Goal: Task Accomplishment & Management: Use online tool/utility

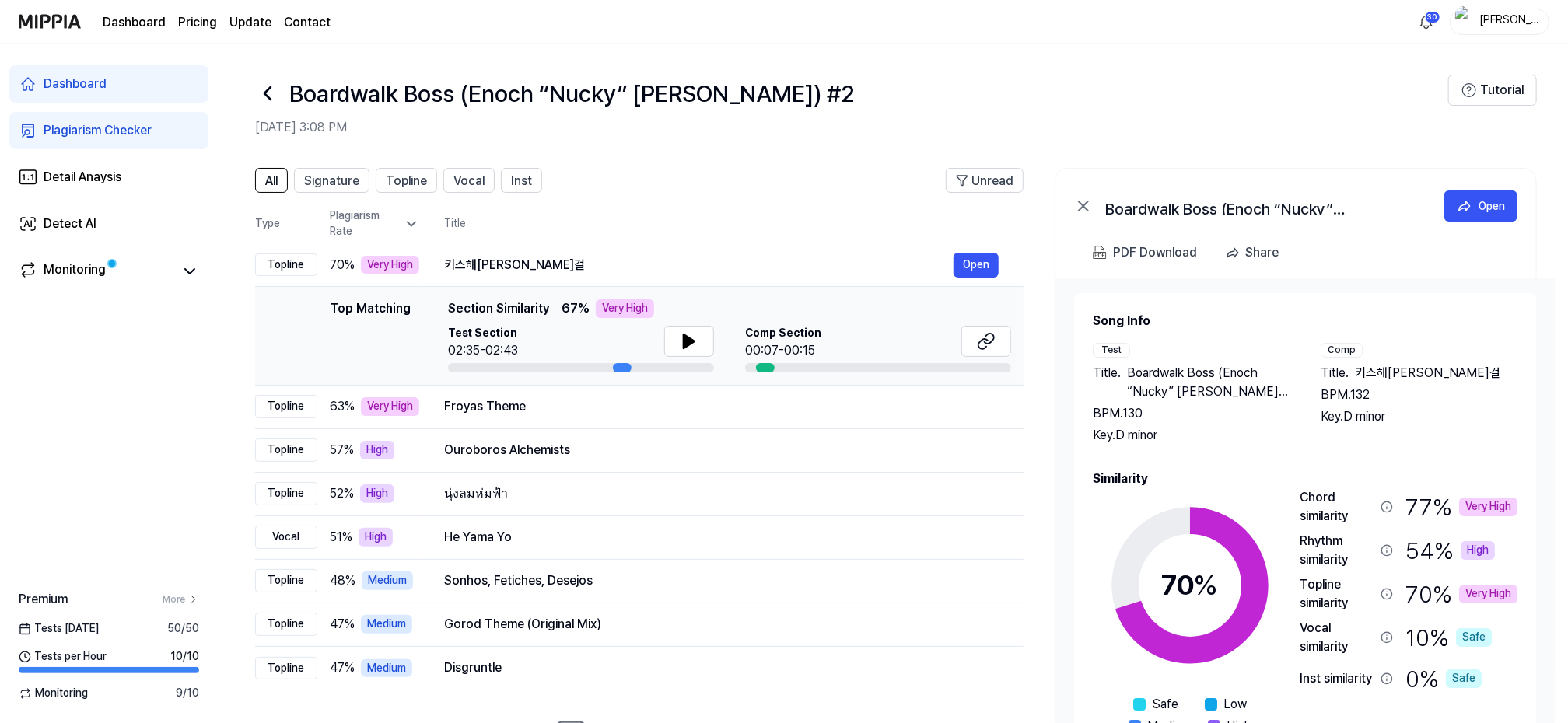
click at [132, 389] on div "Dashboard Plagiarism Checker Detail Anaysis Detect AI Monitoring Premium More T…" at bounding box center [109, 383] width 218 height 680
click at [268, 94] on icon at bounding box center [268, 94] width 25 height 25
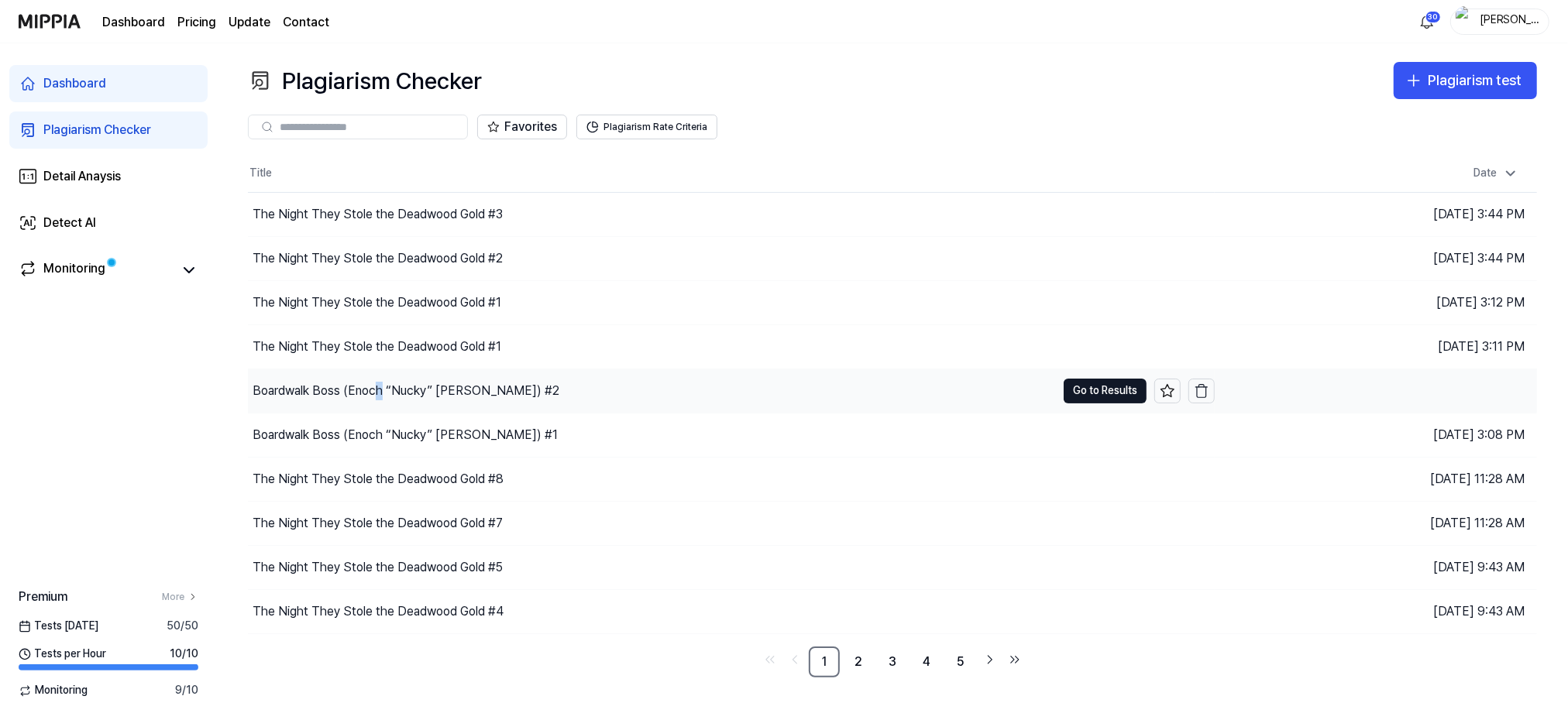
click at [379, 388] on div "Boardwalk Boss (Enoch “Nucky” [PERSON_NAME]) #2" at bounding box center [406, 391] width 307 height 19
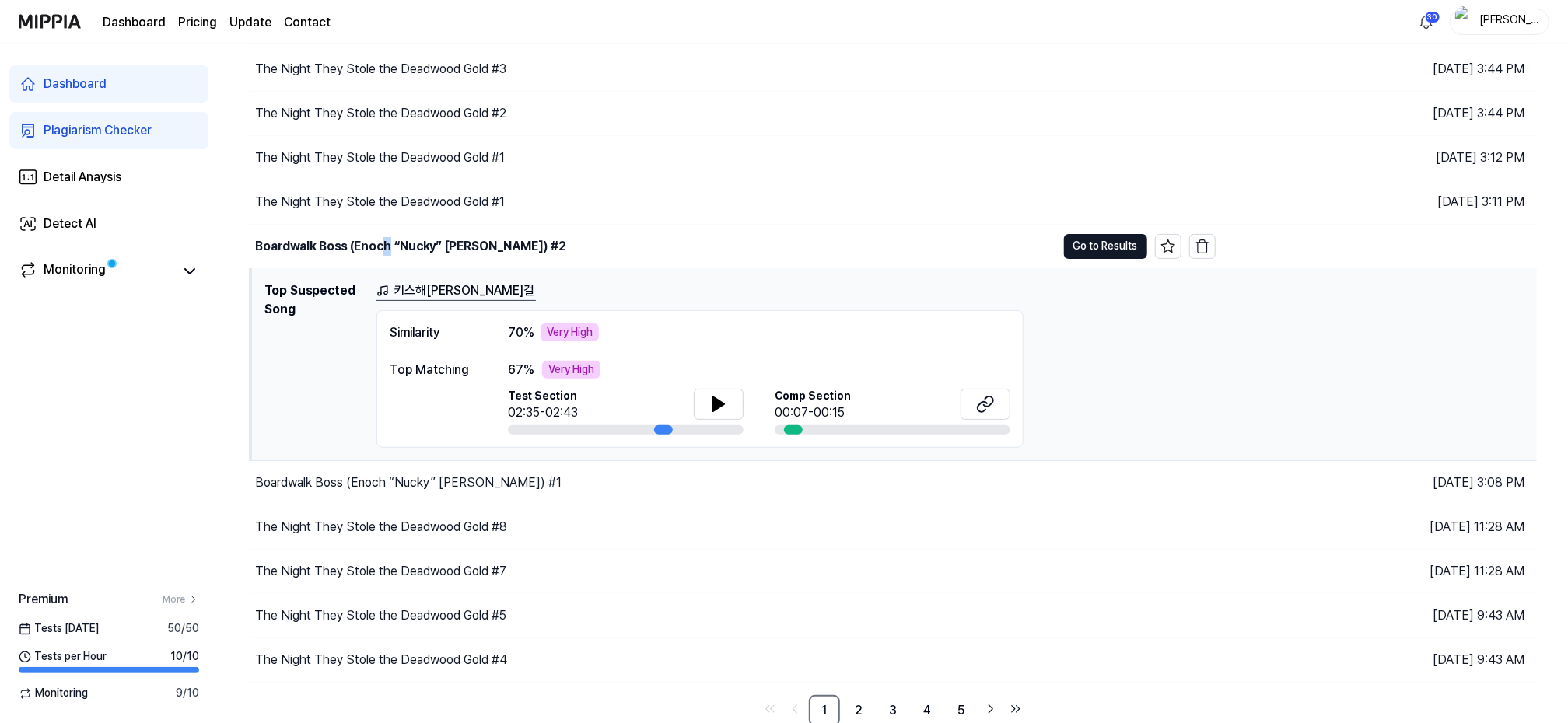
scroll to position [147, 0]
click at [1092, 229] on td "Boardwalk Boss (Enoch “Nucky” [PERSON_NAME]) #2 Go to Results" at bounding box center [732, 246] width 965 height 44
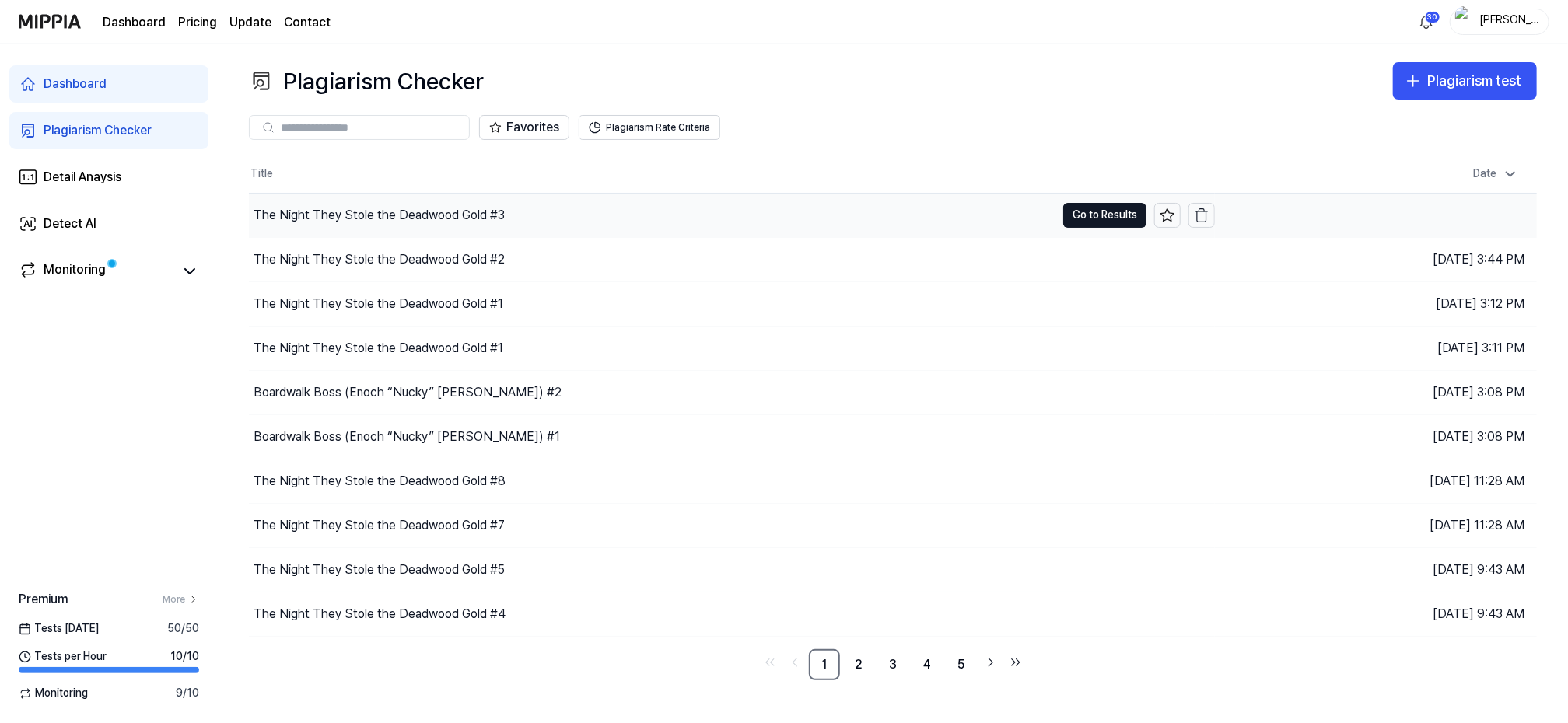
scroll to position [0, 0]
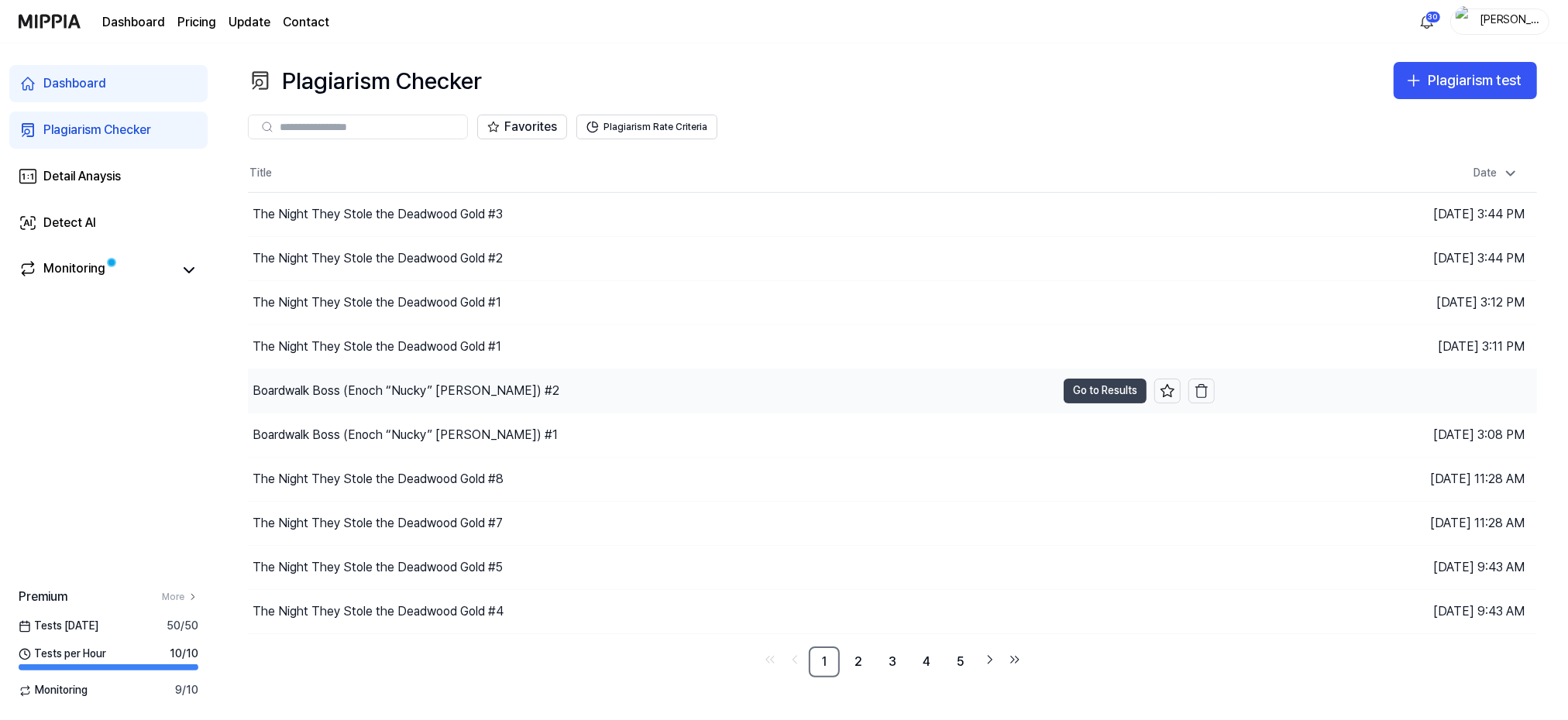
click at [1101, 388] on button "Go to Results" at bounding box center [1104, 391] width 82 height 25
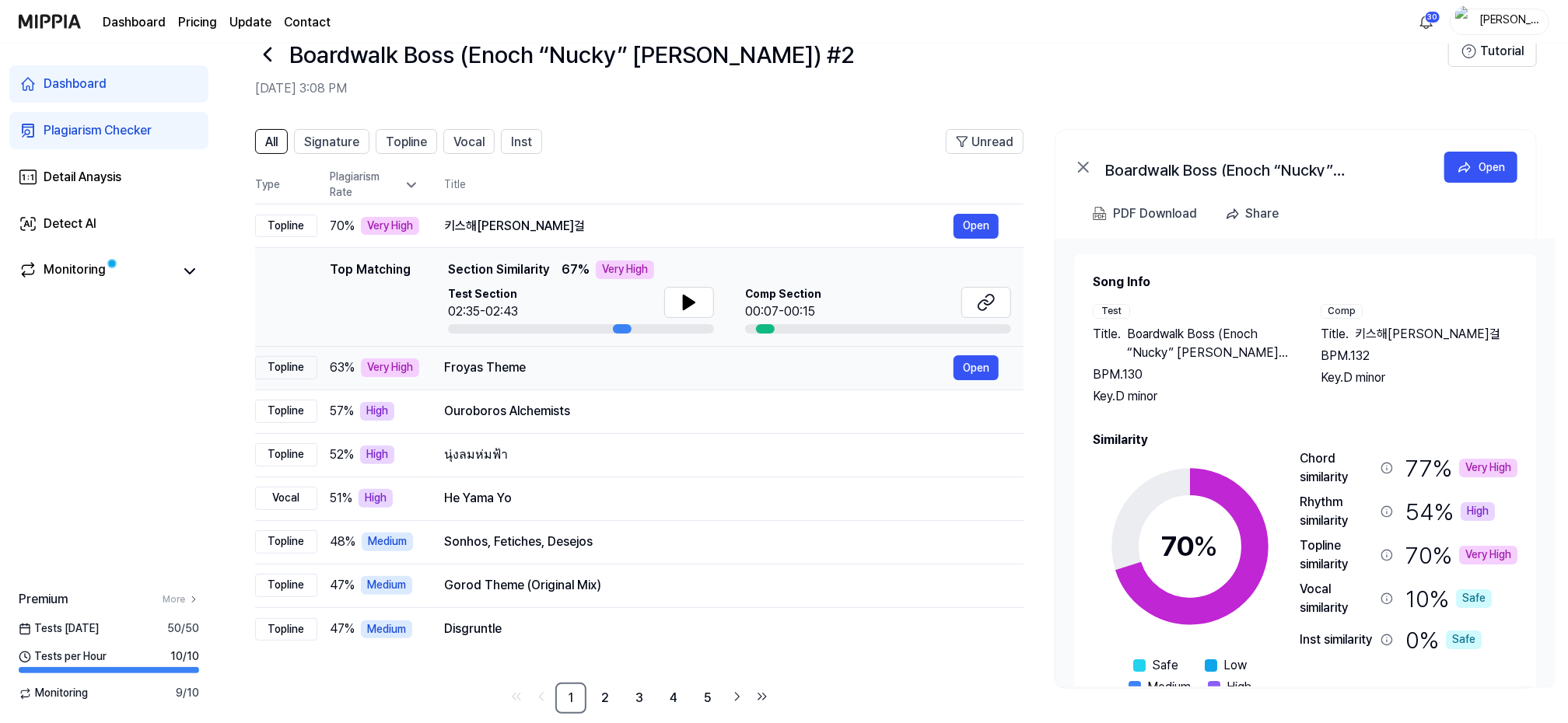
scroll to position [60, 0]
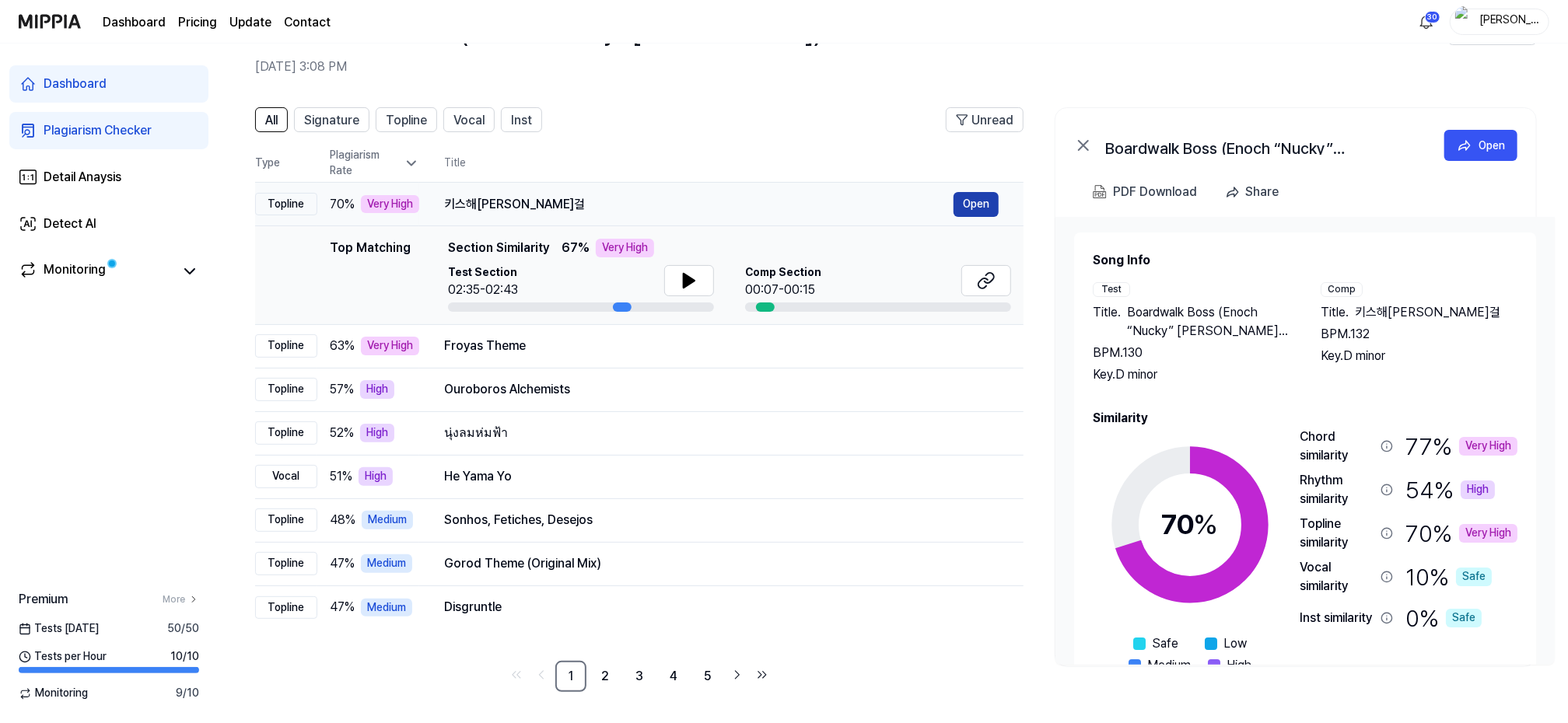
click at [977, 204] on button "Open" at bounding box center [976, 205] width 45 height 25
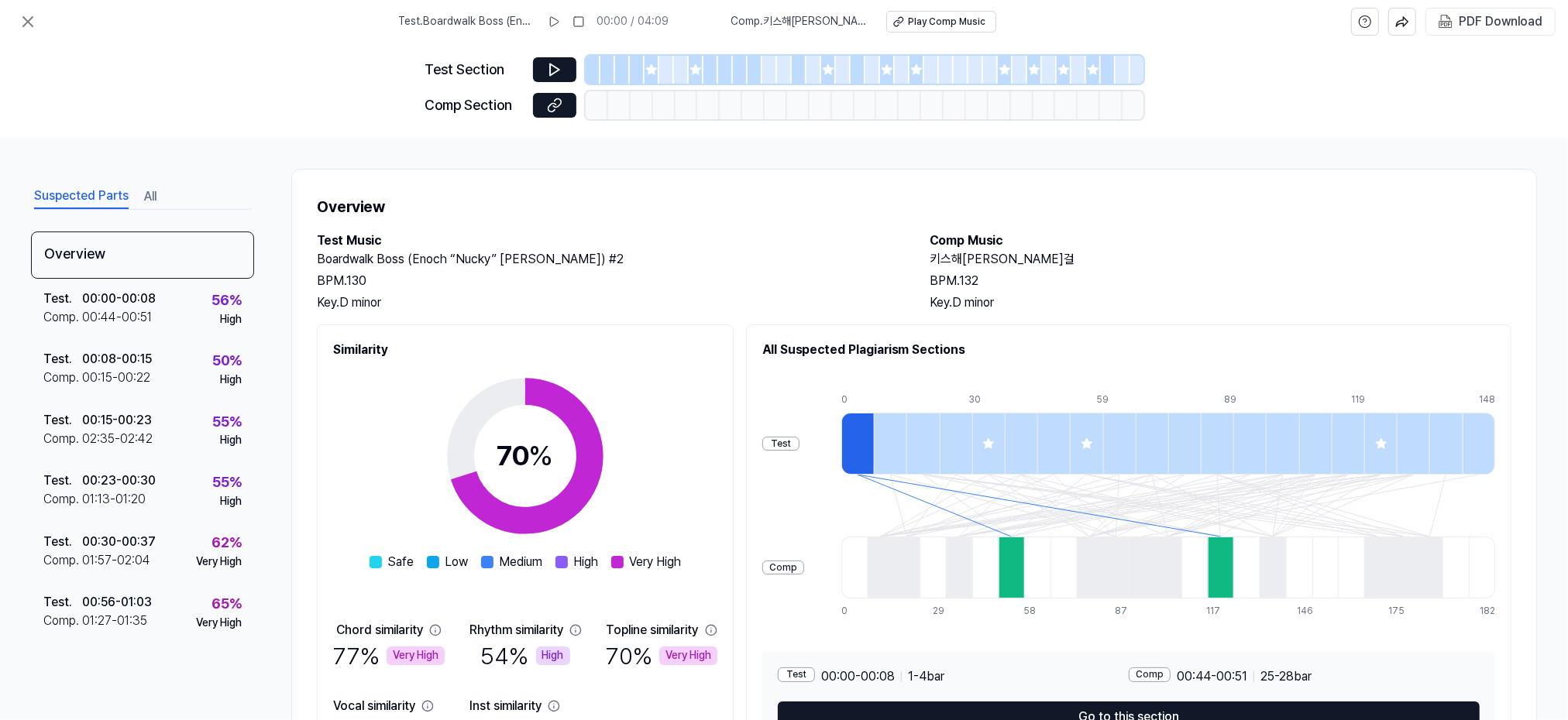
scroll to position [99, 0]
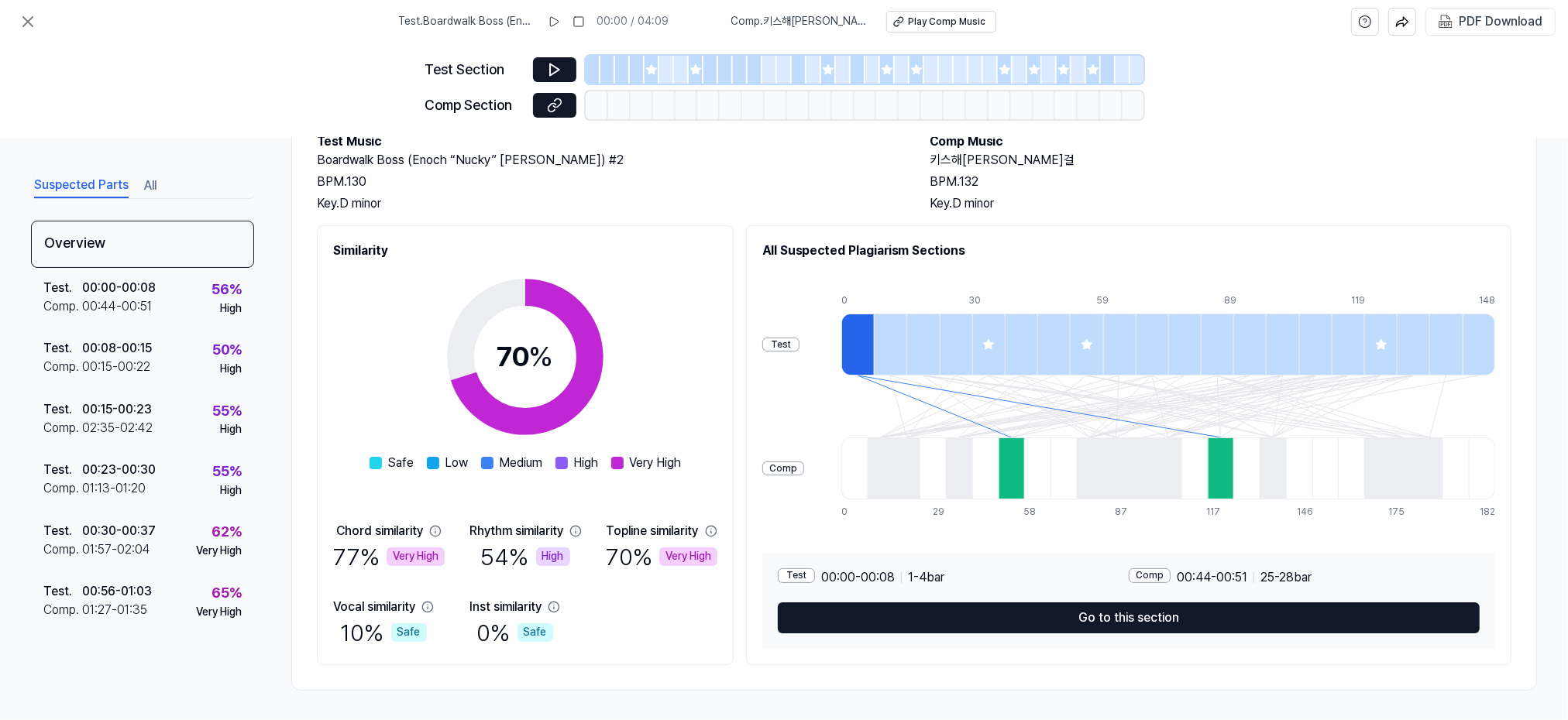
click at [134, 59] on div "Test Section Comp Section" at bounding box center [784, 91] width 1568 height 95
click at [27, 16] on icon at bounding box center [28, 21] width 19 height 19
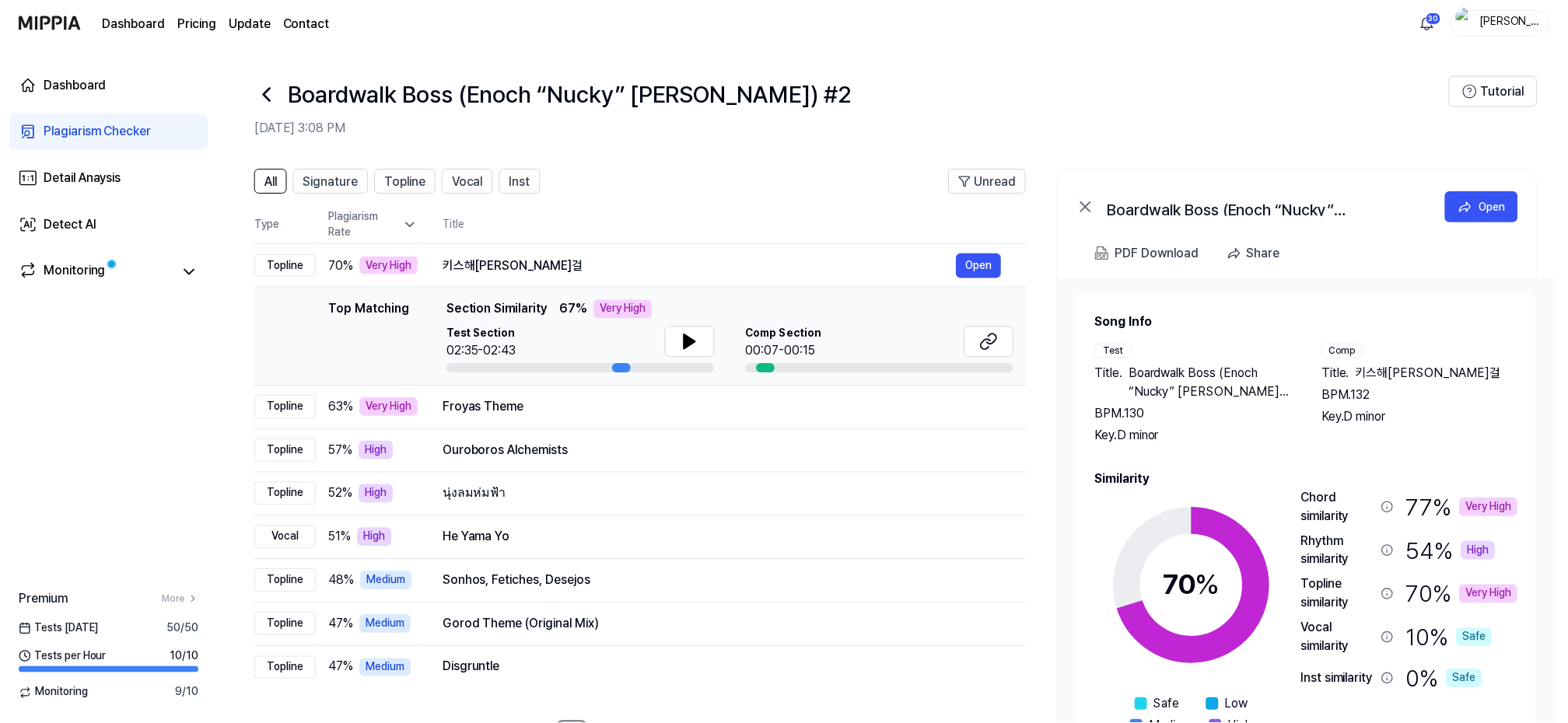
scroll to position [60, 0]
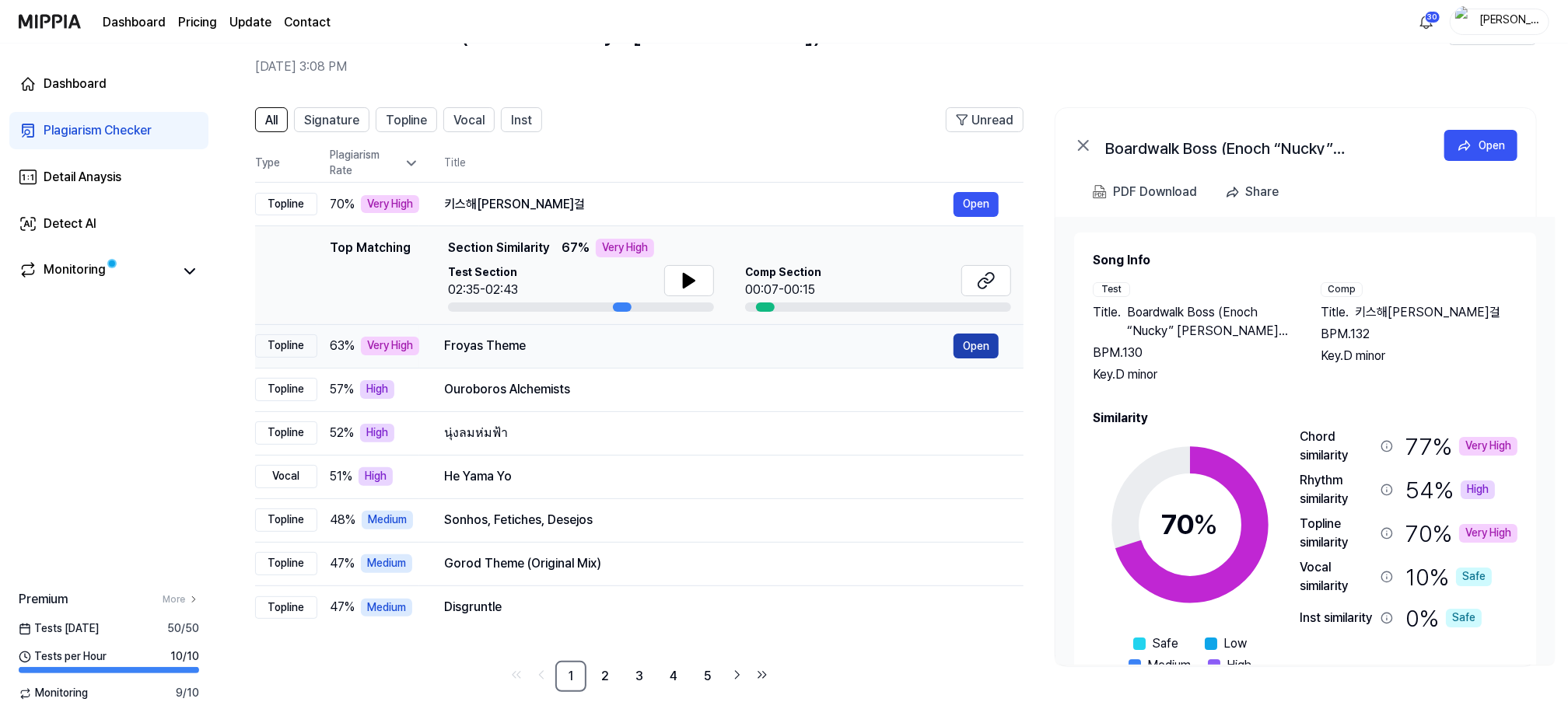
click at [981, 346] on button "Open" at bounding box center [976, 346] width 45 height 25
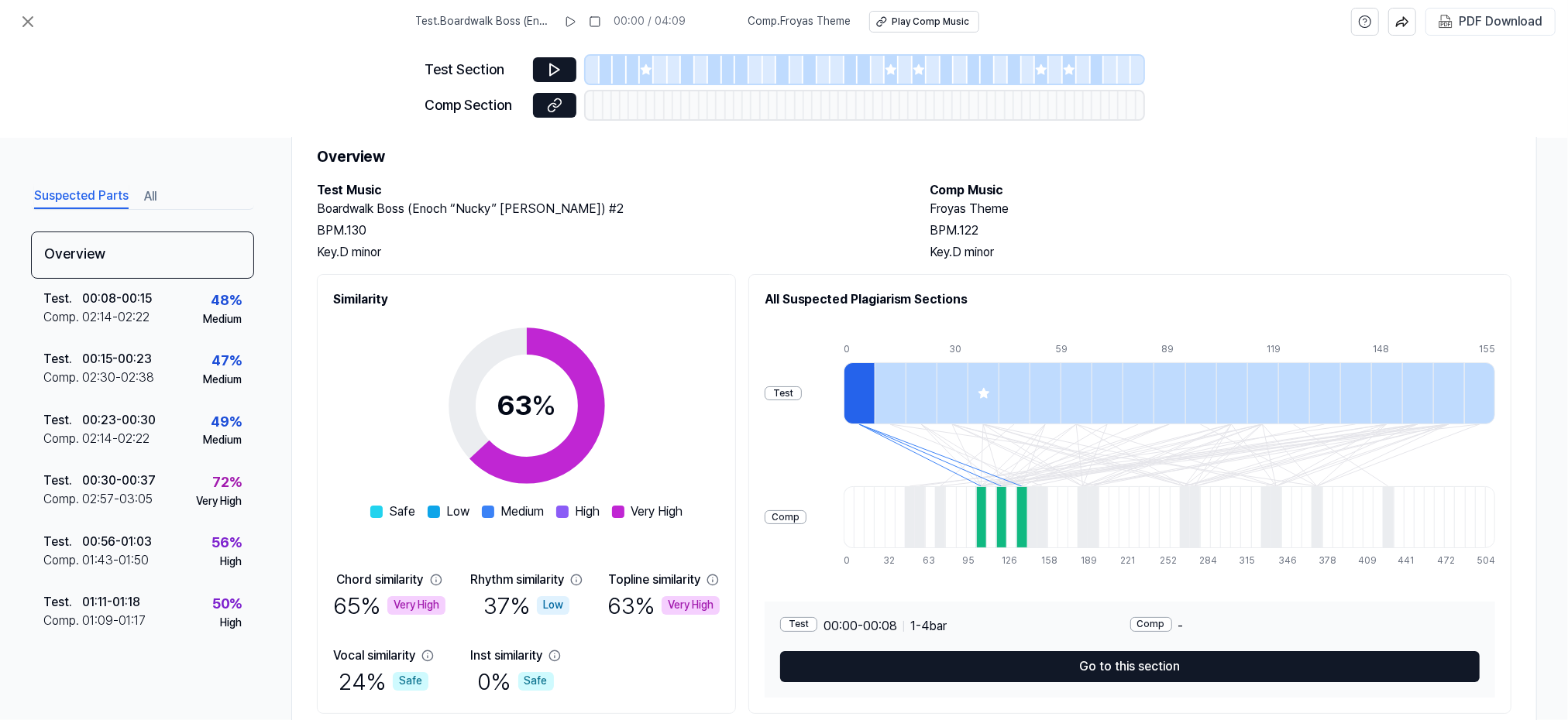
scroll to position [49, 0]
click at [101, 90] on div "Test Section Comp Section" at bounding box center [784, 91] width 1568 height 95
click at [22, 16] on icon at bounding box center [28, 21] width 19 height 19
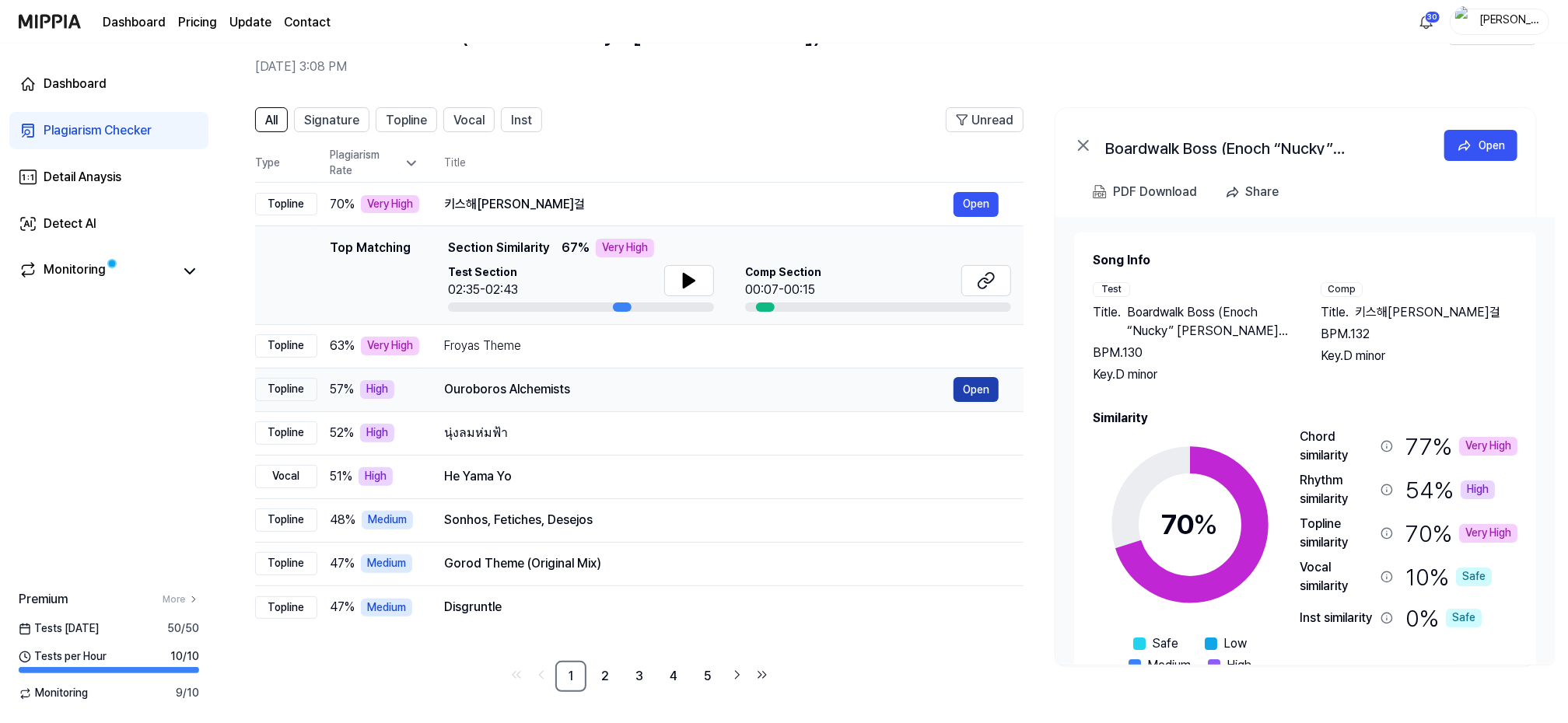
click at [981, 386] on button "Open" at bounding box center [976, 389] width 45 height 25
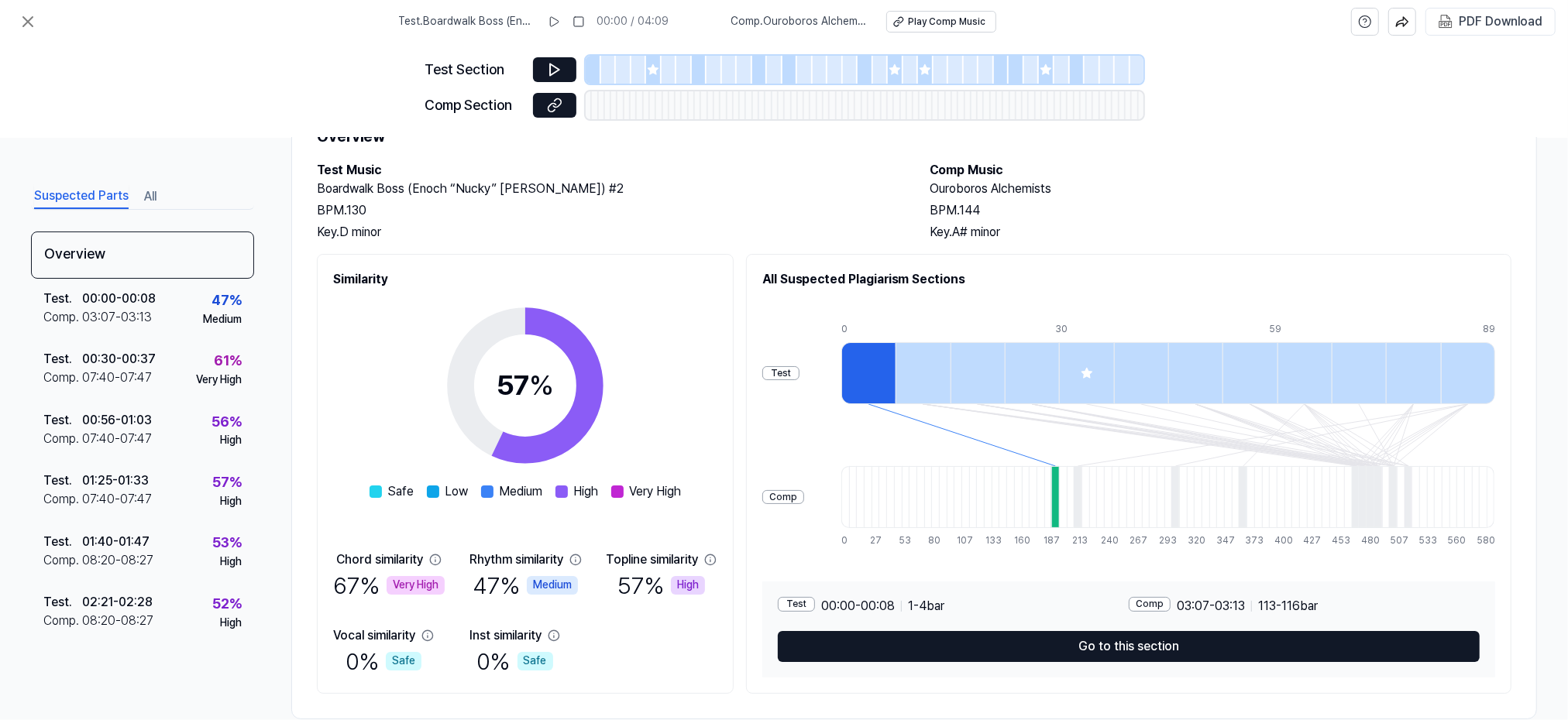
scroll to position [99, 0]
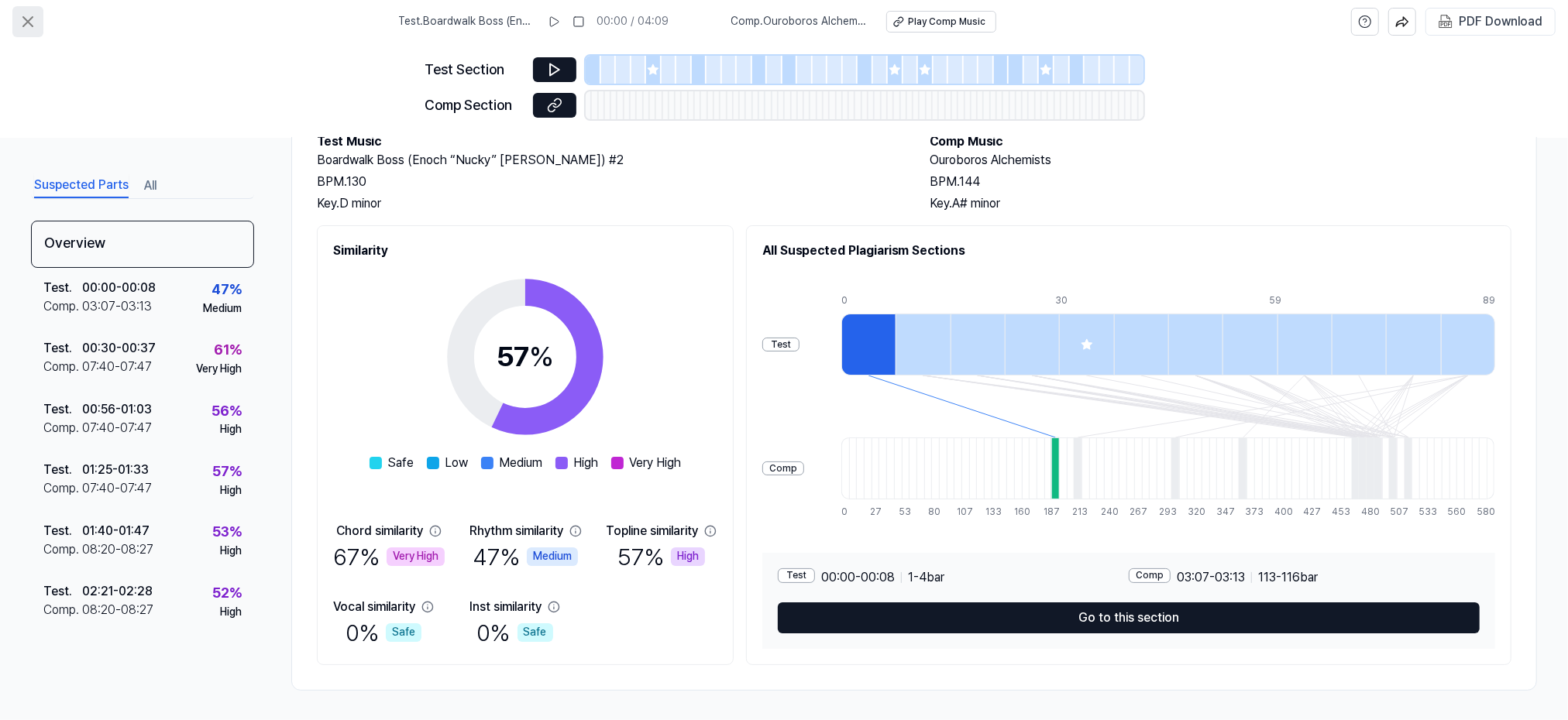
click at [29, 26] on icon at bounding box center [28, 21] width 19 height 19
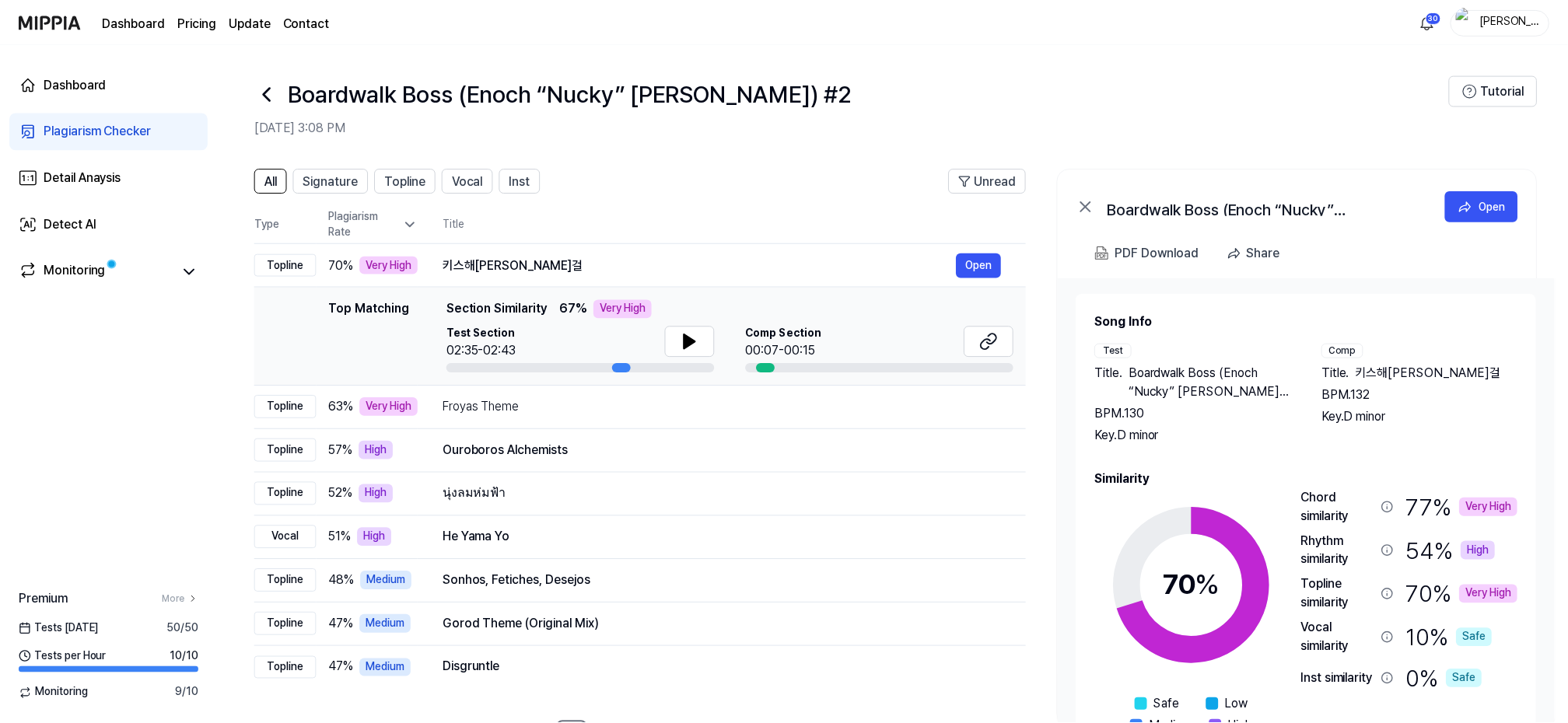
scroll to position [60, 0]
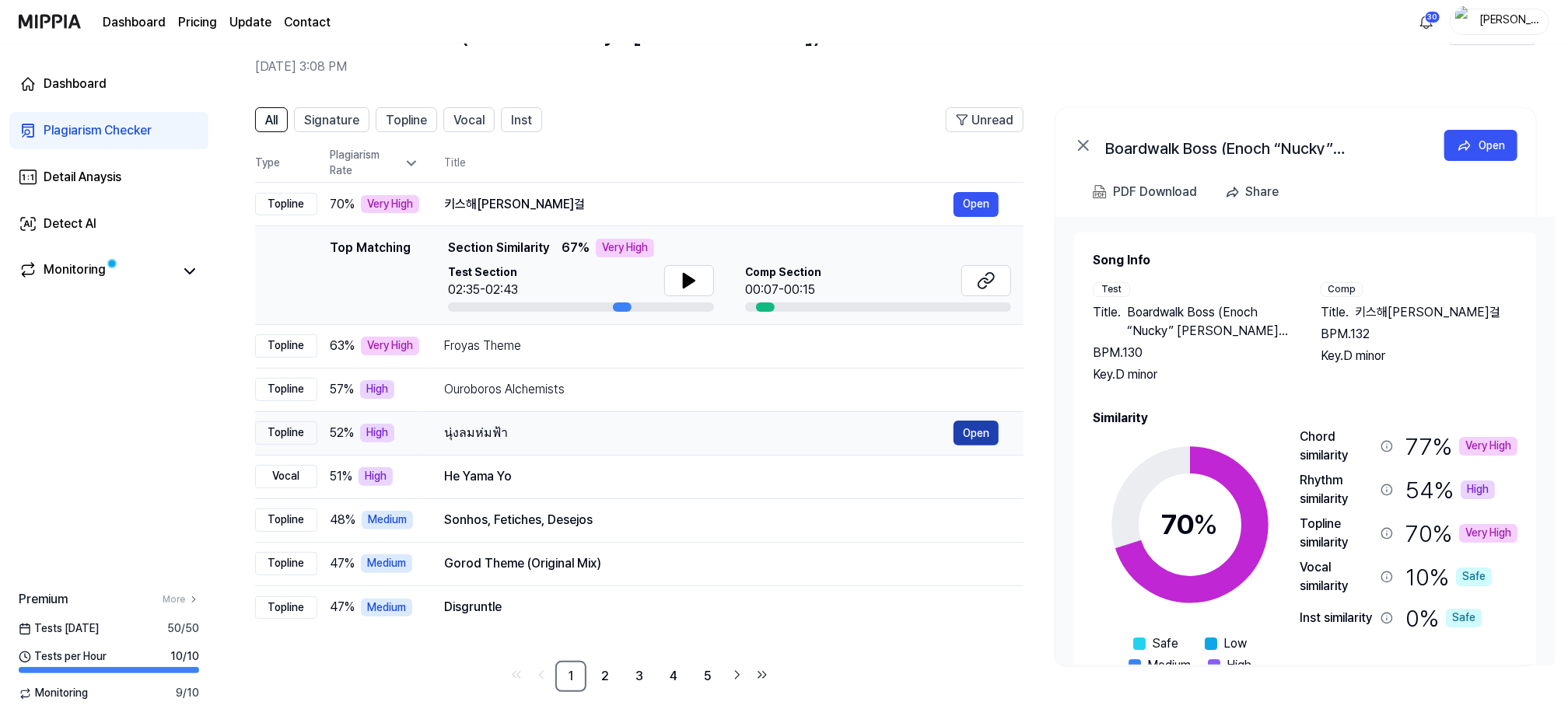
click at [985, 429] on button "Open" at bounding box center [976, 433] width 45 height 25
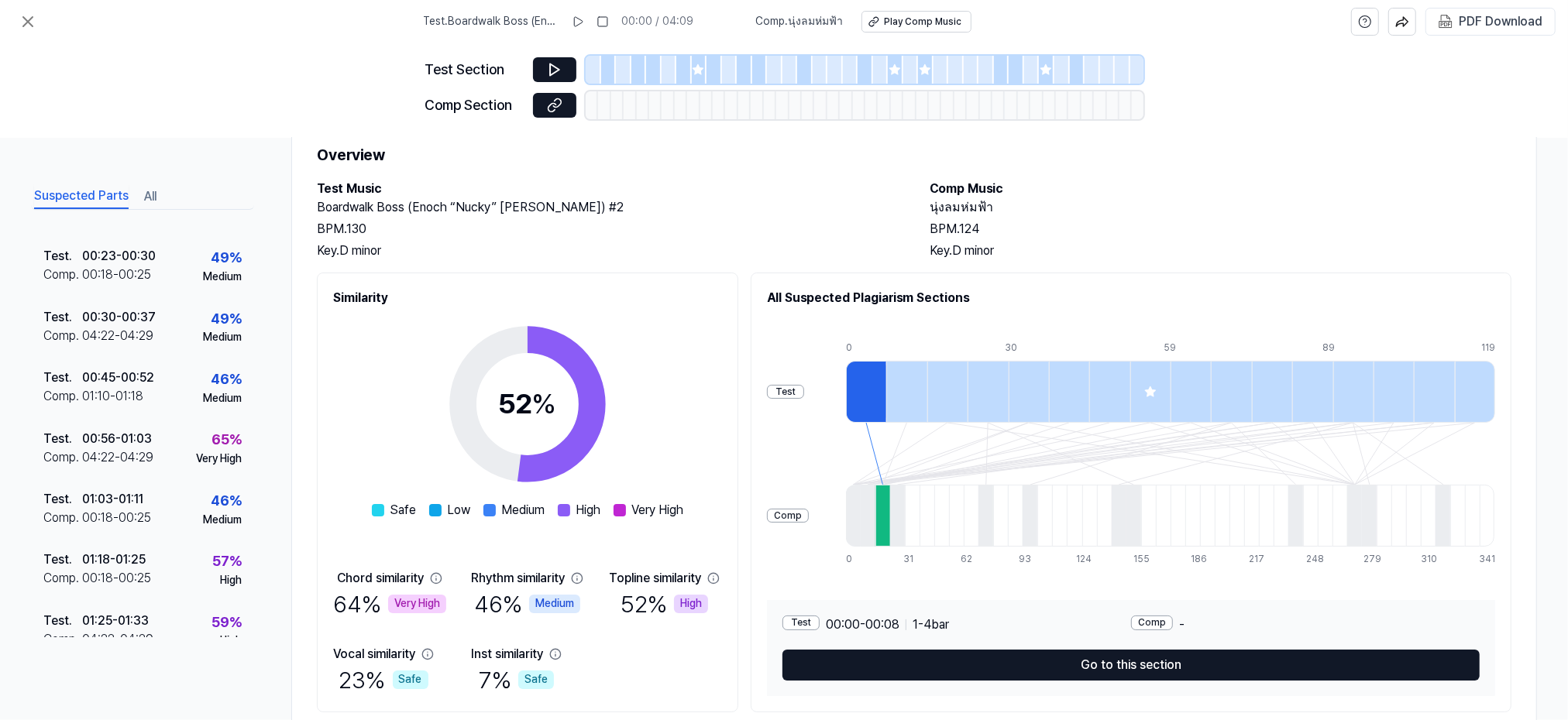
scroll to position [53, 0]
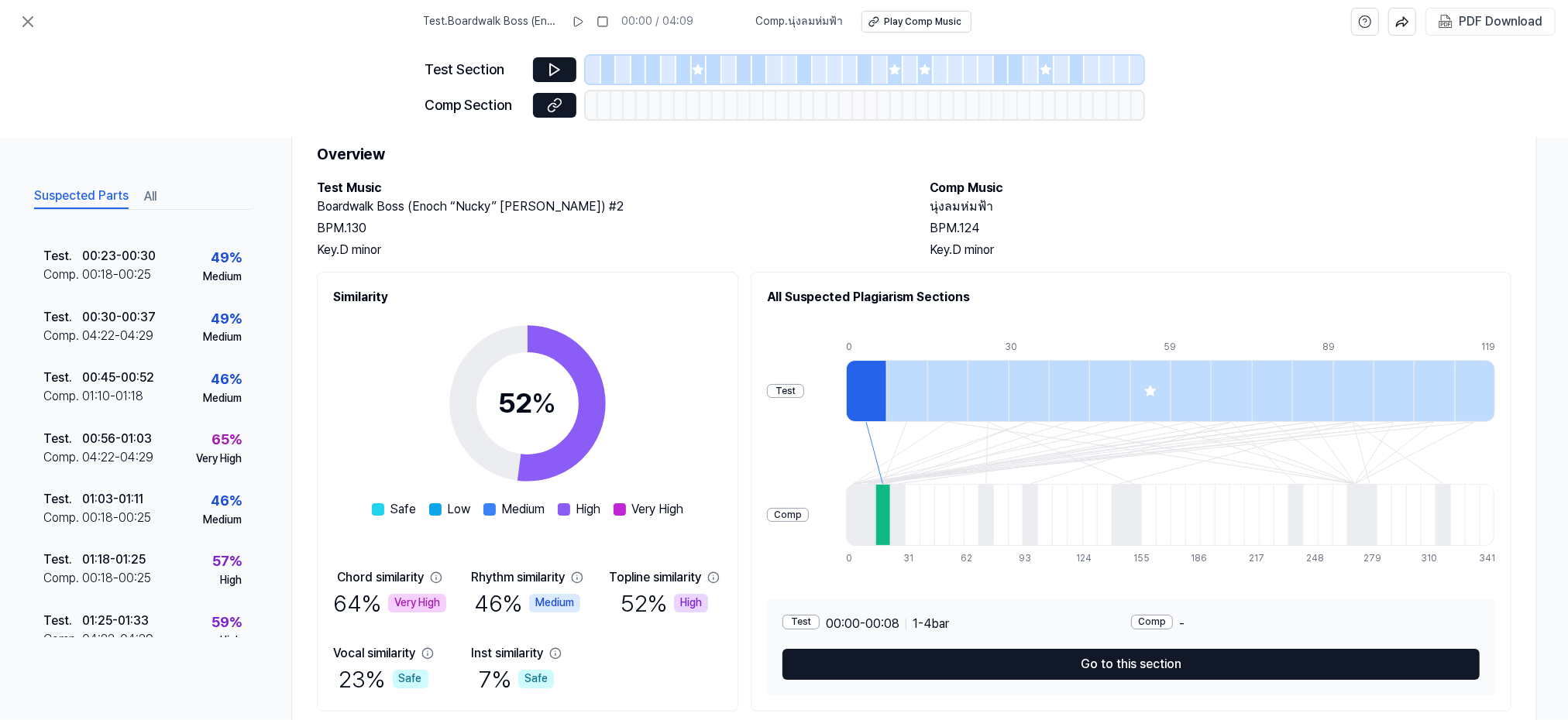
click at [78, 101] on div "Test Section Comp Section" at bounding box center [784, 91] width 1568 height 95
click at [30, 18] on icon at bounding box center [28, 21] width 19 height 19
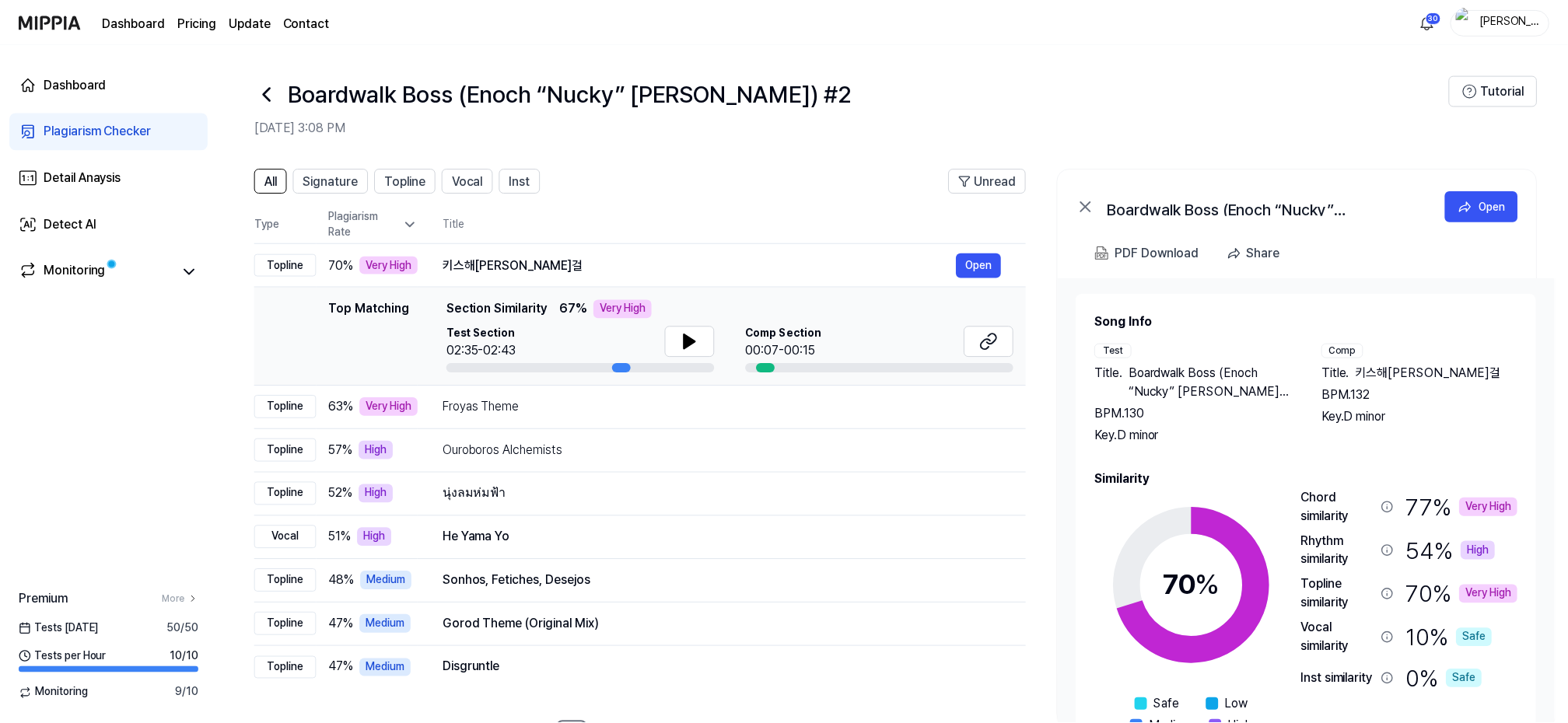
scroll to position [60, 0]
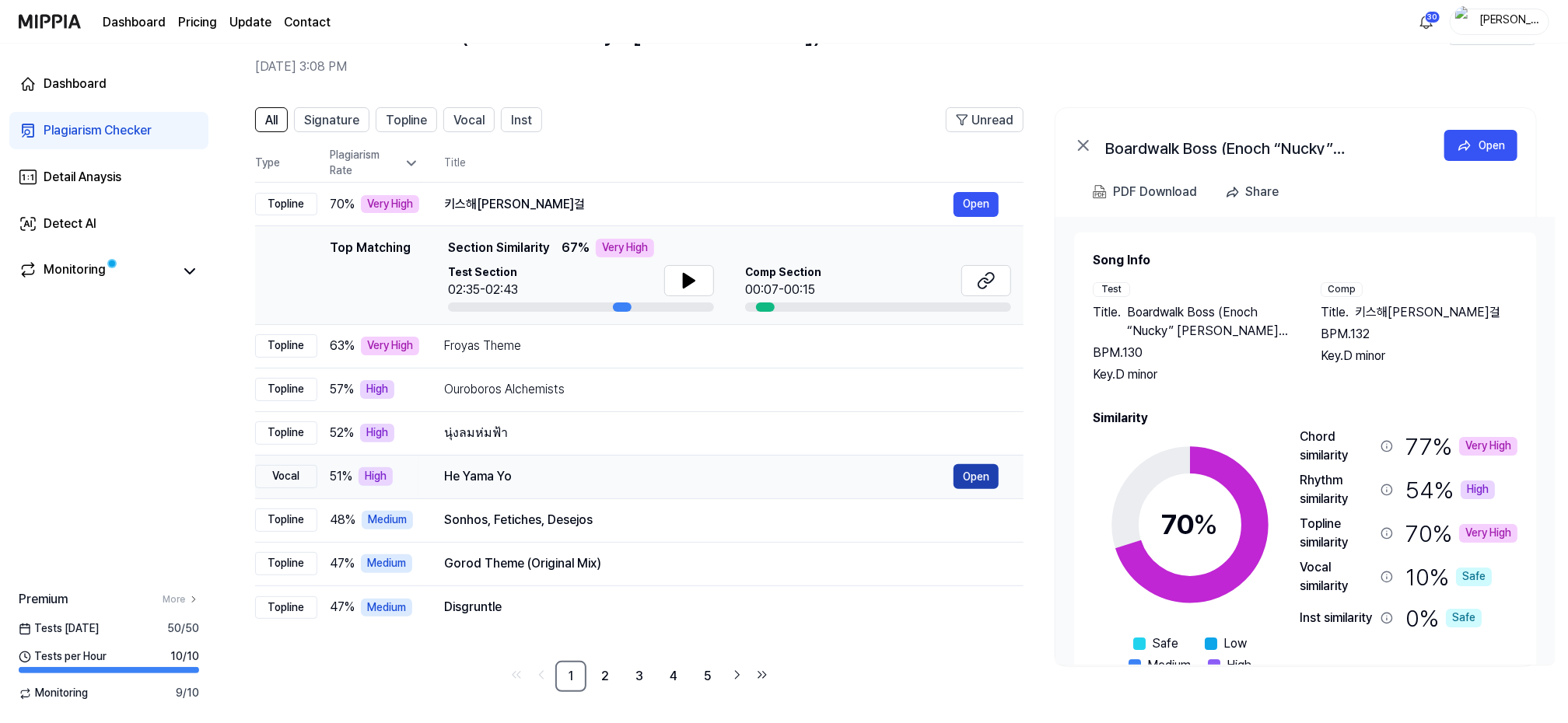
click at [972, 475] on button "Open" at bounding box center [976, 477] width 45 height 25
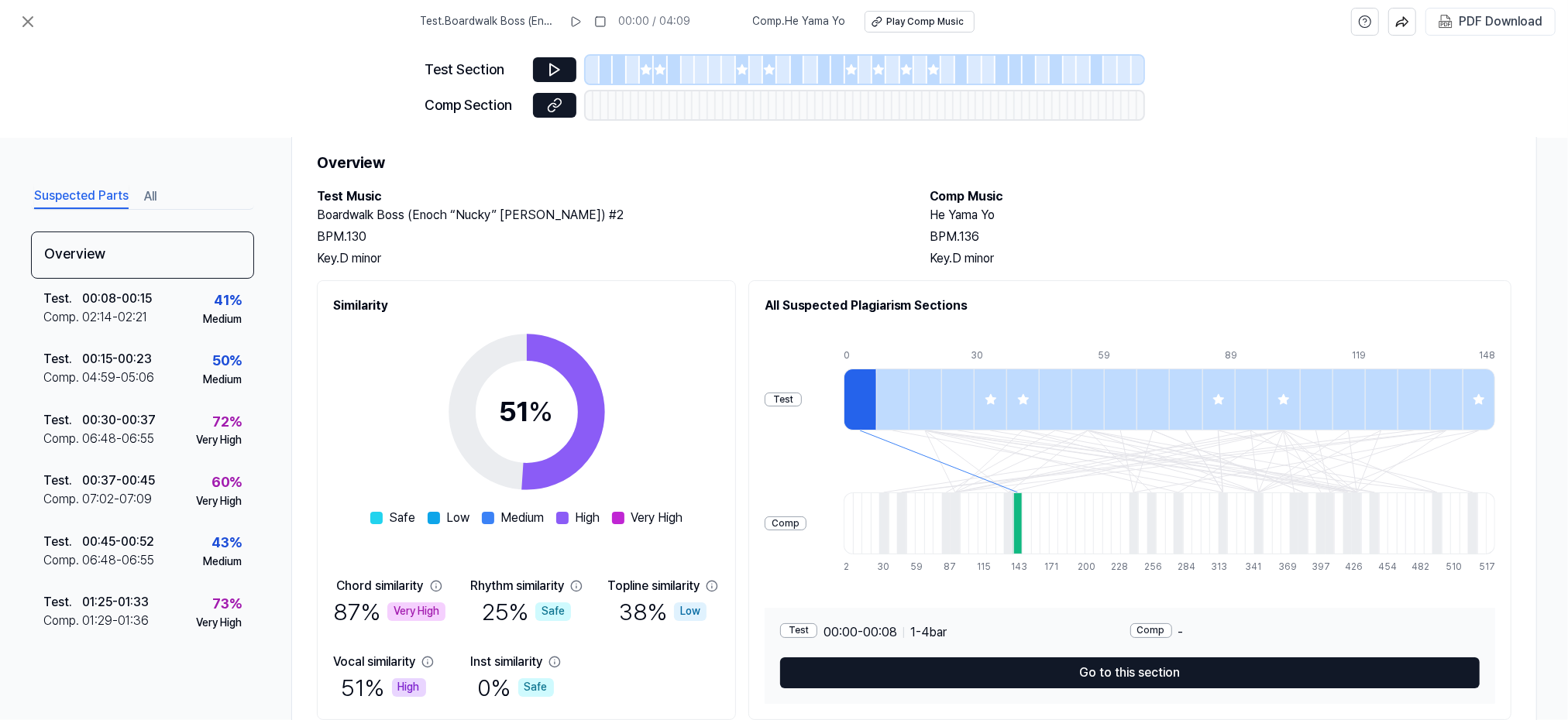
scroll to position [50, 0]
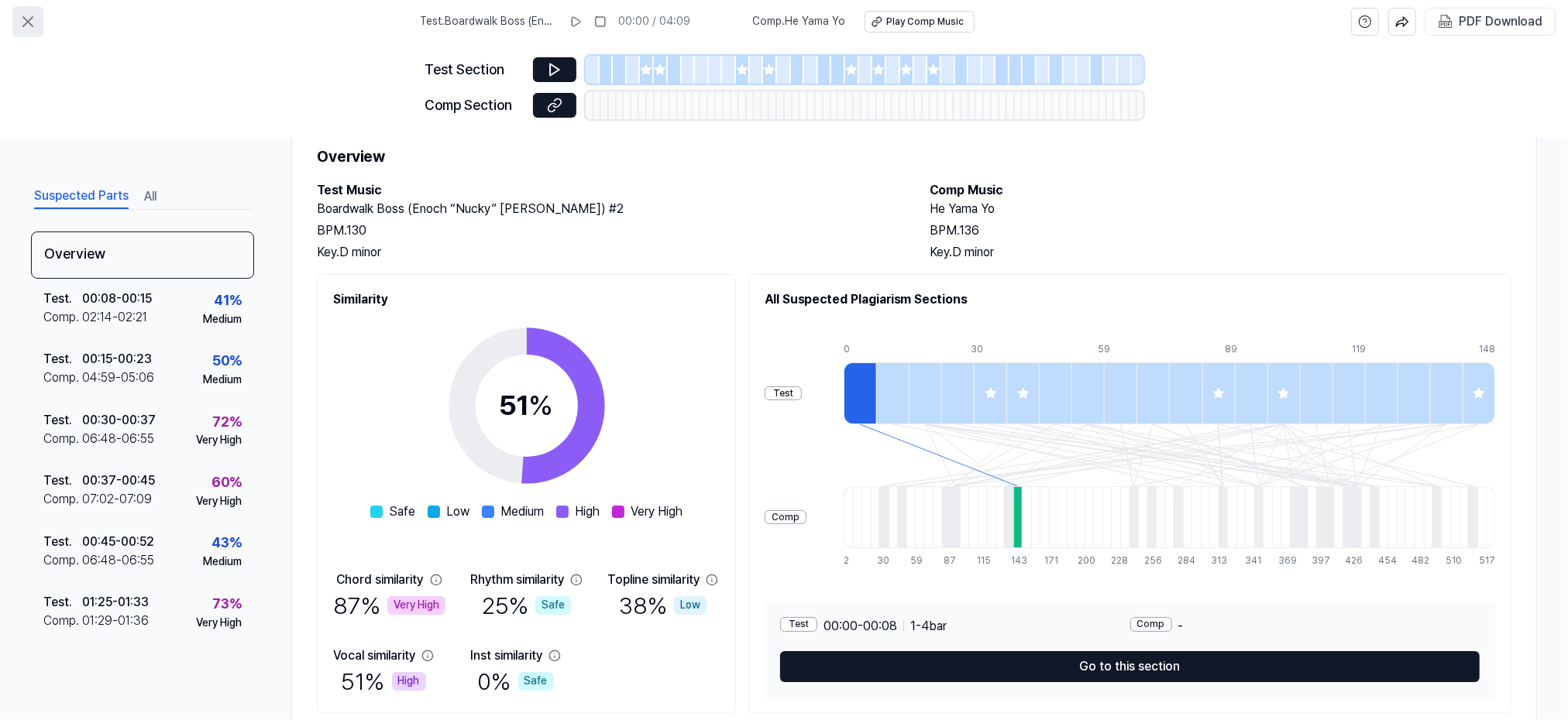
click at [24, 16] on icon at bounding box center [28, 21] width 19 height 19
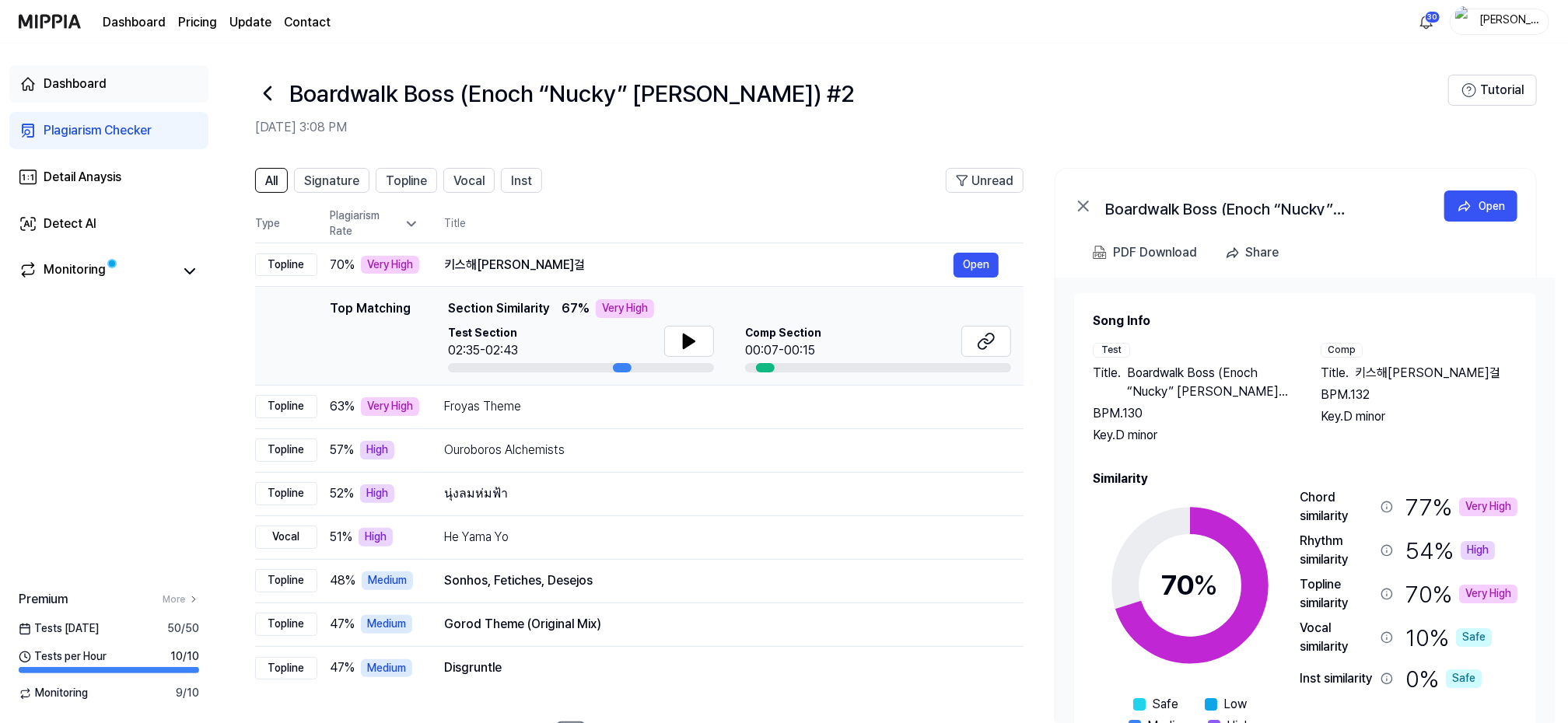
click at [80, 75] on div "Dashboard" at bounding box center [75, 84] width 63 height 19
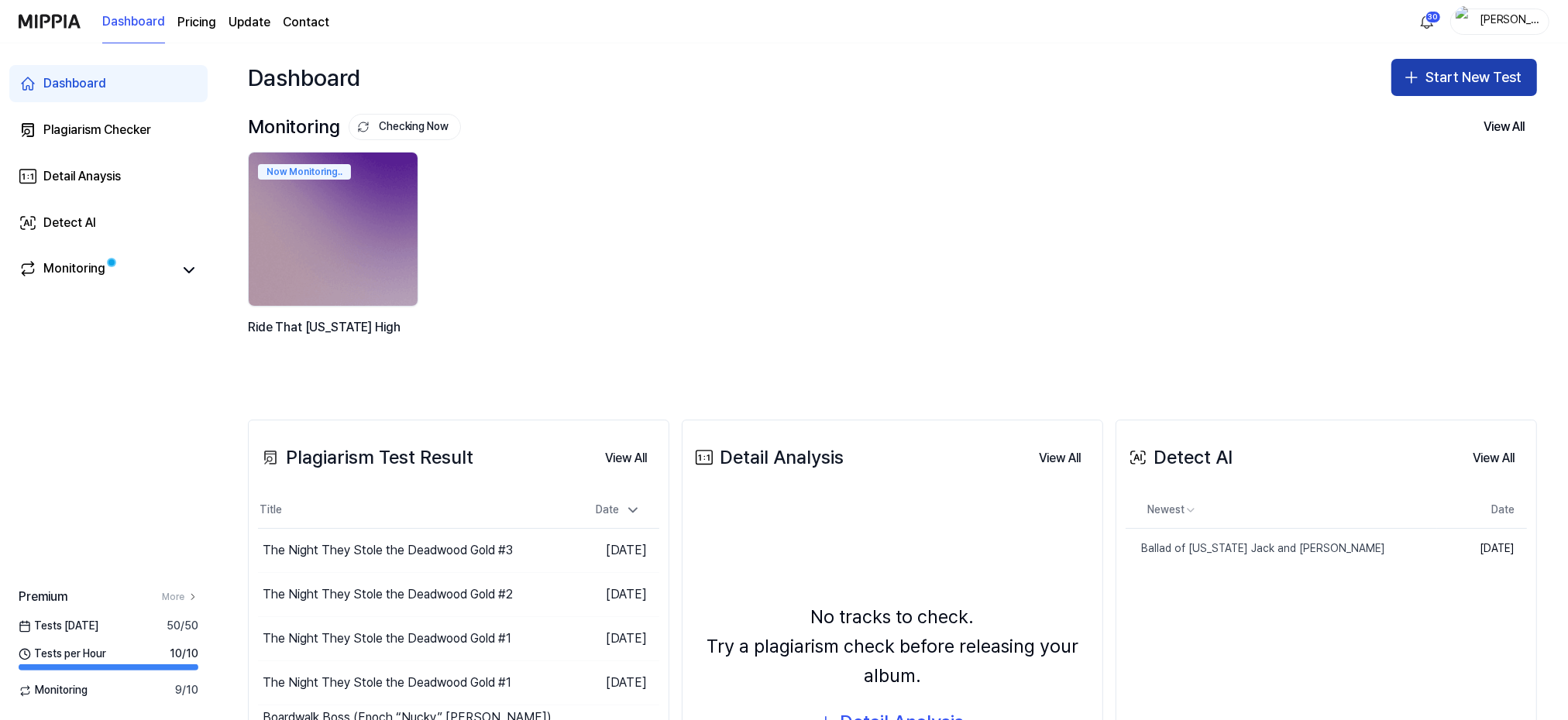
click at [1481, 82] on button "Start New Test" at bounding box center [1464, 77] width 146 height 37
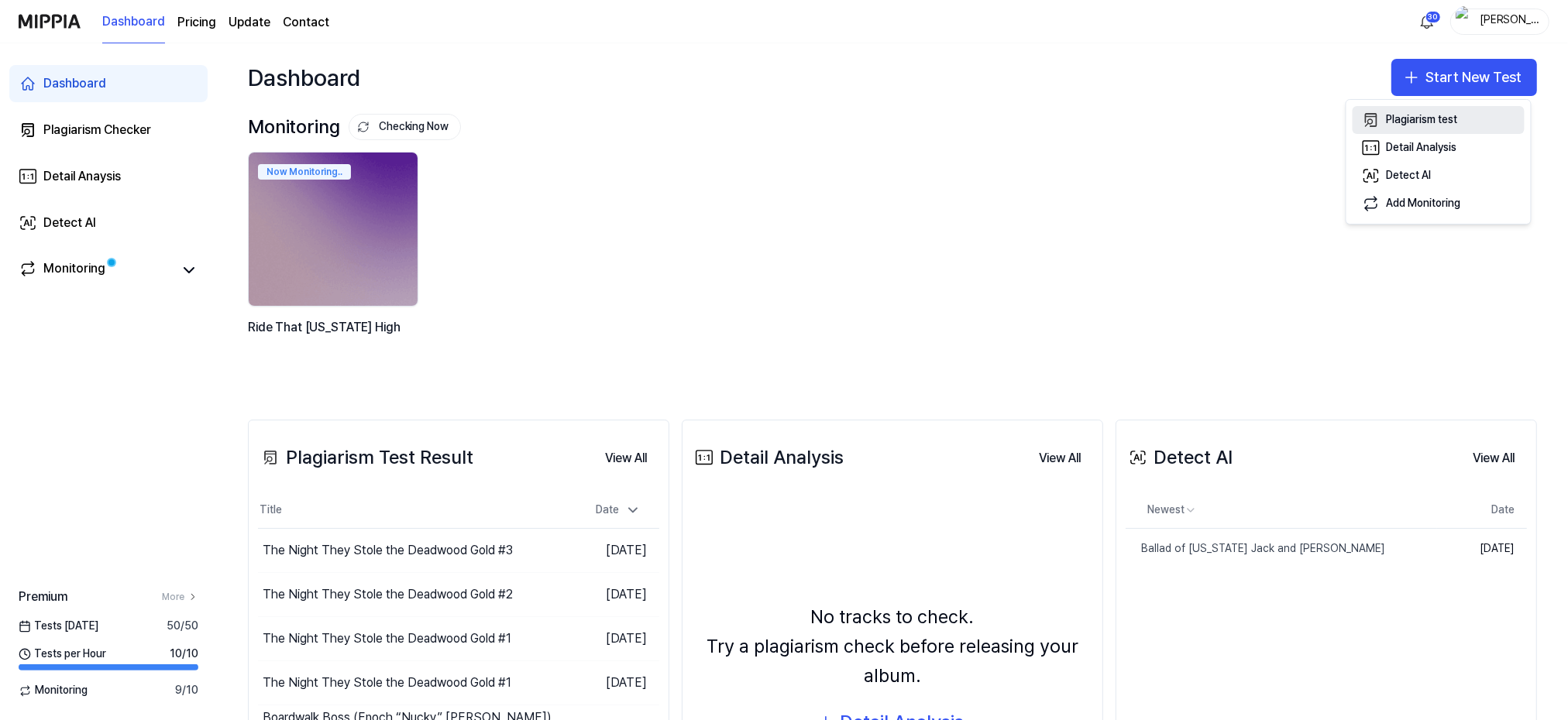
click at [1403, 120] on div "Plagiarism test" at bounding box center [1422, 120] width 71 height 16
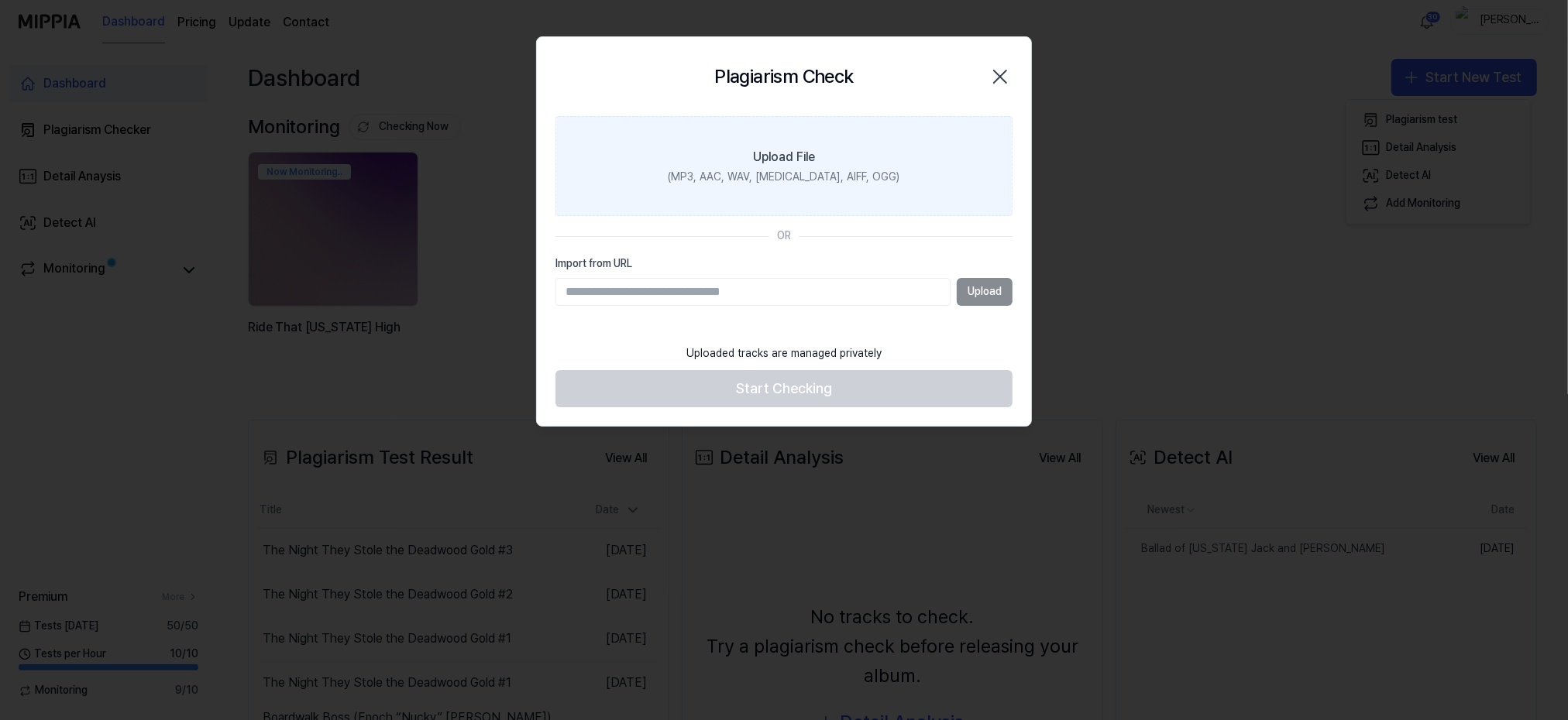
click at [744, 166] on label "Upload File (MP3, AAC, WAV, [MEDICAL_DATA], AIFF, OGG)" at bounding box center [784, 167] width 457 height 101
click at [0, 0] on input "Upload File (MP3, AAC, WAV, [MEDICAL_DATA], AIFF, OGG)" at bounding box center [0, 0] width 0 height 0
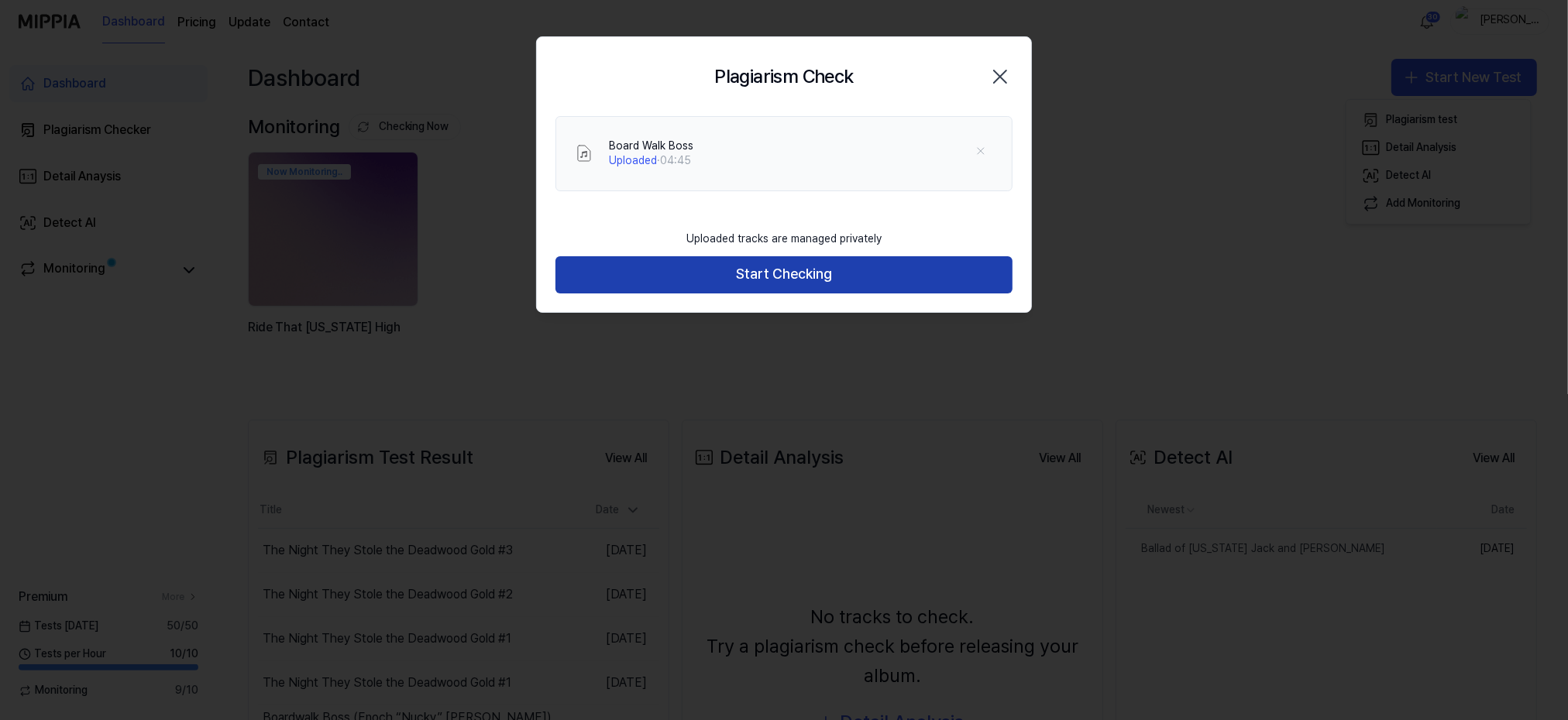
click at [740, 275] on button "Start Checking" at bounding box center [784, 275] width 457 height 37
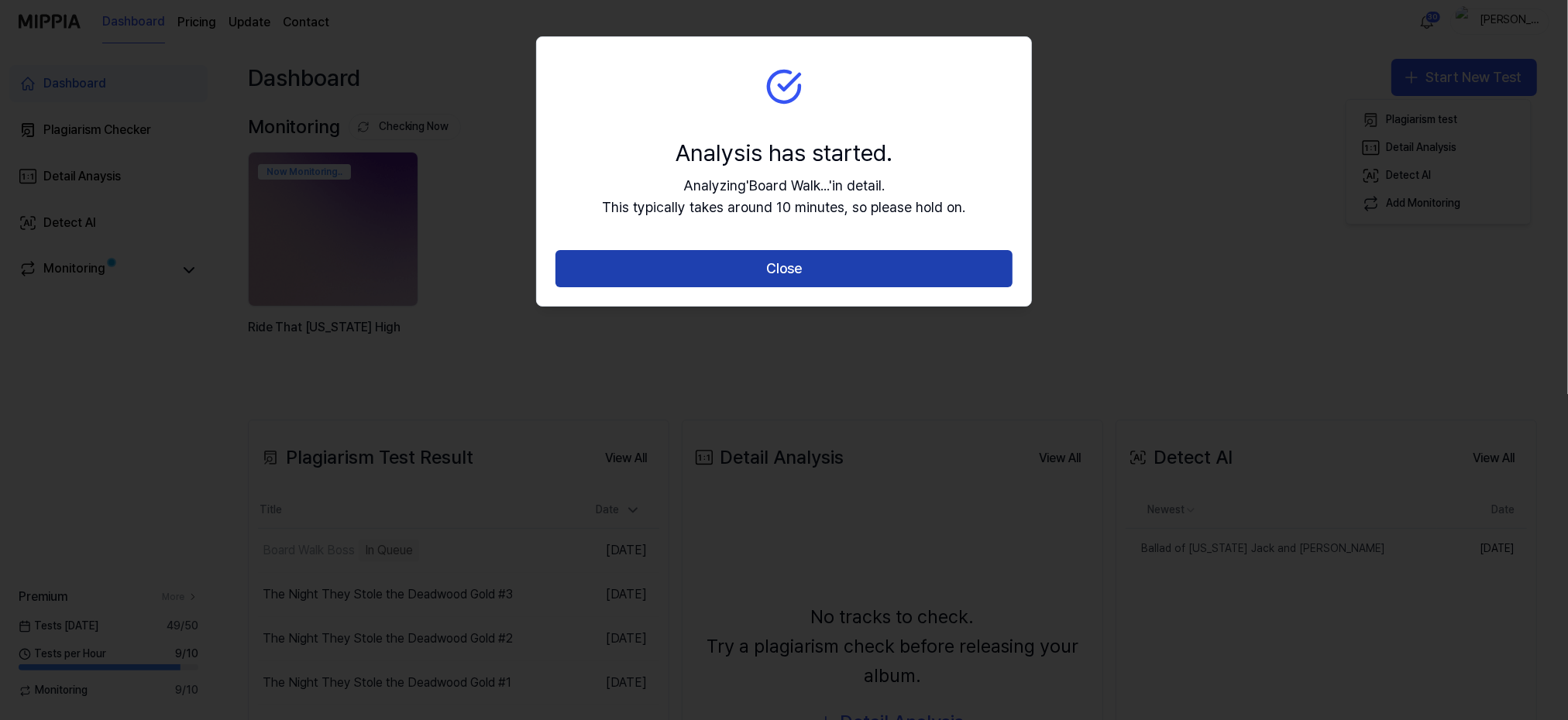
click at [803, 262] on button "Close" at bounding box center [784, 268] width 457 height 37
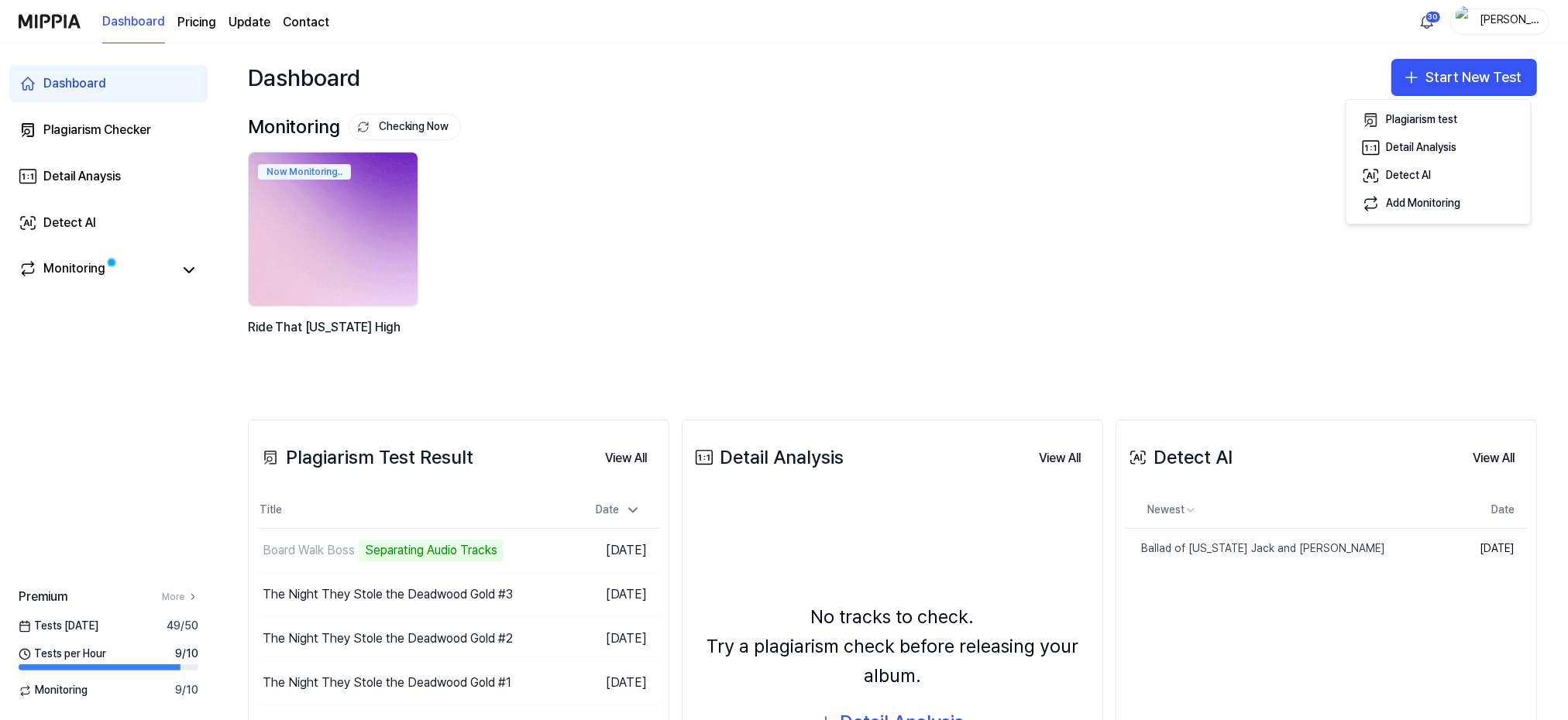
click at [284, 267] on img at bounding box center [332, 229] width 186 height 169
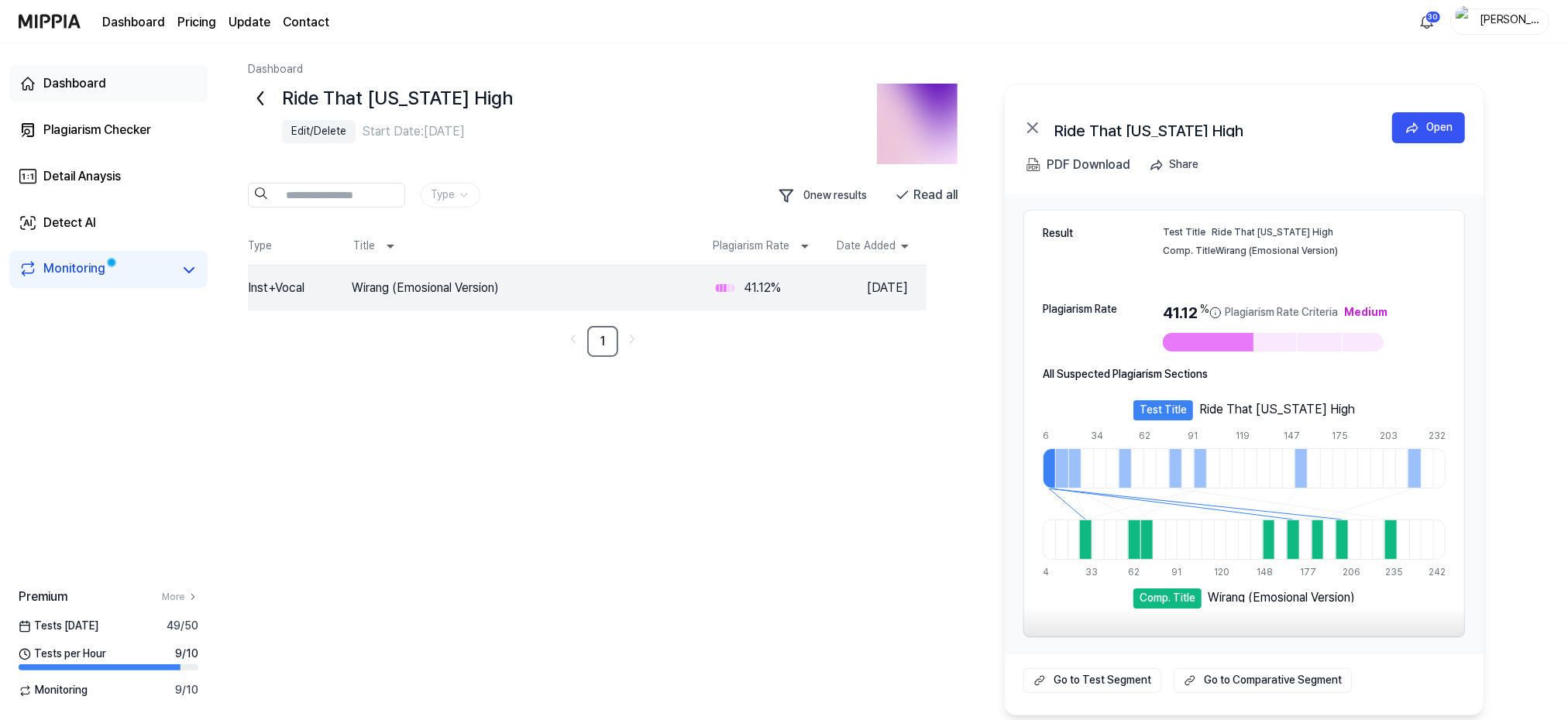
click at [82, 83] on div "Dashboard" at bounding box center [75, 83] width 63 height 19
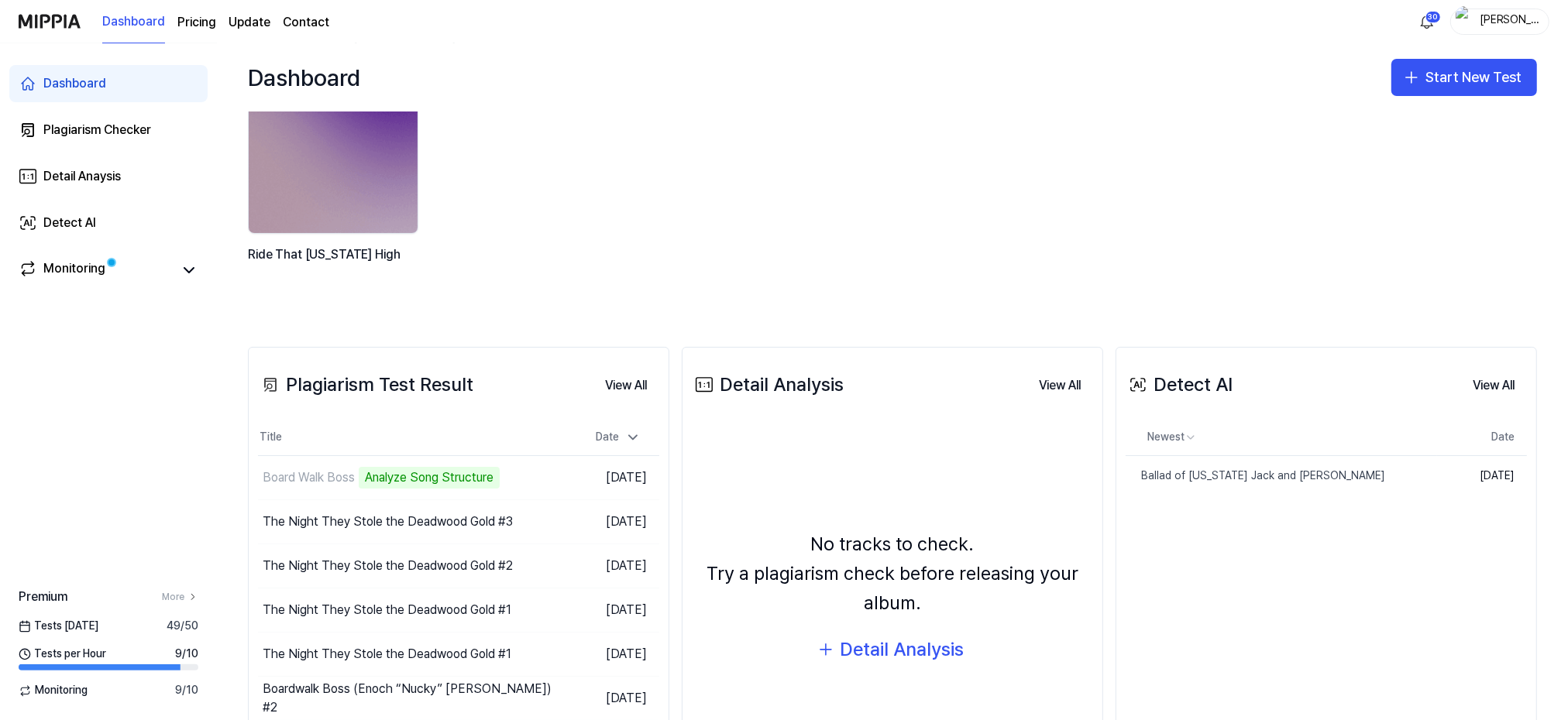
scroll to position [103, 0]
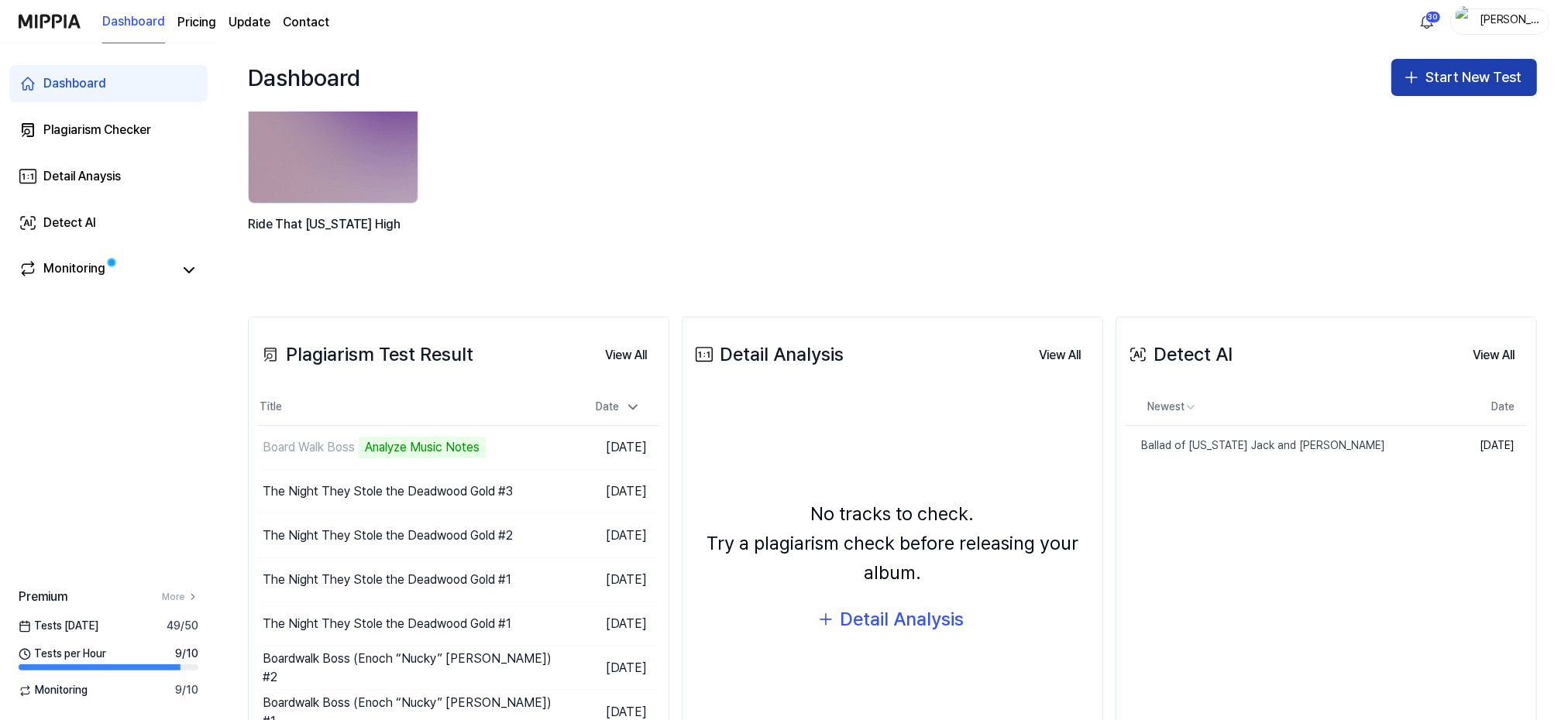
click at [1440, 75] on button "Start New Test" at bounding box center [1464, 77] width 146 height 37
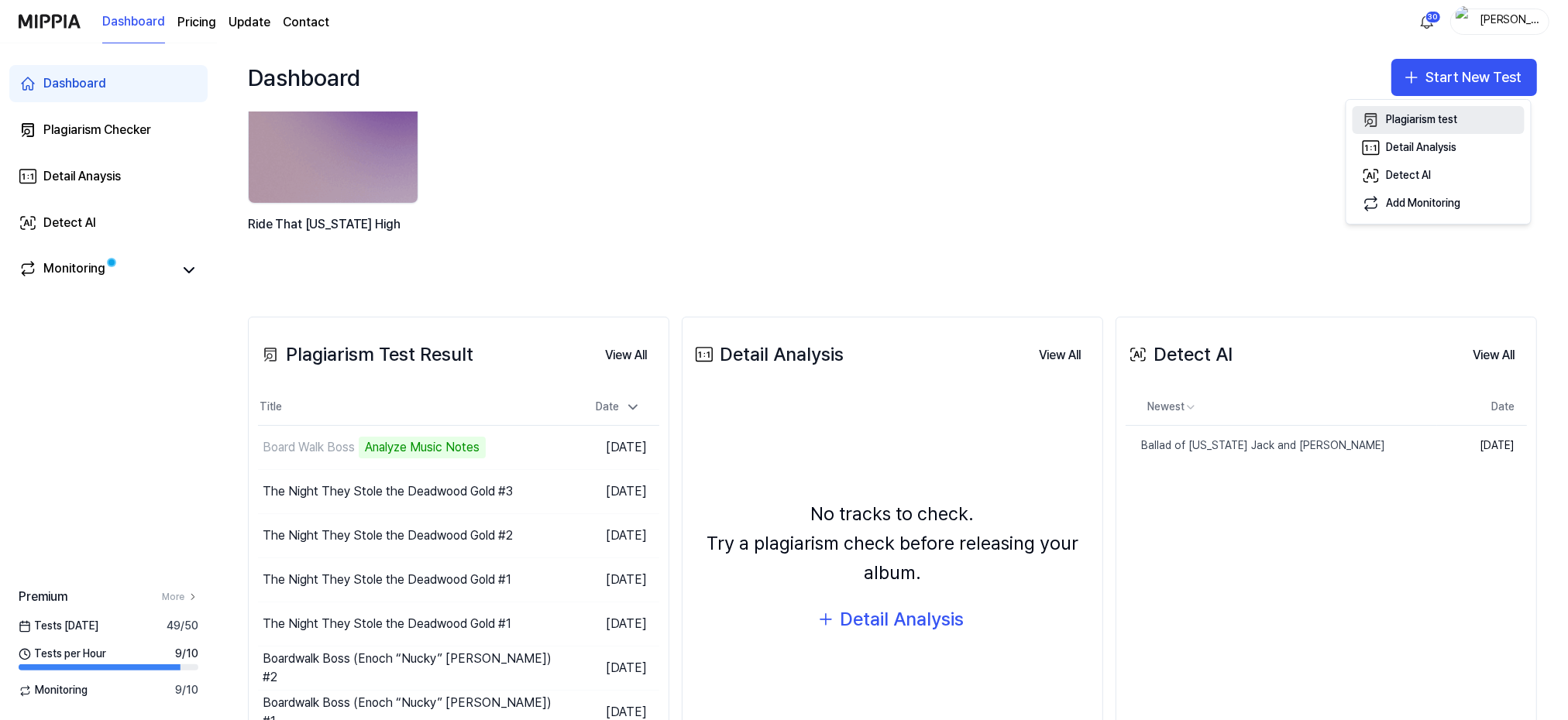
click at [1420, 114] on div "Plagiarism test" at bounding box center [1422, 120] width 71 height 16
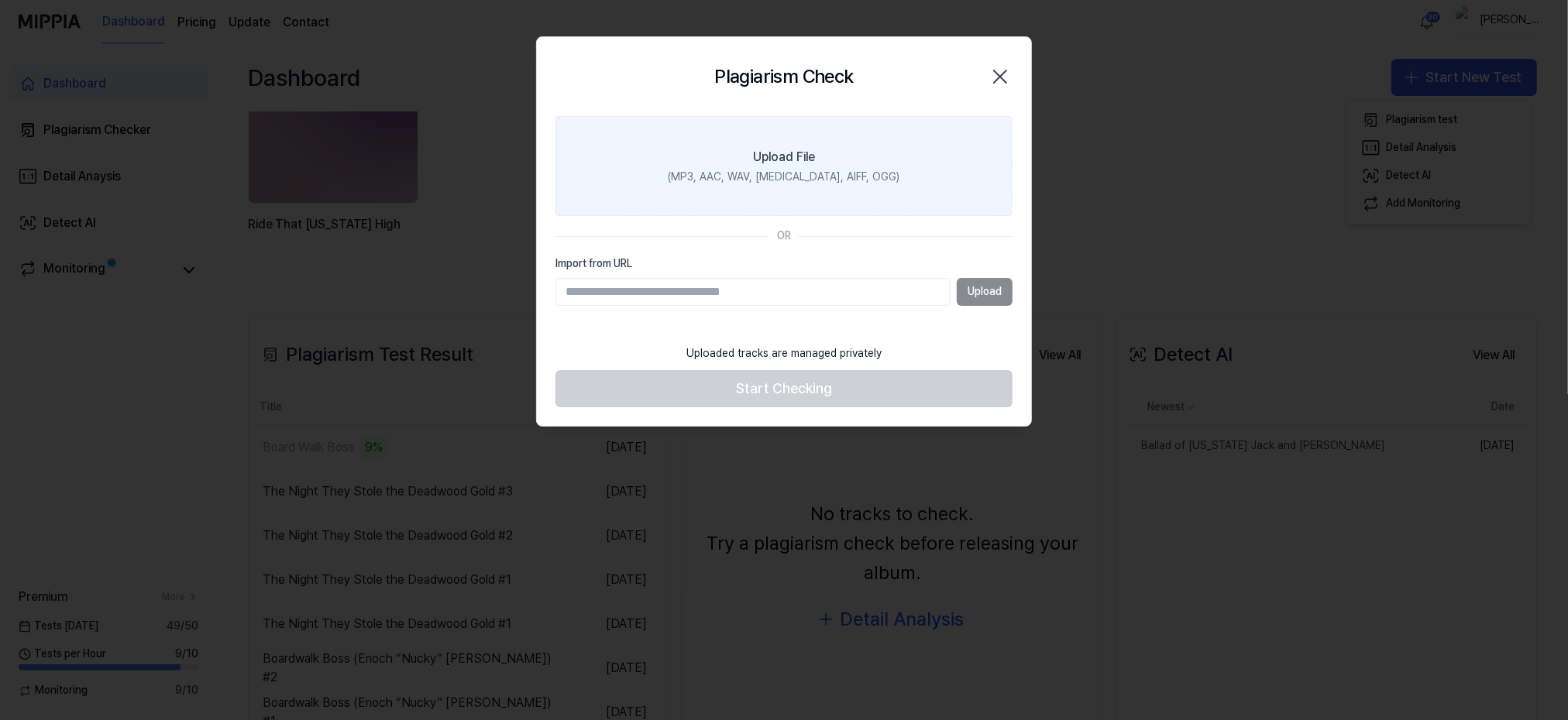
click at [744, 162] on label "Upload File (MP3, AAC, WAV, [MEDICAL_DATA], AIFF, OGG)" at bounding box center [784, 167] width 457 height 101
click at [0, 0] on input "Upload File (MP3, AAC, WAV, [MEDICAL_DATA], AIFF, OGG)" at bounding box center [0, 0] width 0 height 0
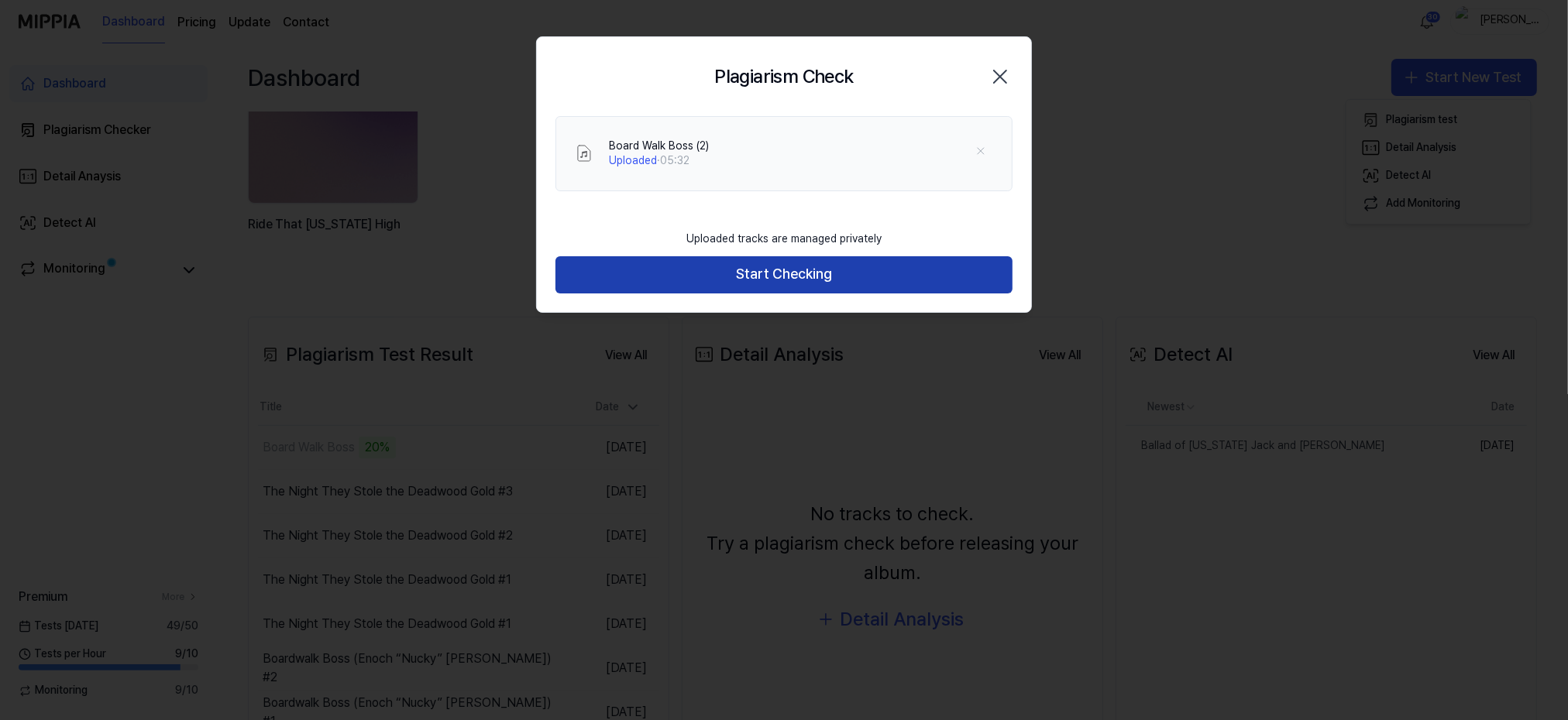
click at [765, 277] on button "Start Checking" at bounding box center [784, 275] width 457 height 37
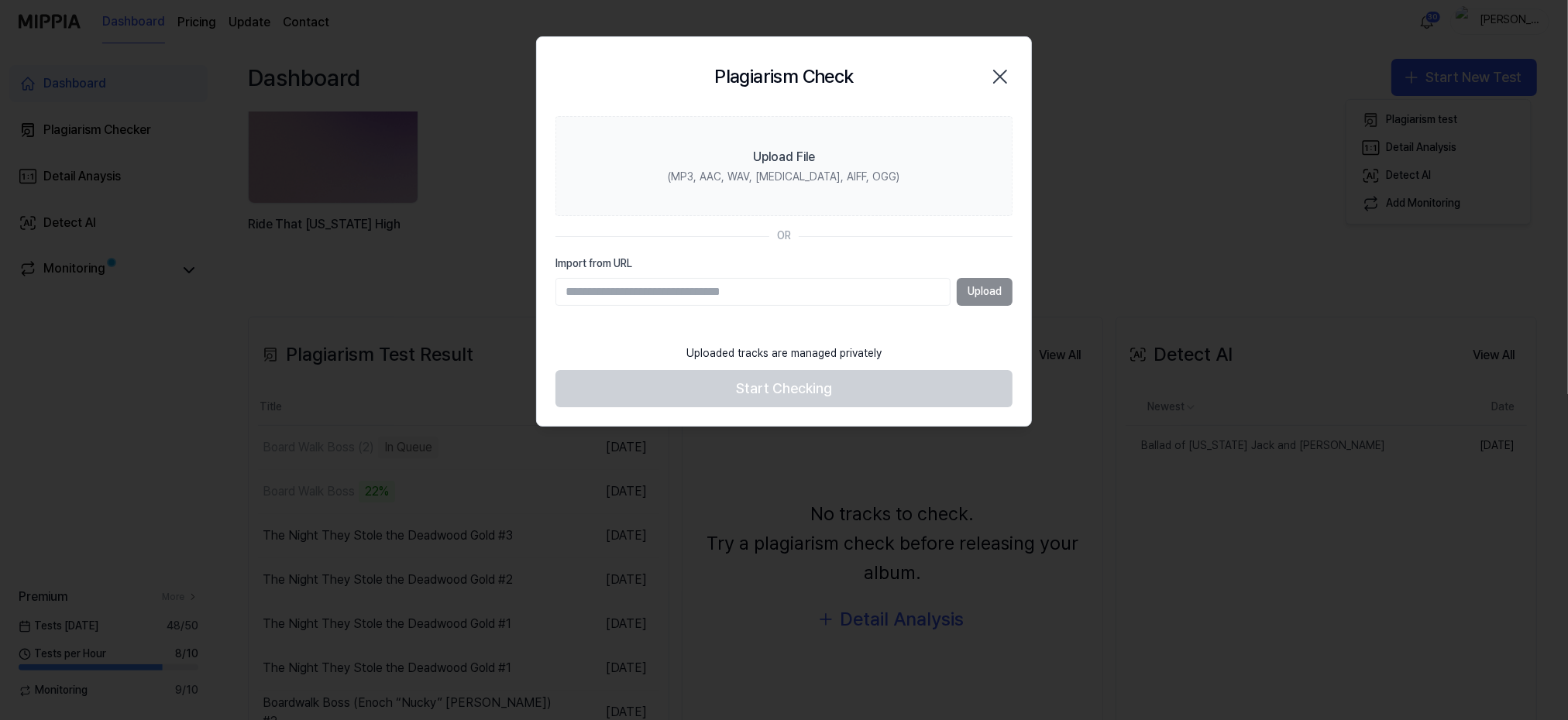
click at [1247, 586] on div at bounding box center [784, 360] width 1568 height 720
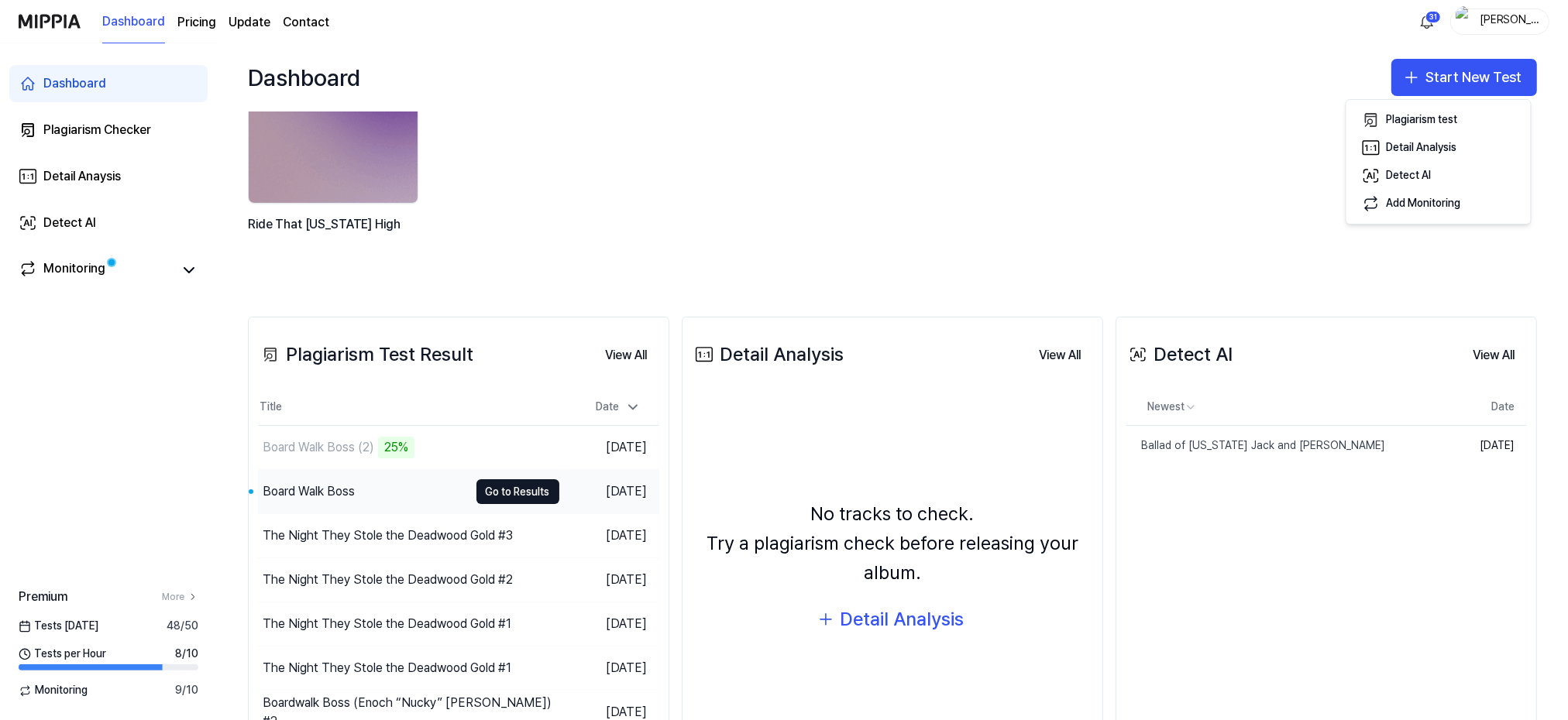
click at [332, 489] on div "Board Walk Boss" at bounding box center [308, 492] width 92 height 19
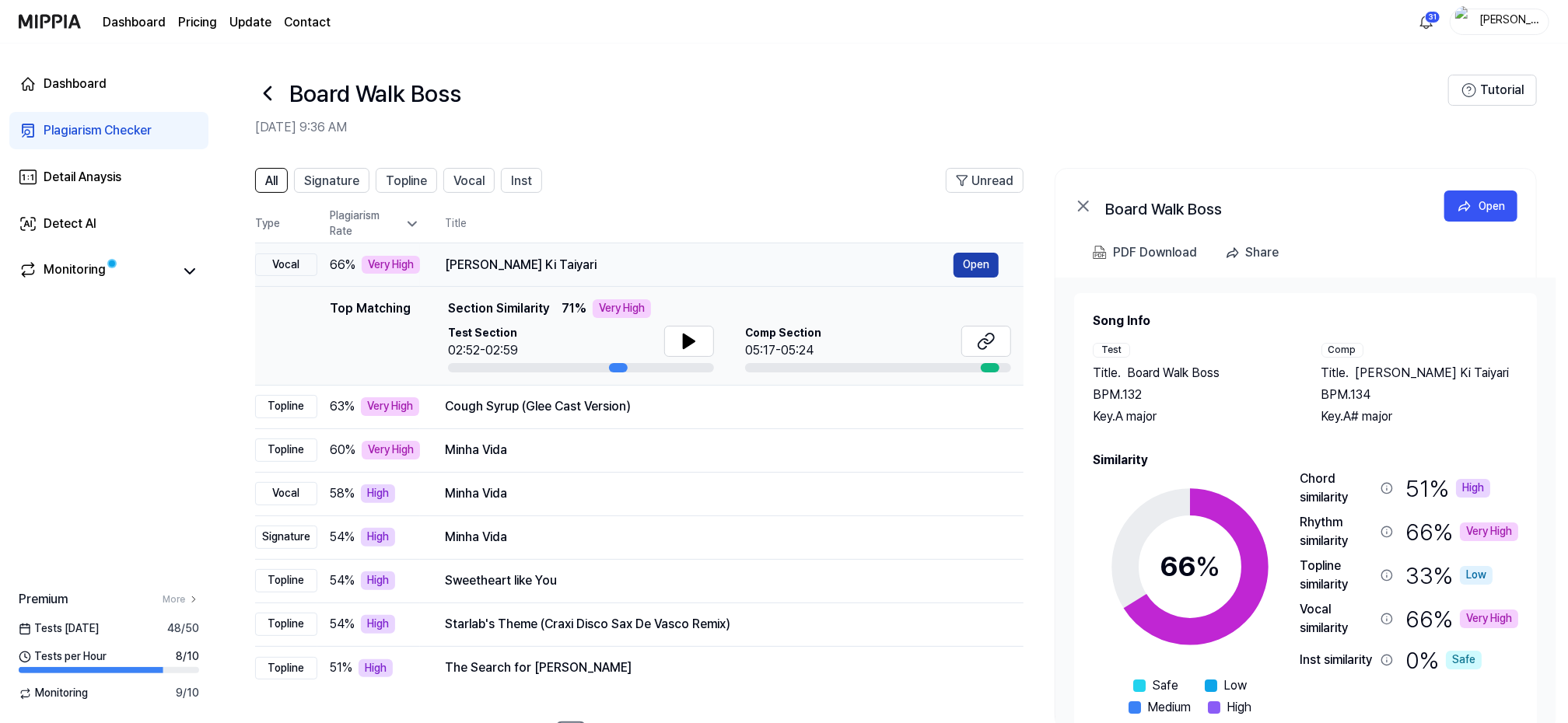
click at [972, 266] on button "Open" at bounding box center [976, 265] width 45 height 25
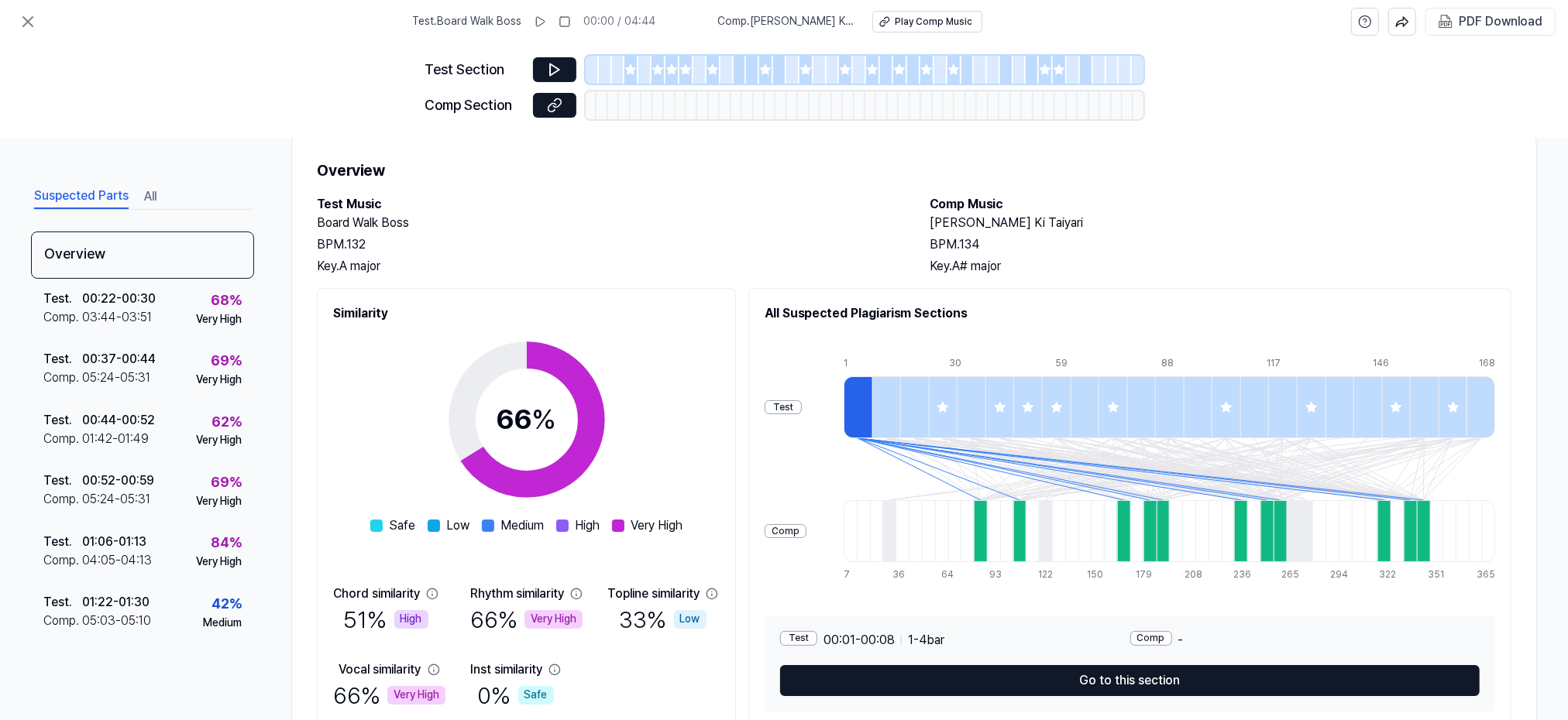
scroll to position [38, 0]
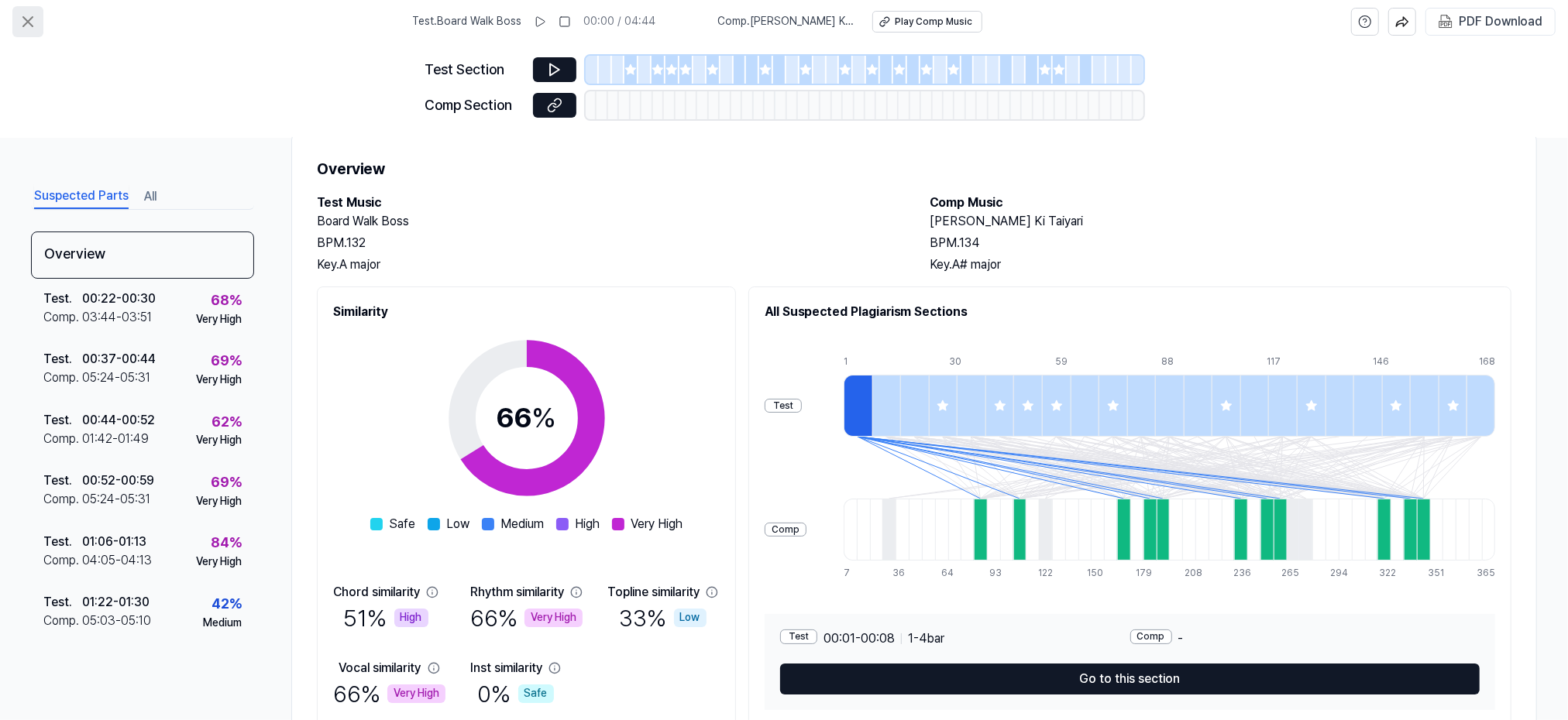
click at [26, 19] on icon at bounding box center [28, 21] width 19 height 19
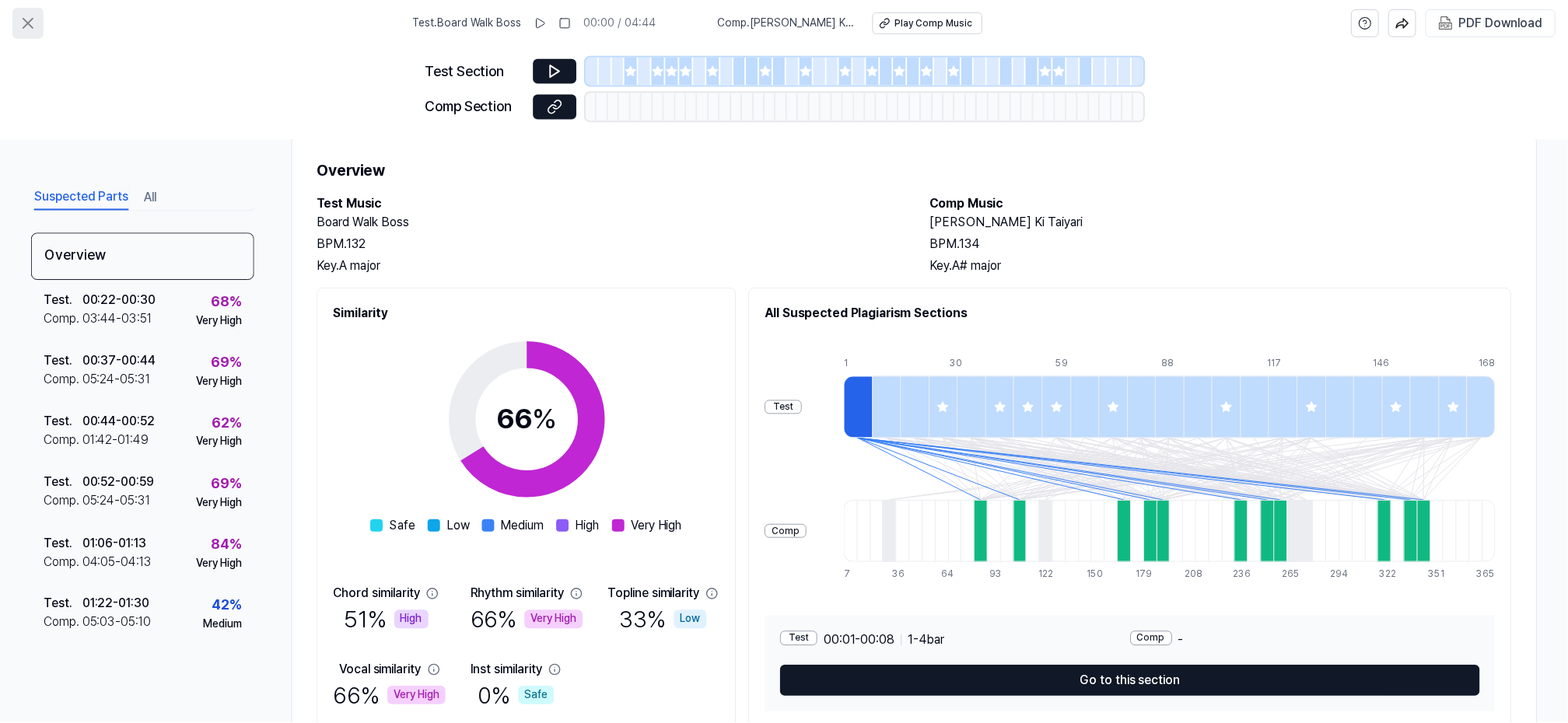
scroll to position [60, 0]
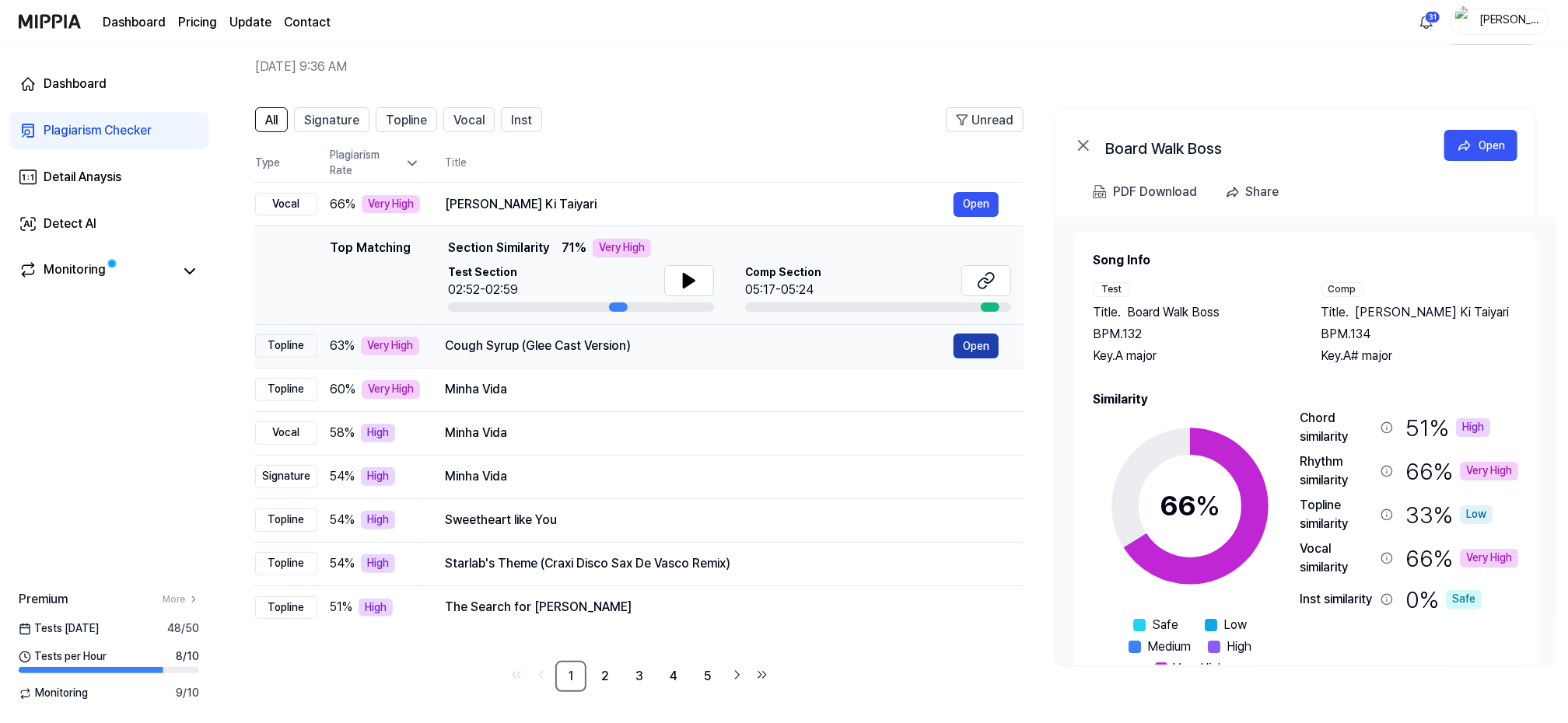
click at [977, 345] on button "Open" at bounding box center [976, 346] width 45 height 25
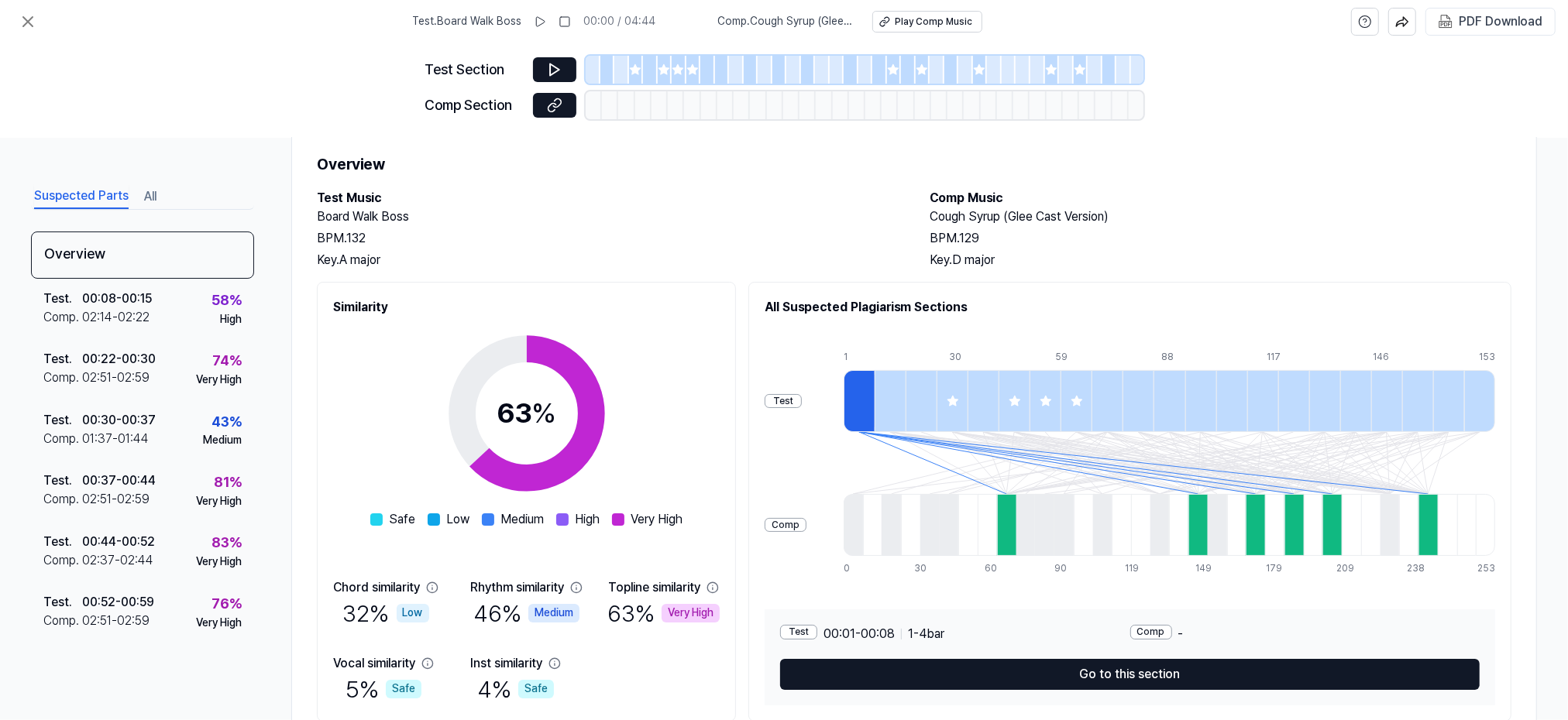
scroll to position [45, 0]
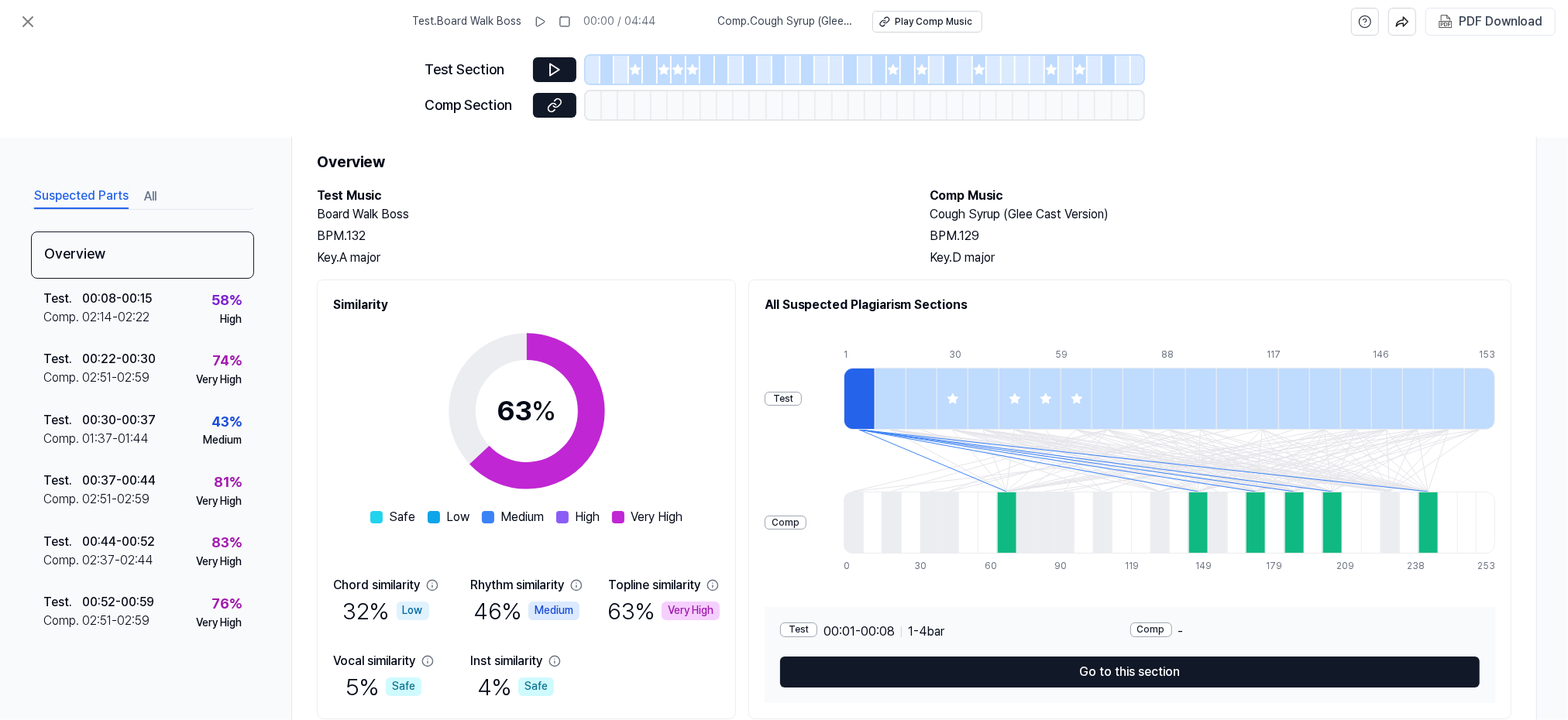
click at [43, 48] on div "Test Section Comp Section" at bounding box center [784, 91] width 1568 height 95
click at [35, 21] on icon at bounding box center [28, 21] width 19 height 19
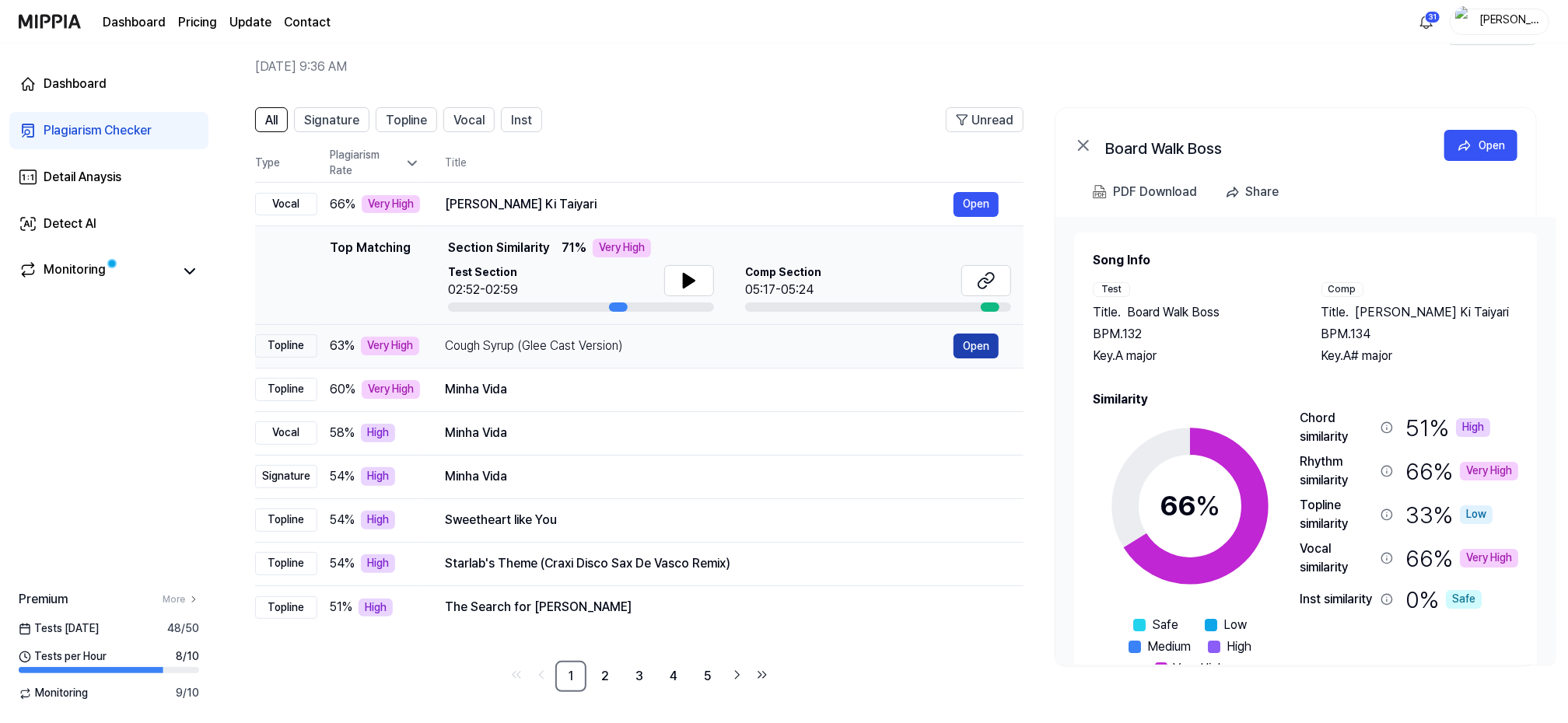
click at [976, 345] on button "Open" at bounding box center [976, 346] width 45 height 25
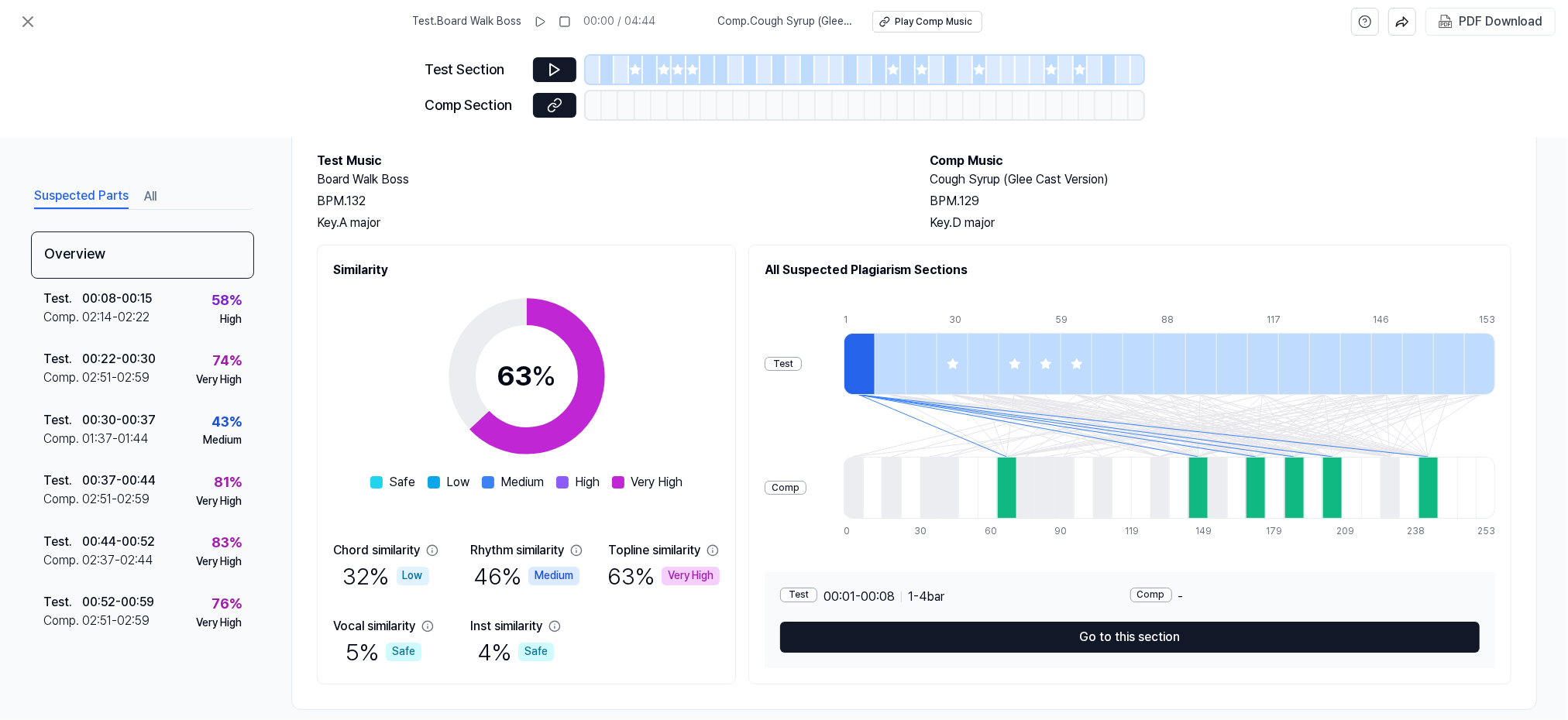
scroll to position [83, 0]
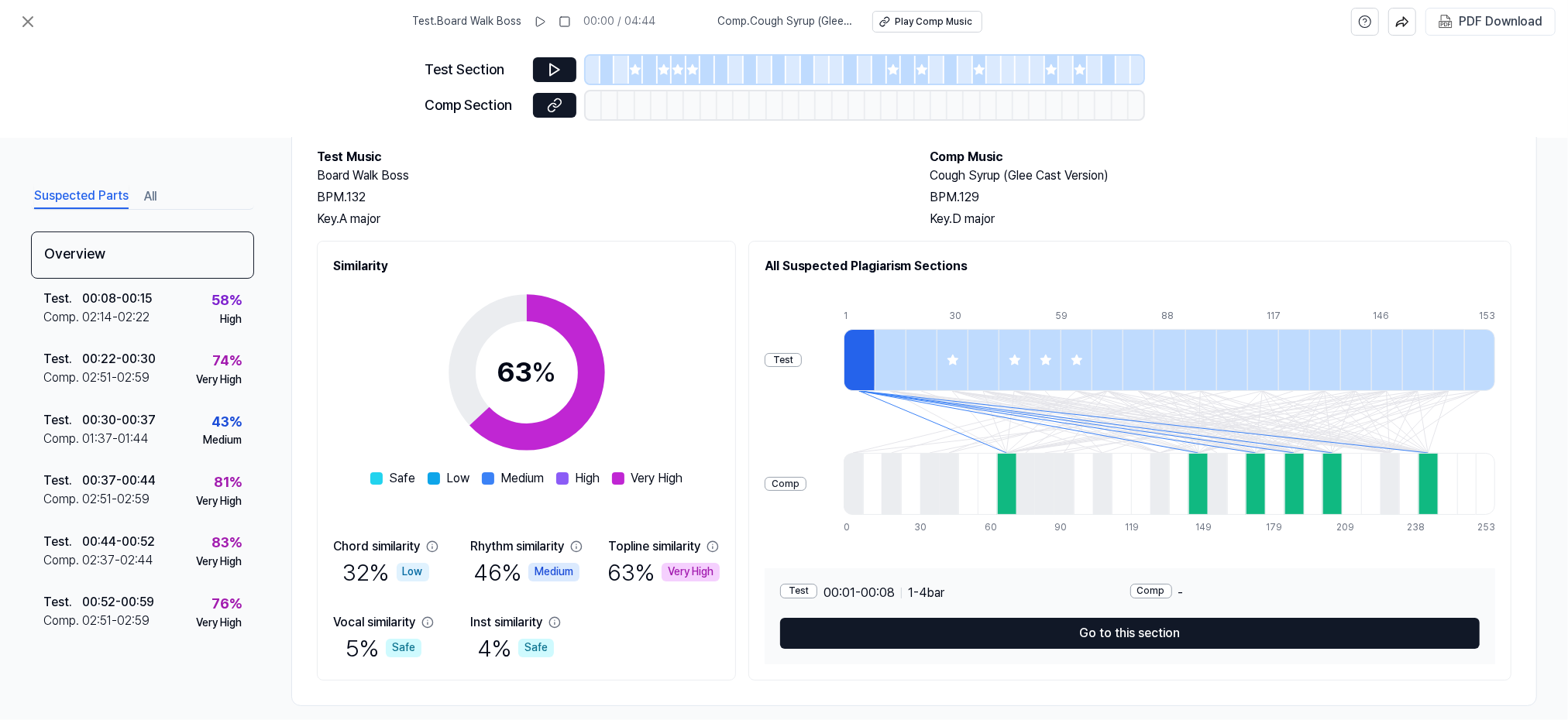
click at [87, 75] on div "Test Section Comp Section" at bounding box center [784, 91] width 1568 height 95
click at [26, 26] on icon at bounding box center [28, 21] width 19 height 19
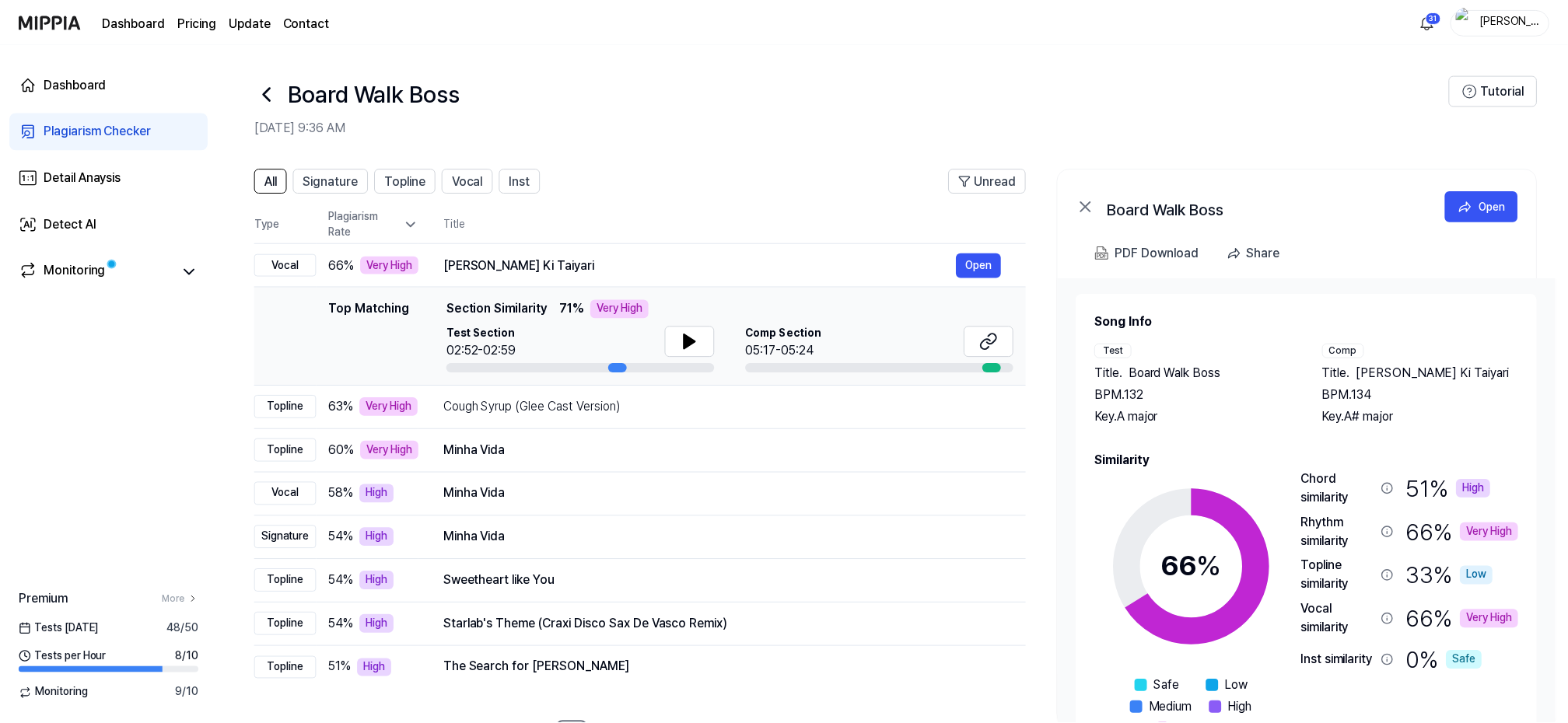
scroll to position [60, 0]
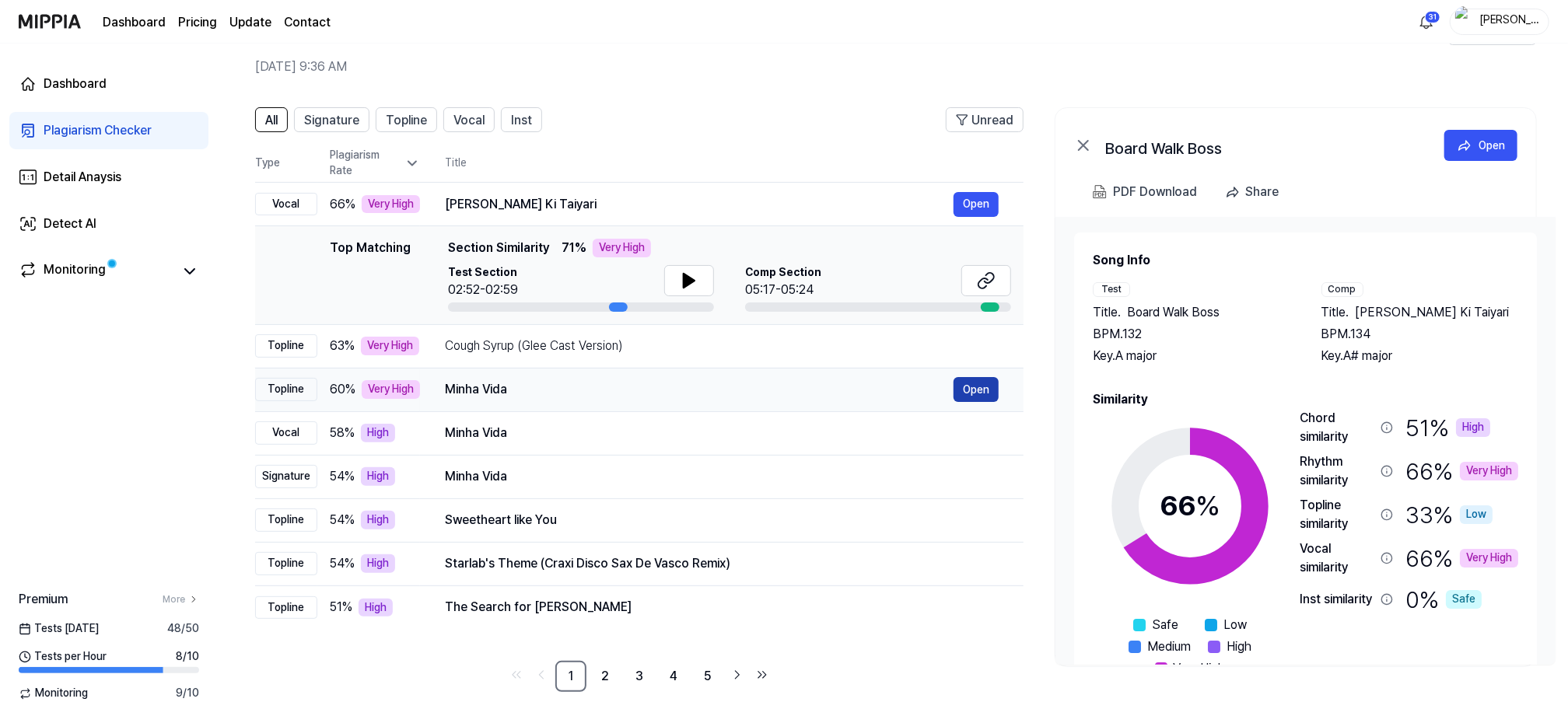
click at [982, 385] on button "Open" at bounding box center [976, 389] width 45 height 25
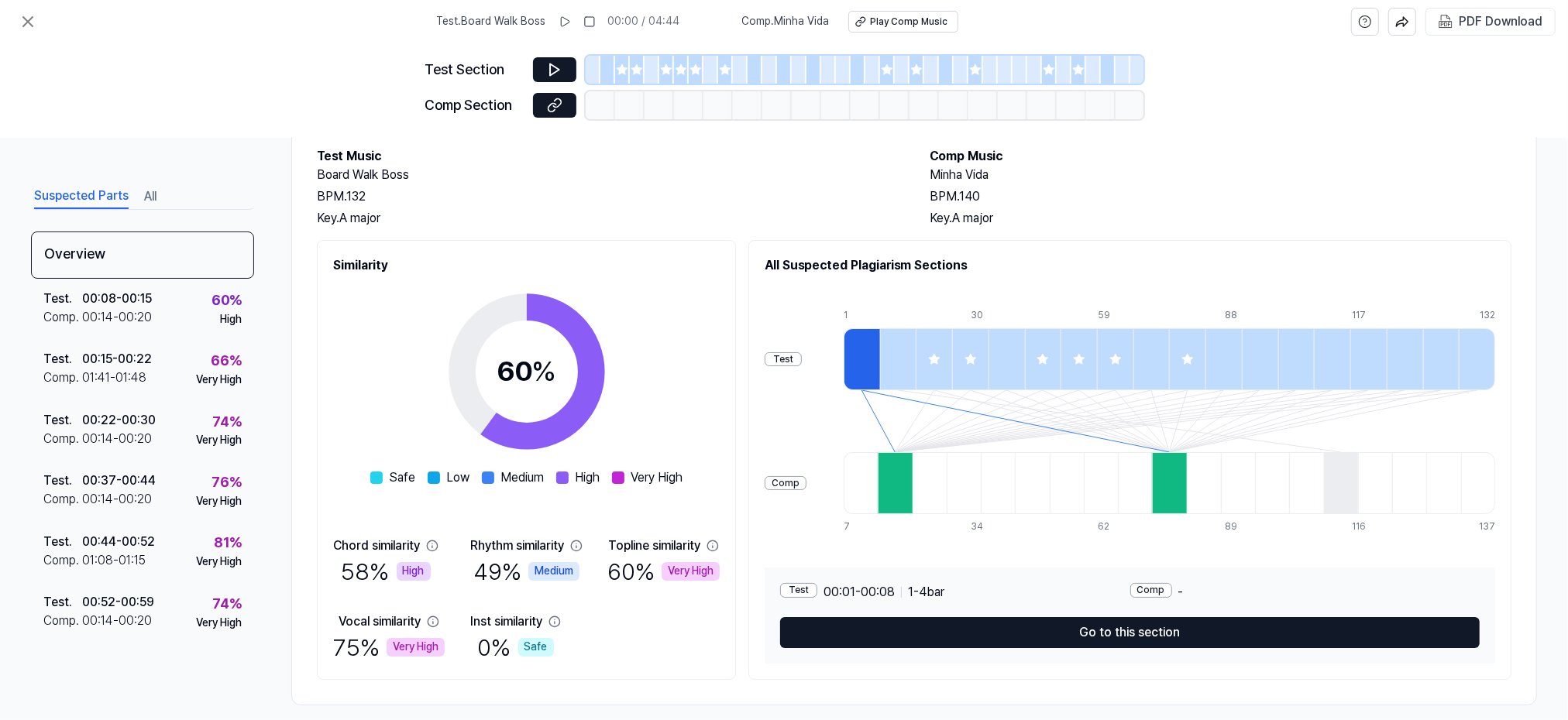
scroll to position [83, 0]
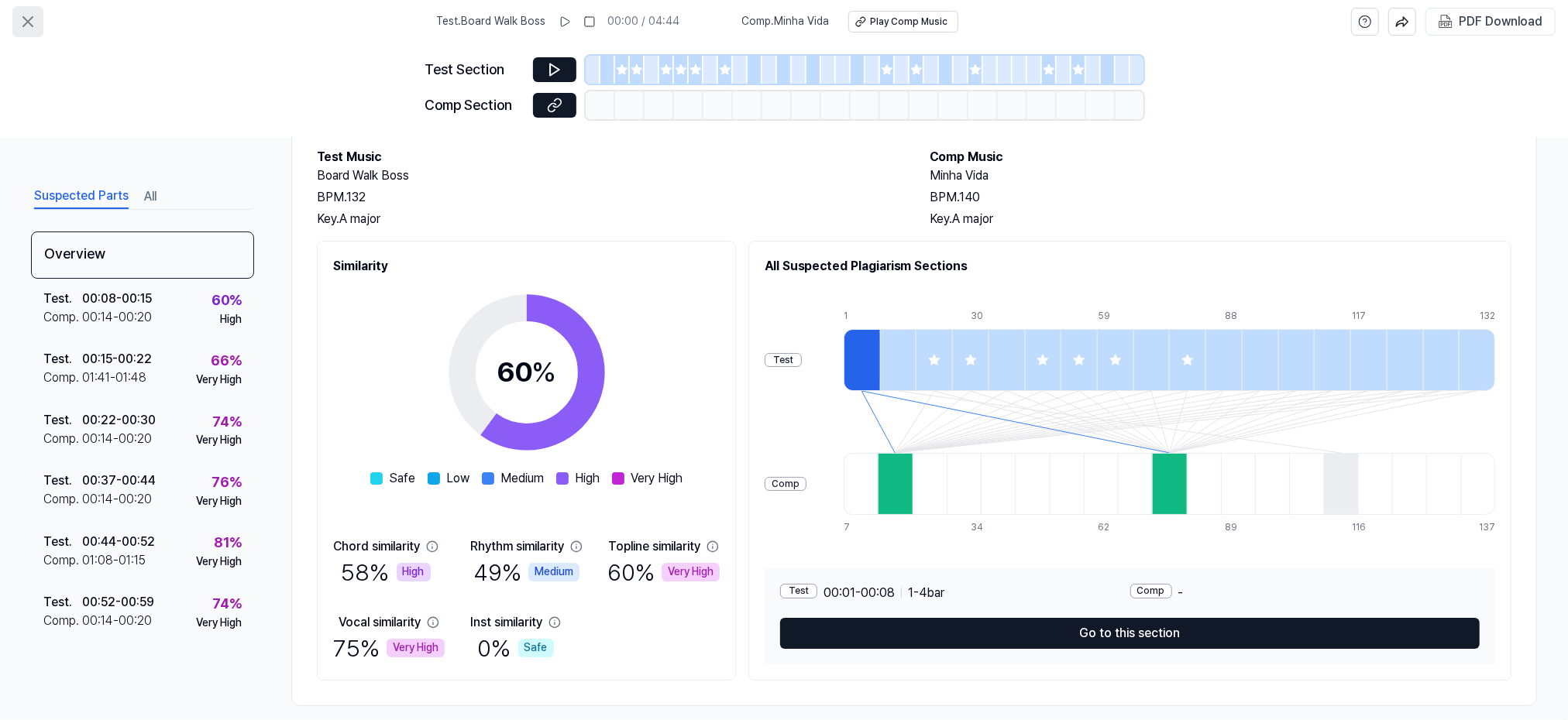
drag, startPoint x: 34, startPoint y: 54, endPoint x: 18, endPoint y: 24, distance: 34.0
click at [26, 41] on div "Test . Board Walk Boss 00:00 / 04:44 Comp . Minha Vida Play Comp Music PDF Down…" at bounding box center [784, 360] width 1568 height 720
click at [26, 19] on icon at bounding box center [27, 21] width 9 height 9
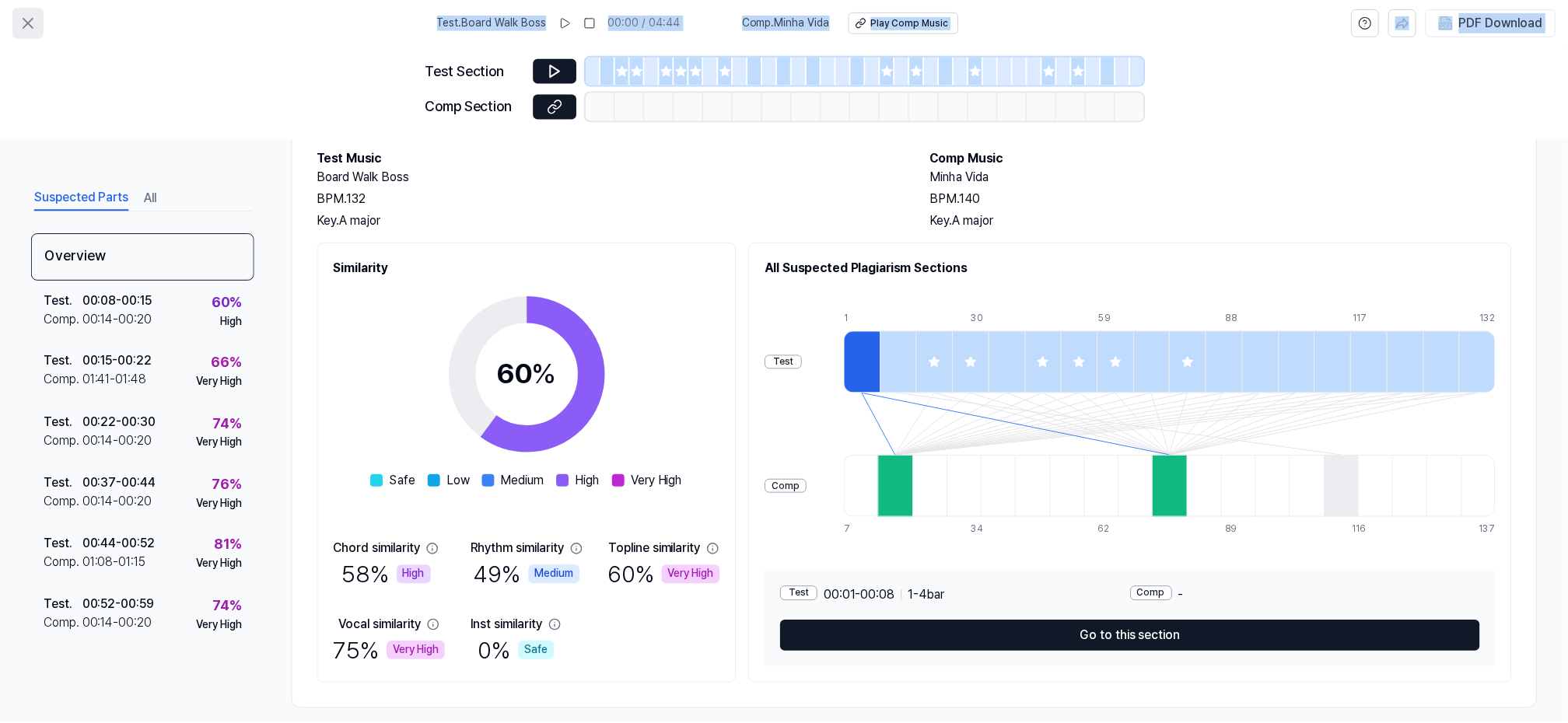
scroll to position [60, 0]
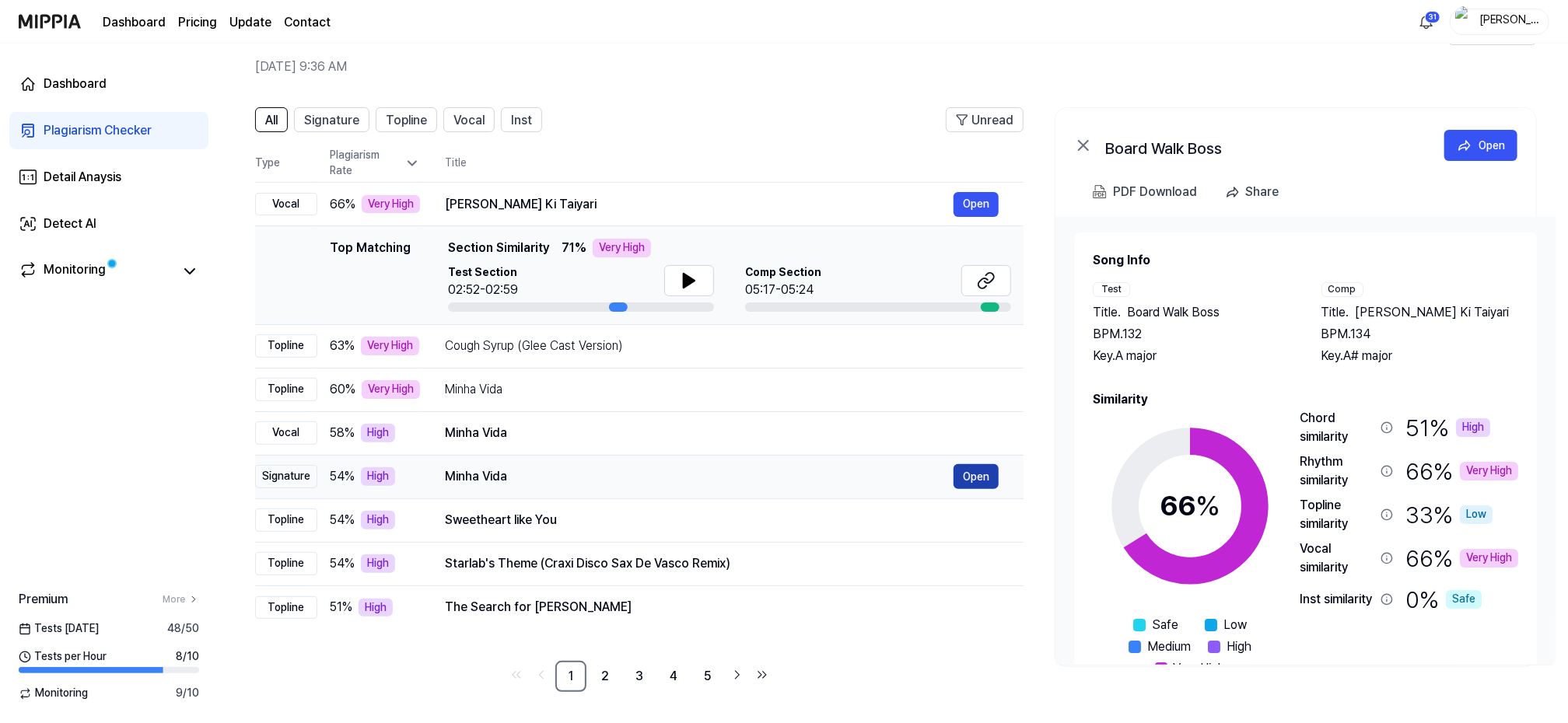
click at [979, 475] on button "Open" at bounding box center [976, 477] width 45 height 25
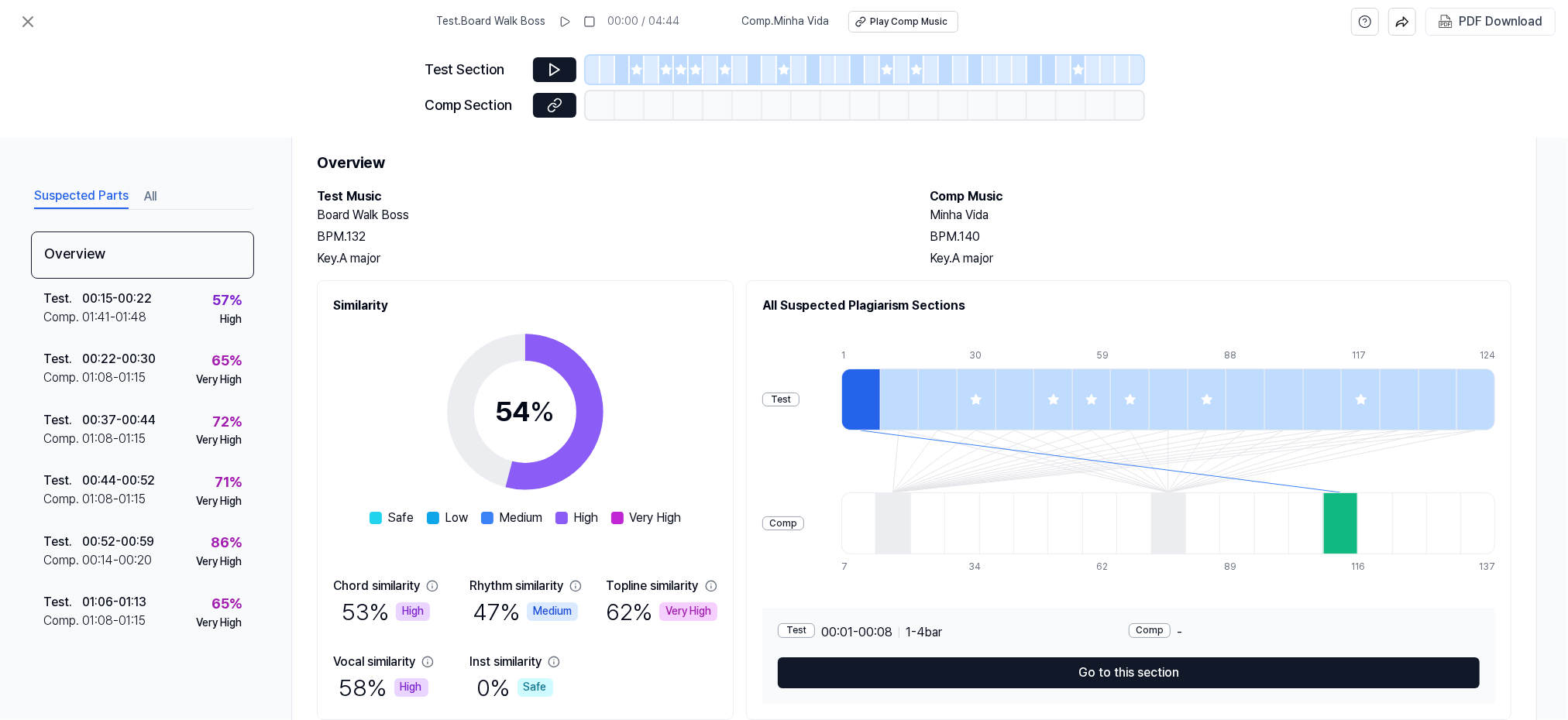
scroll to position [45, 0]
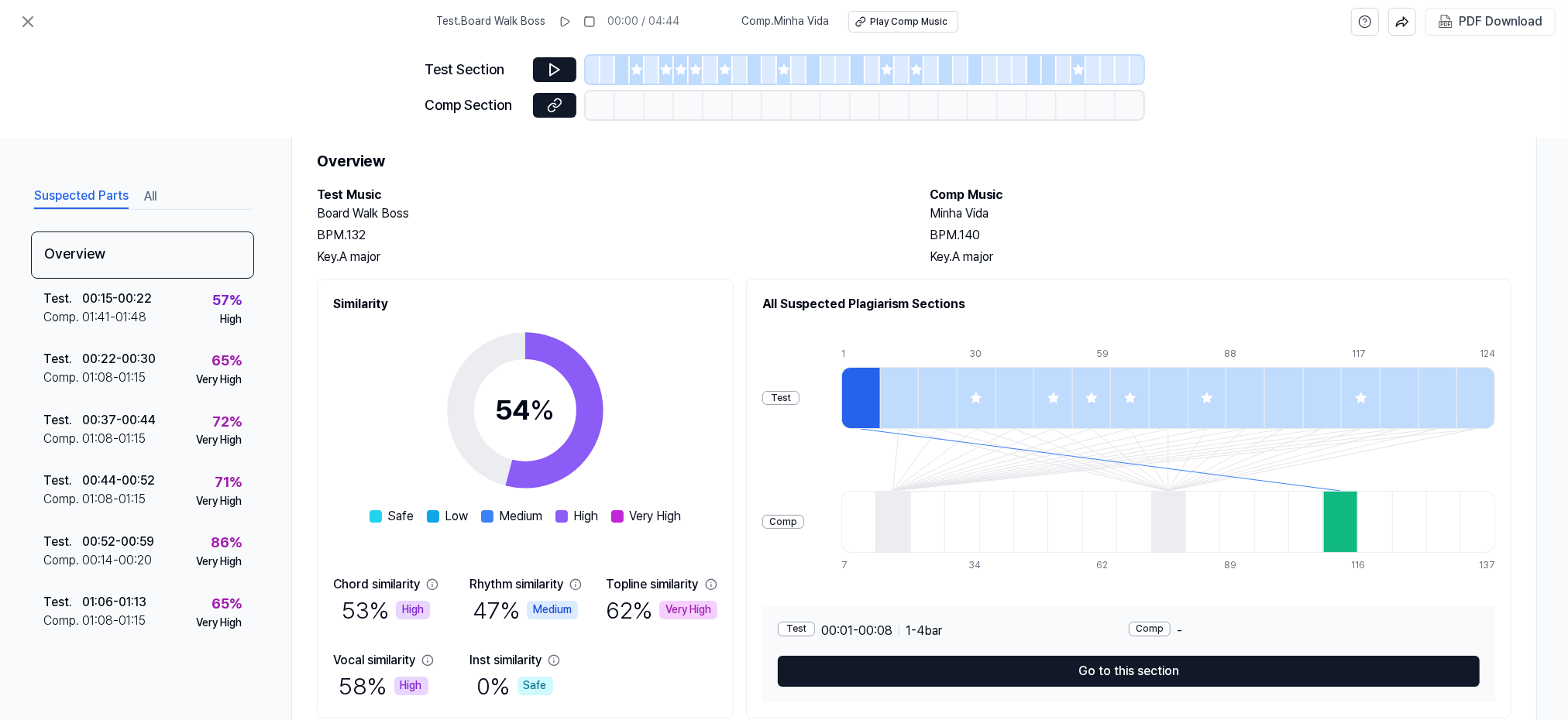
click at [54, 57] on div "Test Section Comp Section" at bounding box center [784, 91] width 1568 height 95
click at [24, 22] on icon at bounding box center [28, 21] width 19 height 19
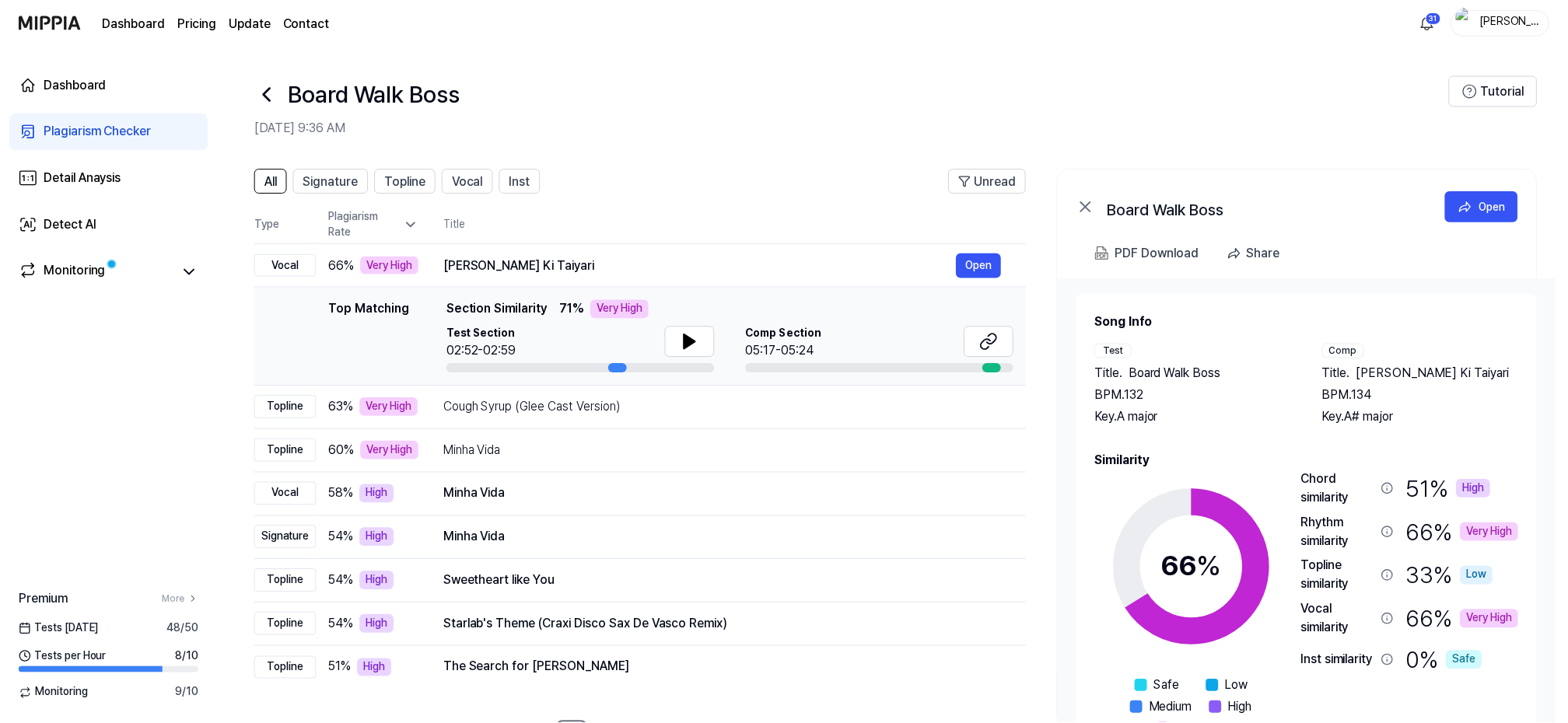
scroll to position [60, 0]
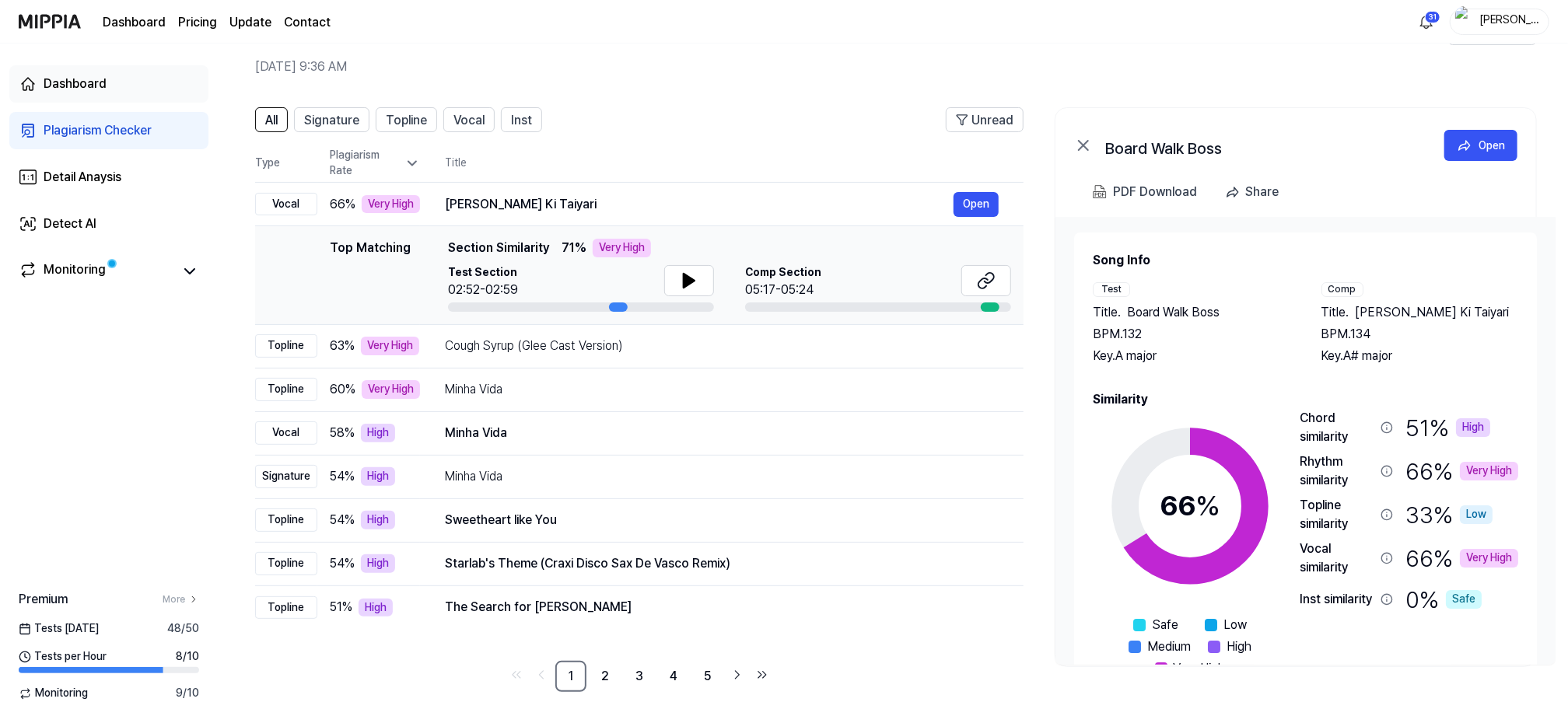
click at [58, 81] on div "Dashboard" at bounding box center [75, 84] width 63 height 19
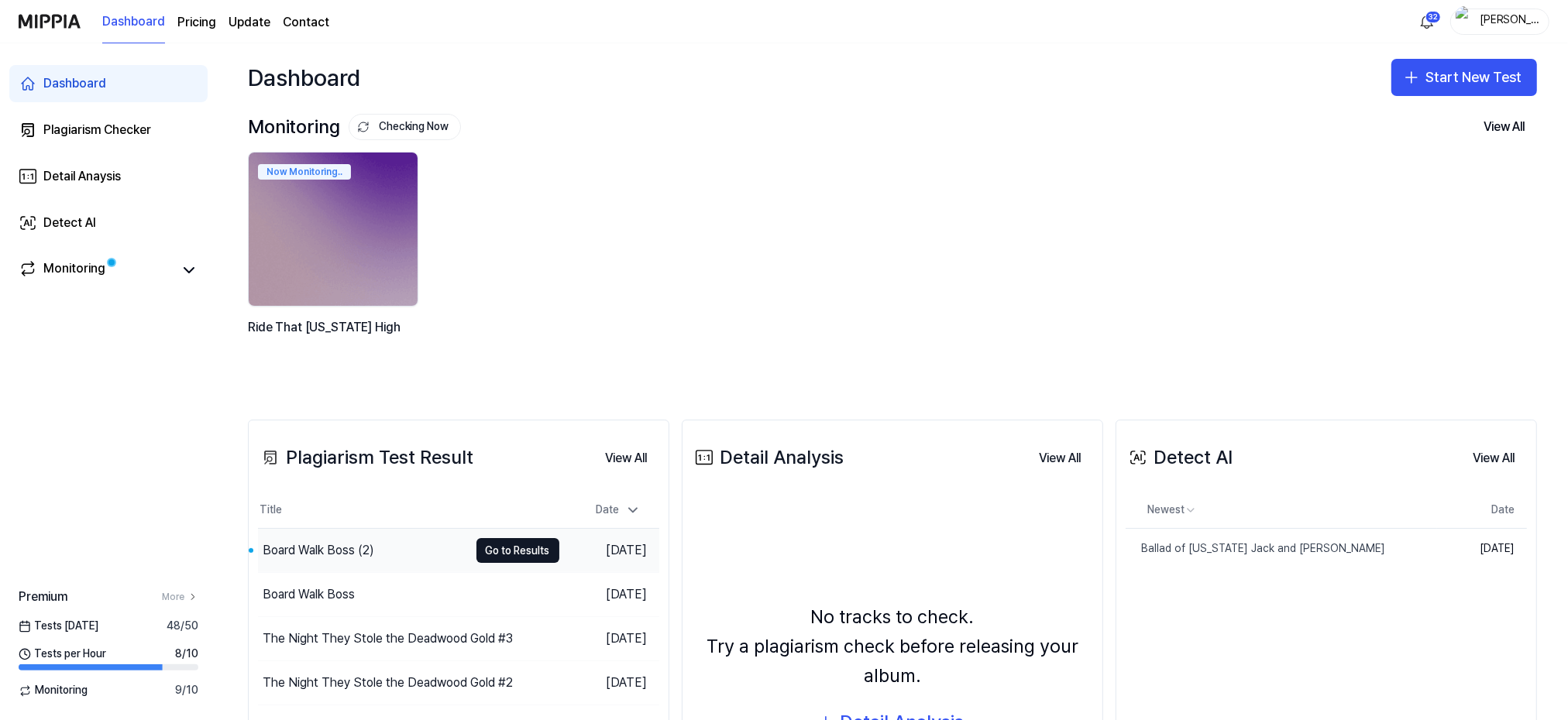
click at [321, 553] on div "Board Walk Boss (2)" at bounding box center [318, 550] width 111 height 19
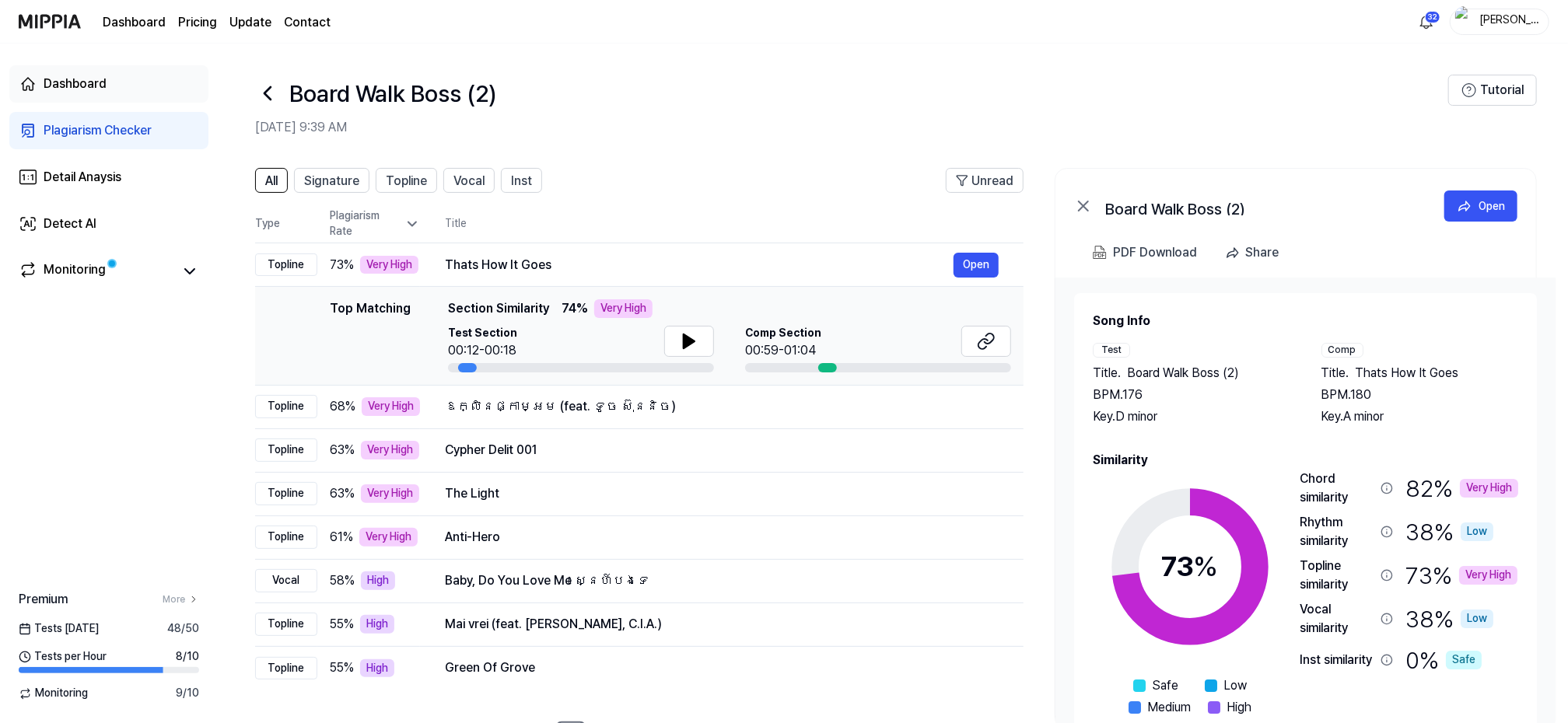
click at [71, 84] on div "Dashboard" at bounding box center [75, 84] width 63 height 19
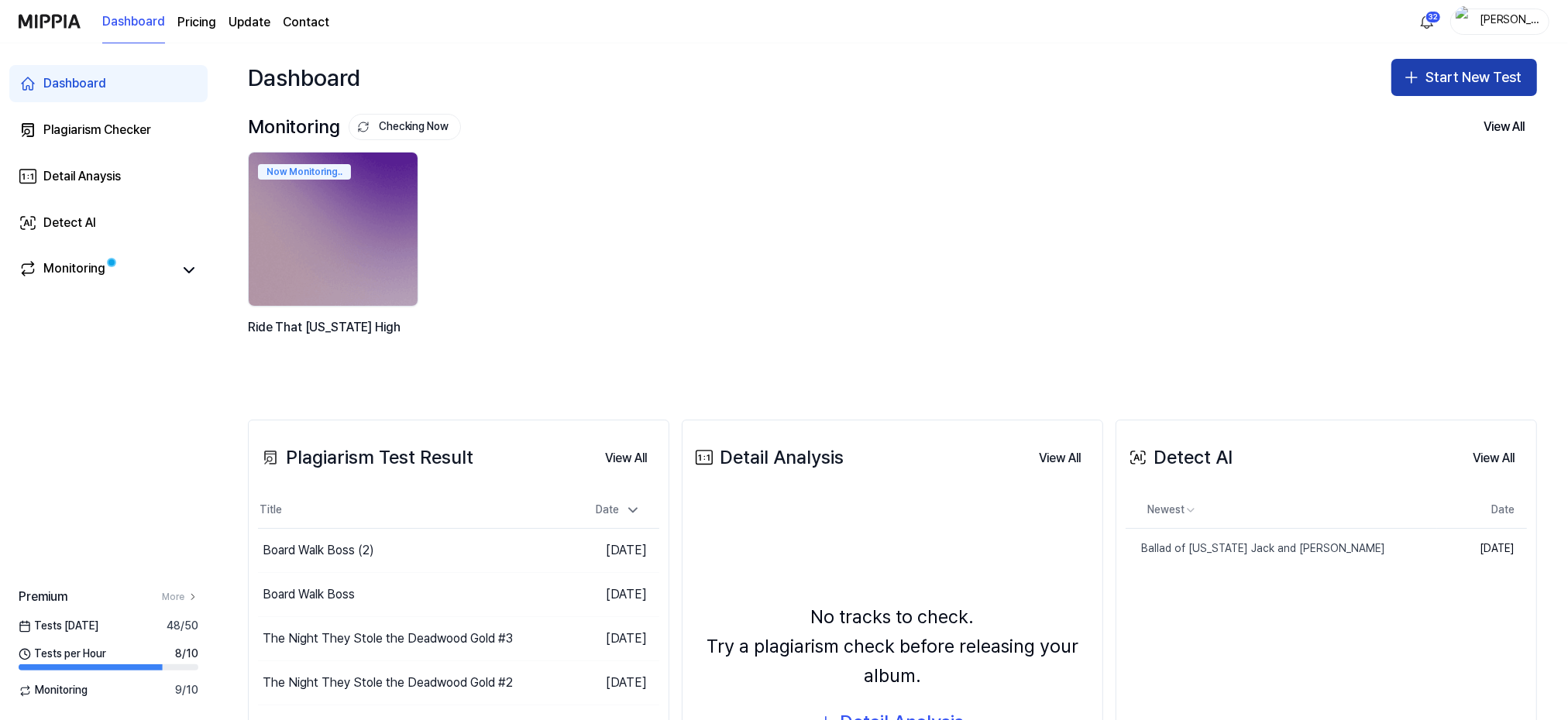
click at [1434, 81] on button "Start New Test" at bounding box center [1464, 77] width 146 height 37
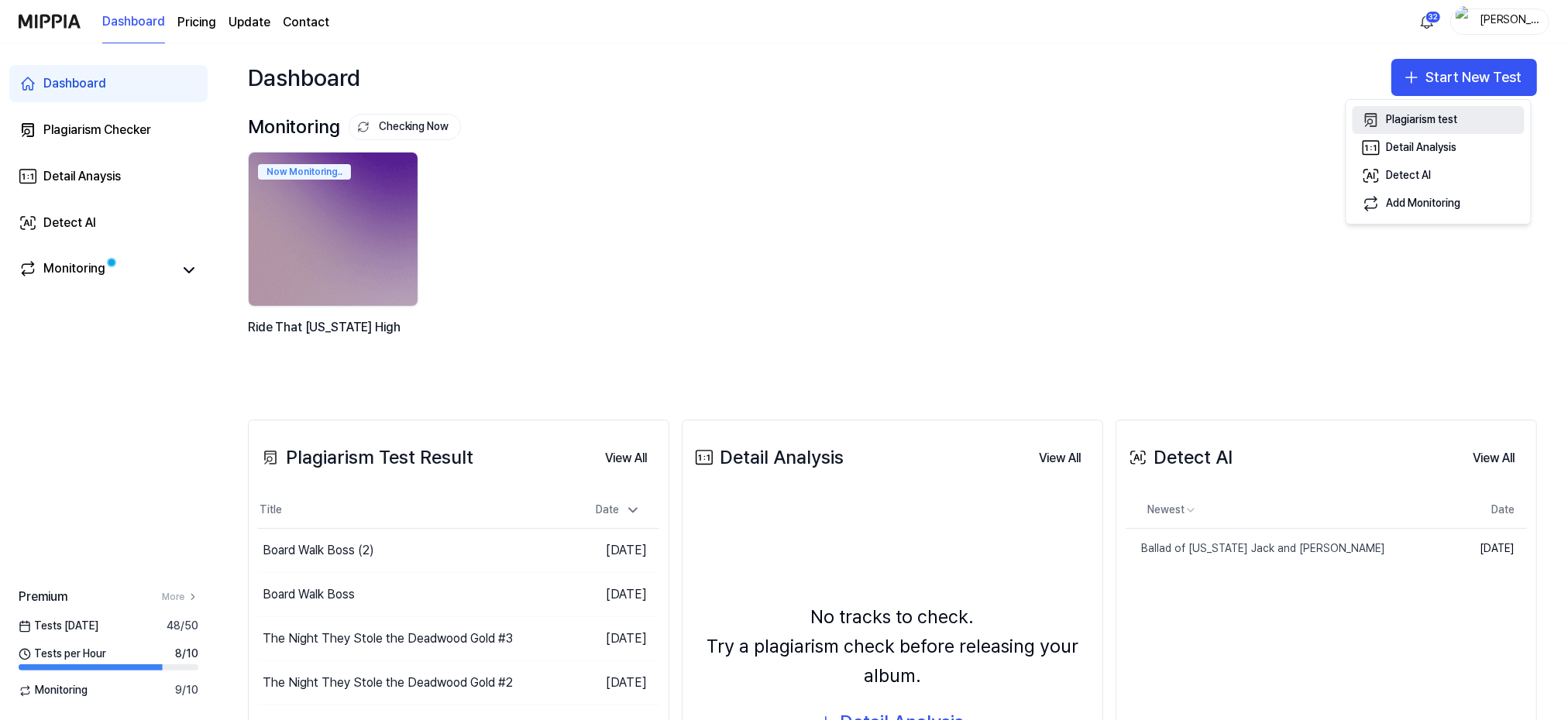
click at [1419, 121] on div "Plagiarism test" at bounding box center [1422, 120] width 71 height 16
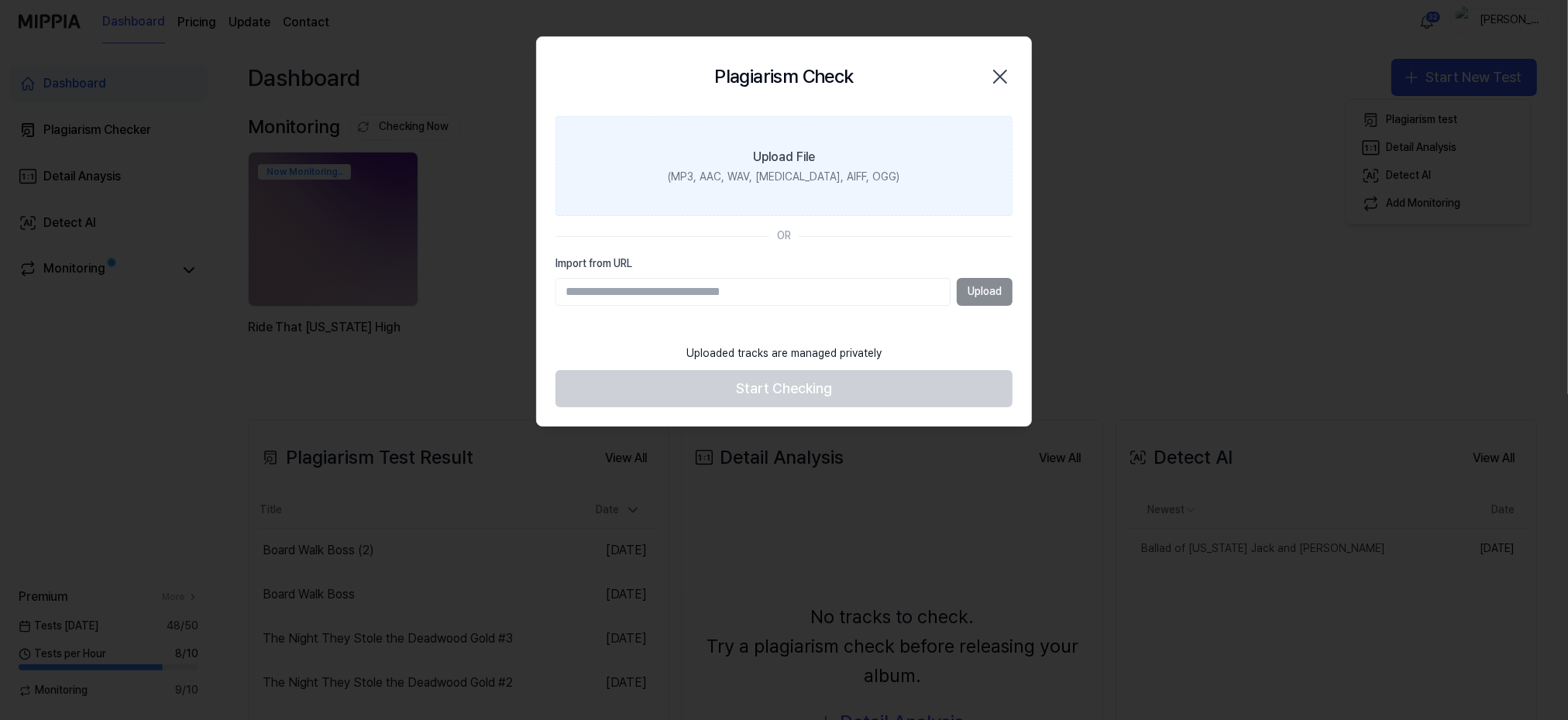
click at [767, 165] on div "Upload File" at bounding box center [784, 157] width 62 height 19
click at [0, 0] on input "Upload File (MP3, AAC, WAV, [MEDICAL_DATA], AIFF, OGG)" at bounding box center [0, 0] width 0 height 0
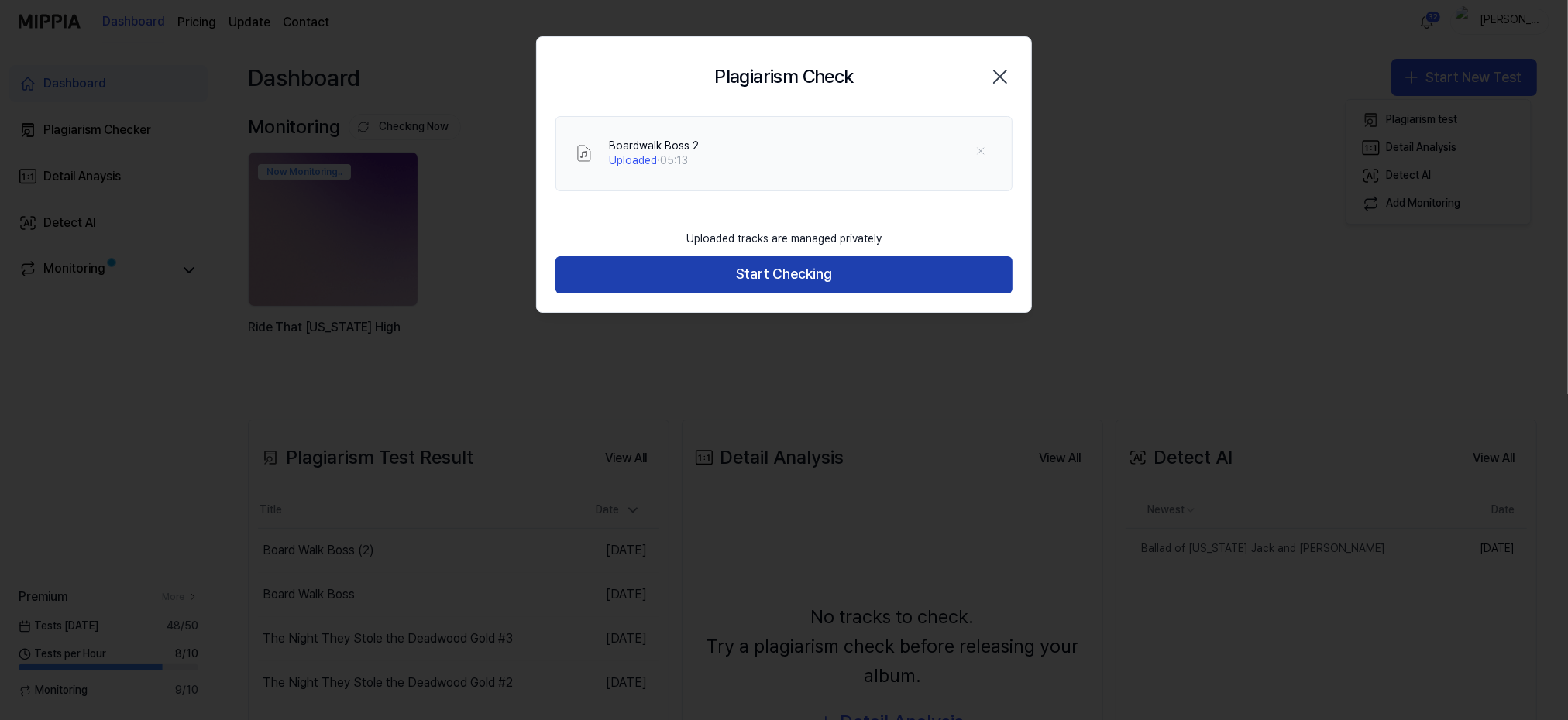
drag, startPoint x: 763, startPoint y: 267, endPoint x: 712, endPoint y: 274, distance: 51.5
click at [760, 267] on button "Start Checking" at bounding box center [784, 275] width 457 height 37
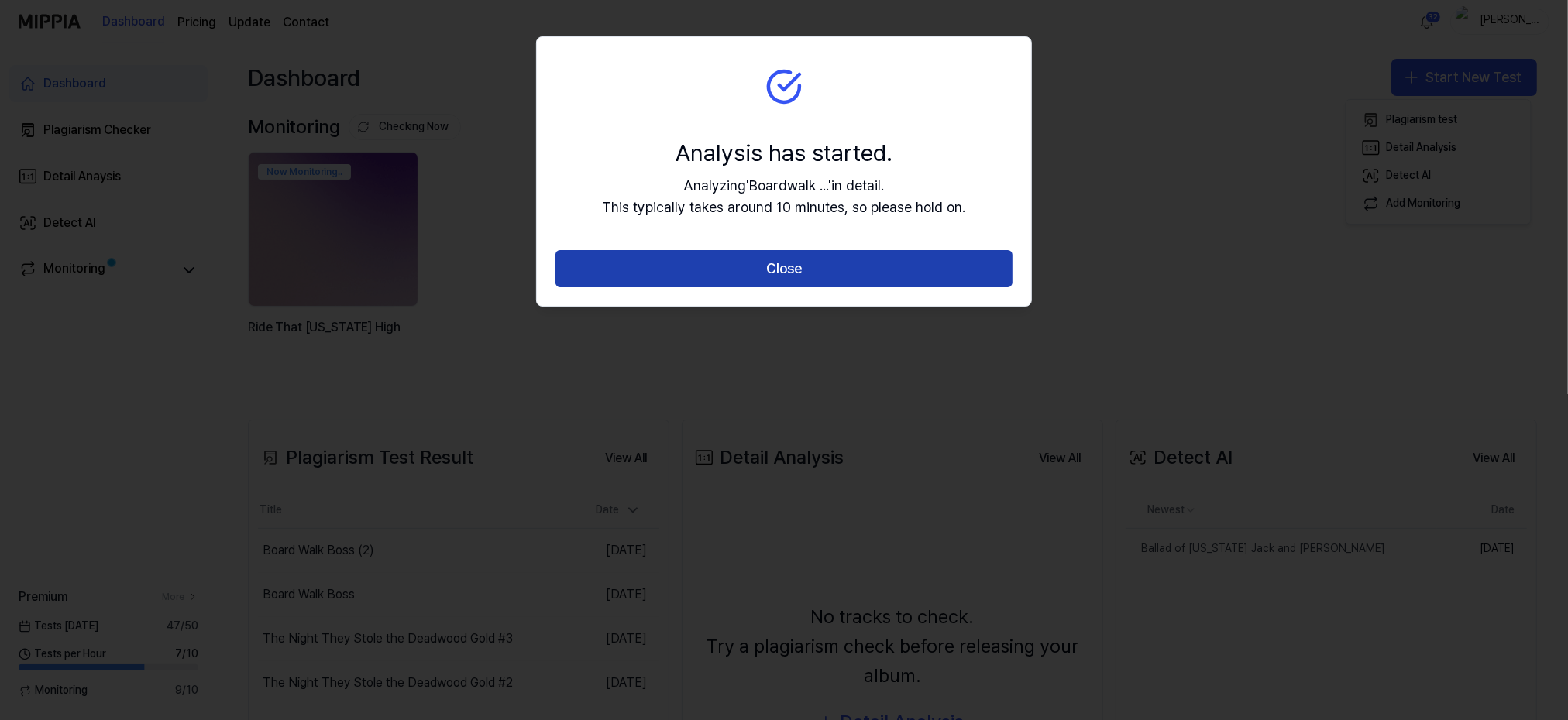
click at [757, 262] on button "Close" at bounding box center [784, 268] width 457 height 37
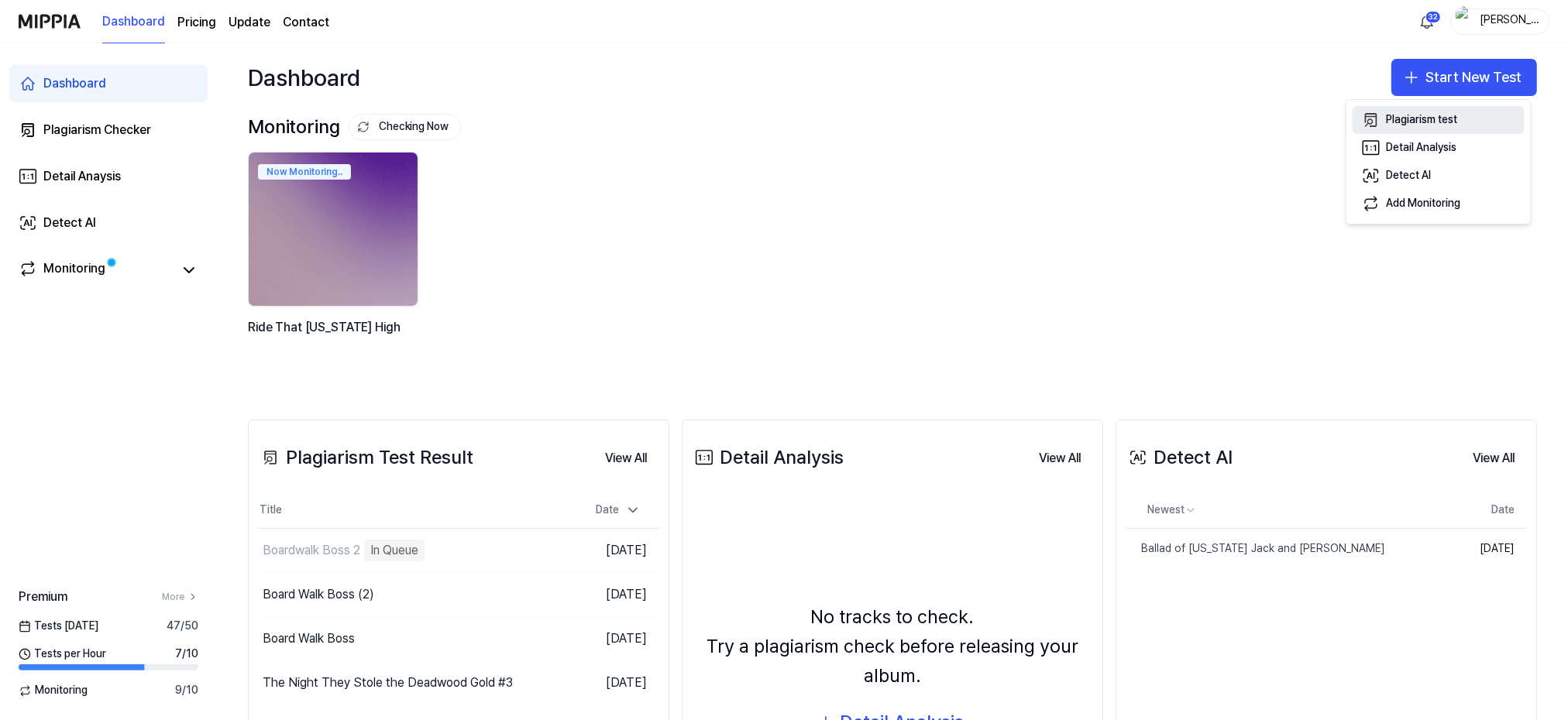
click at [1389, 115] on div "Plagiarism test" at bounding box center [1422, 120] width 71 height 16
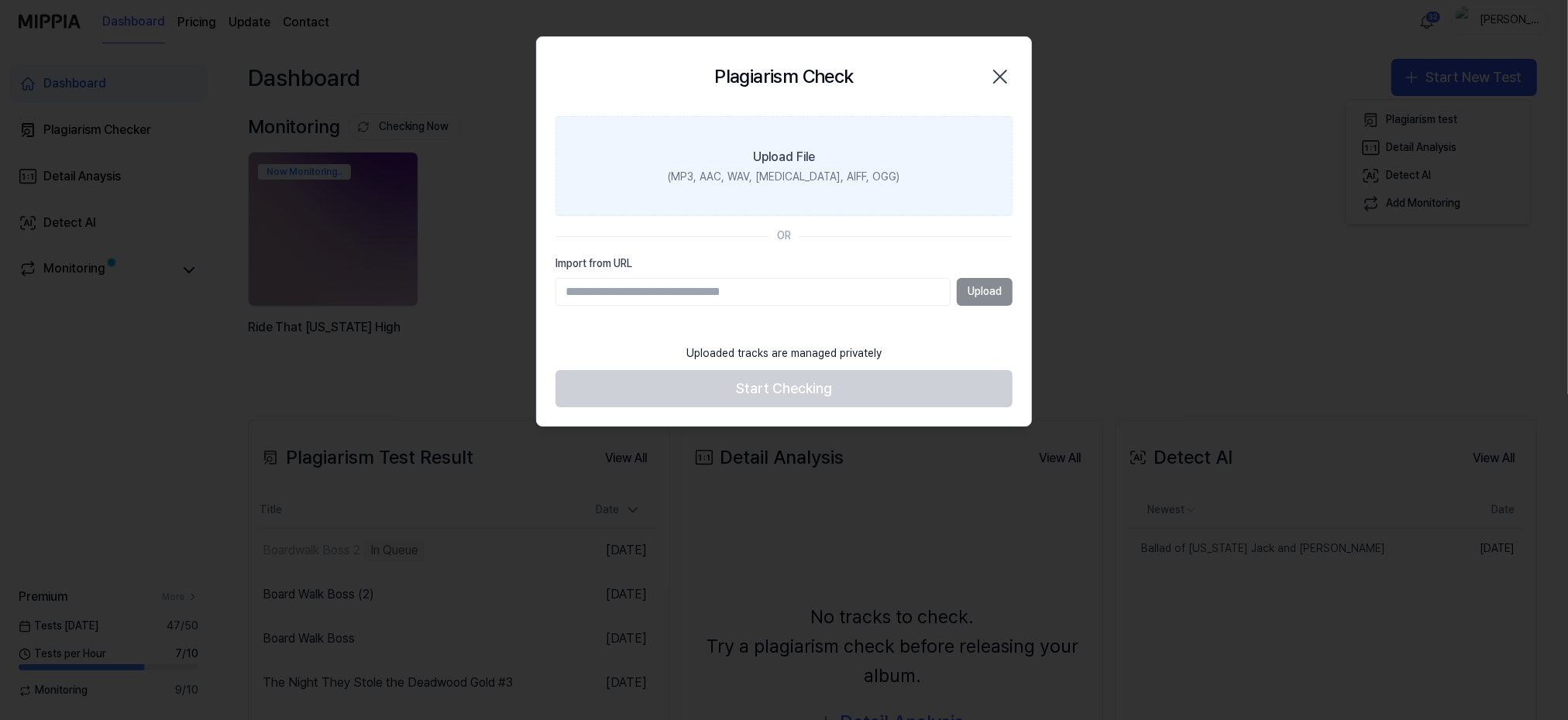
click at [736, 167] on label "Upload File (MP3, AAC, WAV, [MEDICAL_DATA], AIFF, OGG)" at bounding box center [784, 167] width 457 height 101
click at [0, 0] on input "Upload File (MP3, AAC, WAV, [MEDICAL_DATA], AIFF, OGG)" at bounding box center [0, 0] width 0 height 0
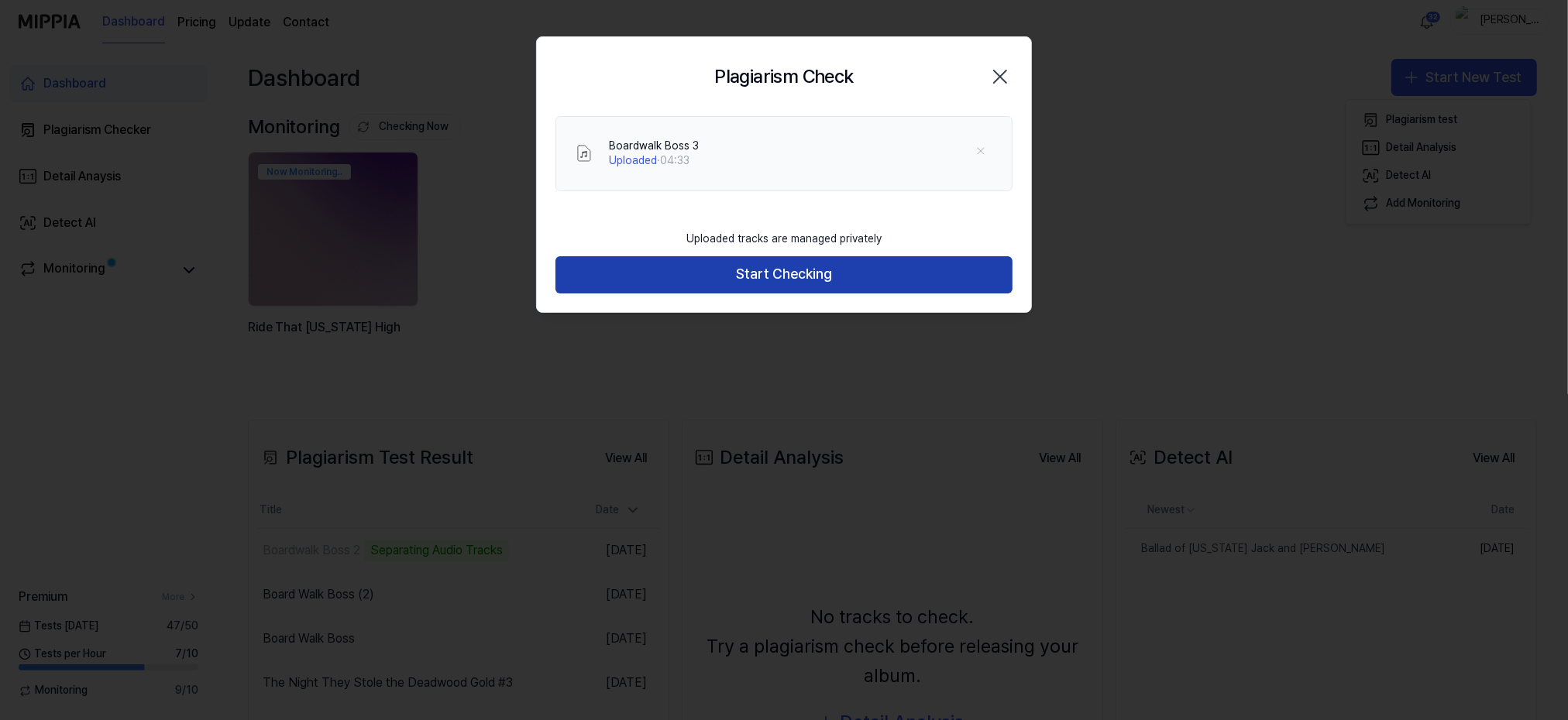
click at [789, 276] on button "Start Checking" at bounding box center [784, 275] width 457 height 37
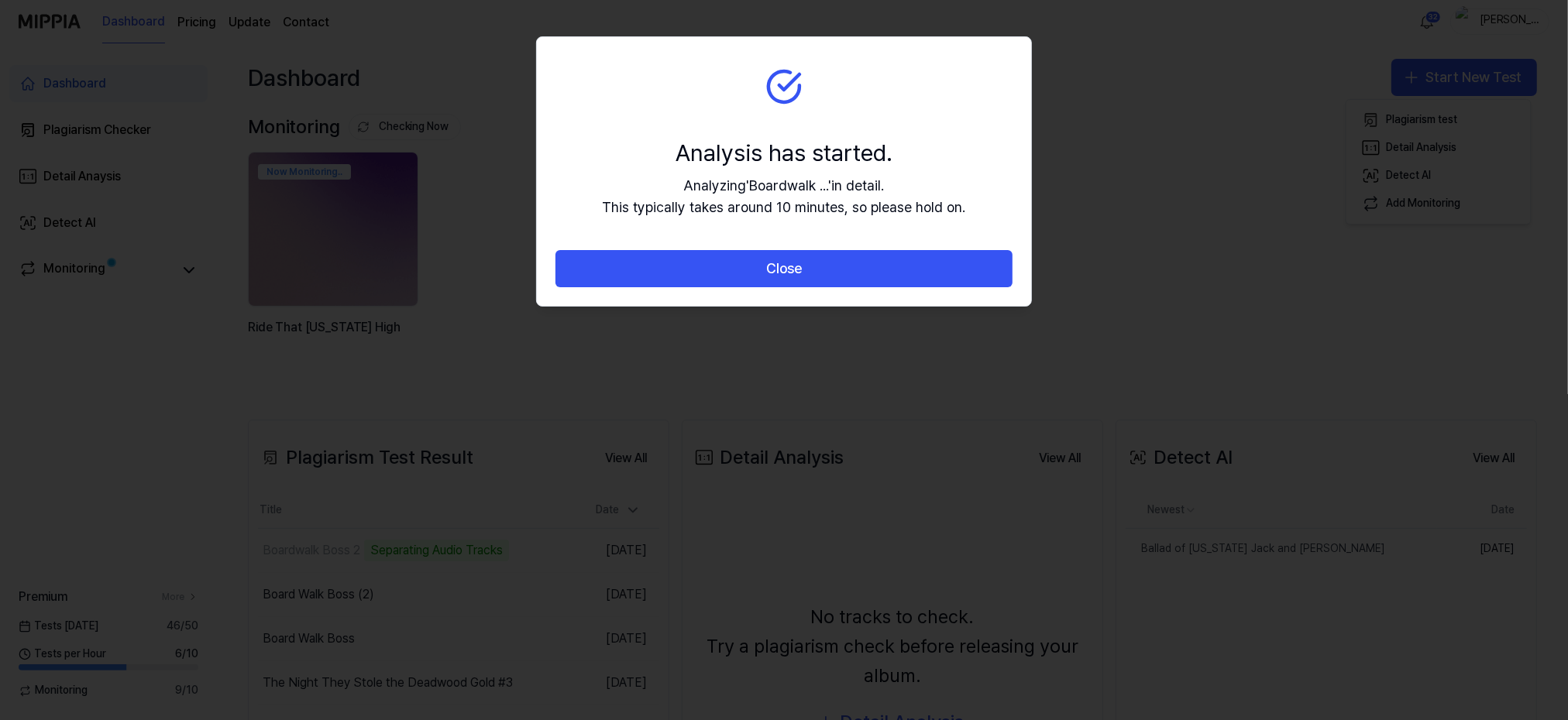
click at [789, 276] on button "Close" at bounding box center [784, 268] width 457 height 37
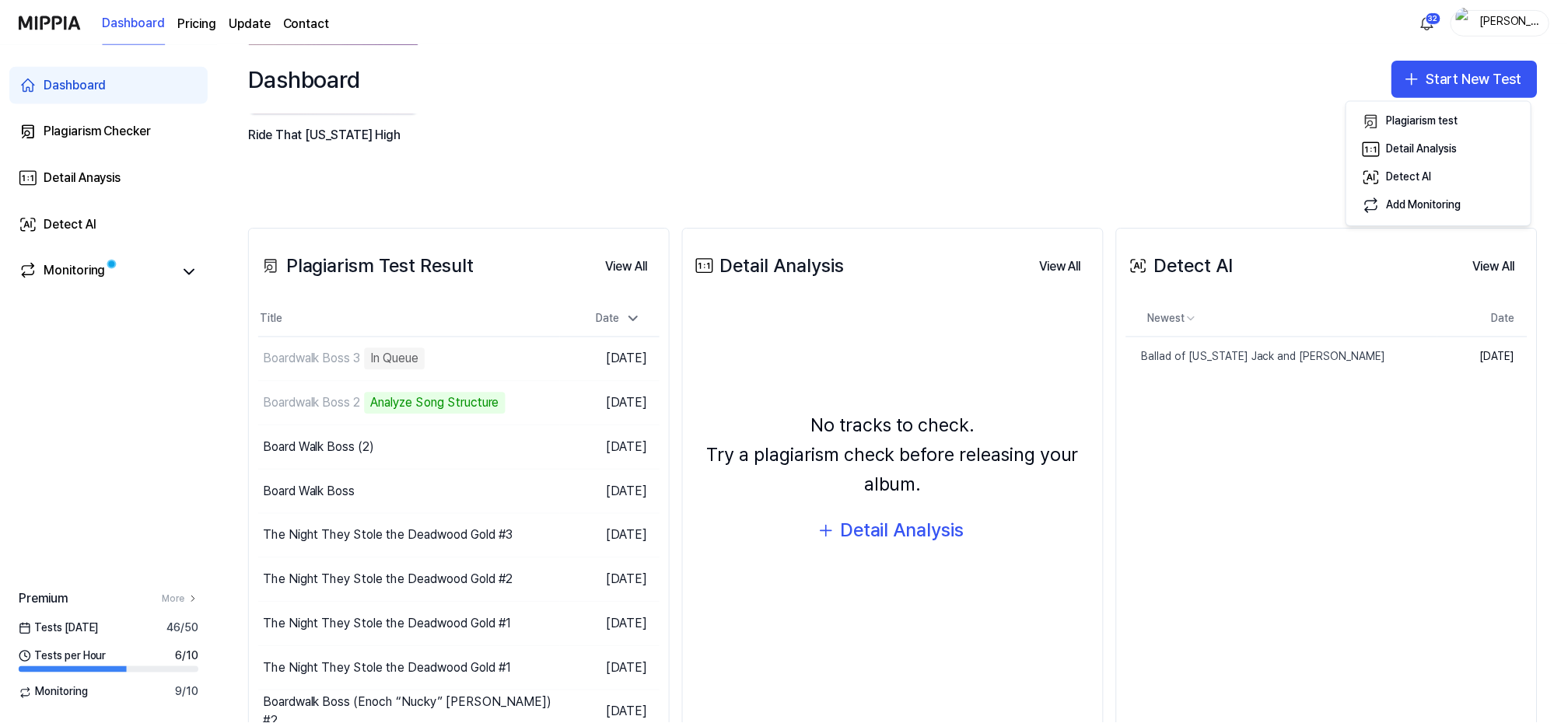
scroll to position [208, 0]
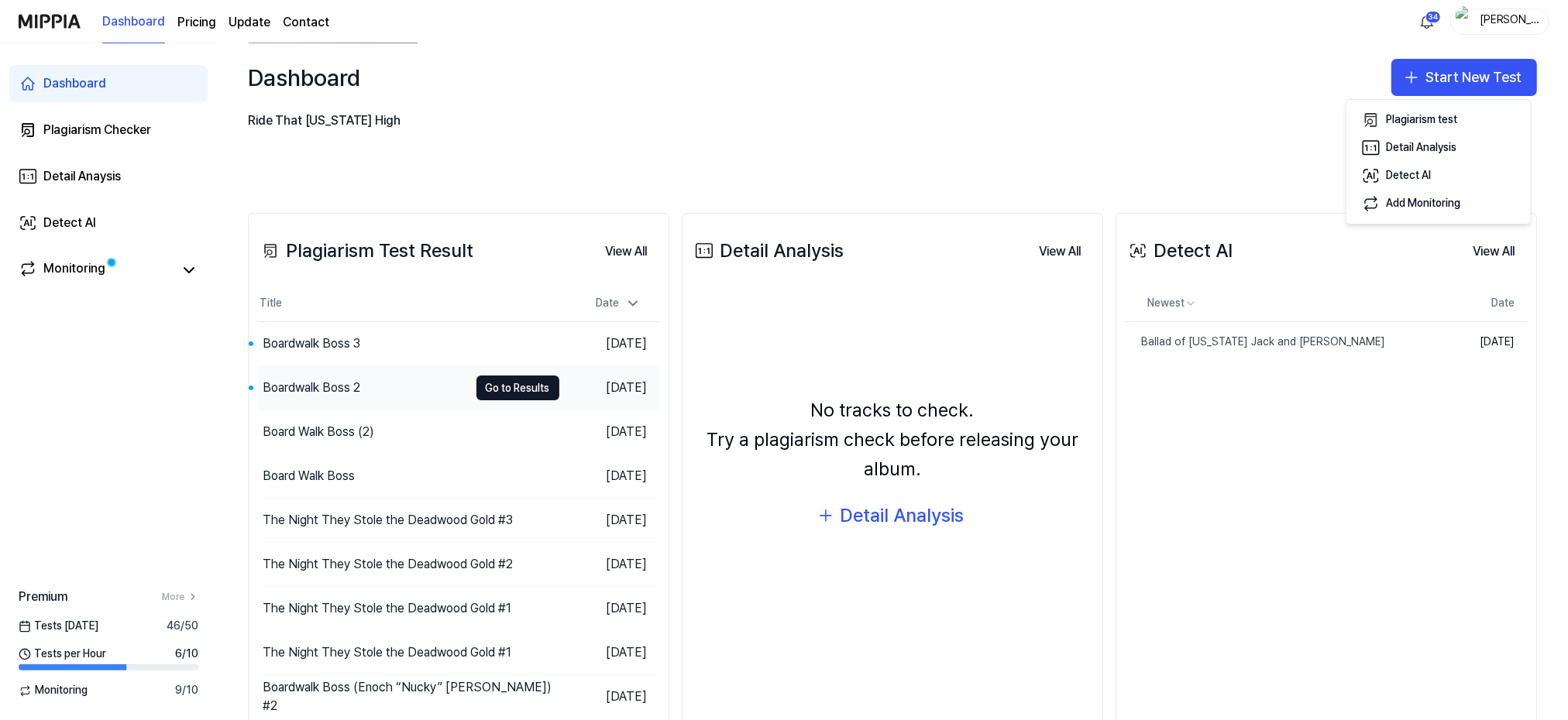
click at [318, 382] on div "Boardwalk Boss 2" at bounding box center [311, 388] width 97 height 19
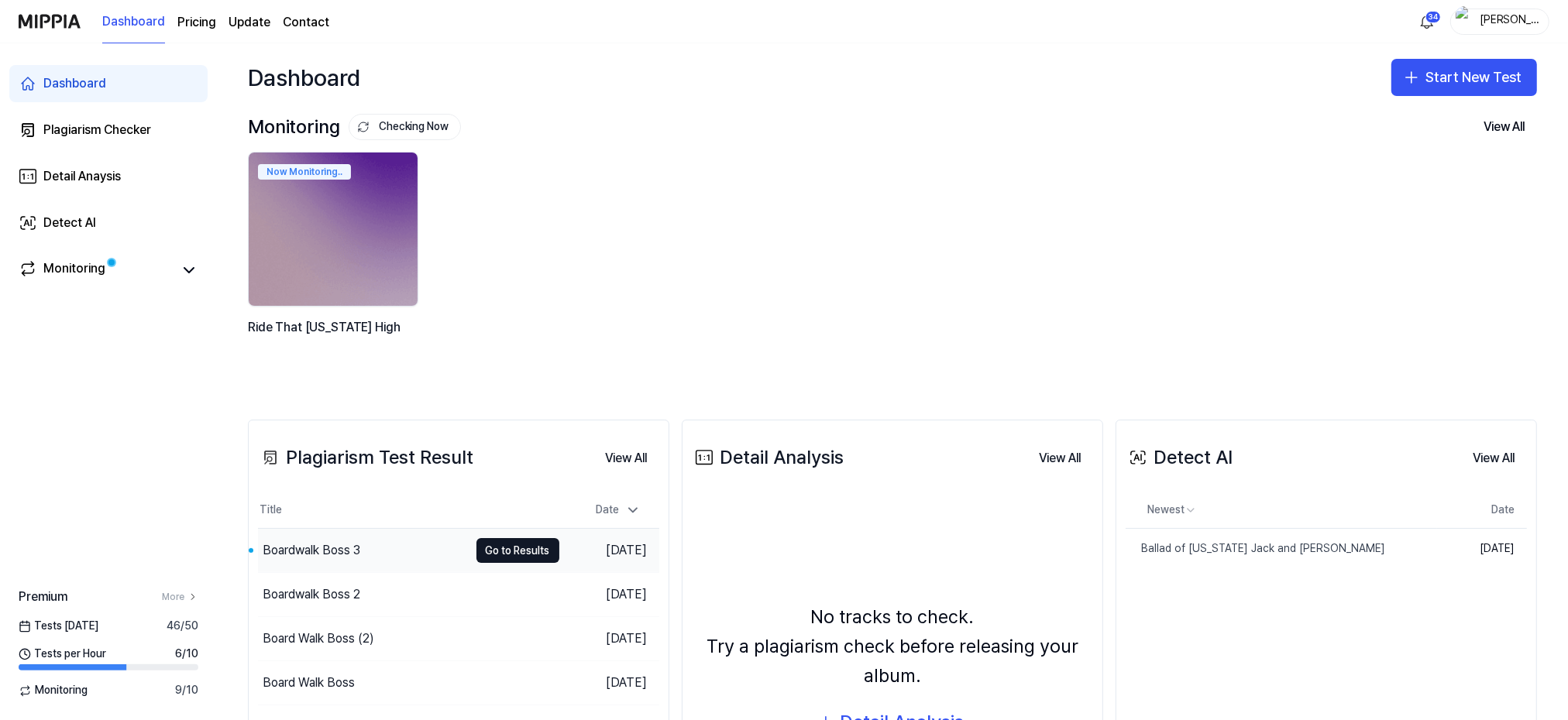
click at [303, 553] on div "Boardwalk Boss 3" at bounding box center [311, 550] width 97 height 19
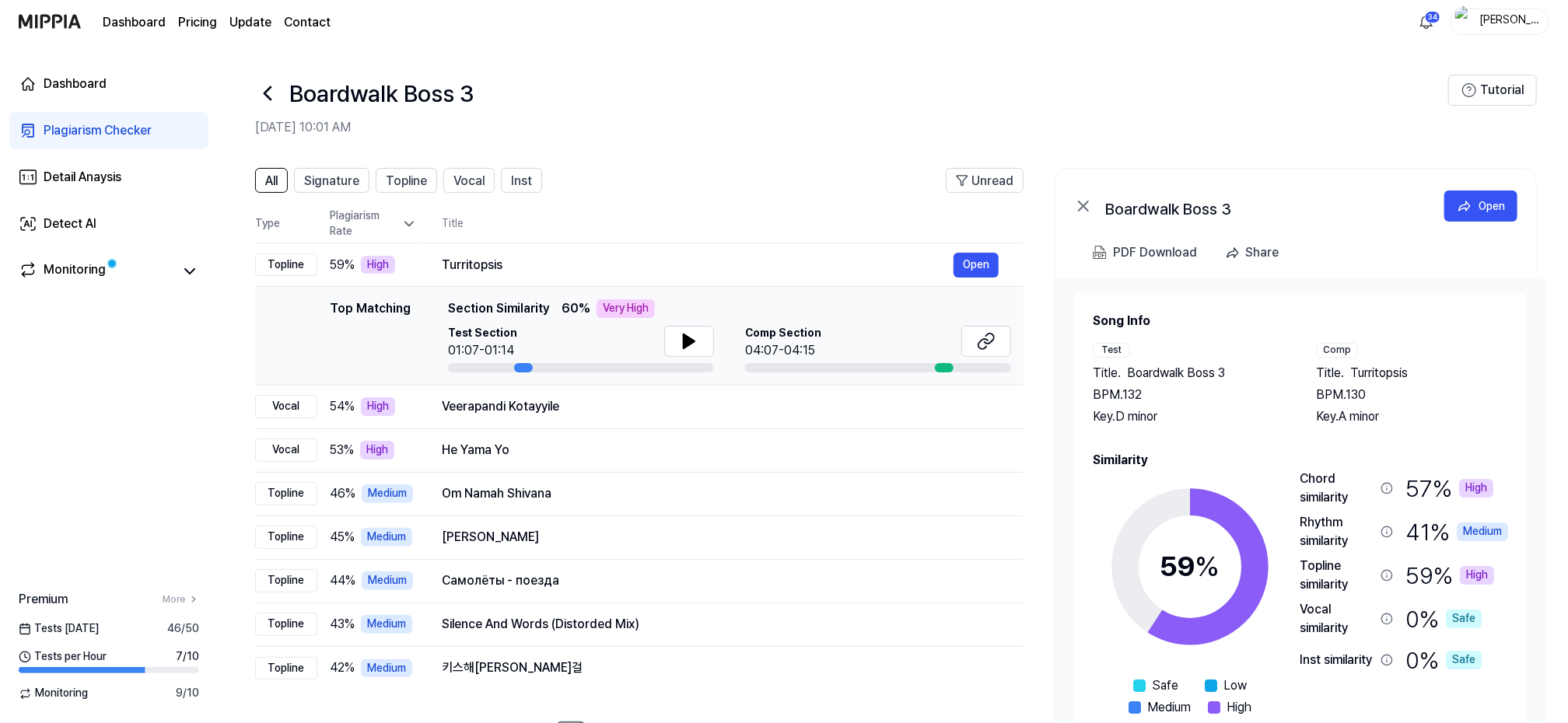
click at [268, 93] on icon at bounding box center [268, 94] width 25 height 25
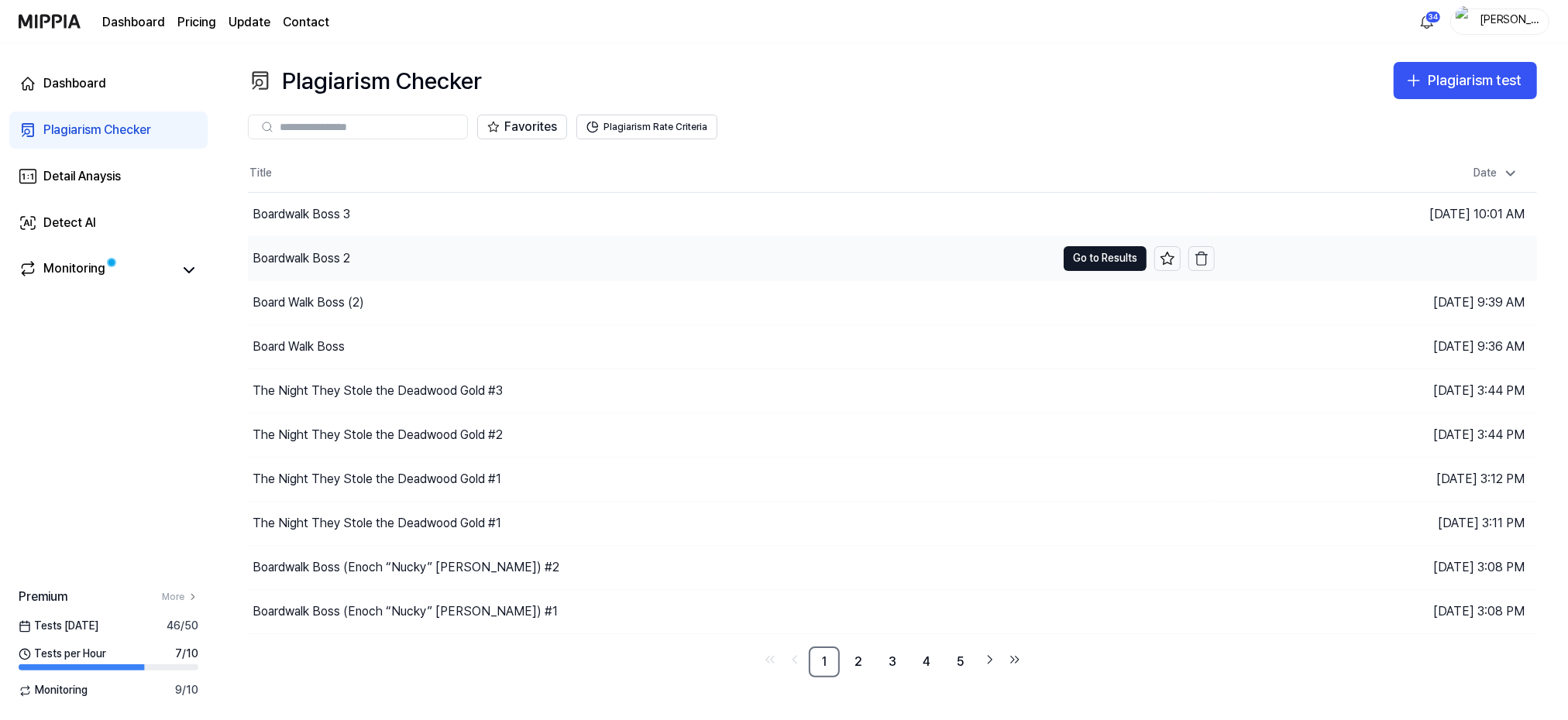
click at [309, 258] on div "Boardwalk Boss 2" at bounding box center [301, 258] width 97 height 19
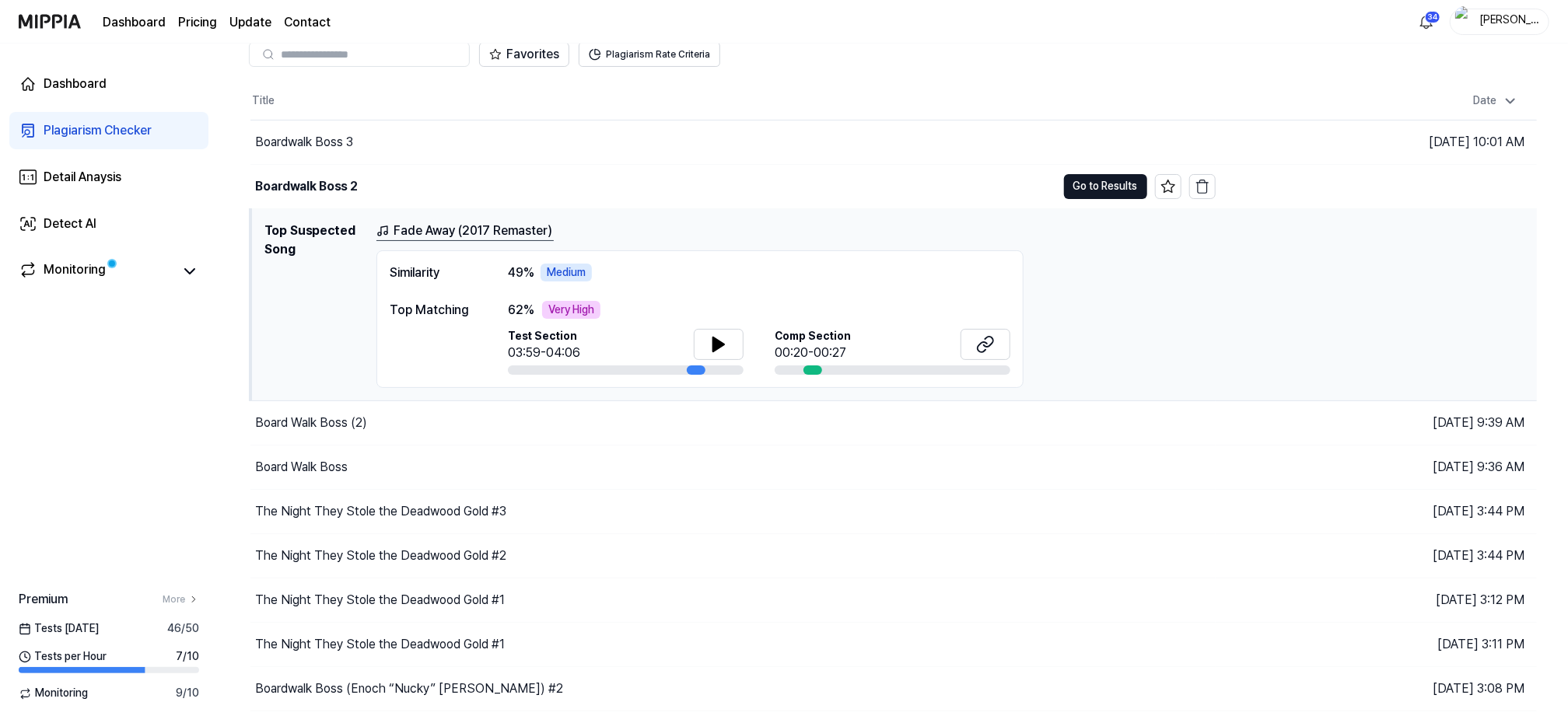
scroll to position [104, 0]
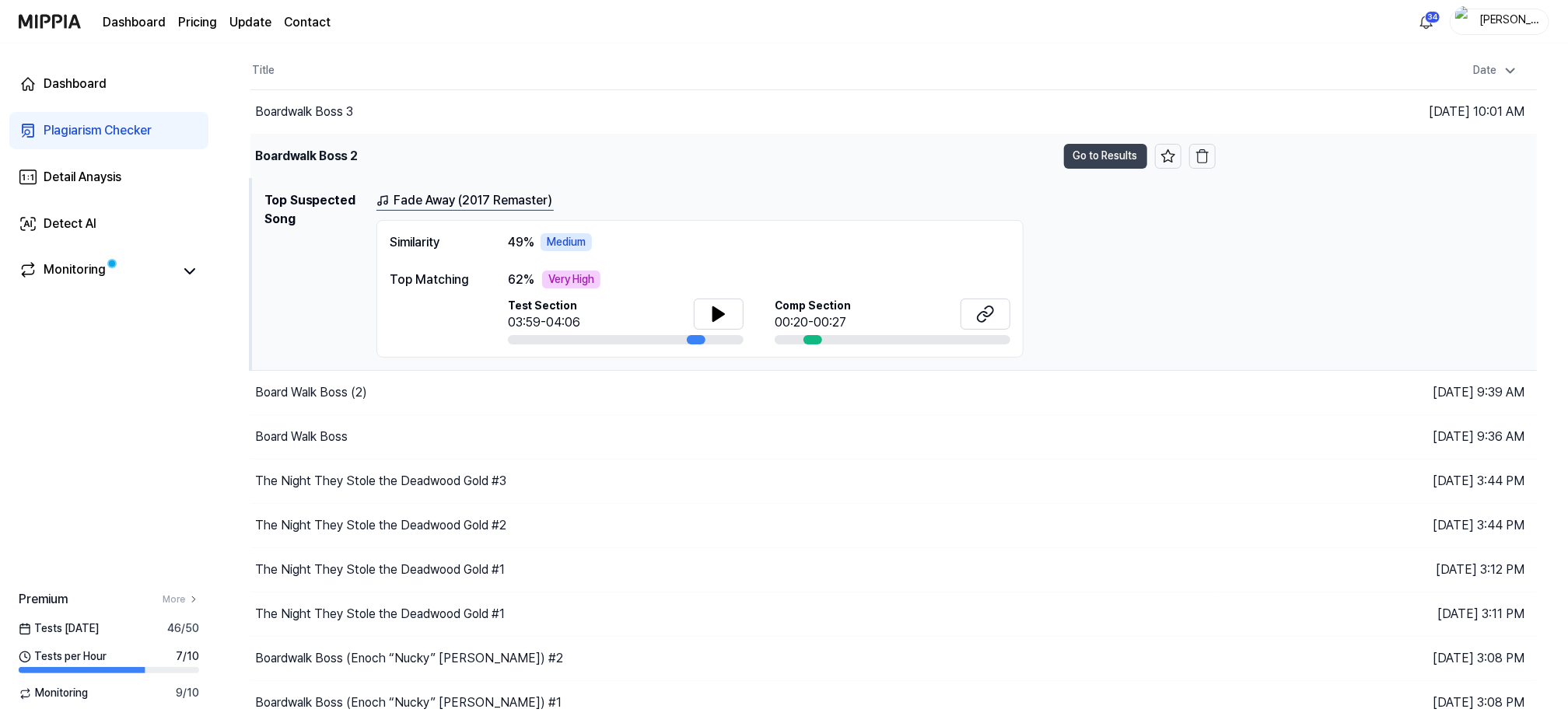
click at [1083, 157] on button "Go to Results" at bounding box center [1106, 157] width 83 height 25
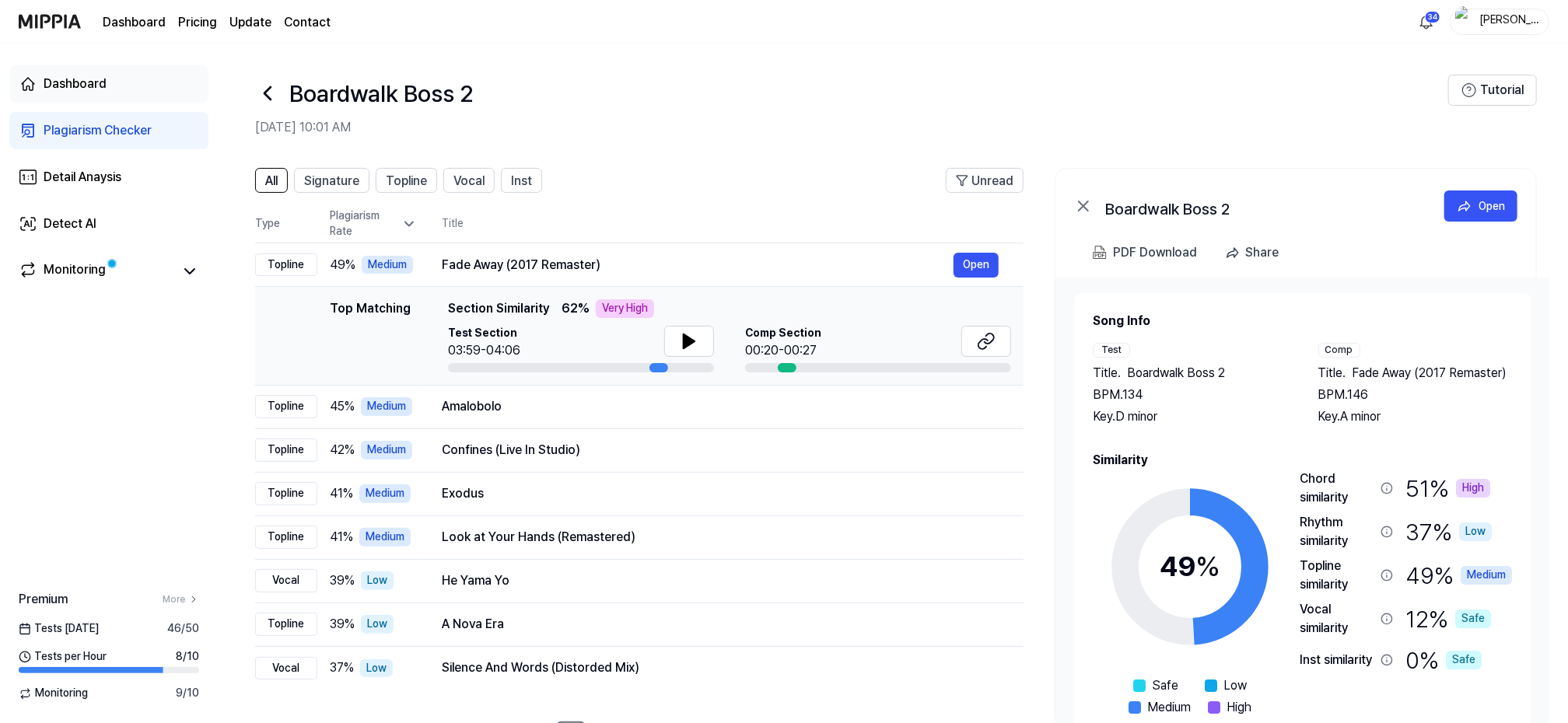
click at [64, 87] on div "Dashboard" at bounding box center [75, 84] width 63 height 19
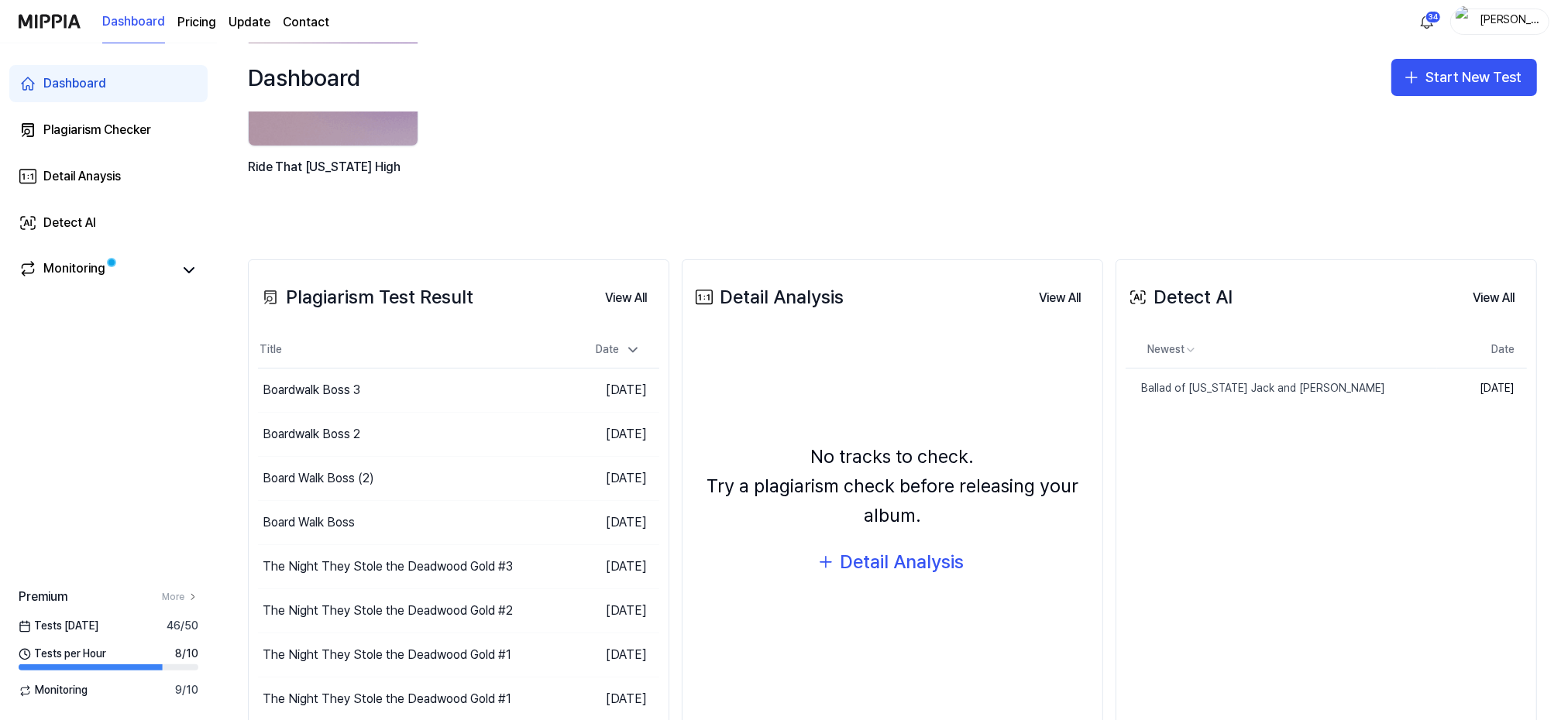
scroll to position [207, 0]
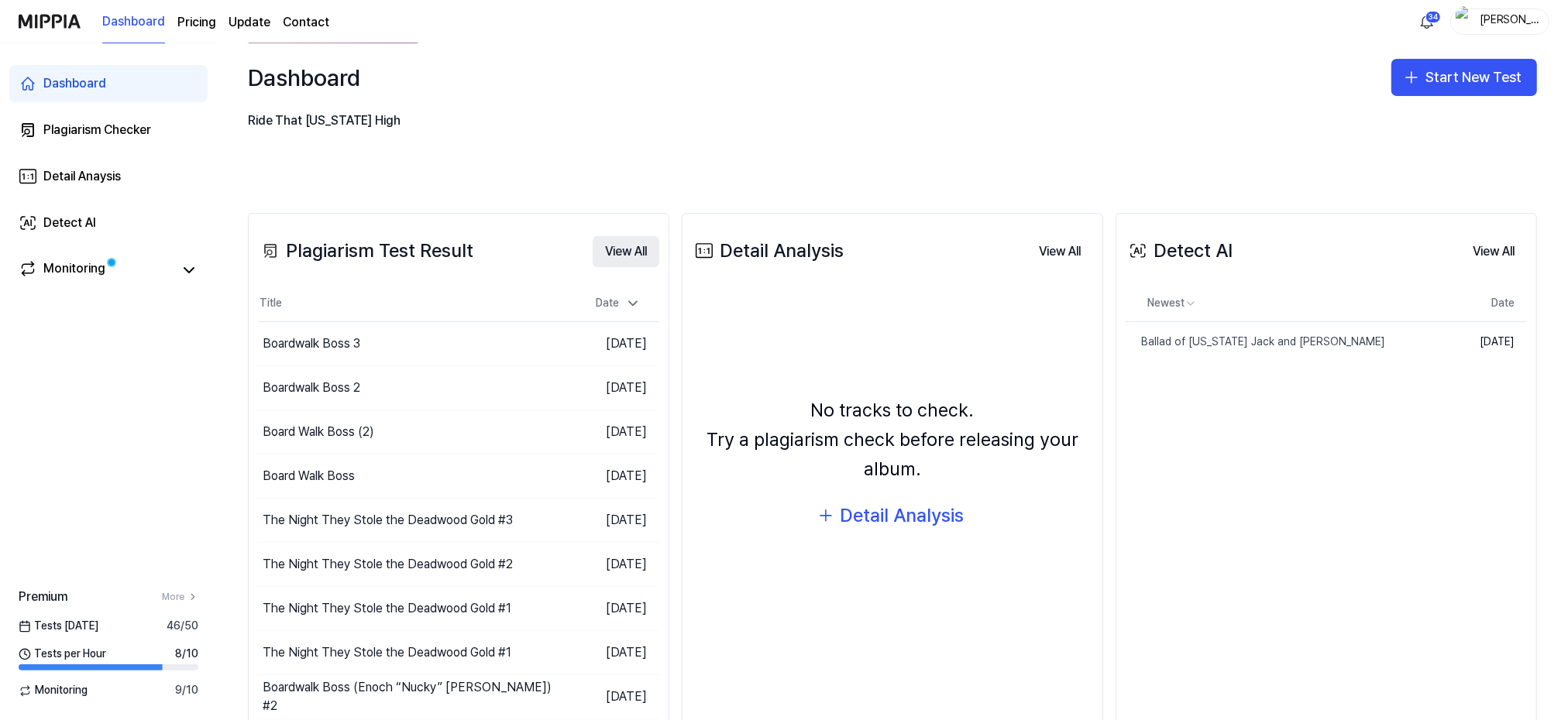
click at [639, 244] on button "View All" at bounding box center [625, 252] width 67 height 31
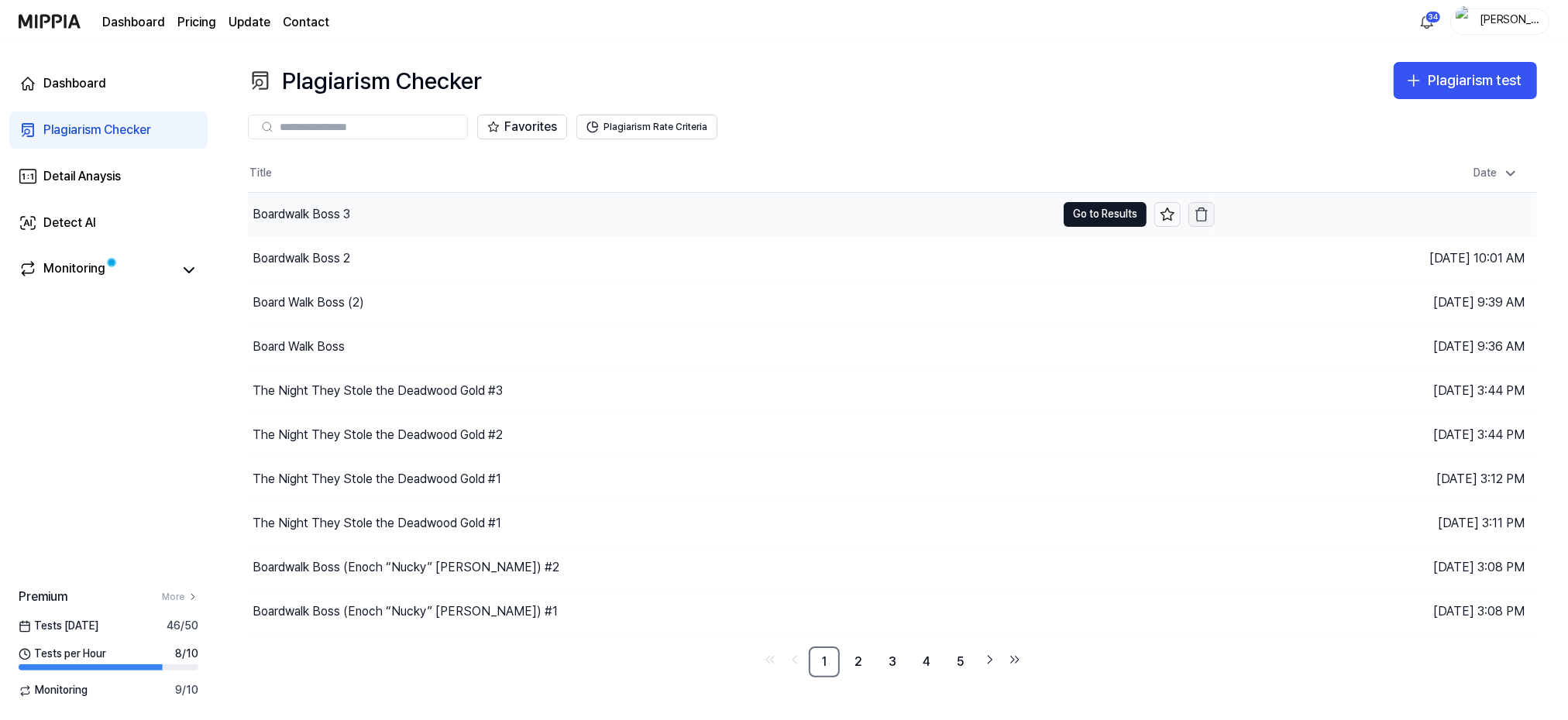
click at [1201, 212] on icon "button" at bounding box center [1201, 214] width 16 height 16
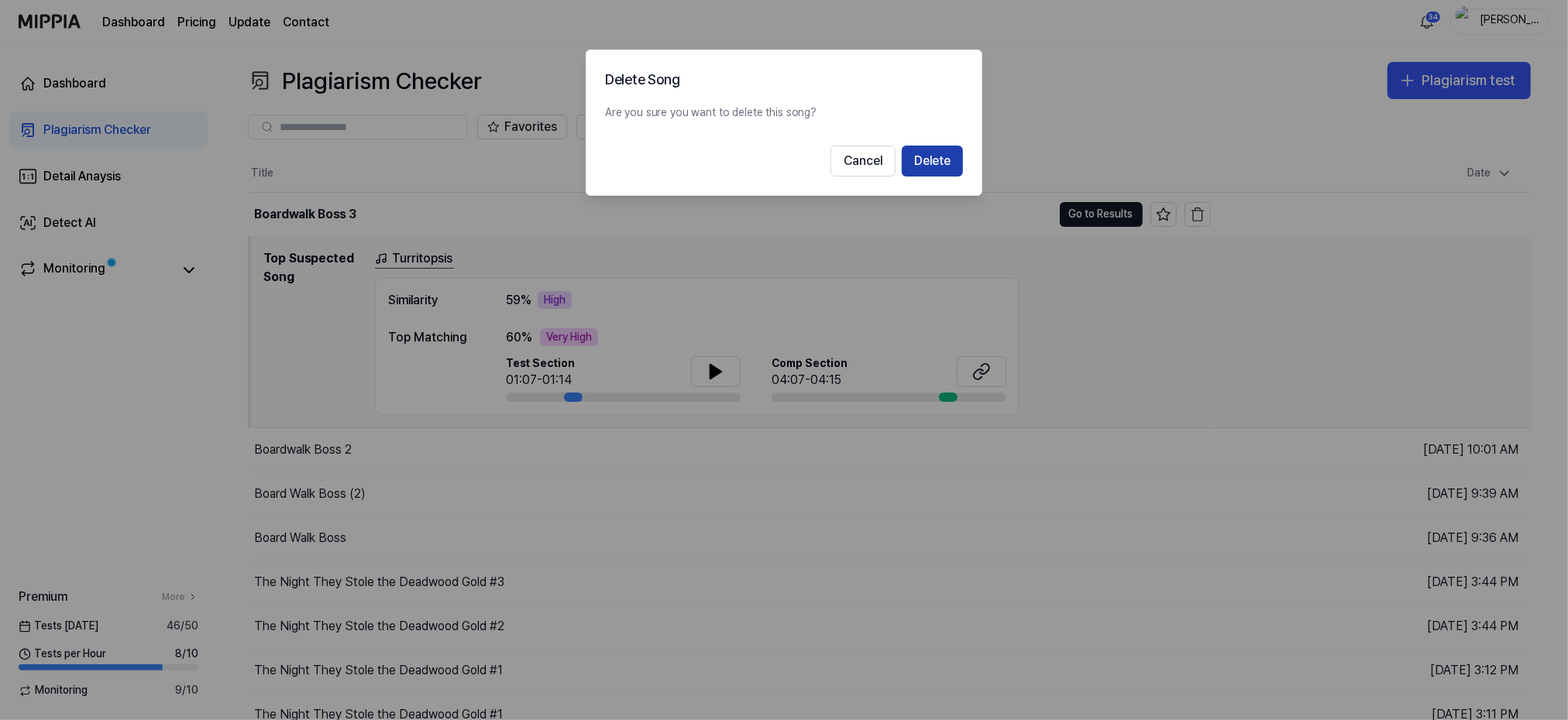
click at [939, 157] on button "Delete" at bounding box center [932, 162] width 61 height 31
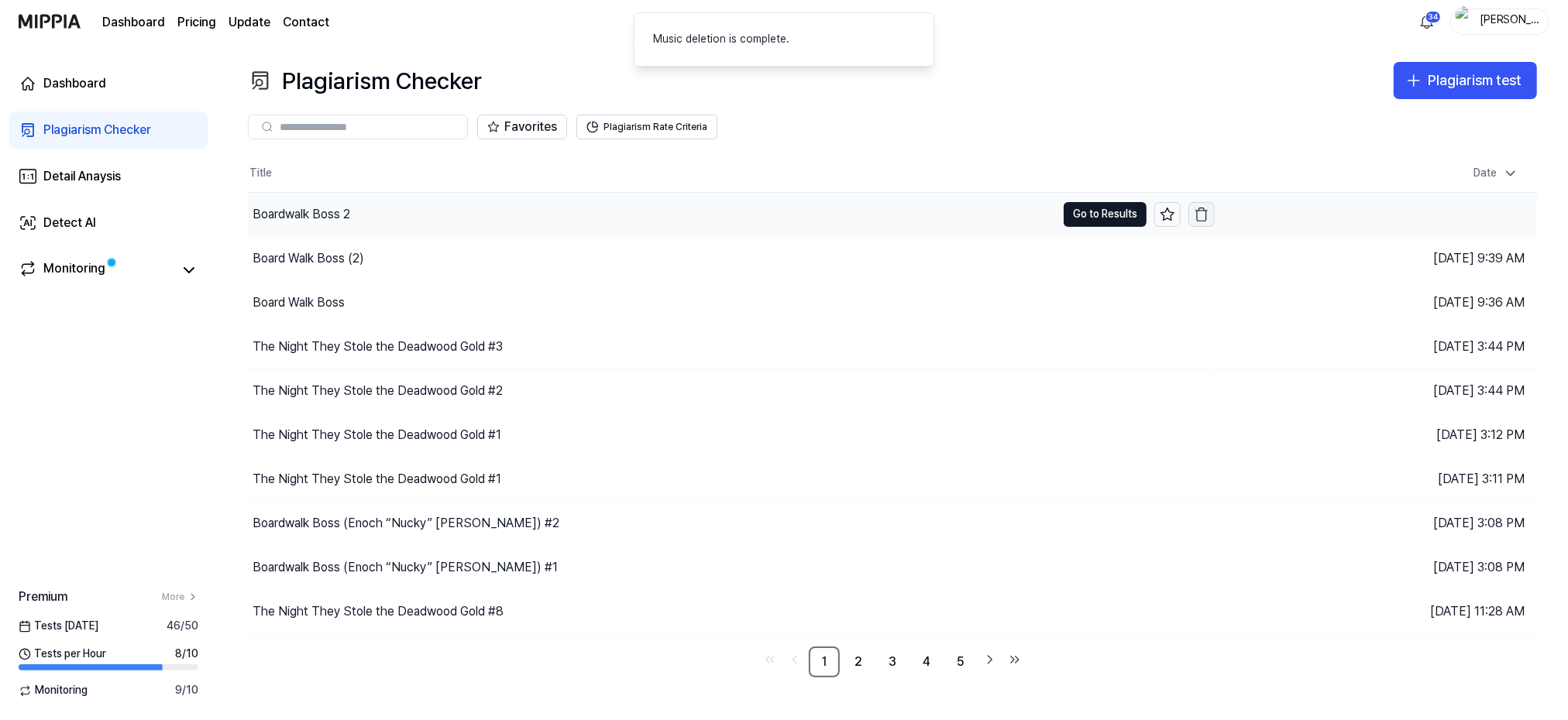
click at [1210, 214] on button "button" at bounding box center [1202, 214] width 26 height 25
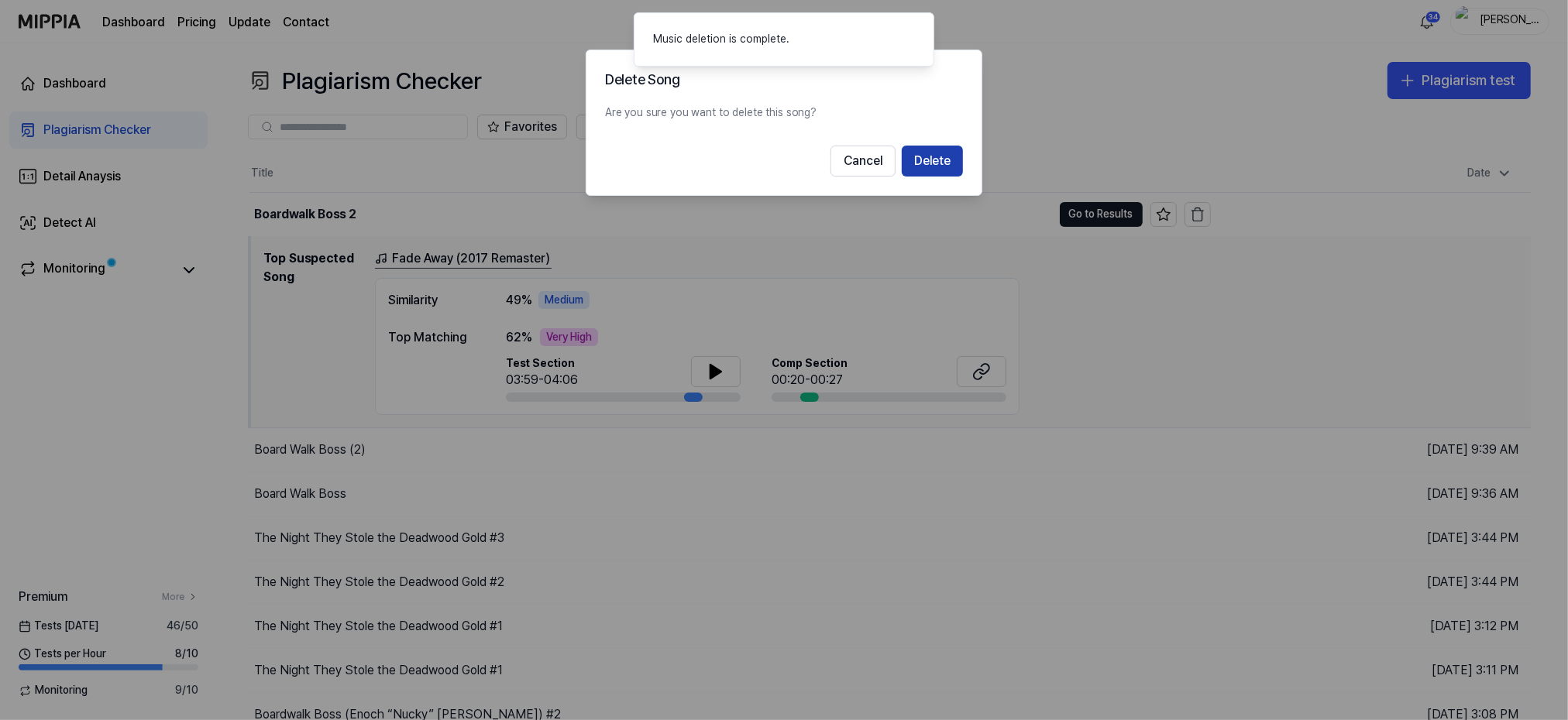
click at [941, 160] on button "Delete" at bounding box center [932, 162] width 61 height 31
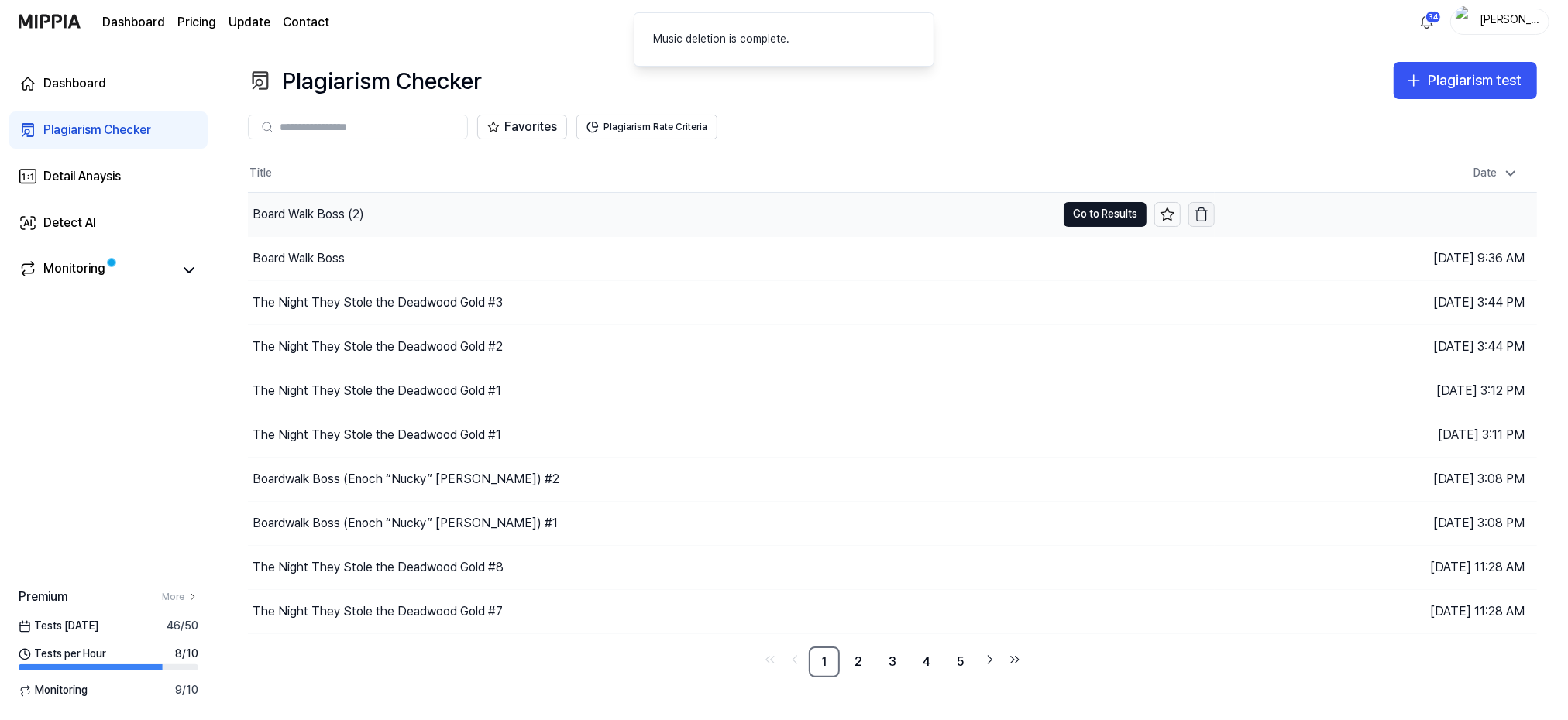
click at [1203, 211] on icon "button" at bounding box center [1201, 214] width 16 height 16
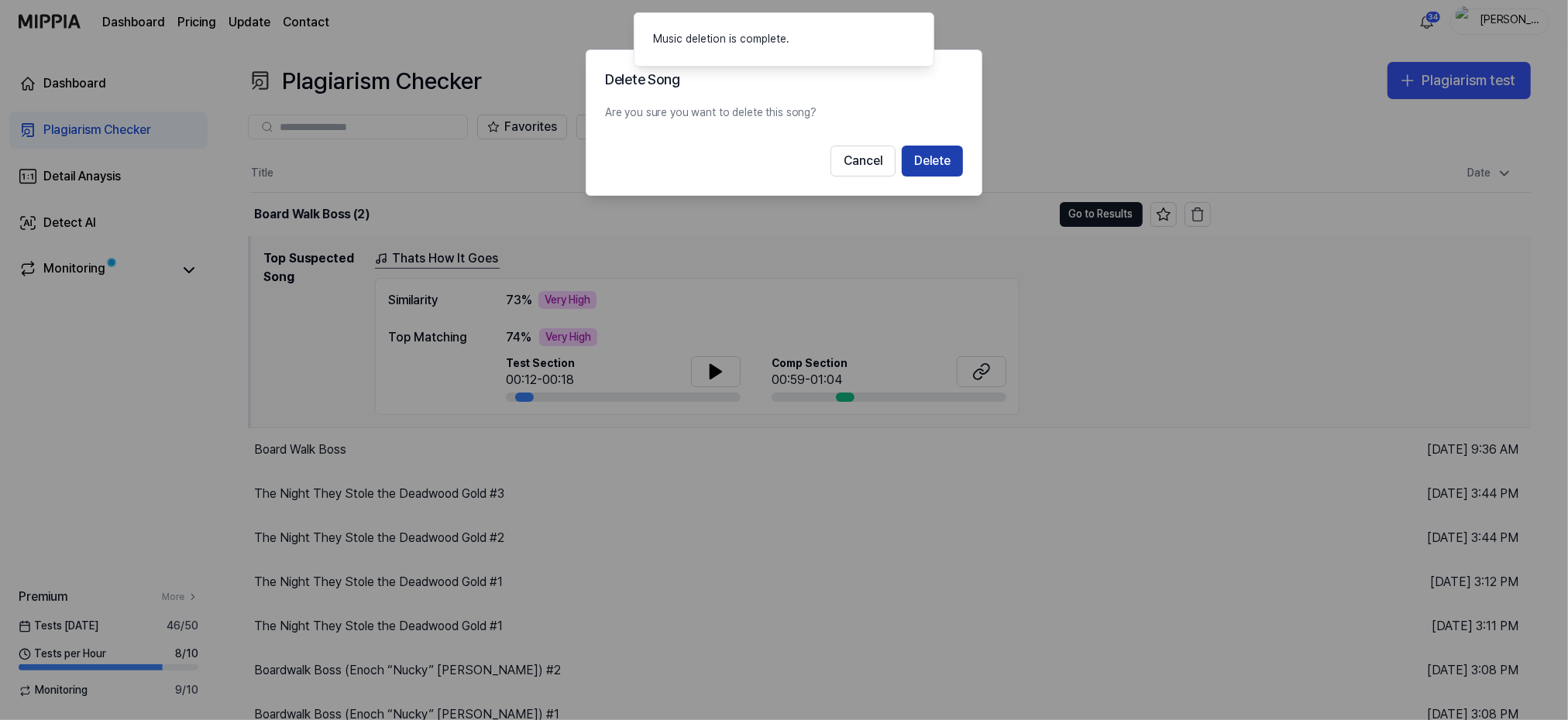
click at [939, 157] on button "Delete" at bounding box center [932, 162] width 61 height 31
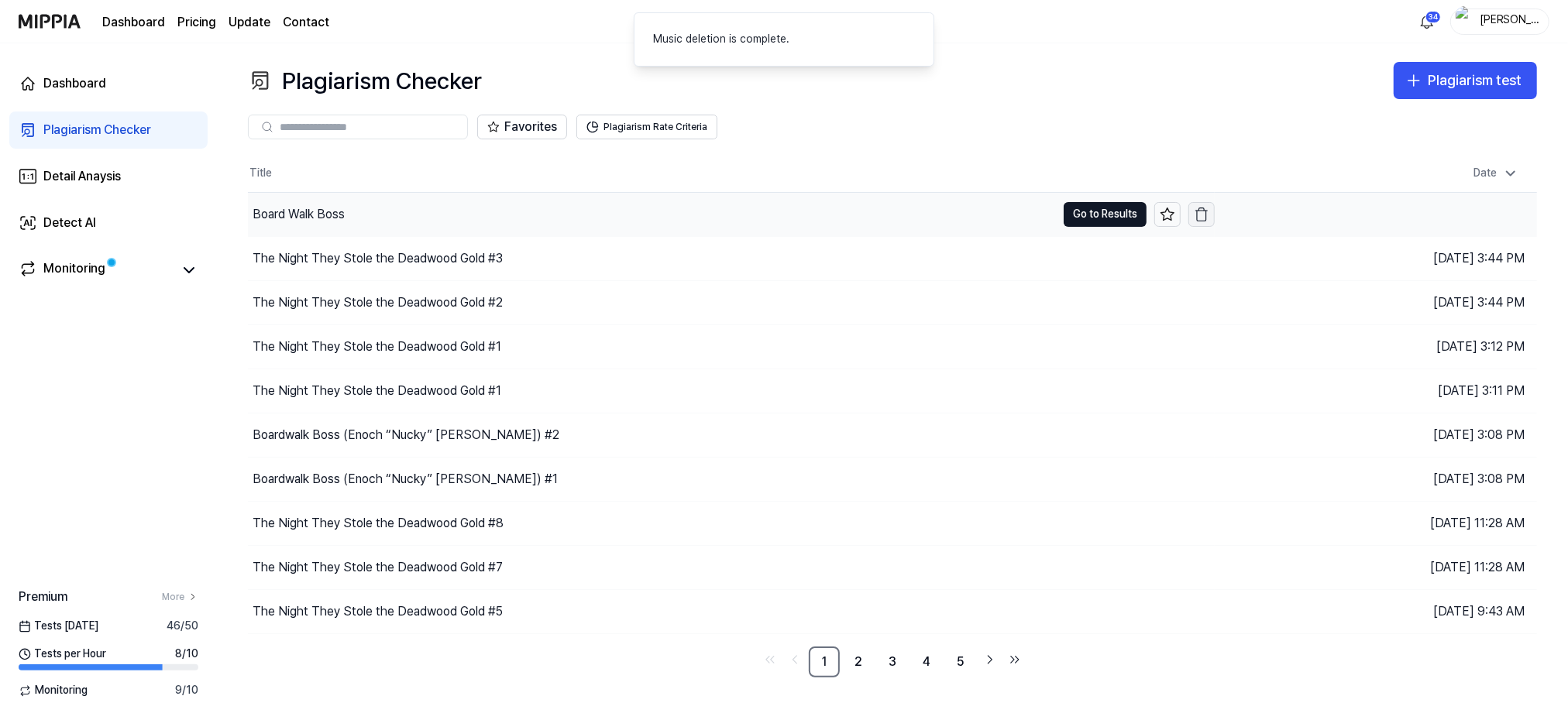
click at [1203, 210] on icon "button" at bounding box center [1202, 210] width 12 height 0
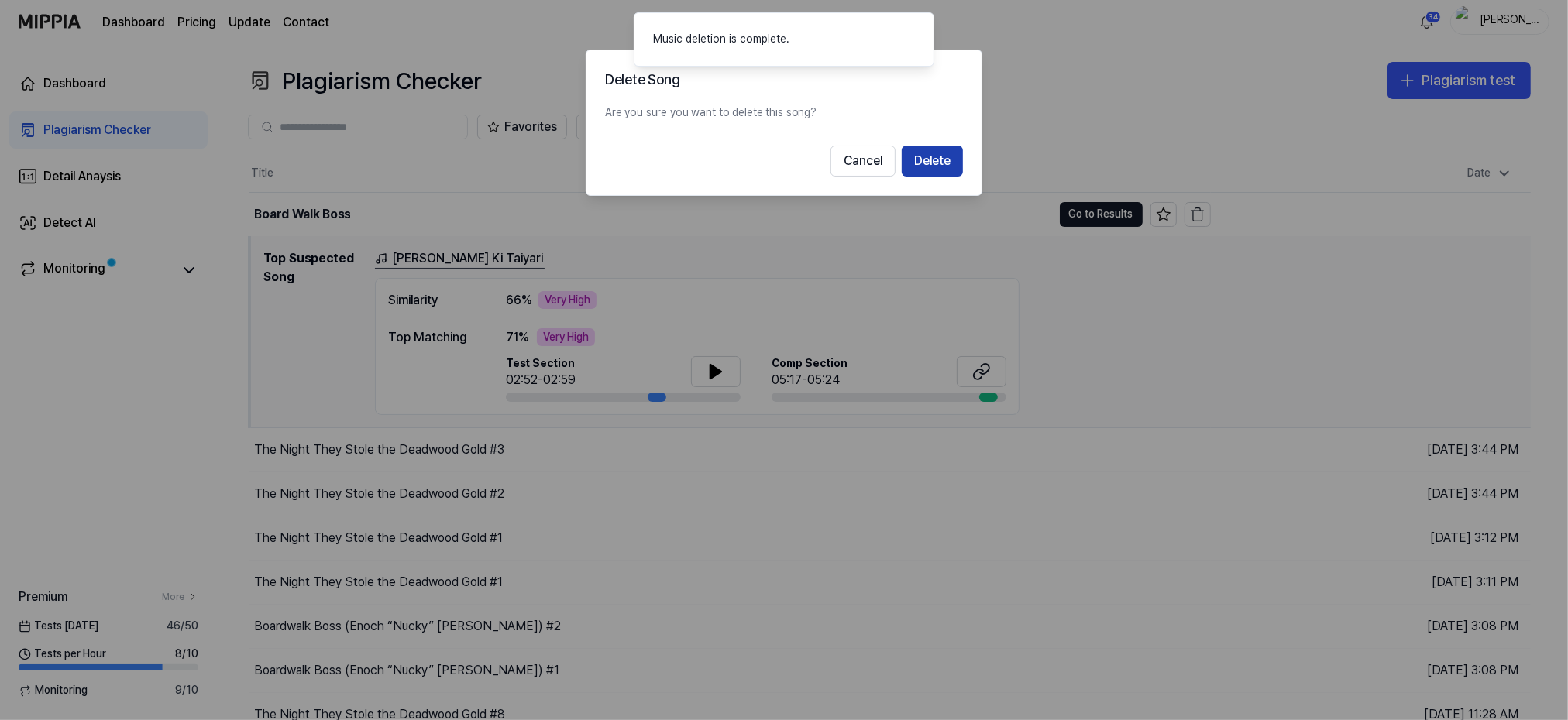
click at [937, 159] on button "Delete" at bounding box center [932, 162] width 61 height 31
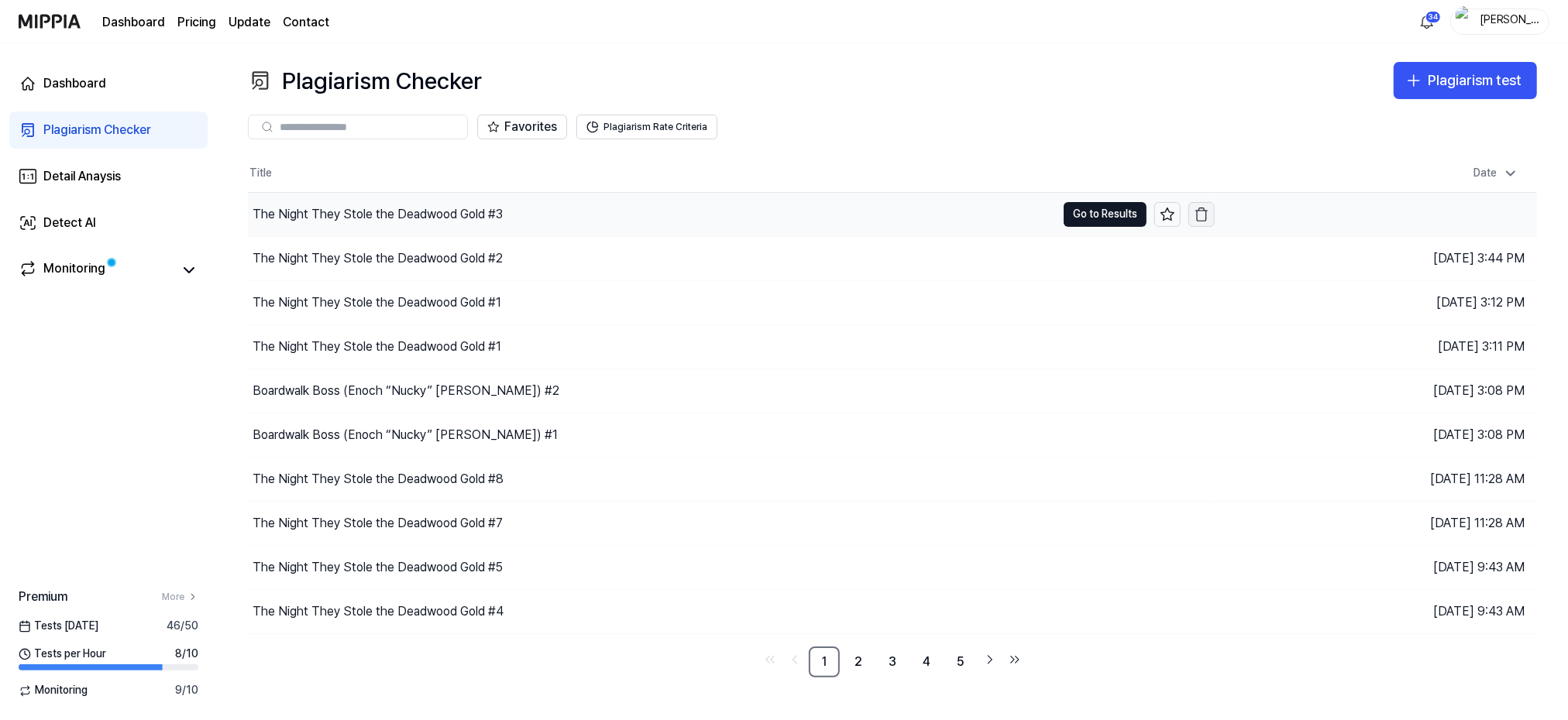
click at [1204, 214] on icon "button" at bounding box center [1201, 214] width 16 height 16
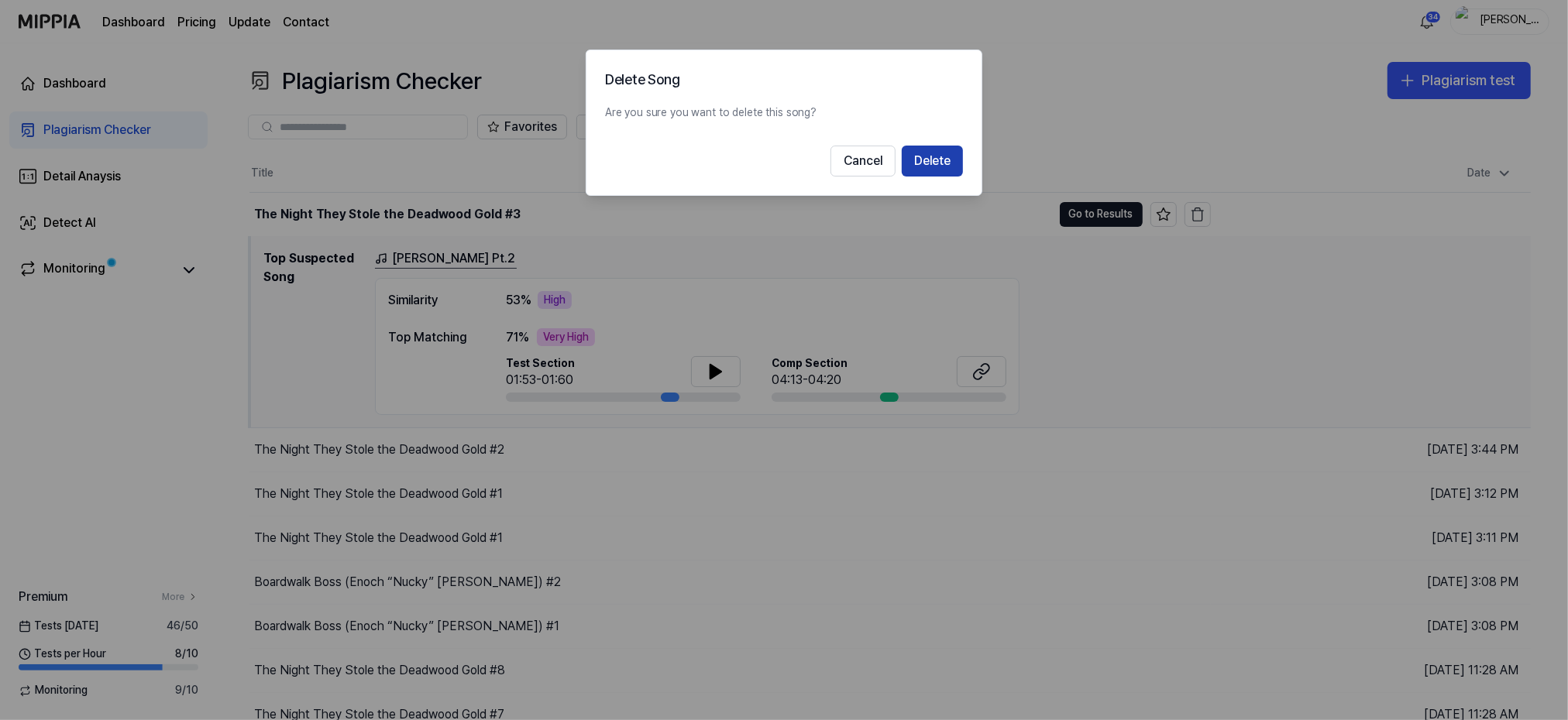
click at [942, 165] on button "Delete" at bounding box center [932, 162] width 61 height 31
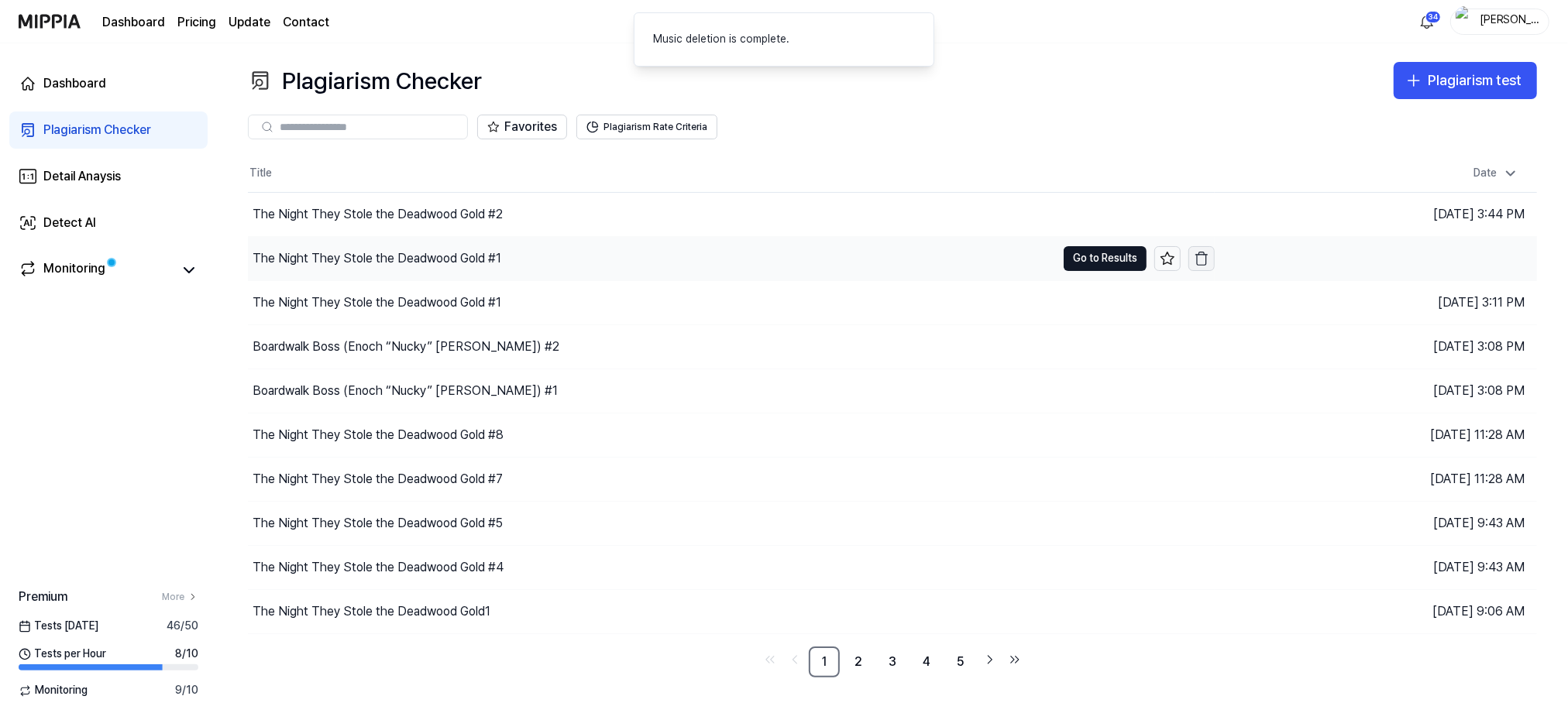
click at [1206, 258] on icon "button" at bounding box center [1201, 260] width 9 height 10
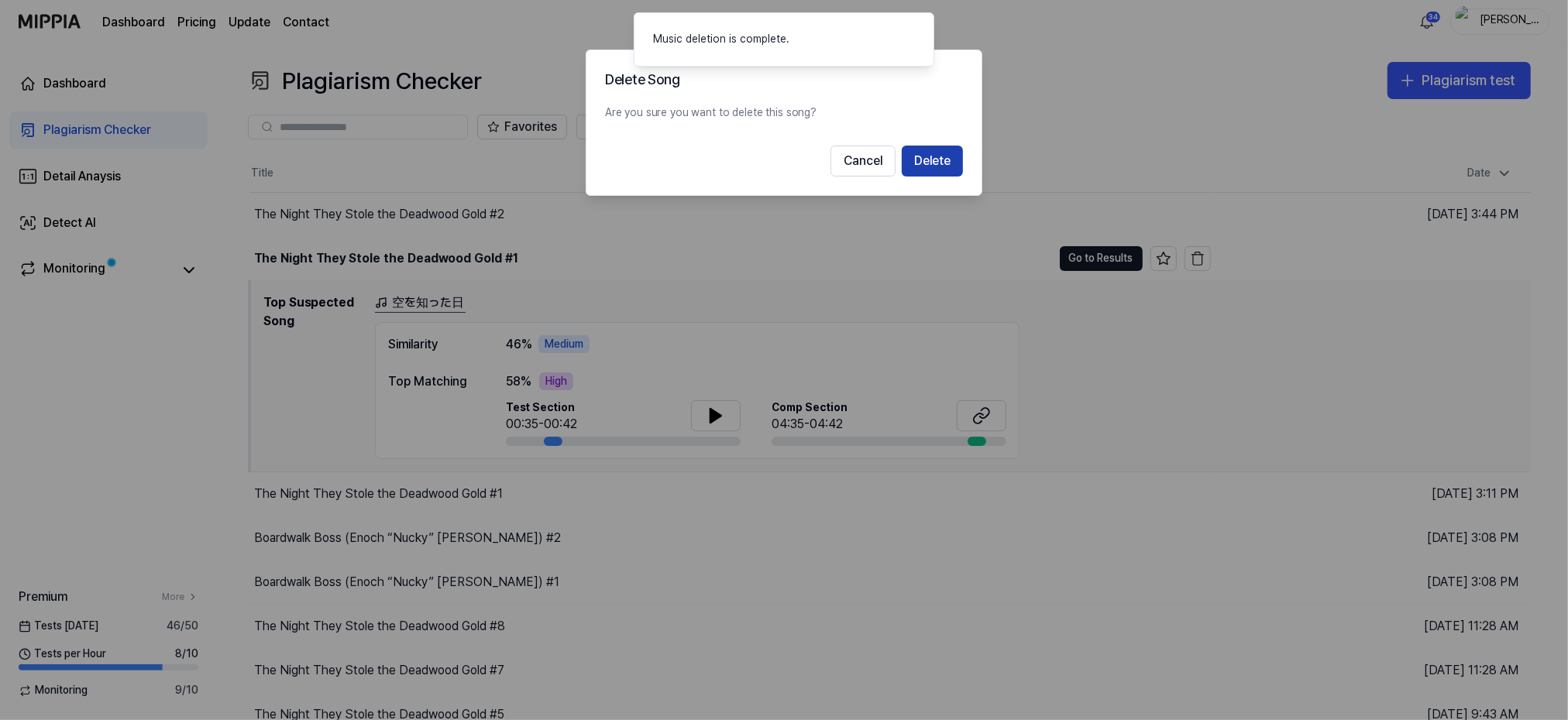
click at [933, 161] on button "Delete" at bounding box center [932, 162] width 61 height 31
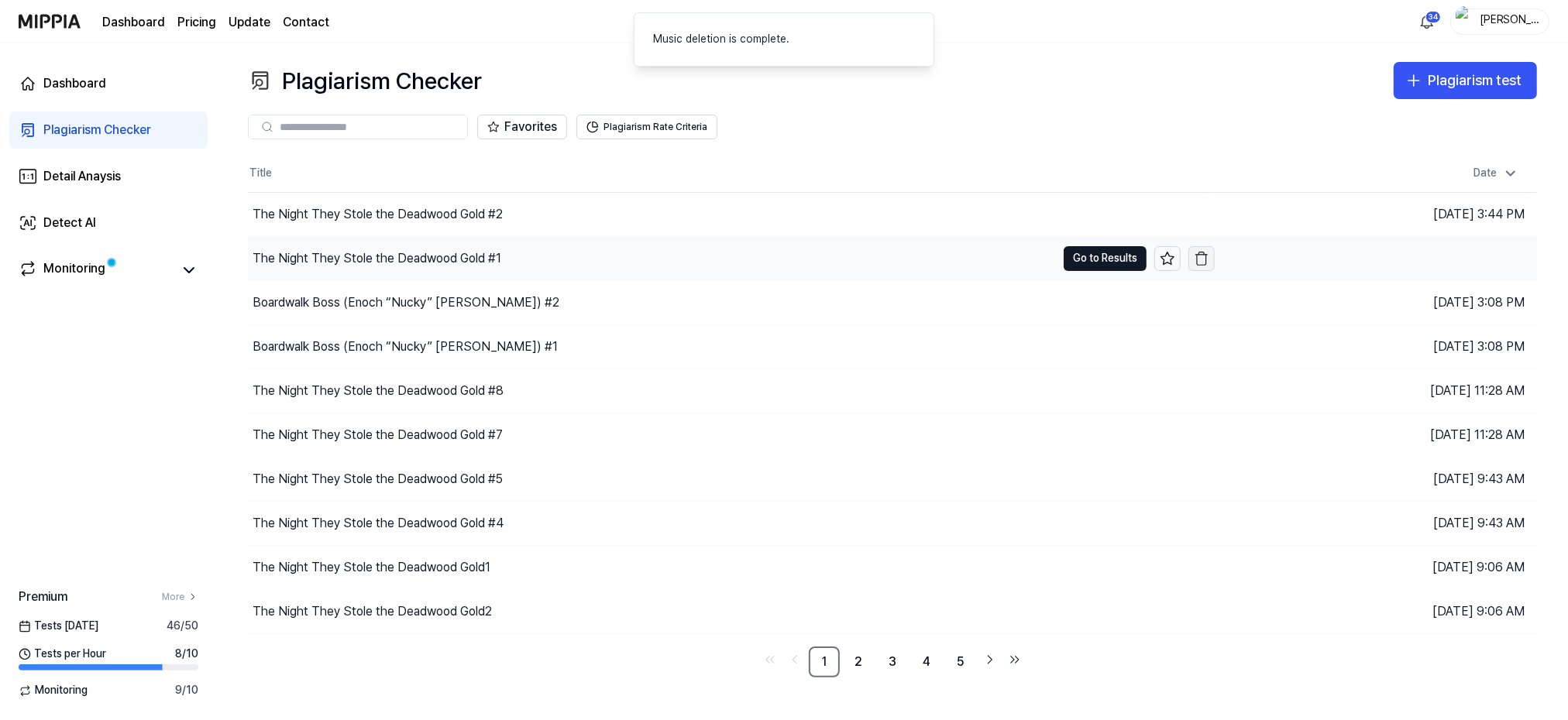
click at [1203, 259] on icon "button" at bounding box center [1201, 258] width 16 height 16
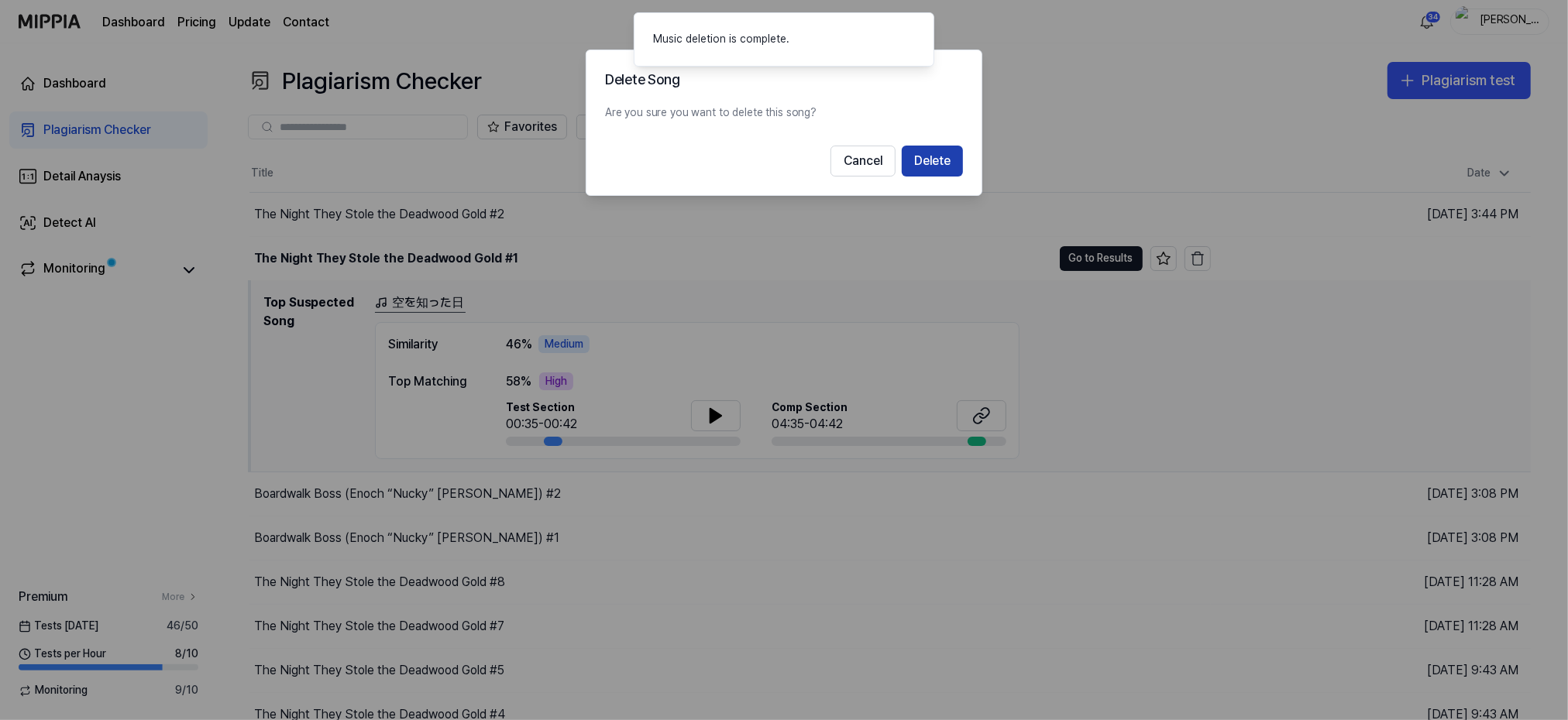
click at [944, 157] on button "Delete" at bounding box center [932, 162] width 61 height 31
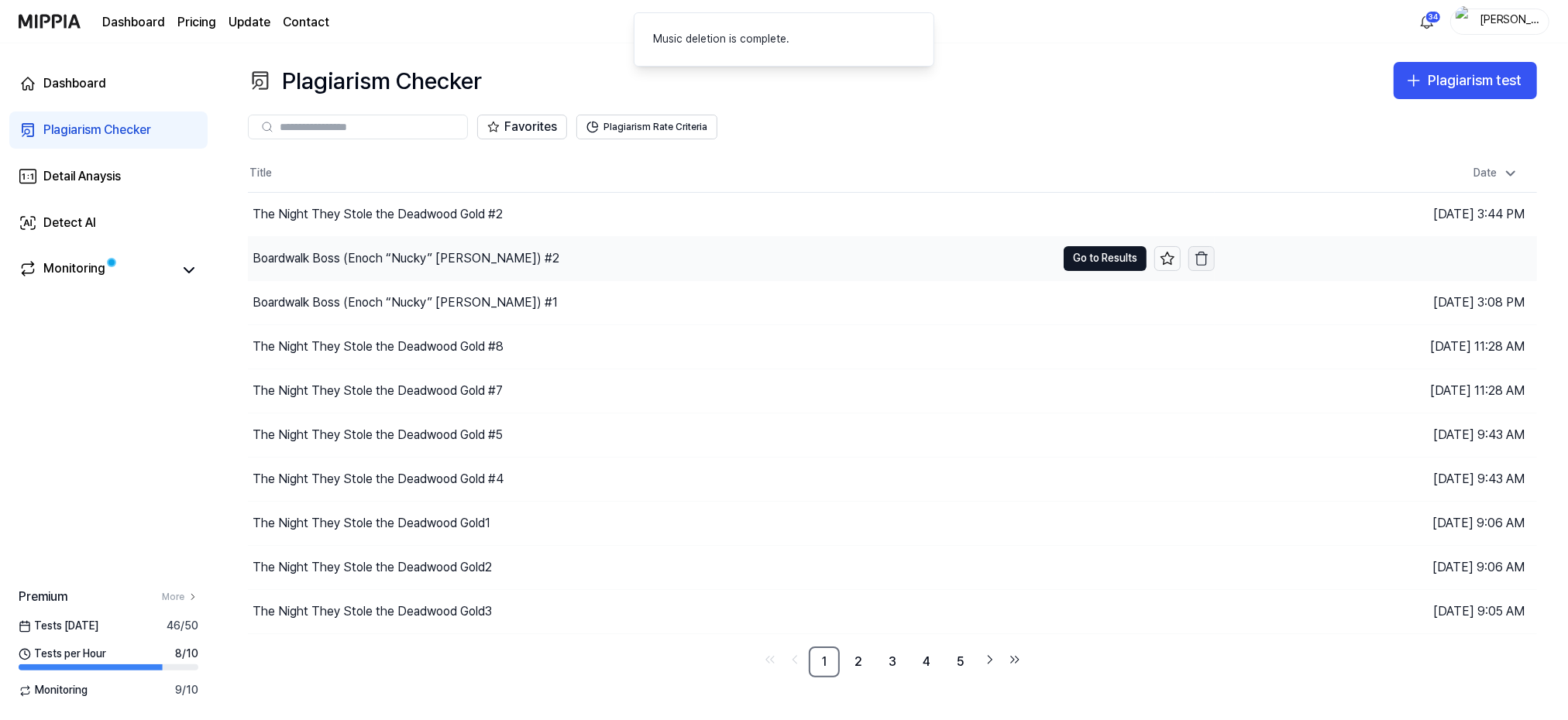
click at [1203, 249] on button "button" at bounding box center [1202, 259] width 26 height 25
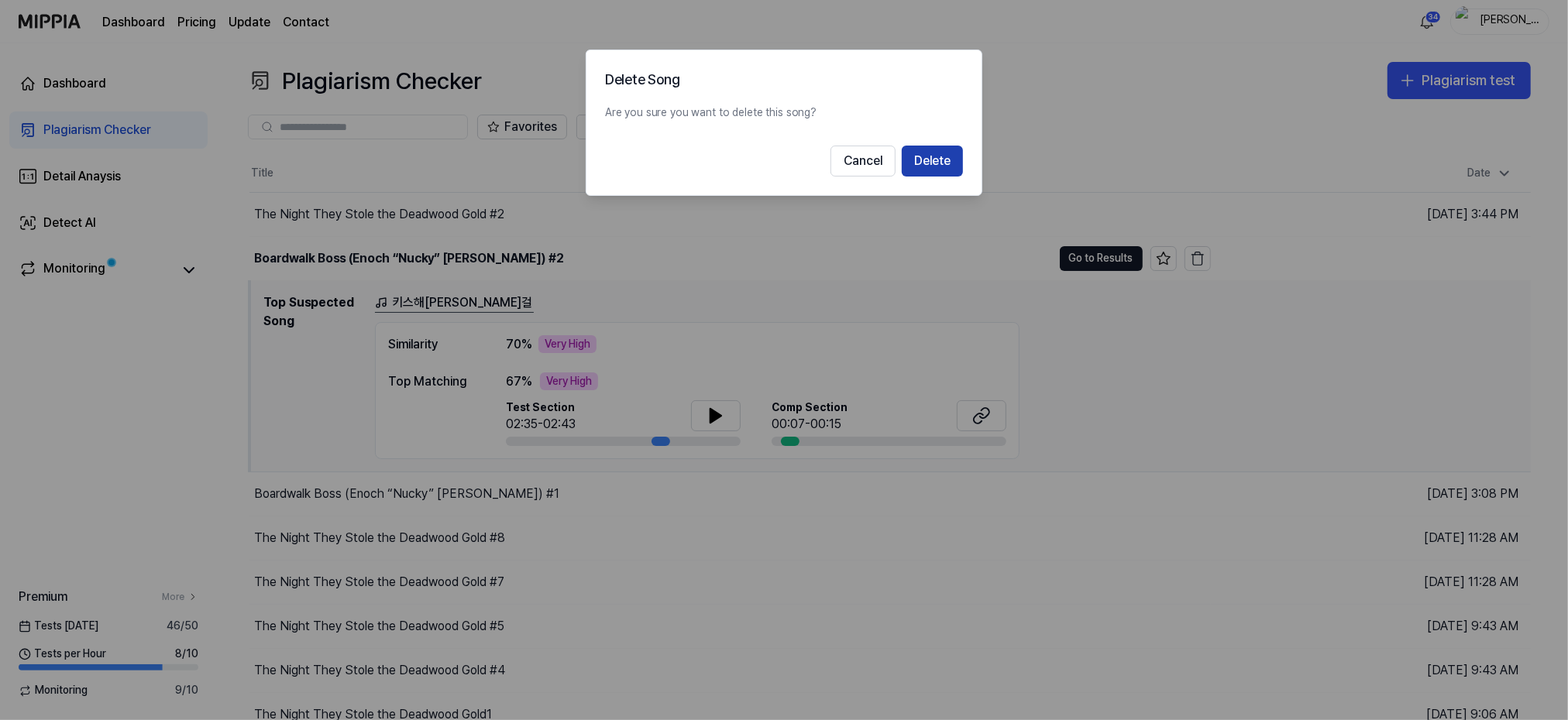
click at [922, 154] on button "Delete" at bounding box center [932, 162] width 61 height 31
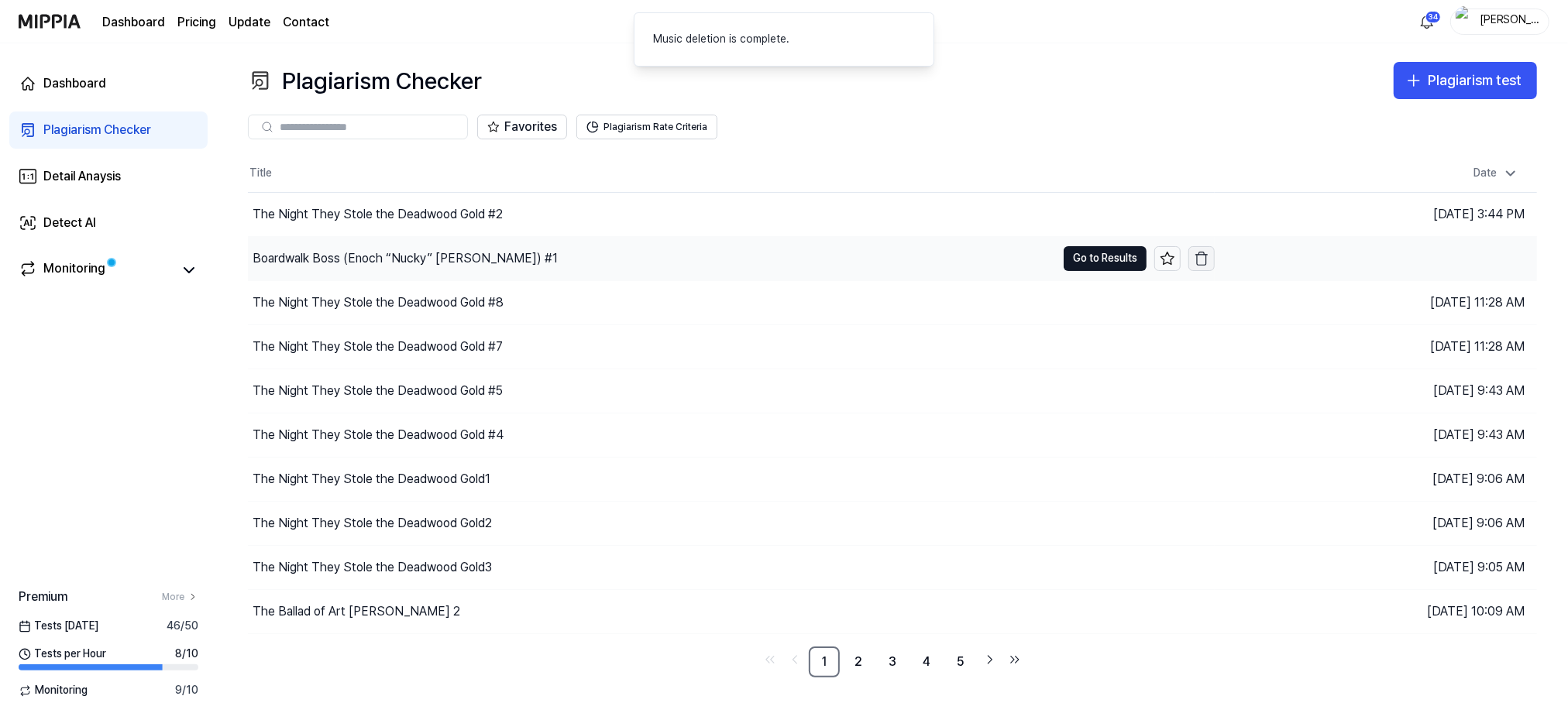
click at [1208, 257] on icon "button" at bounding box center [1201, 258] width 16 height 16
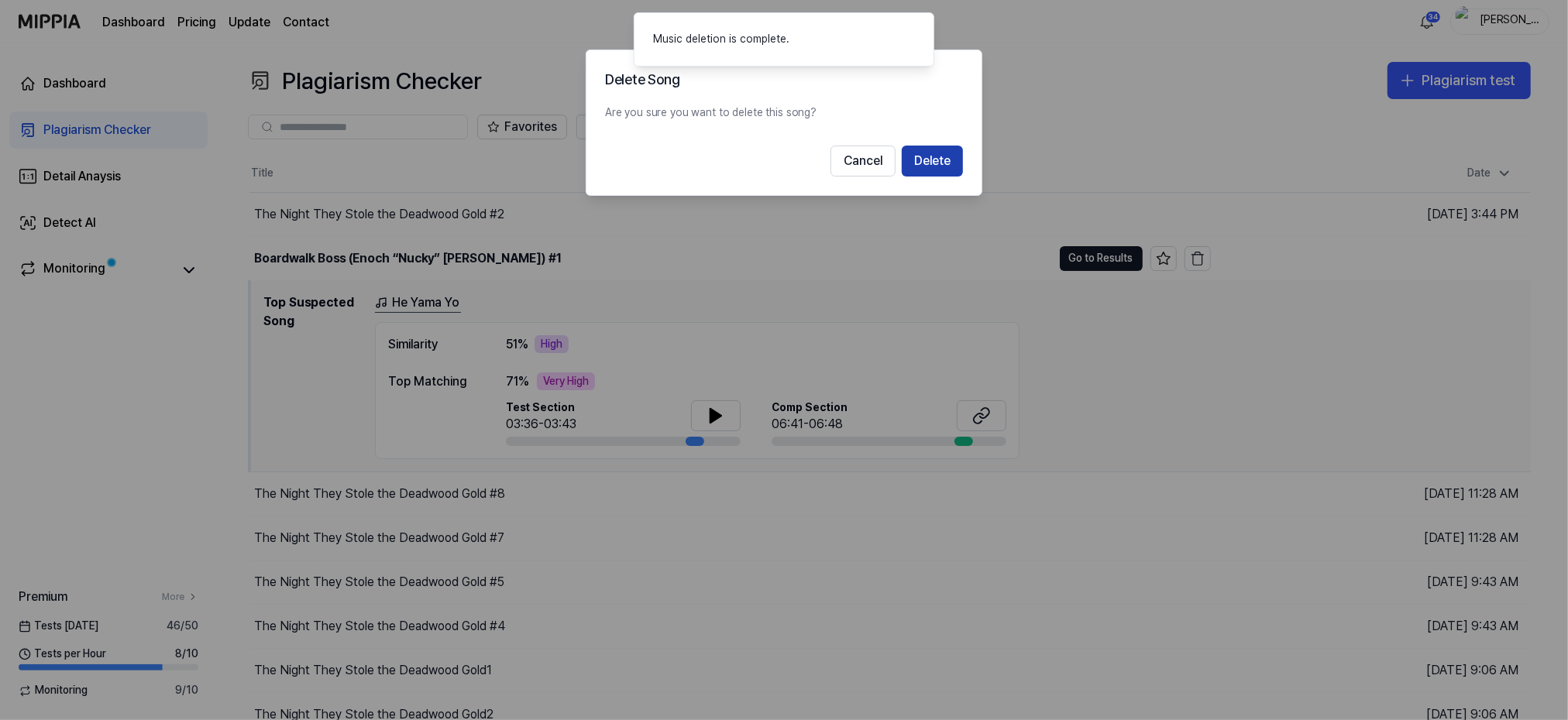
click at [941, 167] on button "Delete" at bounding box center [932, 162] width 61 height 31
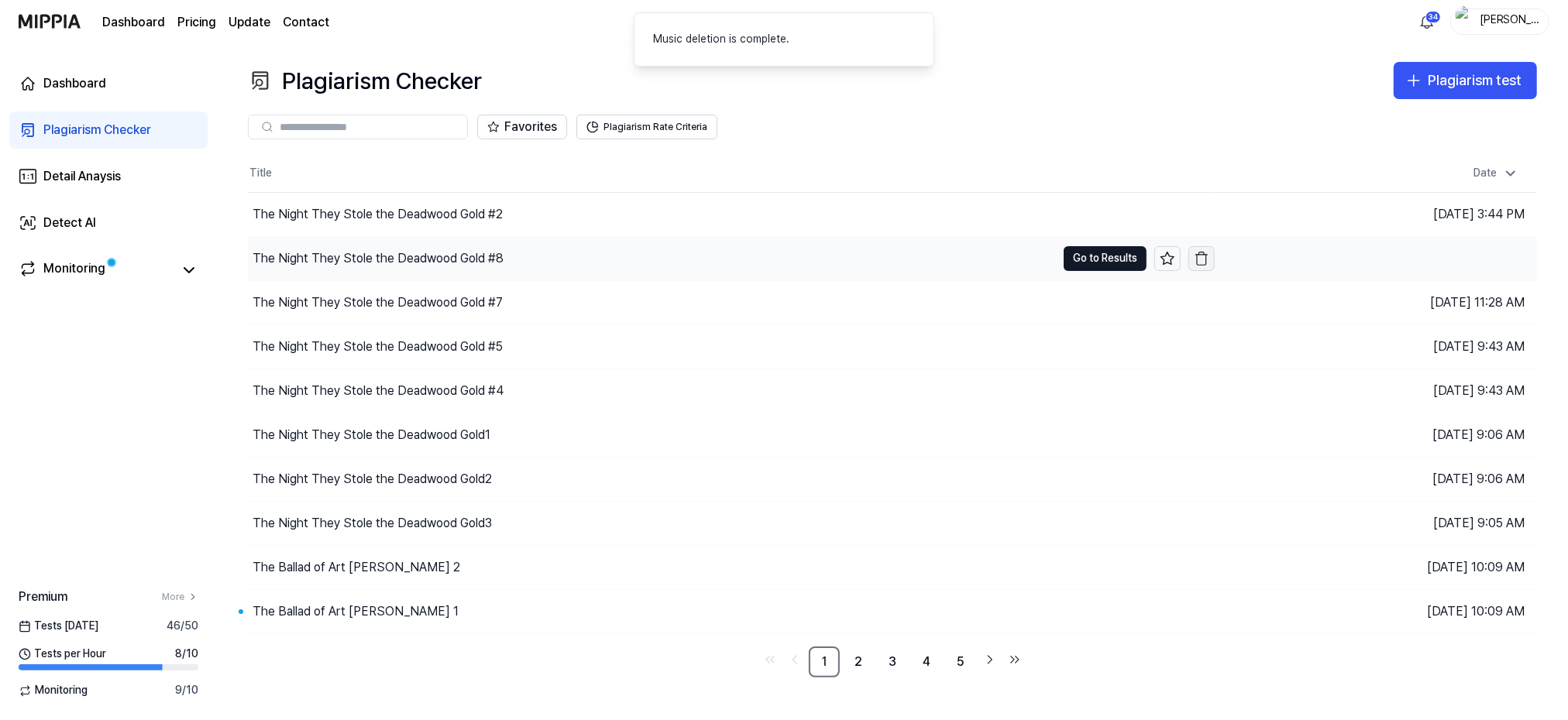
click at [1198, 255] on icon "button" at bounding box center [1202, 255] width 12 height 0
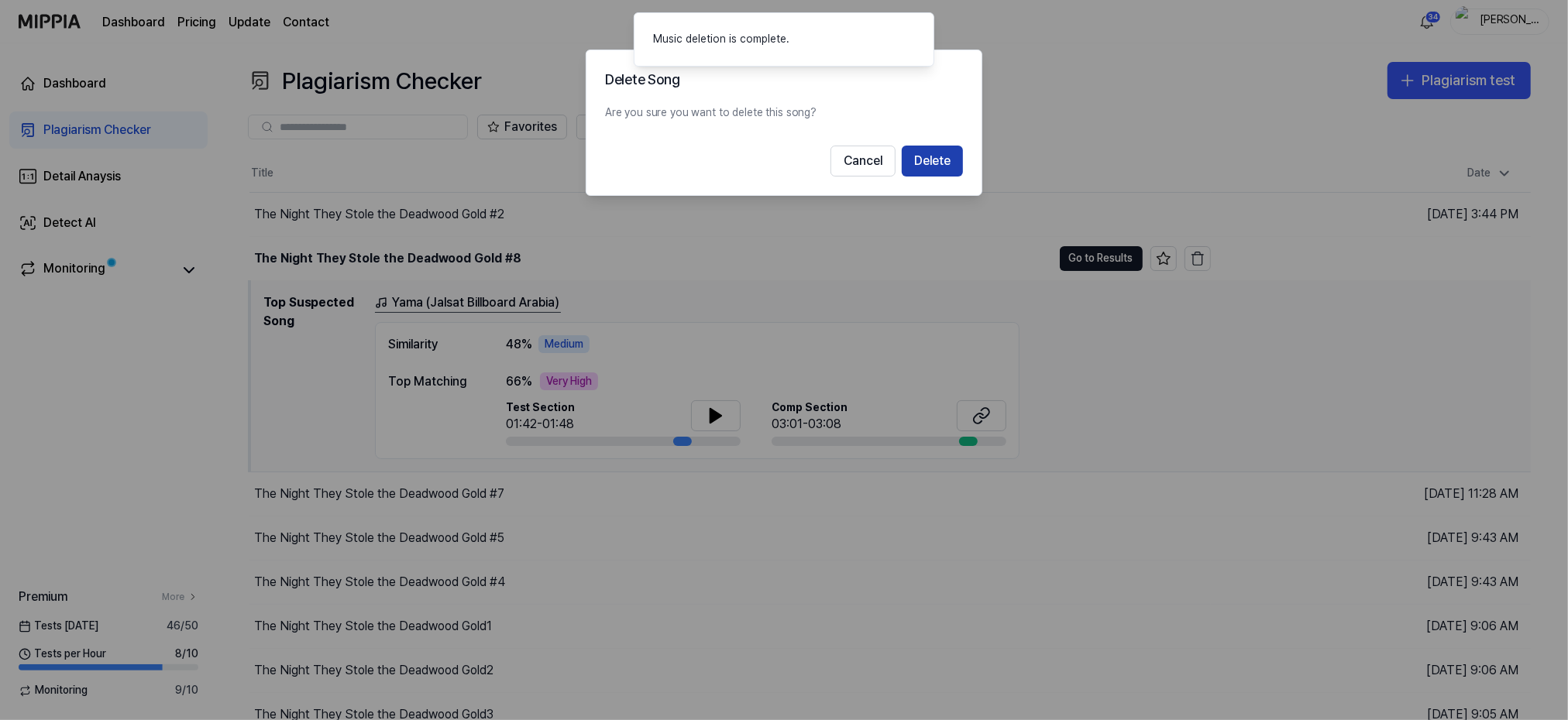
click at [934, 159] on button "Delete" at bounding box center [932, 162] width 61 height 31
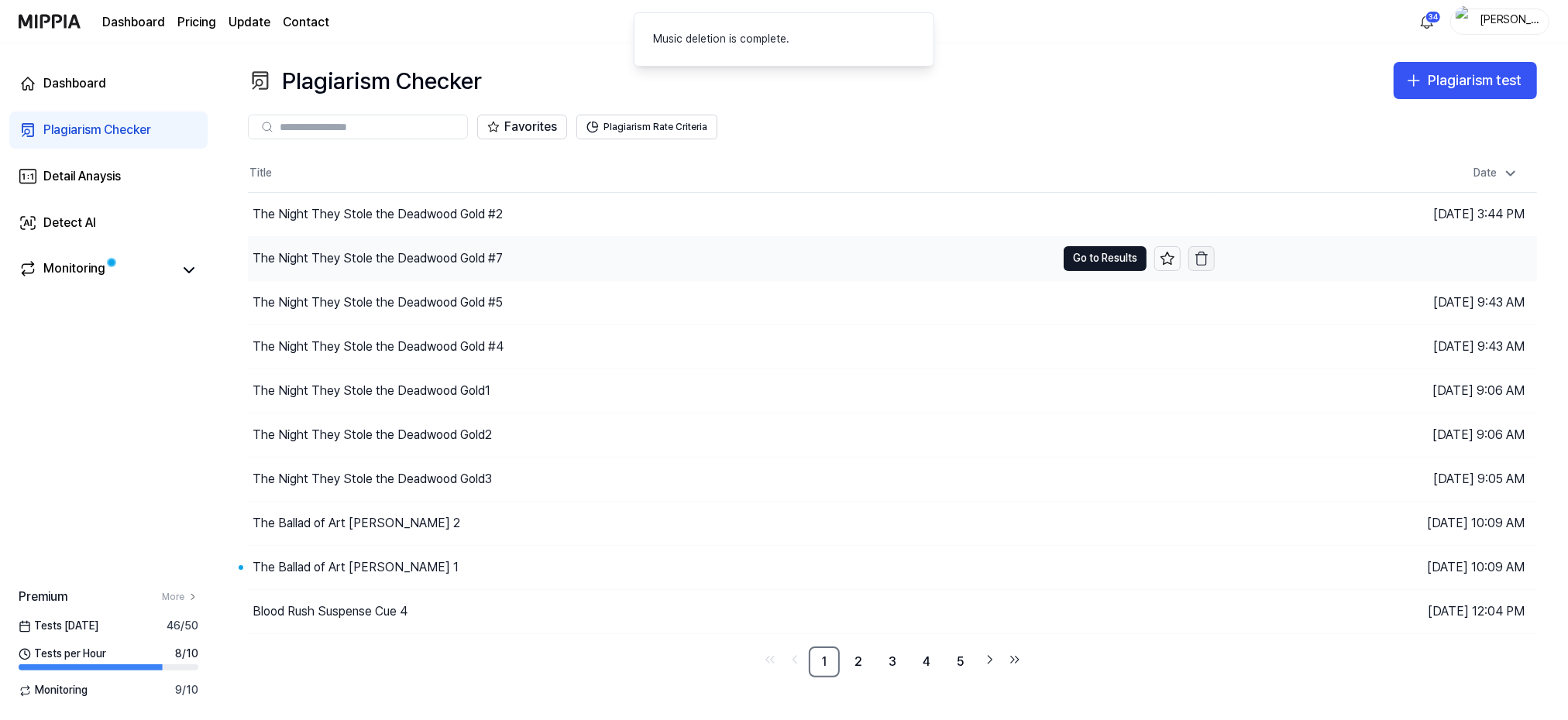
click at [1204, 255] on icon "button" at bounding box center [1201, 258] width 16 height 16
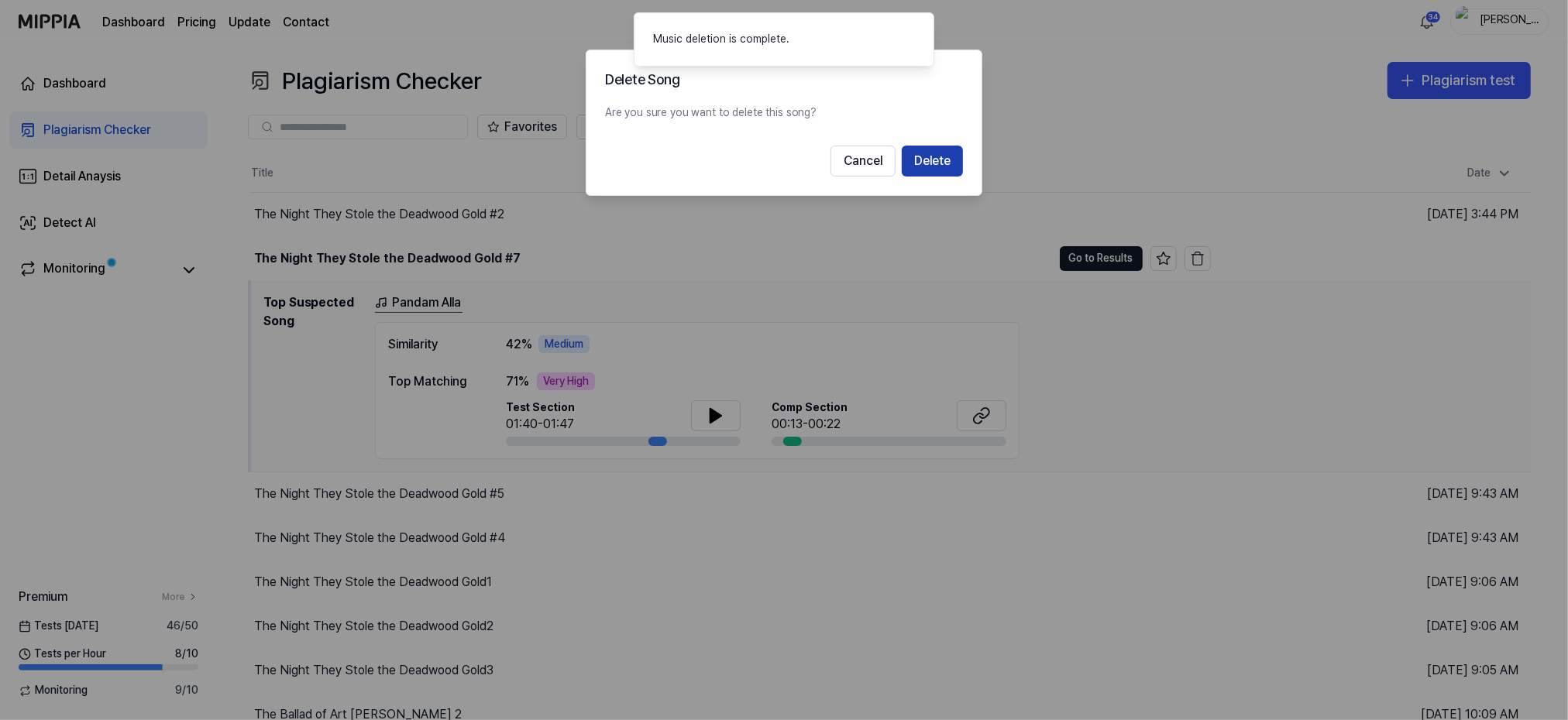
click at [935, 162] on button "Delete" at bounding box center [932, 162] width 61 height 31
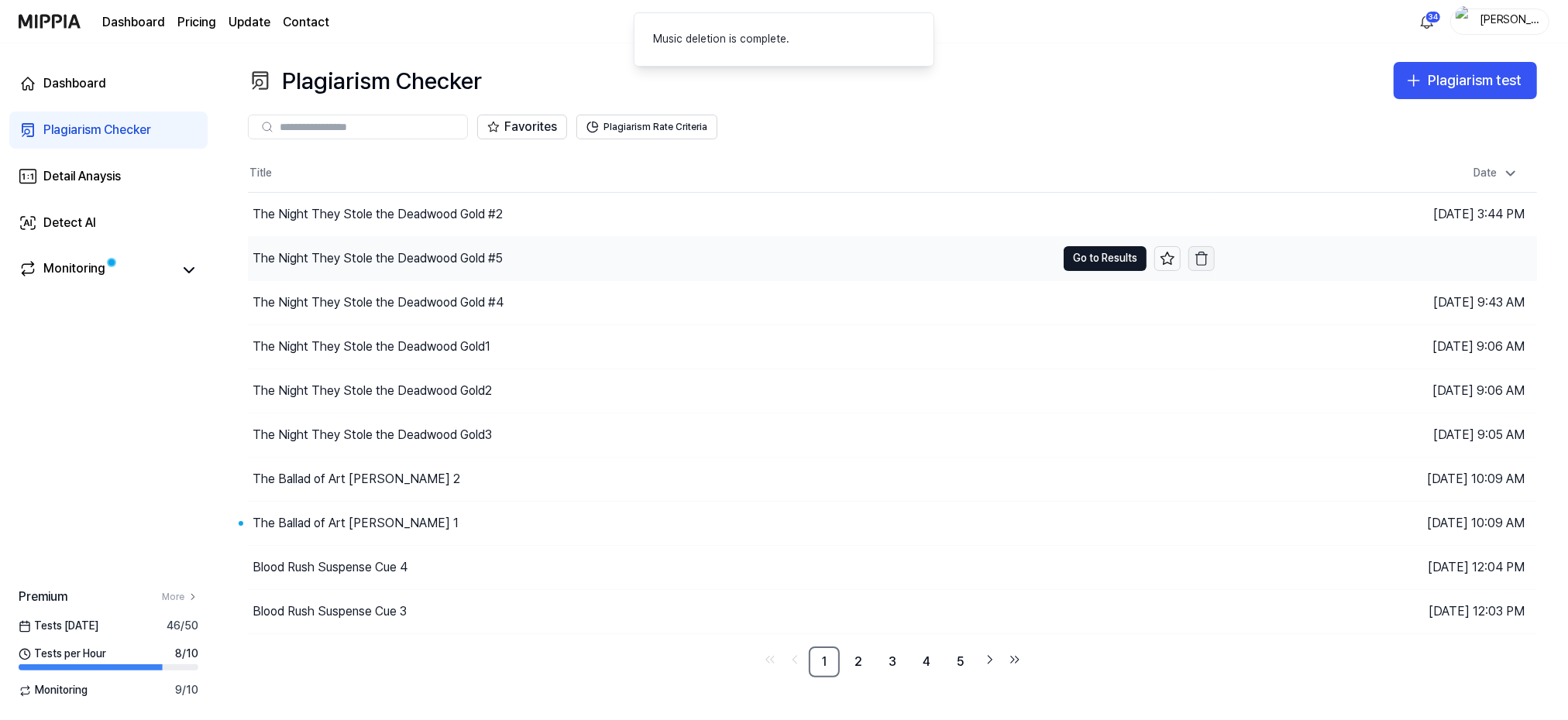
click at [1199, 252] on icon "button" at bounding box center [1202, 252] width 6 height 2
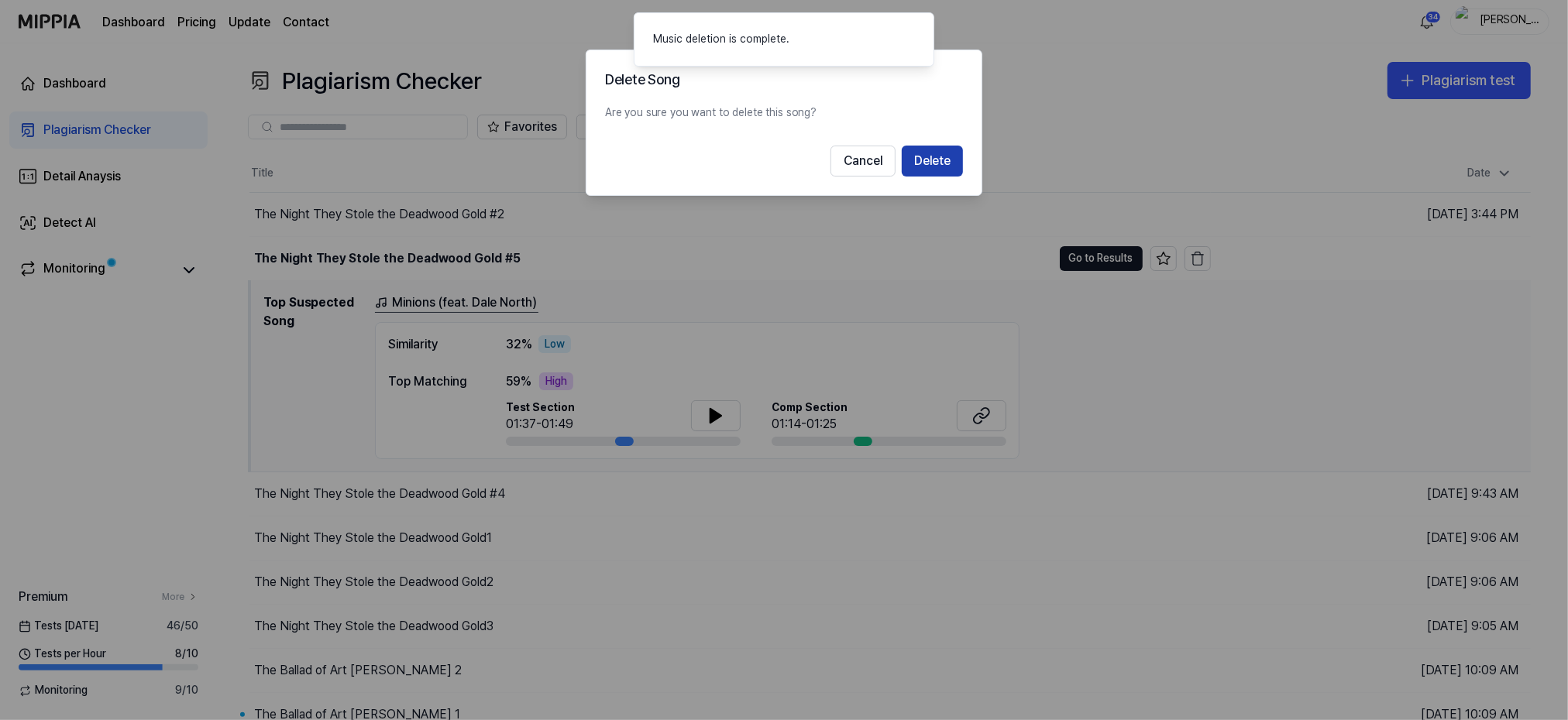
click at [943, 158] on button "Delete" at bounding box center [932, 162] width 61 height 31
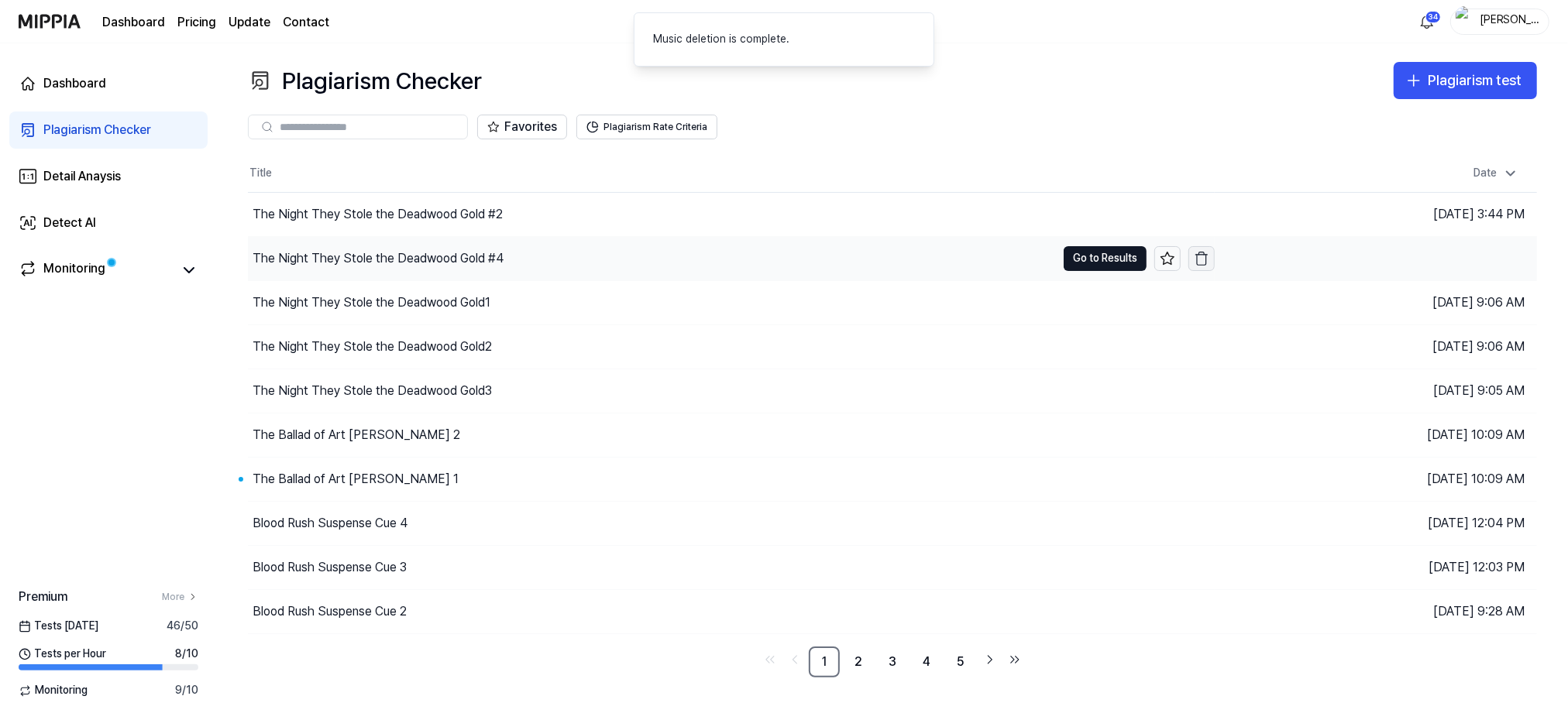
click at [1203, 256] on icon "button" at bounding box center [1201, 258] width 16 height 16
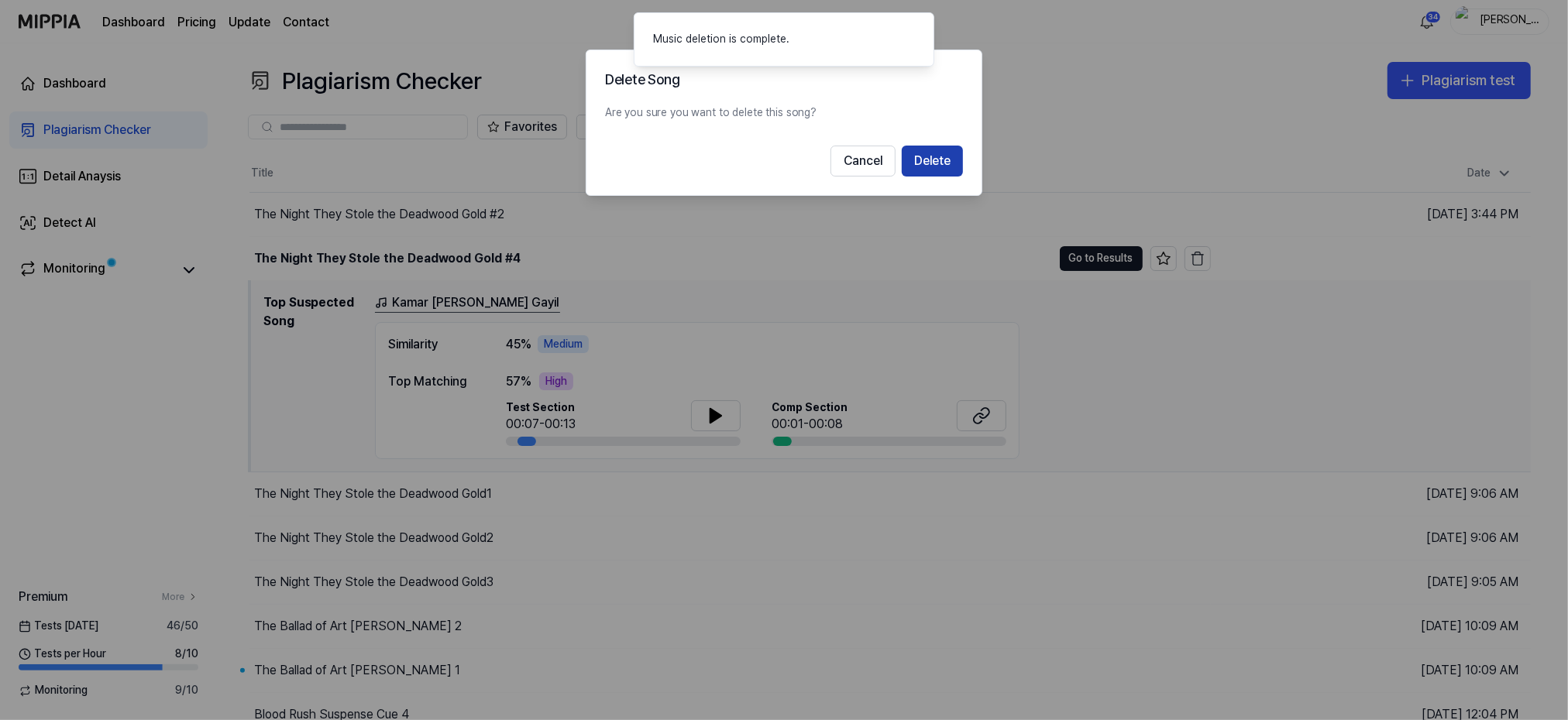
click at [941, 165] on button "Delete" at bounding box center [932, 162] width 61 height 31
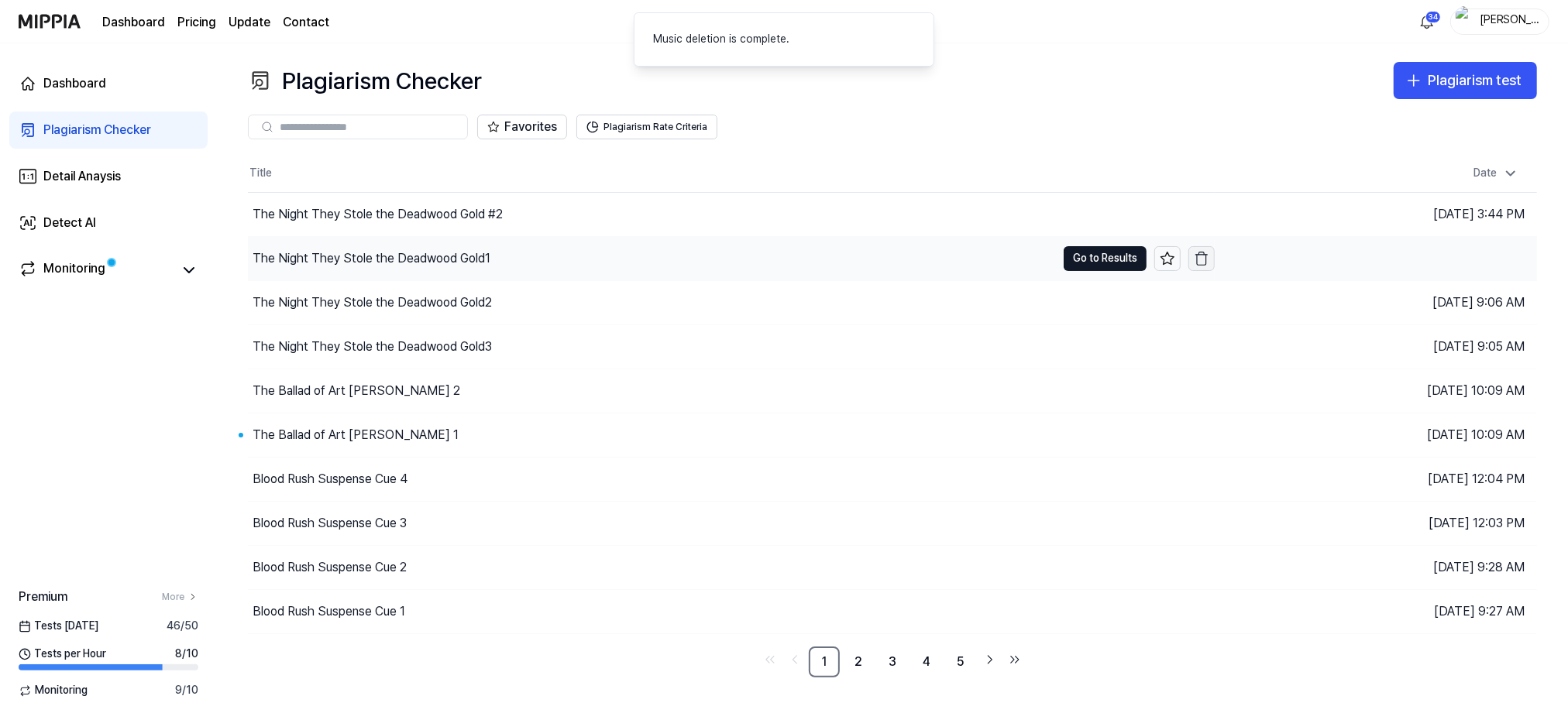
click at [1202, 255] on icon "button" at bounding box center [1202, 255] width 12 height 0
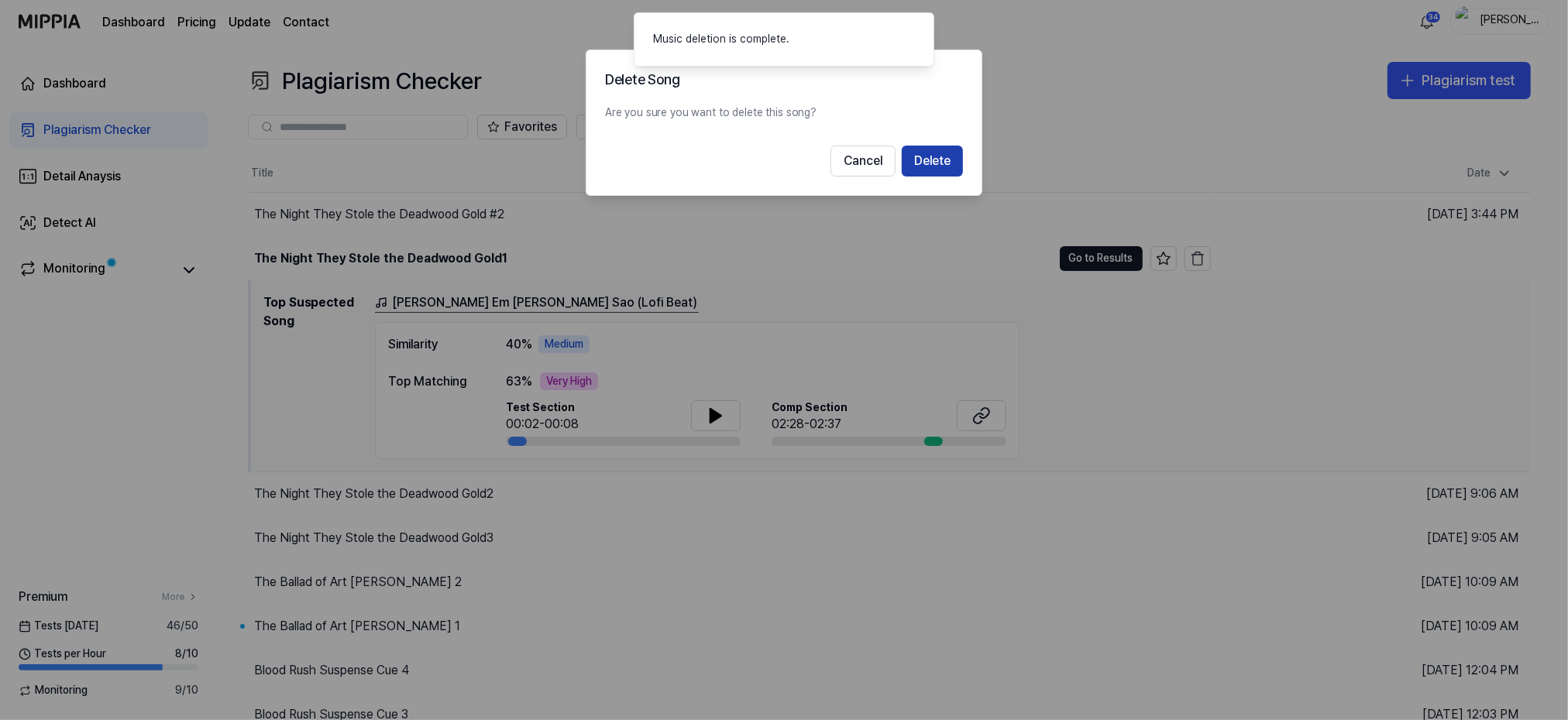
click at [935, 163] on button "Delete" at bounding box center [932, 162] width 61 height 31
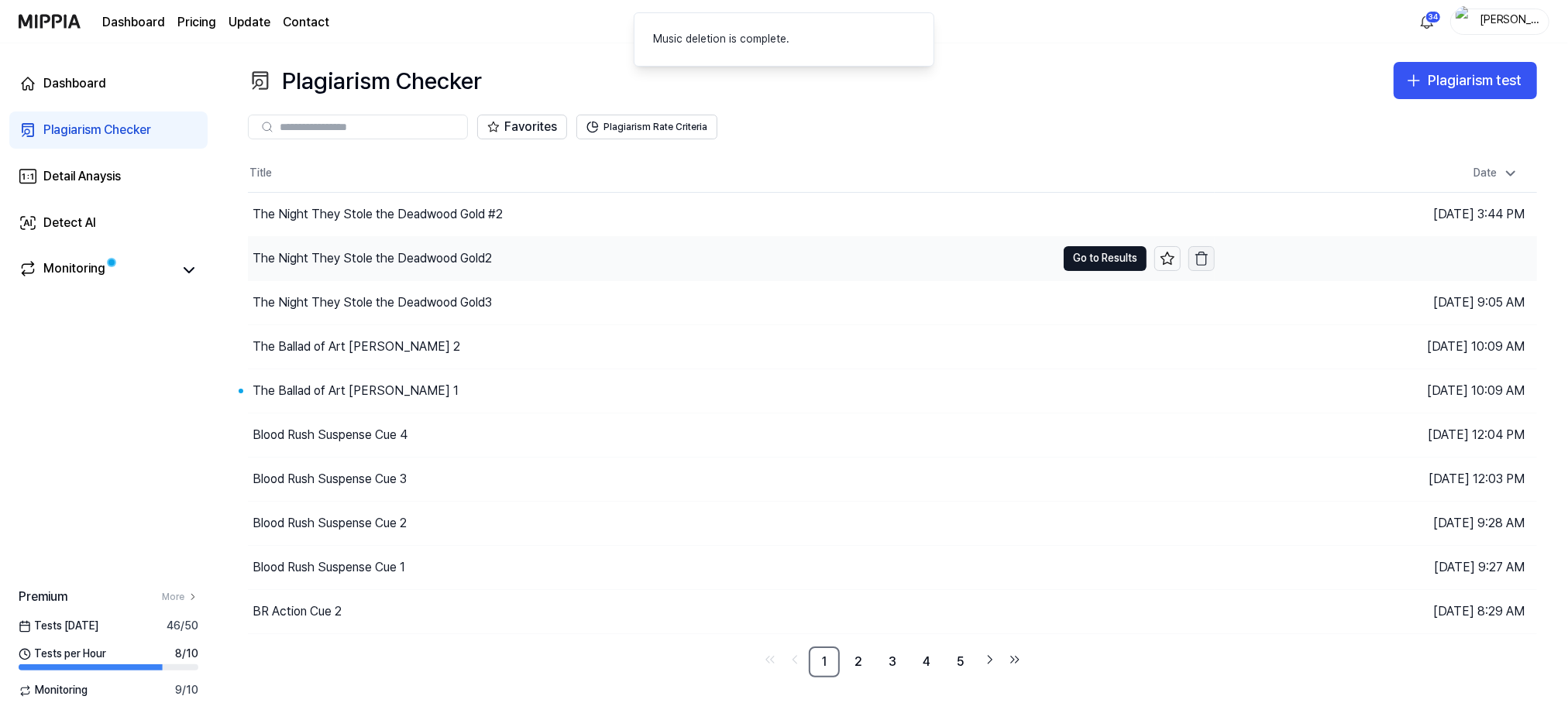
click at [1198, 257] on icon "button" at bounding box center [1201, 258] width 16 height 16
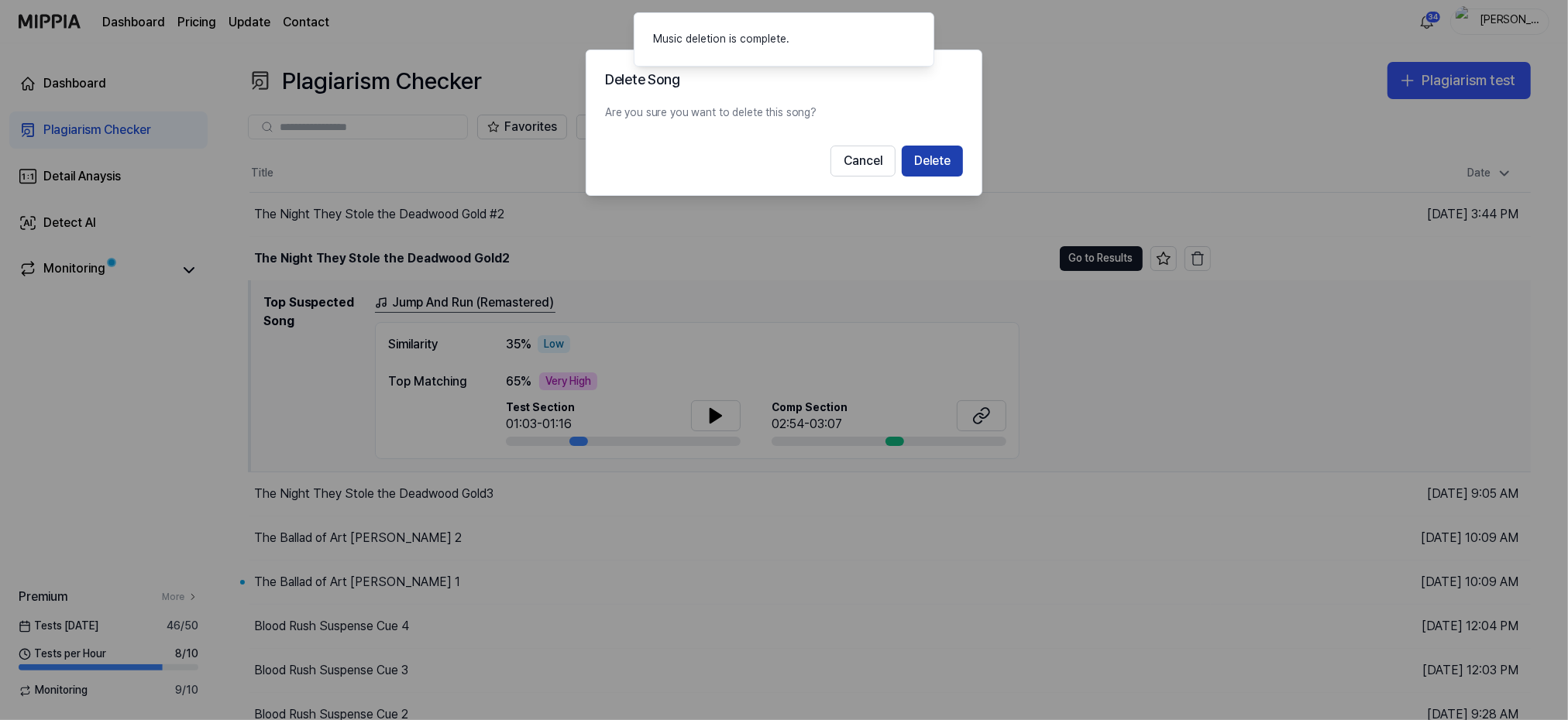
click at [935, 161] on button "Delete" at bounding box center [932, 162] width 61 height 31
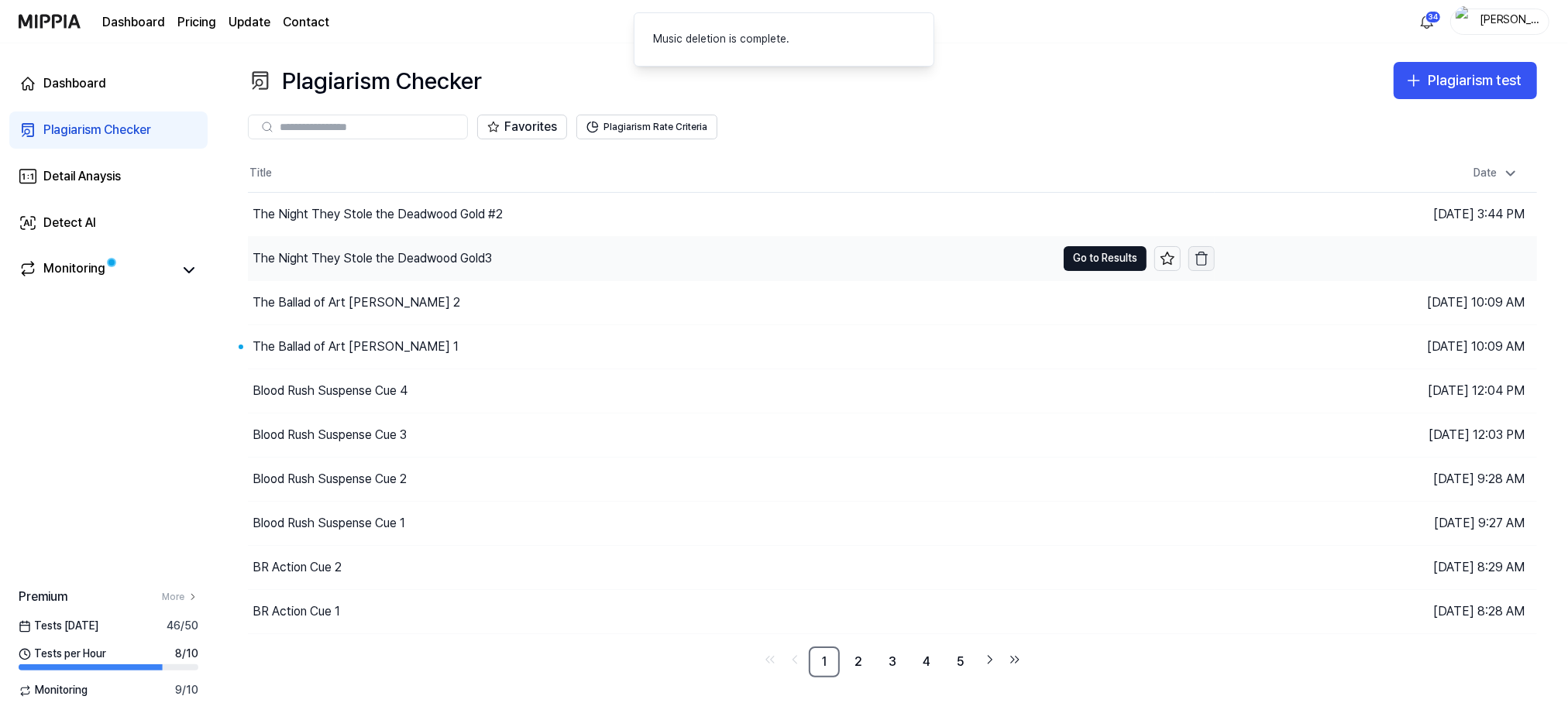
click at [1200, 255] on icon "button" at bounding box center [1201, 258] width 16 height 16
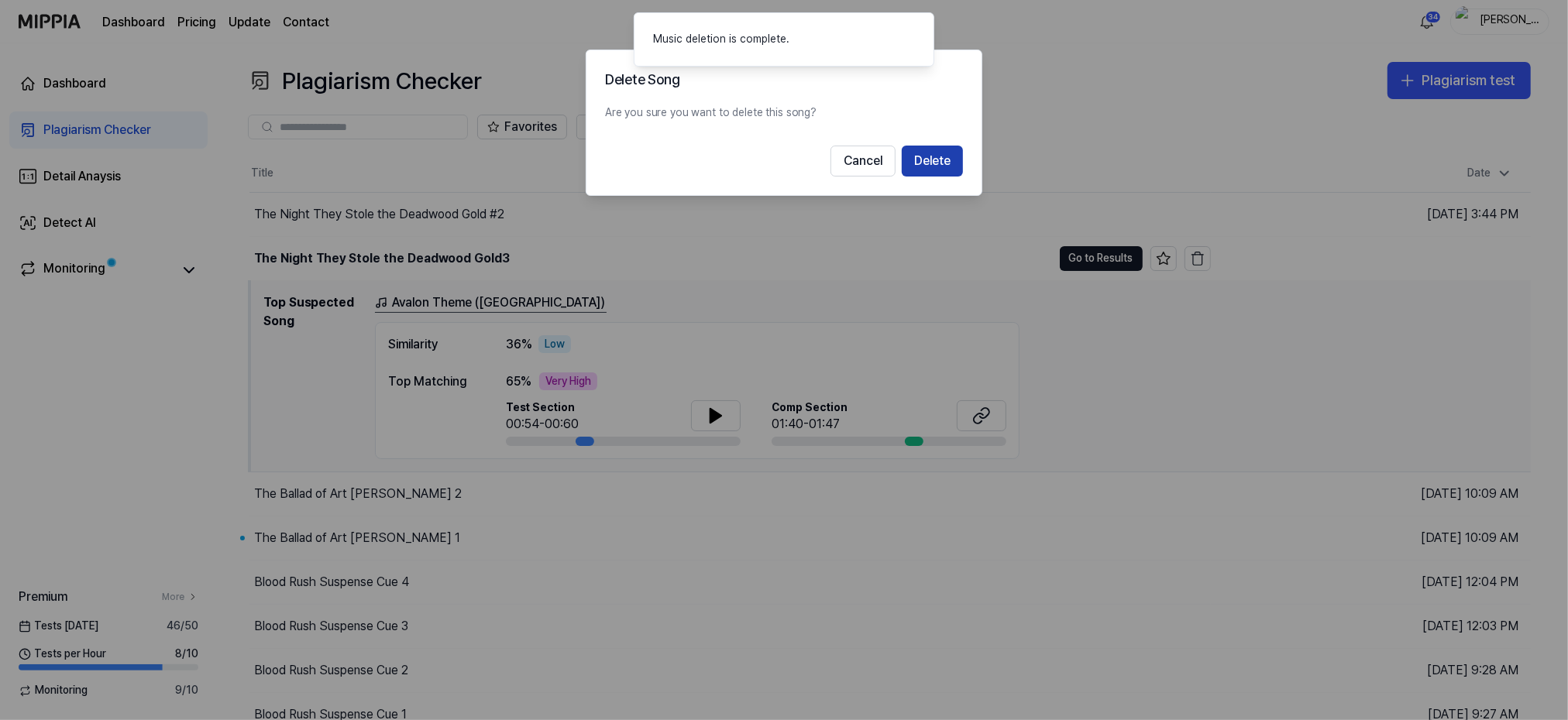
click at [944, 159] on button "Delete" at bounding box center [932, 162] width 61 height 31
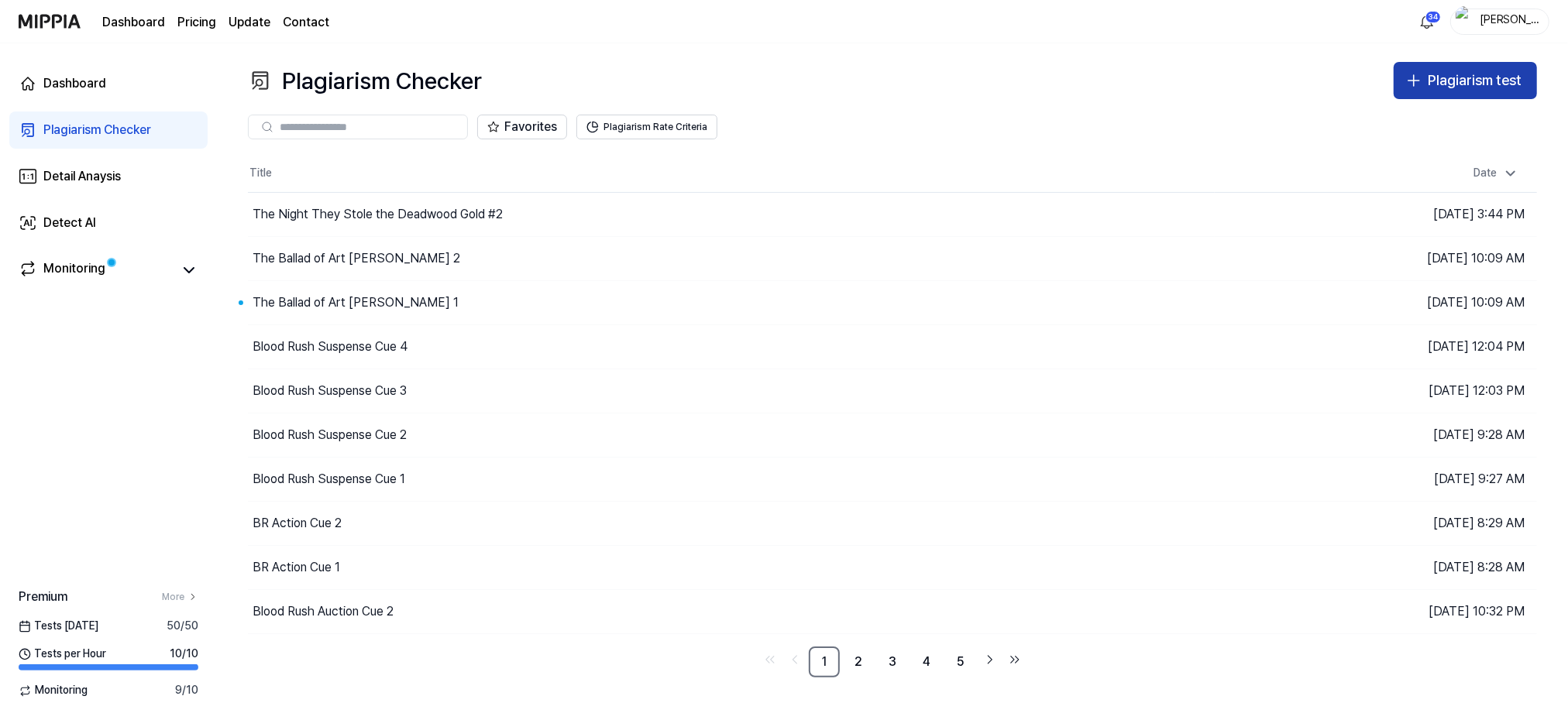
click at [1499, 73] on div "Plagiarism test" at bounding box center [1475, 81] width 94 height 22
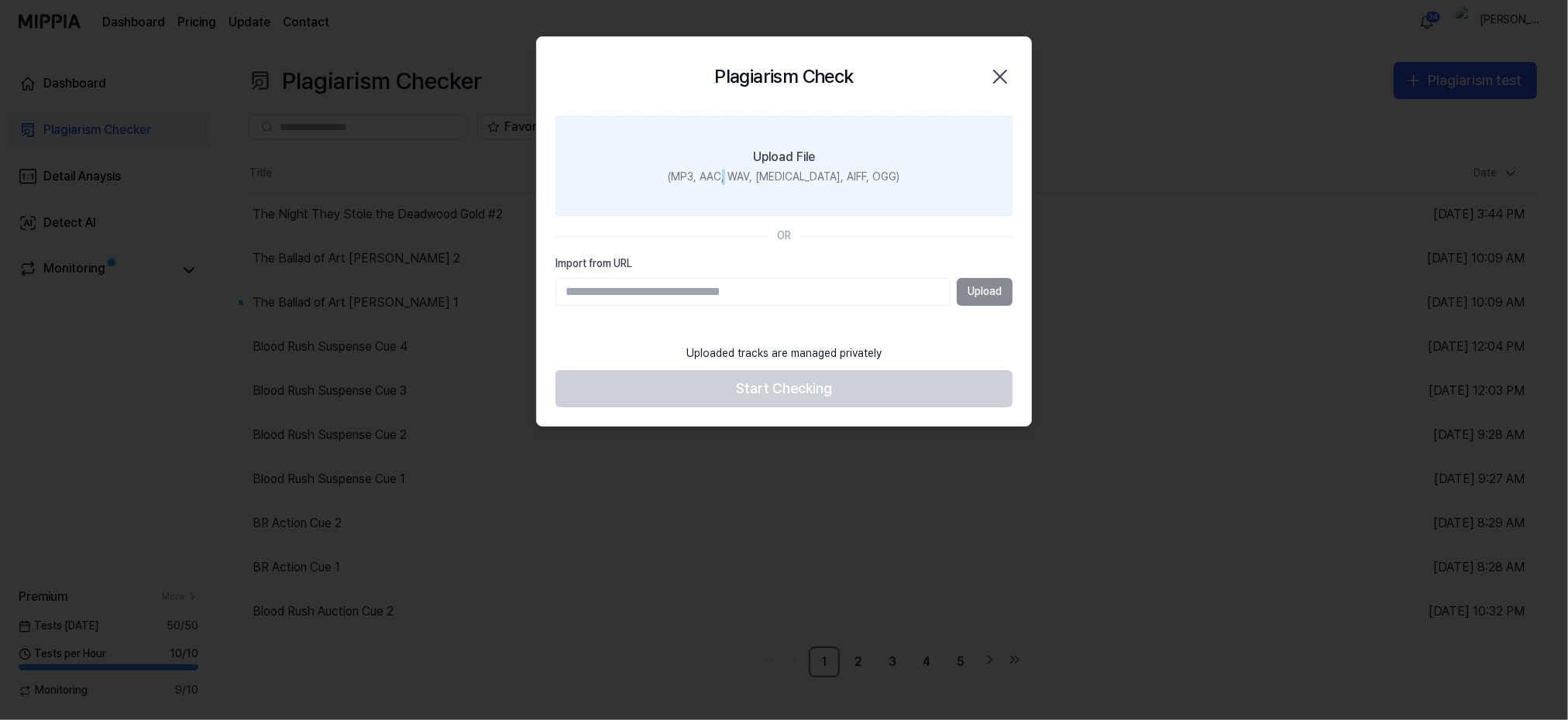
click at [752, 170] on div "(MP3, AAC, WAV, [MEDICAL_DATA], AIFF, OGG)" at bounding box center [784, 177] width 232 height 16
click at [741, 146] on label "Upload File (MP3, AAC, WAV, [MEDICAL_DATA], AIFF, OGG)" at bounding box center [784, 167] width 457 height 101
click at [0, 0] on input "Upload File (MP3, AAC, WAV, [MEDICAL_DATA], AIFF, OGG)" at bounding box center [0, 0] width 0 height 0
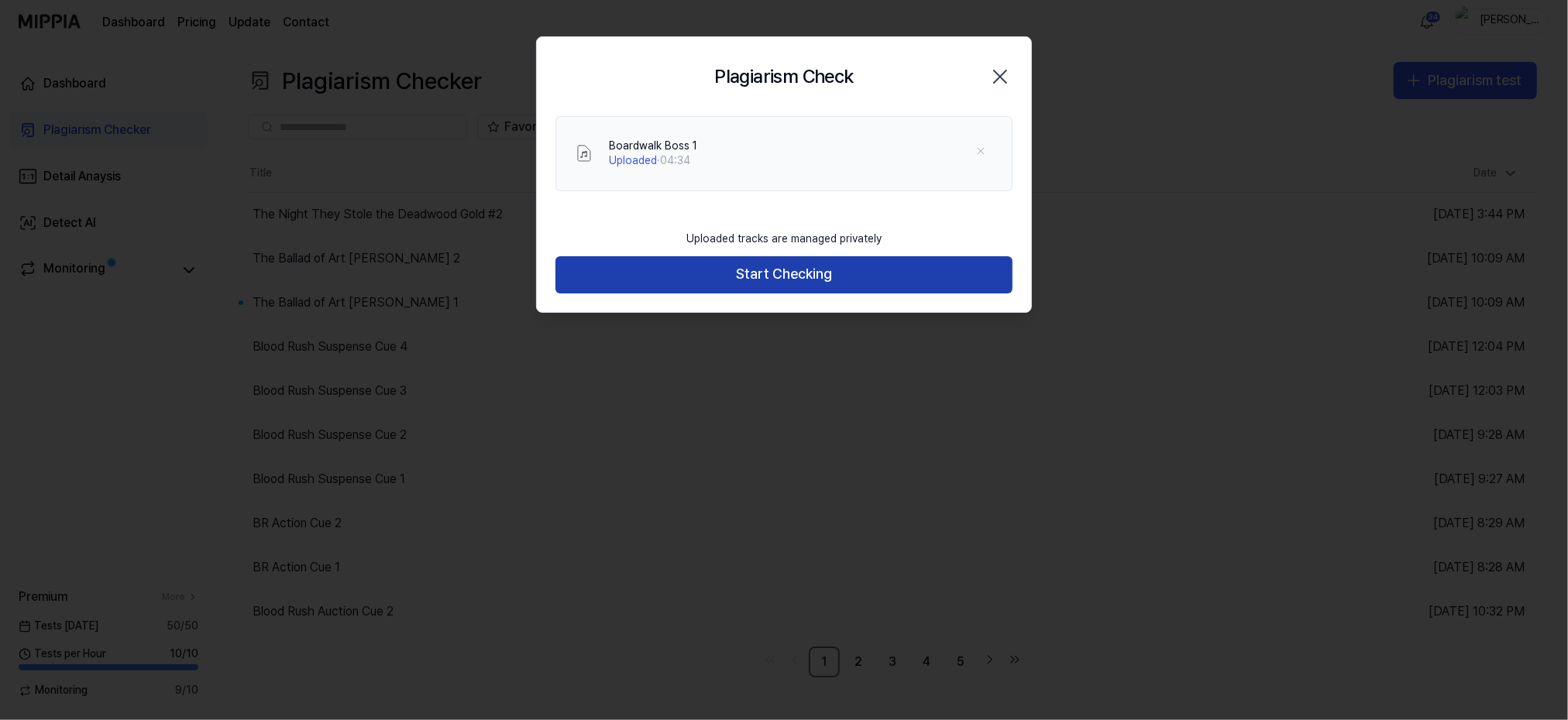
click at [781, 275] on button "Start Checking" at bounding box center [784, 275] width 457 height 37
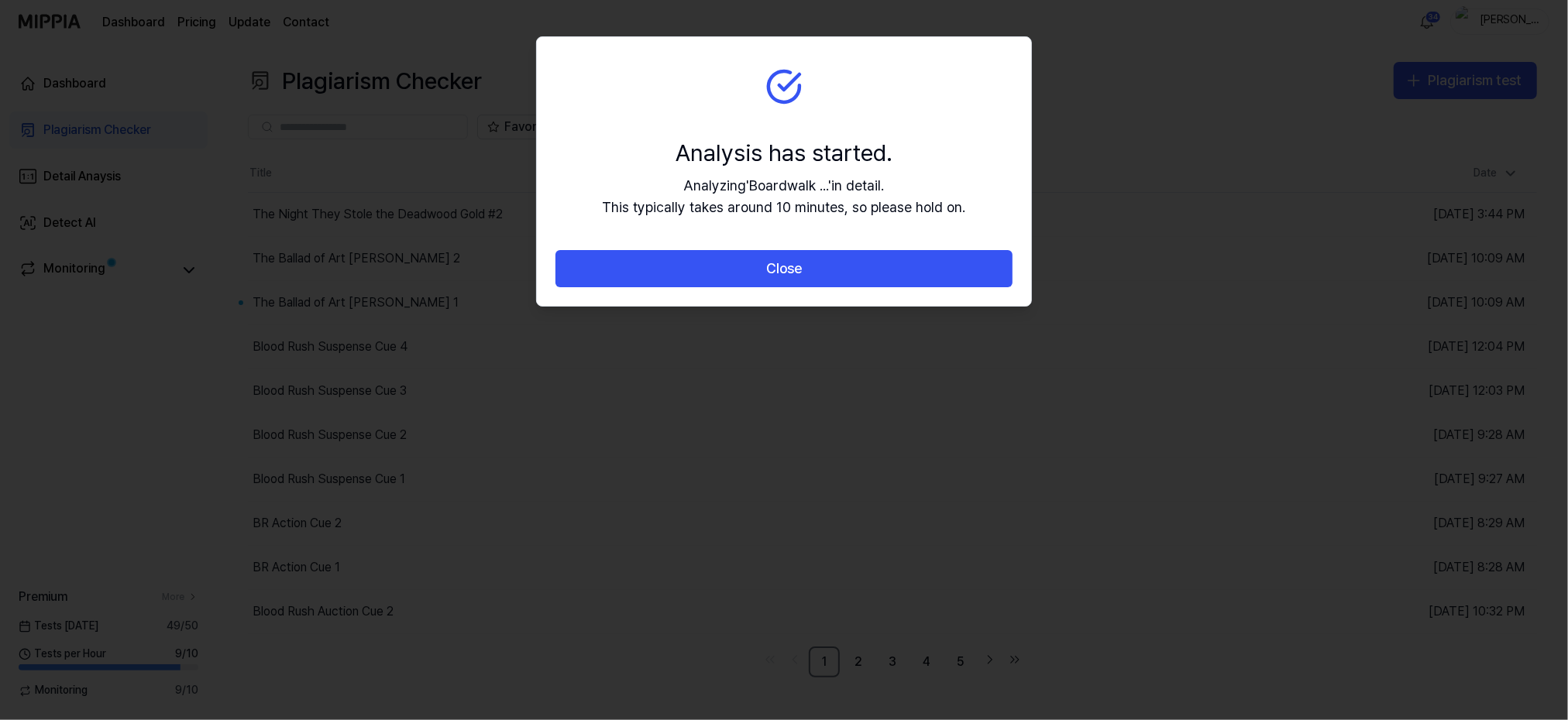
click at [781, 275] on button "Close" at bounding box center [784, 268] width 457 height 37
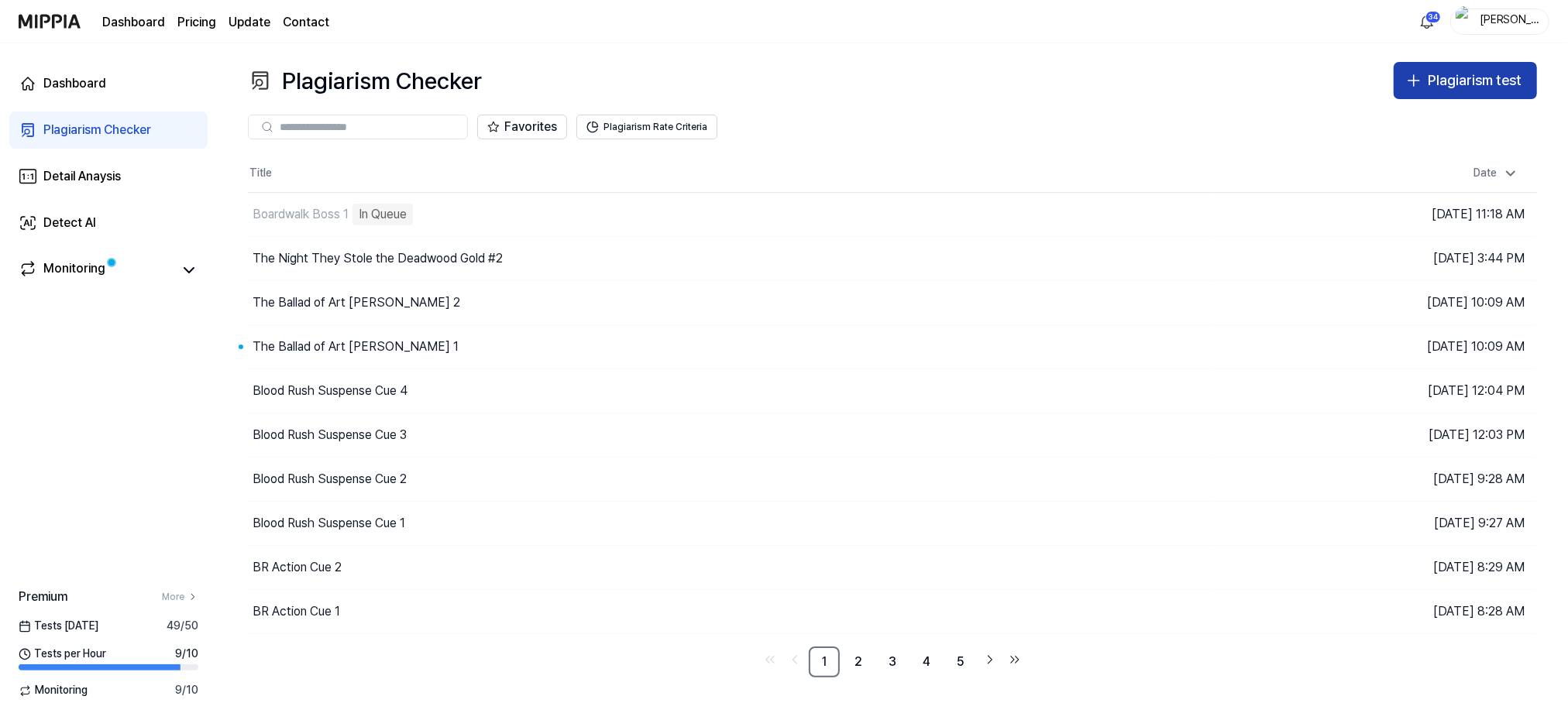
click at [1469, 86] on div "Plagiarism test" at bounding box center [1475, 81] width 94 height 22
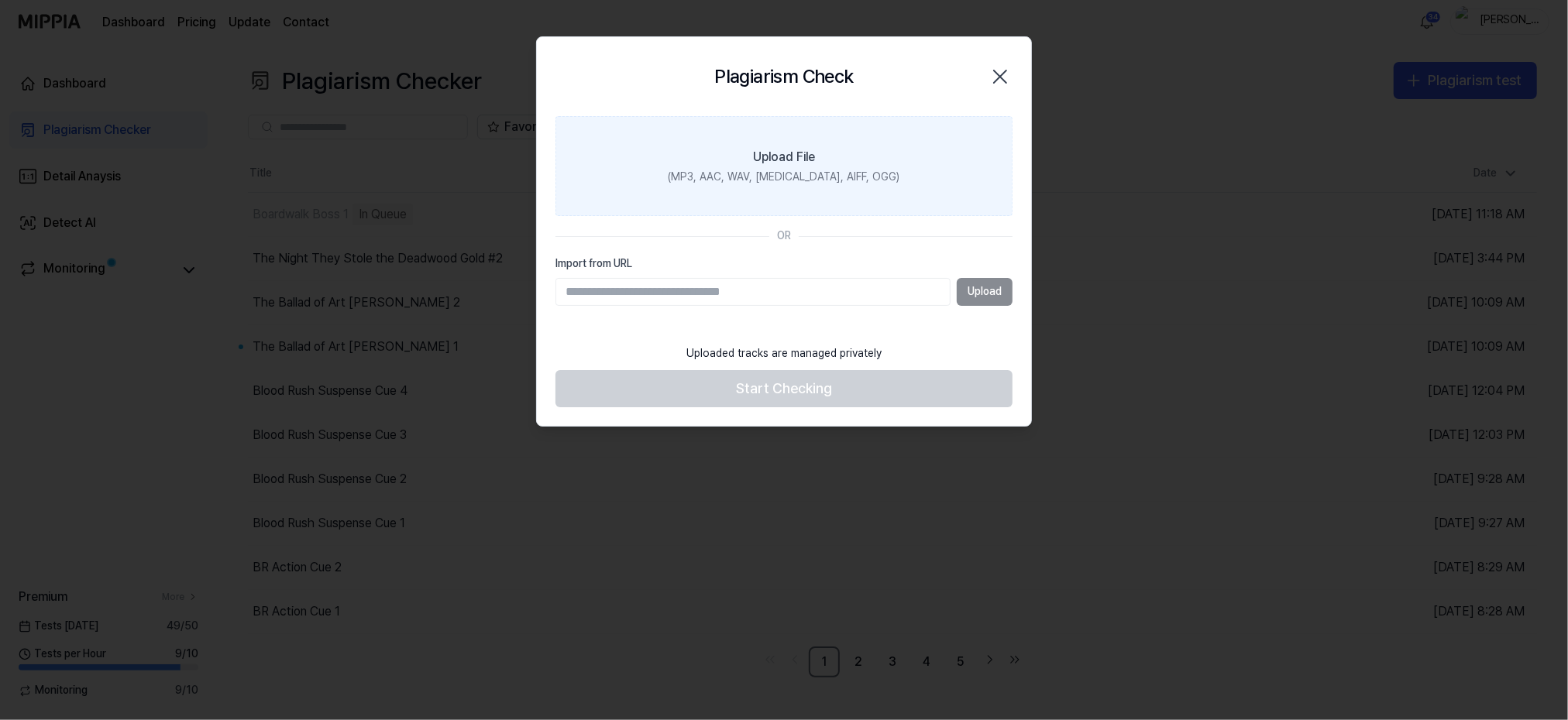
click at [764, 174] on div "(MP3, AAC, WAV, [MEDICAL_DATA], AIFF, OGG)" at bounding box center [784, 177] width 232 height 16
click at [0, 0] on input "Upload File (MP3, AAC, WAV, [MEDICAL_DATA], AIFF, OGG)" at bounding box center [0, 0] width 0 height 0
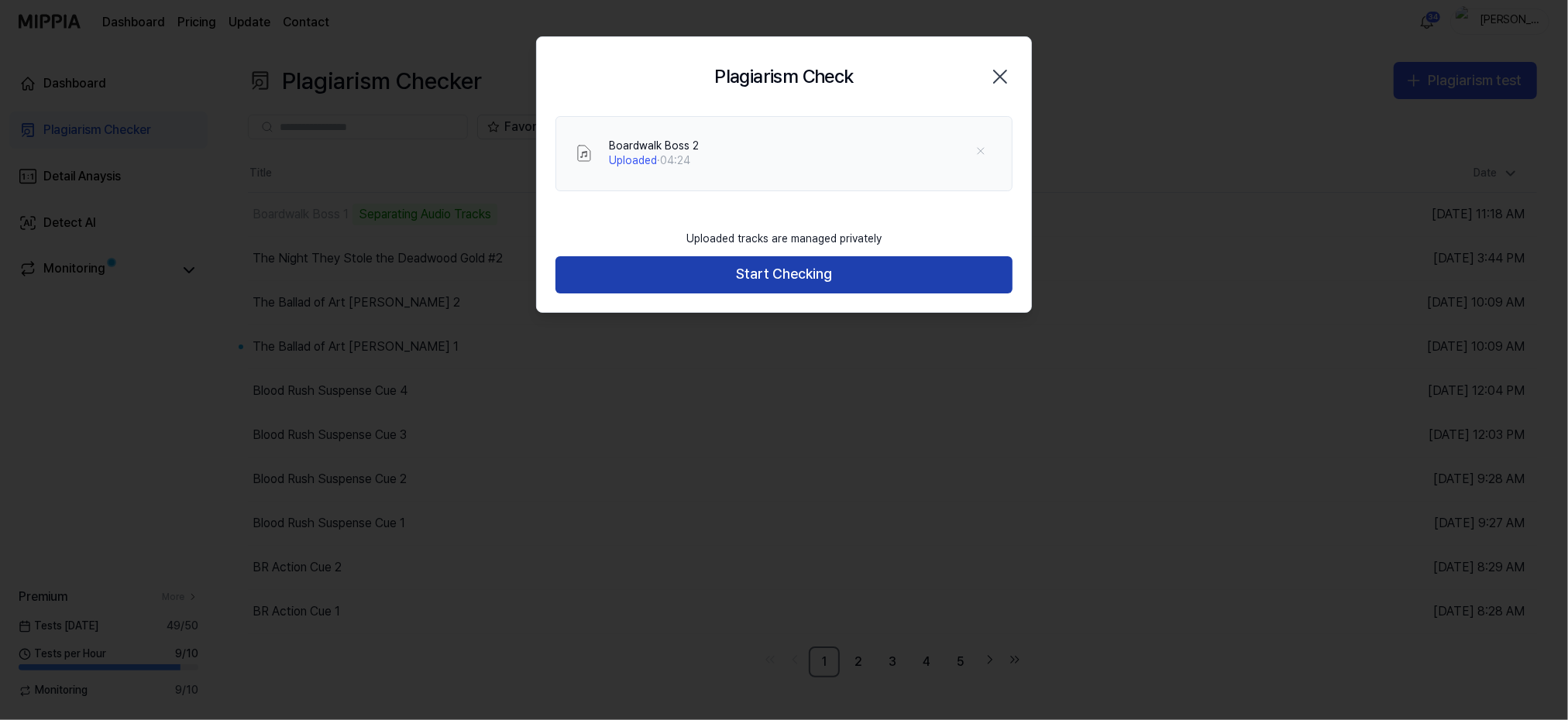
click at [746, 271] on button "Start Checking" at bounding box center [784, 275] width 457 height 37
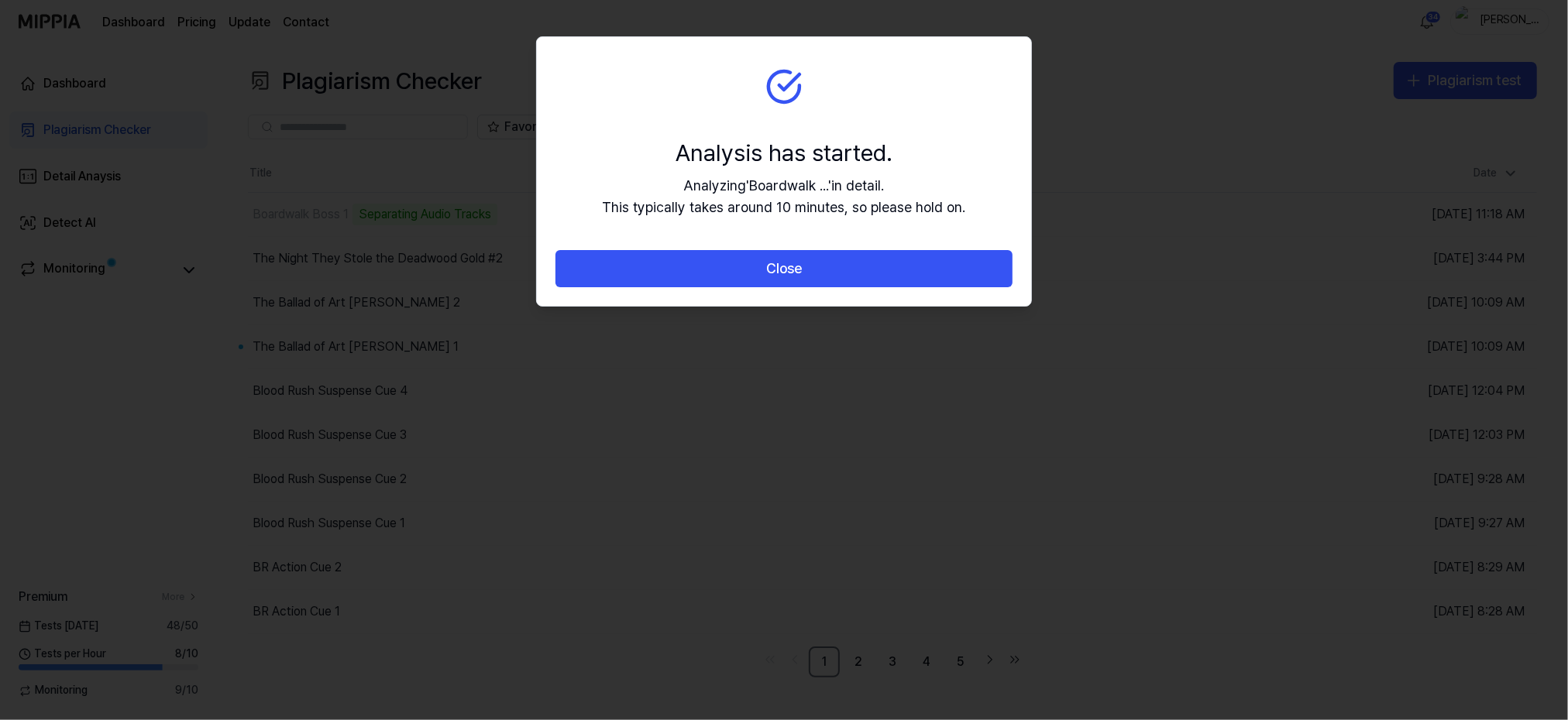
click at [746, 271] on button "Close" at bounding box center [784, 268] width 457 height 37
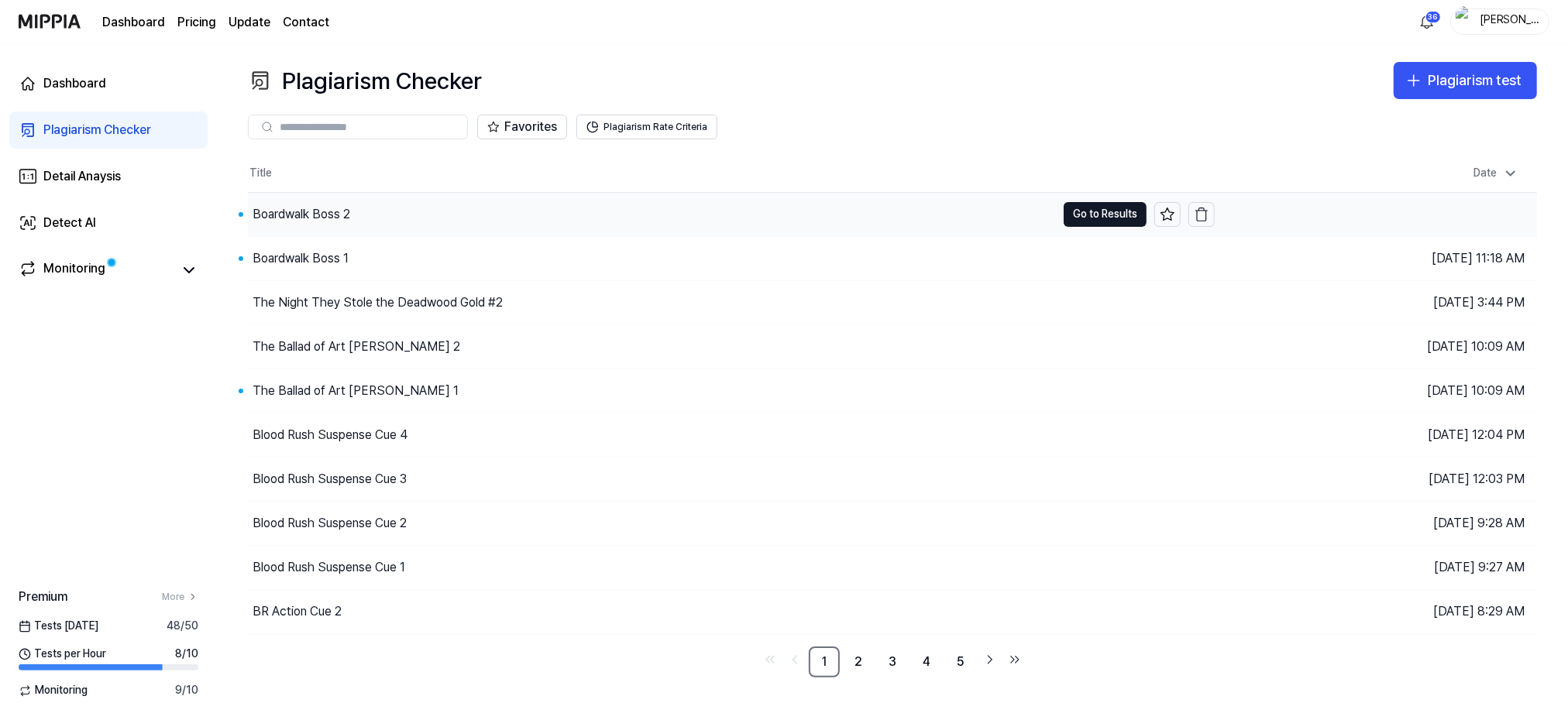
click at [284, 215] on div "Boardwalk Boss 2" at bounding box center [301, 214] width 97 height 19
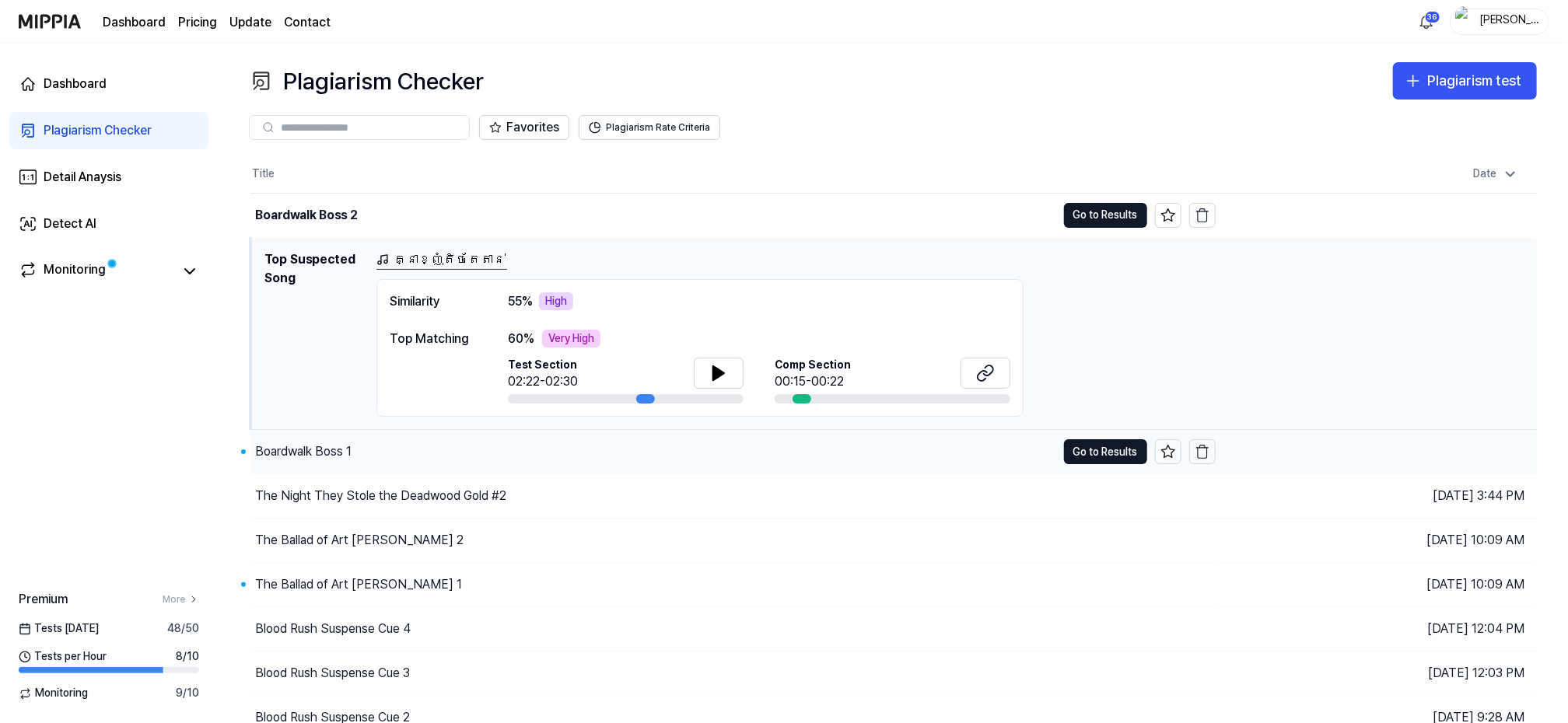
click at [301, 451] on div "Boardwalk Boss 1" at bounding box center [303, 451] width 96 height 19
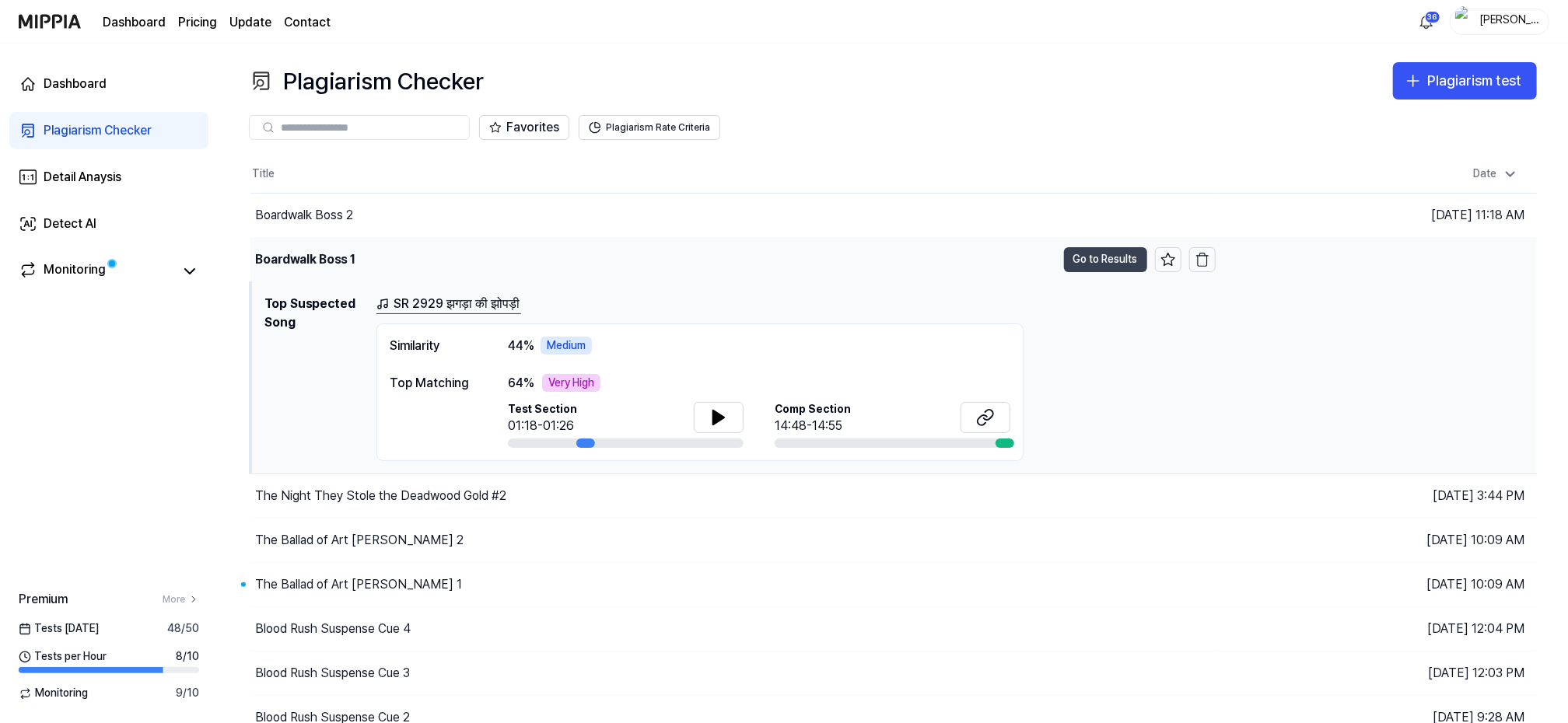
click at [1112, 251] on button "Go to Results" at bounding box center [1106, 260] width 83 height 25
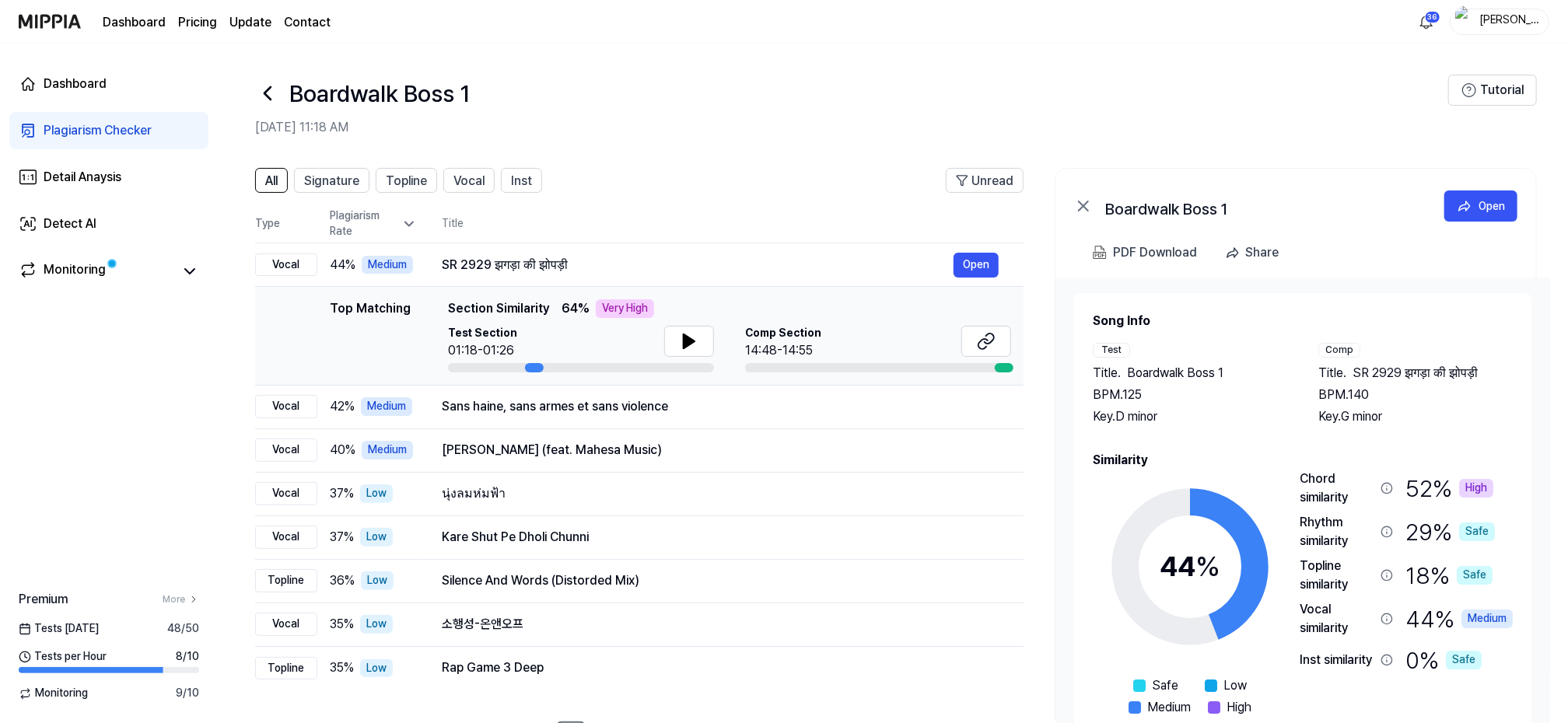
drag, startPoint x: 1557, startPoint y: 300, endPoint x: 1547, endPoint y: 315, distance: 18.0
click at [1547, 315] on div "All Signature Topline Vocal Inst Unread All Signature Topline Vocal Inst Type P…" at bounding box center [893, 468] width 1350 height 632
drag, startPoint x: 1549, startPoint y: 313, endPoint x: 1552, endPoint y: 354, distance: 41.1
click at [1551, 354] on div "Song Info Test Title . Boardwalk Boss 1 BPM. 125 Key. D minor Comp Title . SR 2…" at bounding box center [1302, 501] width 495 height 448
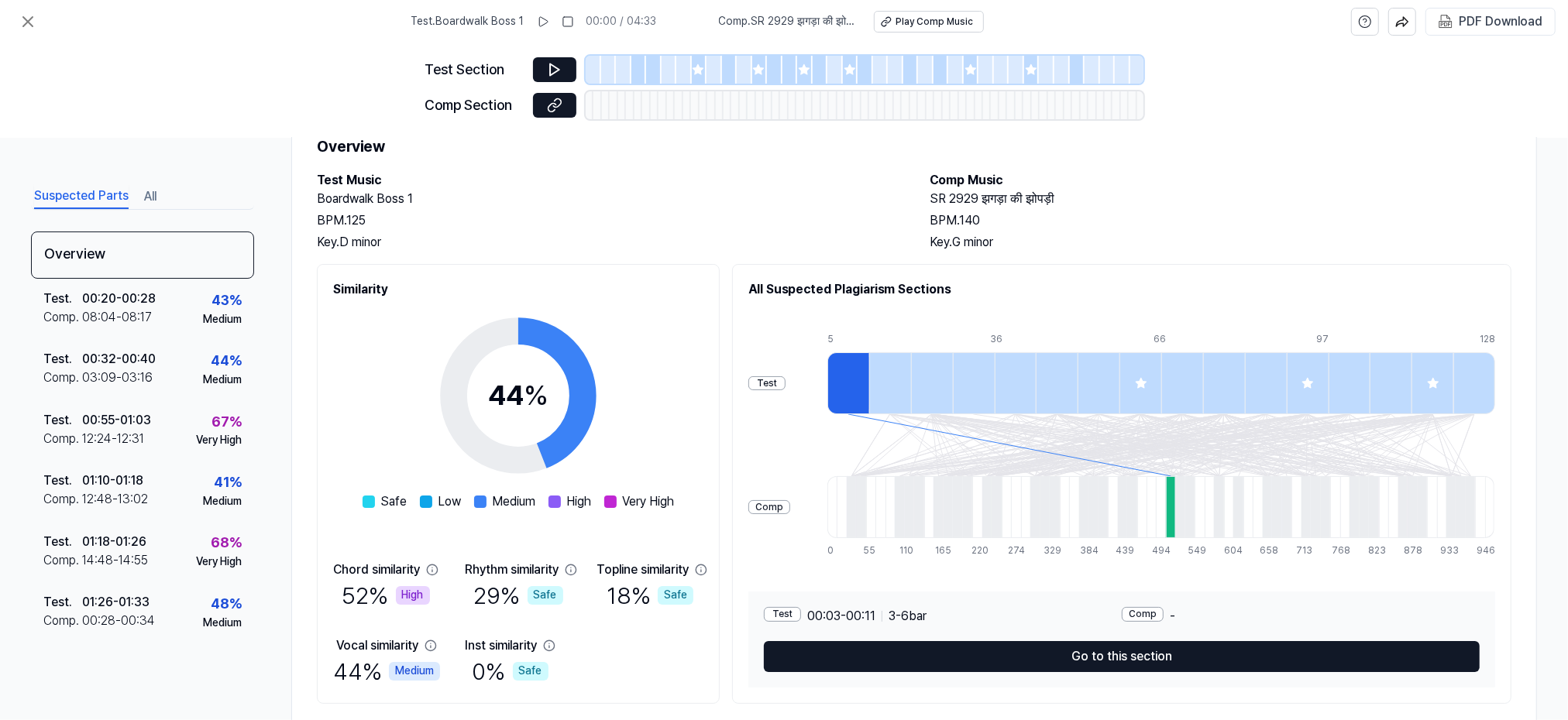
scroll to position [82, 0]
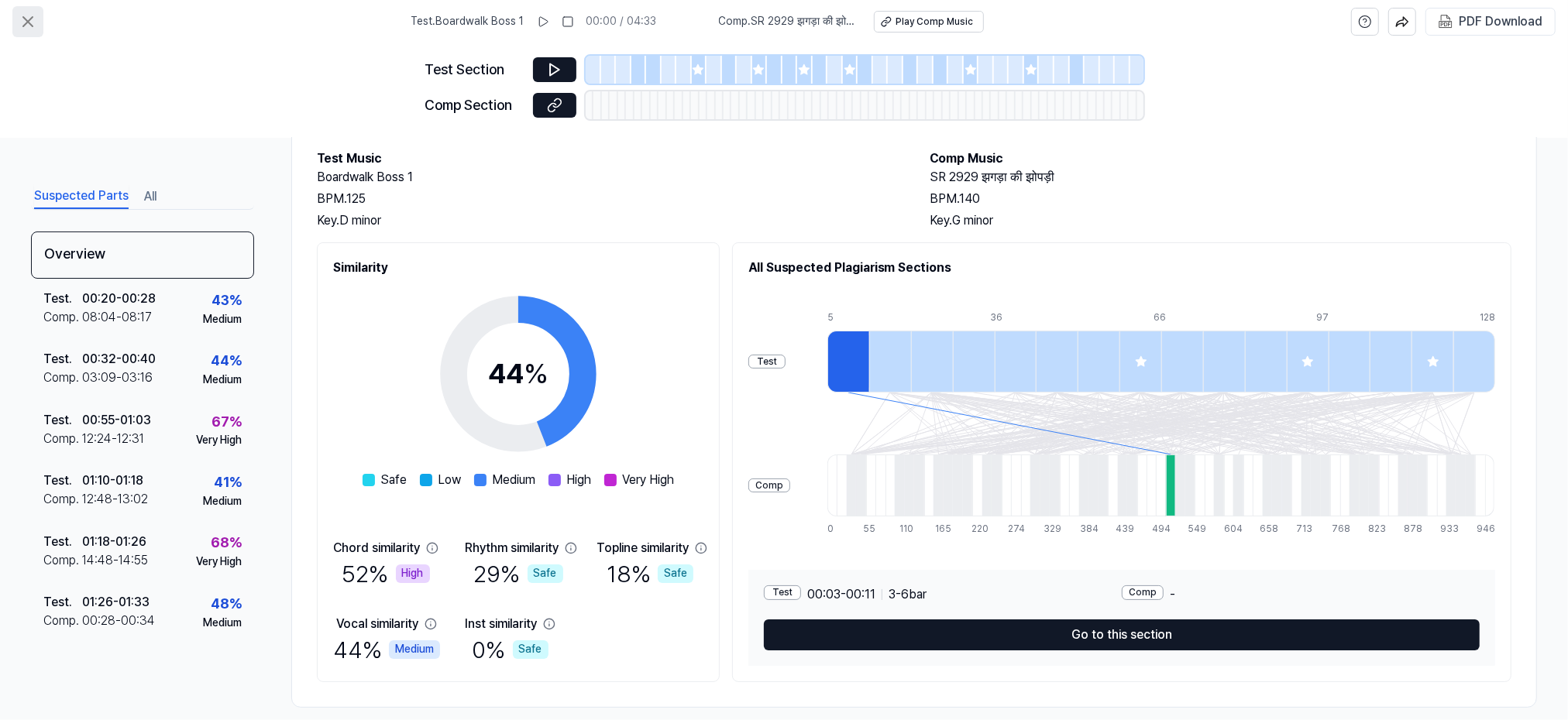
click at [24, 19] on icon at bounding box center [28, 21] width 19 height 19
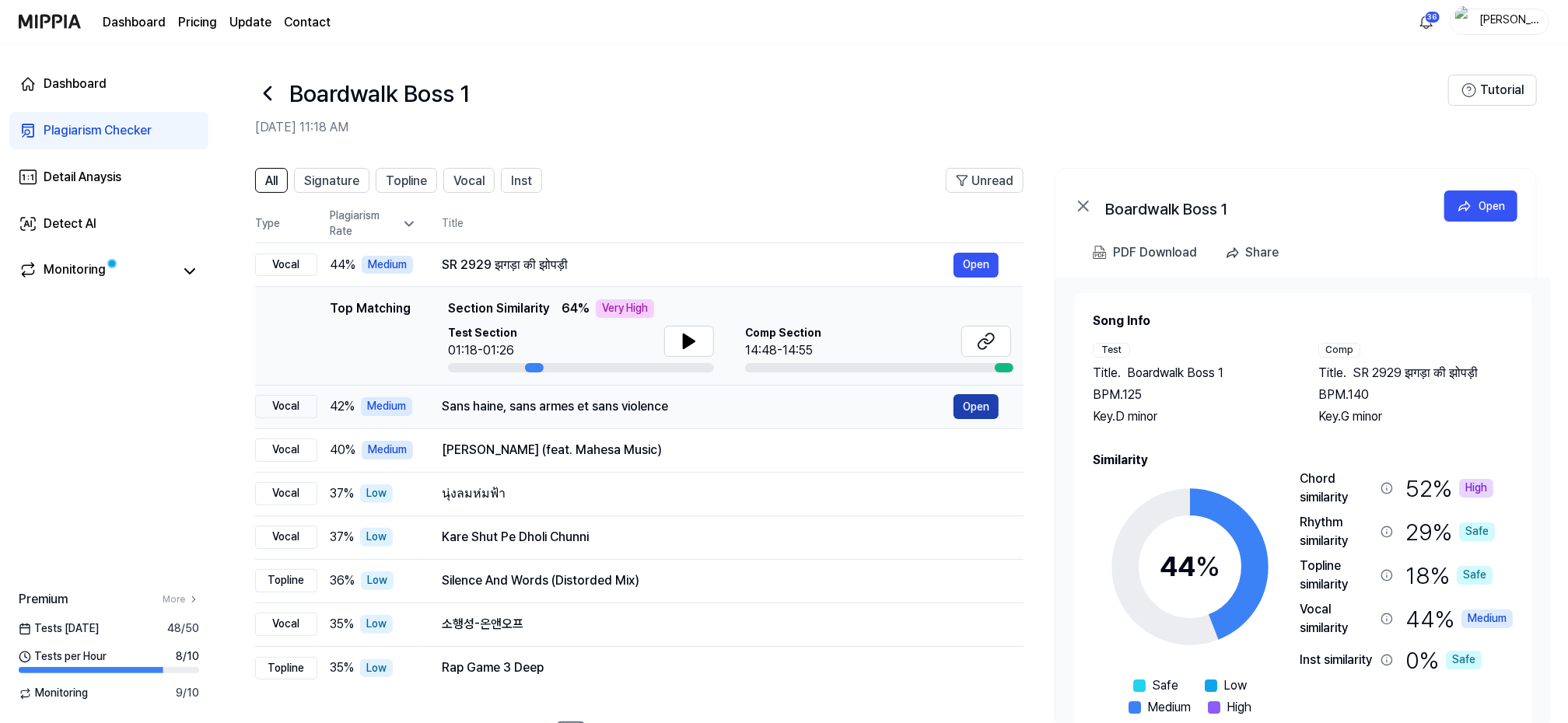
click at [989, 401] on button "Open" at bounding box center [976, 407] width 45 height 25
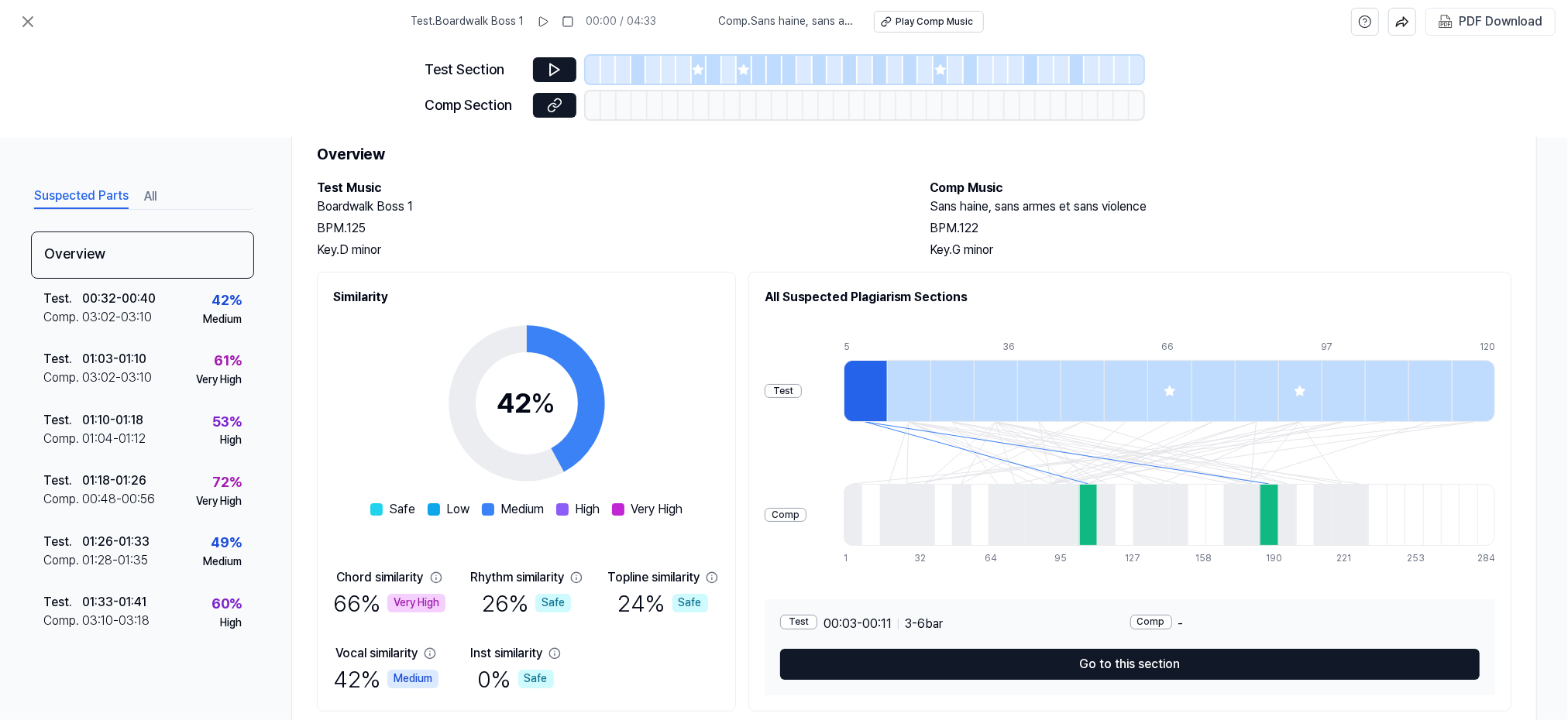
scroll to position [55, 0]
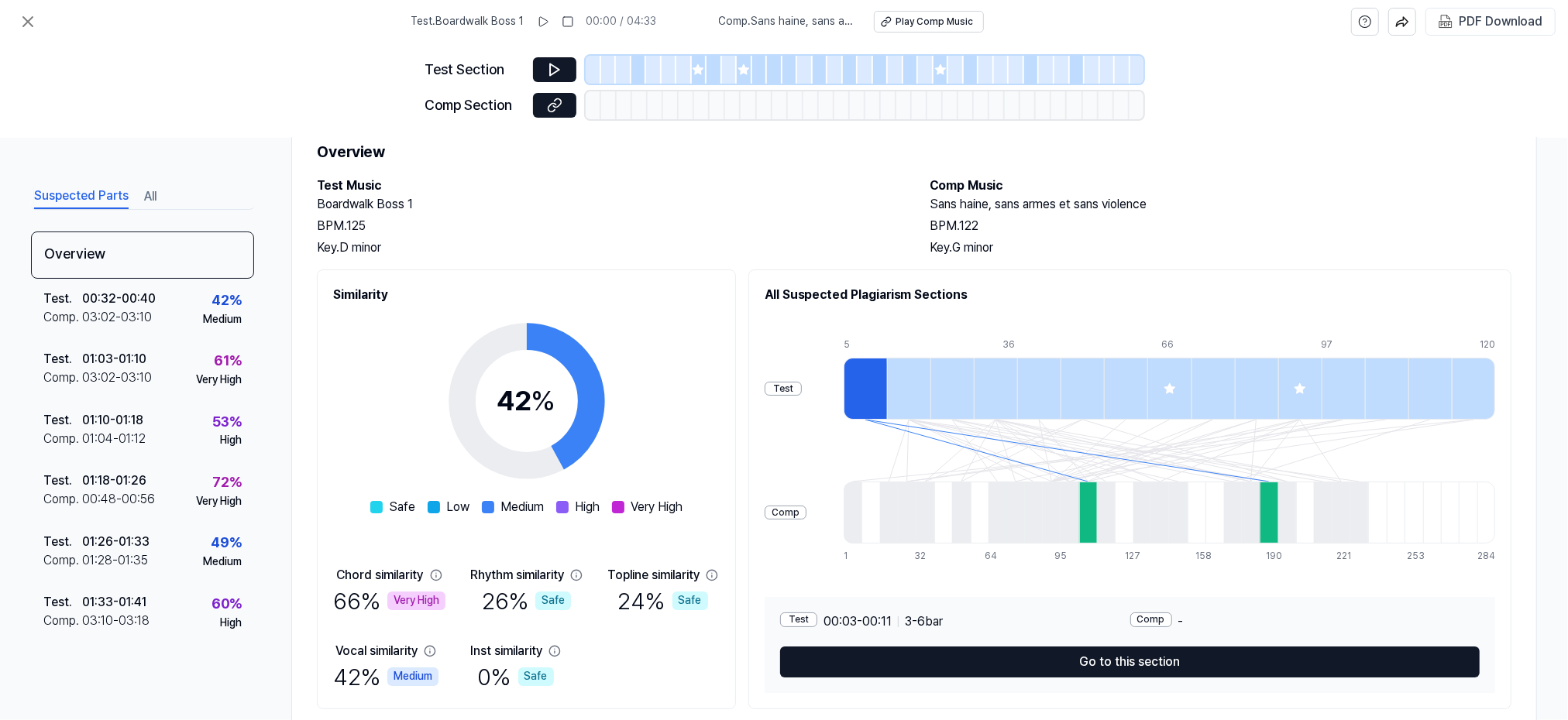
click at [45, 65] on div "Test Section Comp Section" at bounding box center [784, 91] width 1568 height 95
click at [26, 18] on icon at bounding box center [28, 21] width 19 height 19
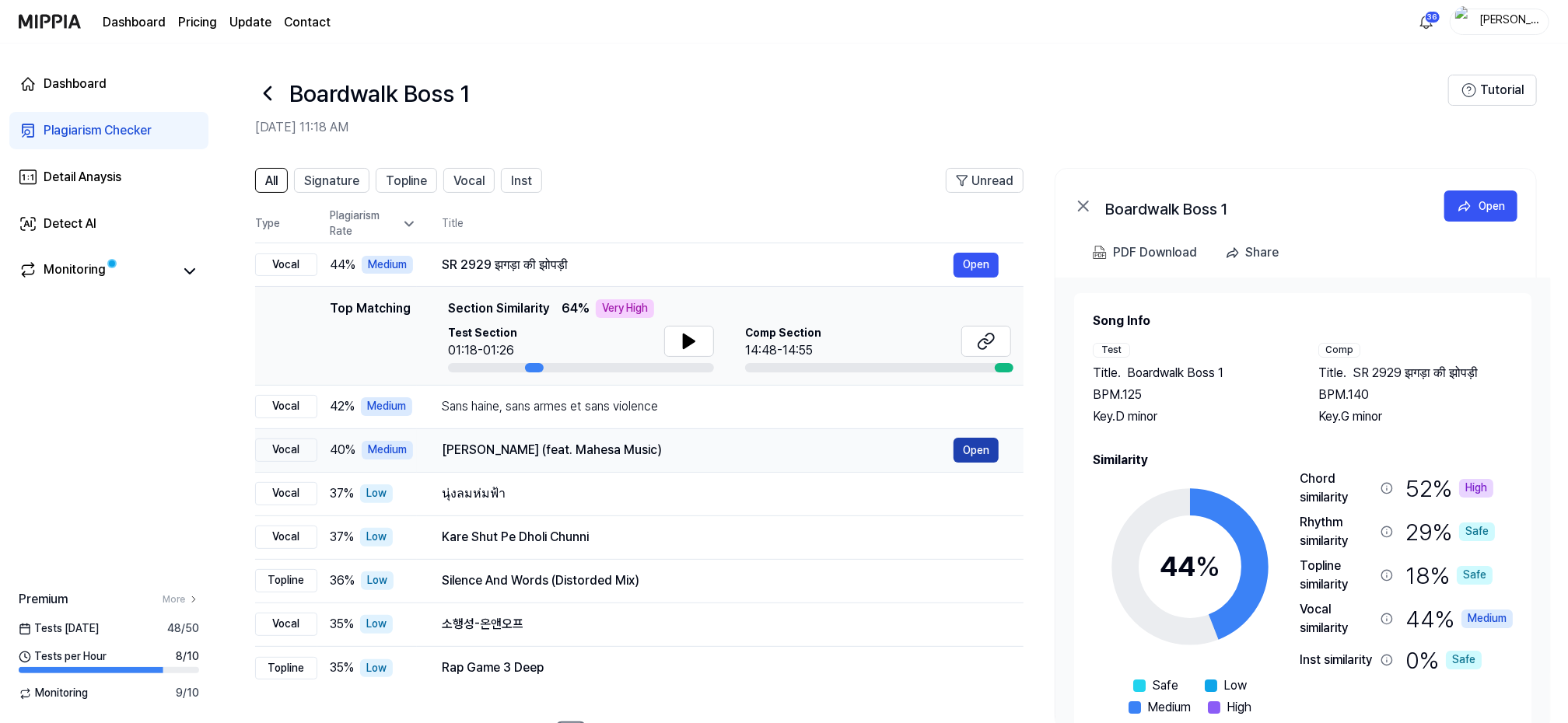
click at [987, 445] on button "Open" at bounding box center [976, 451] width 45 height 25
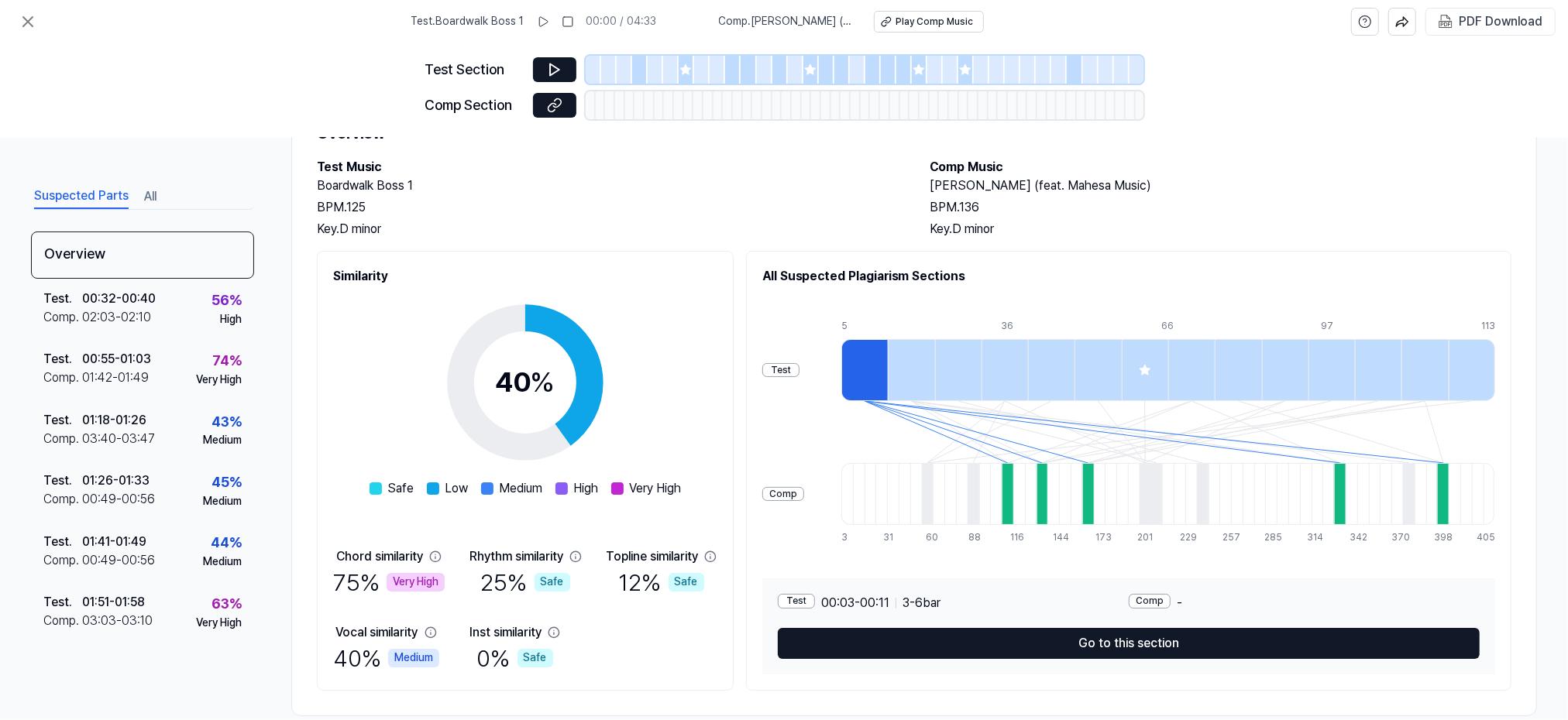
scroll to position [99, 0]
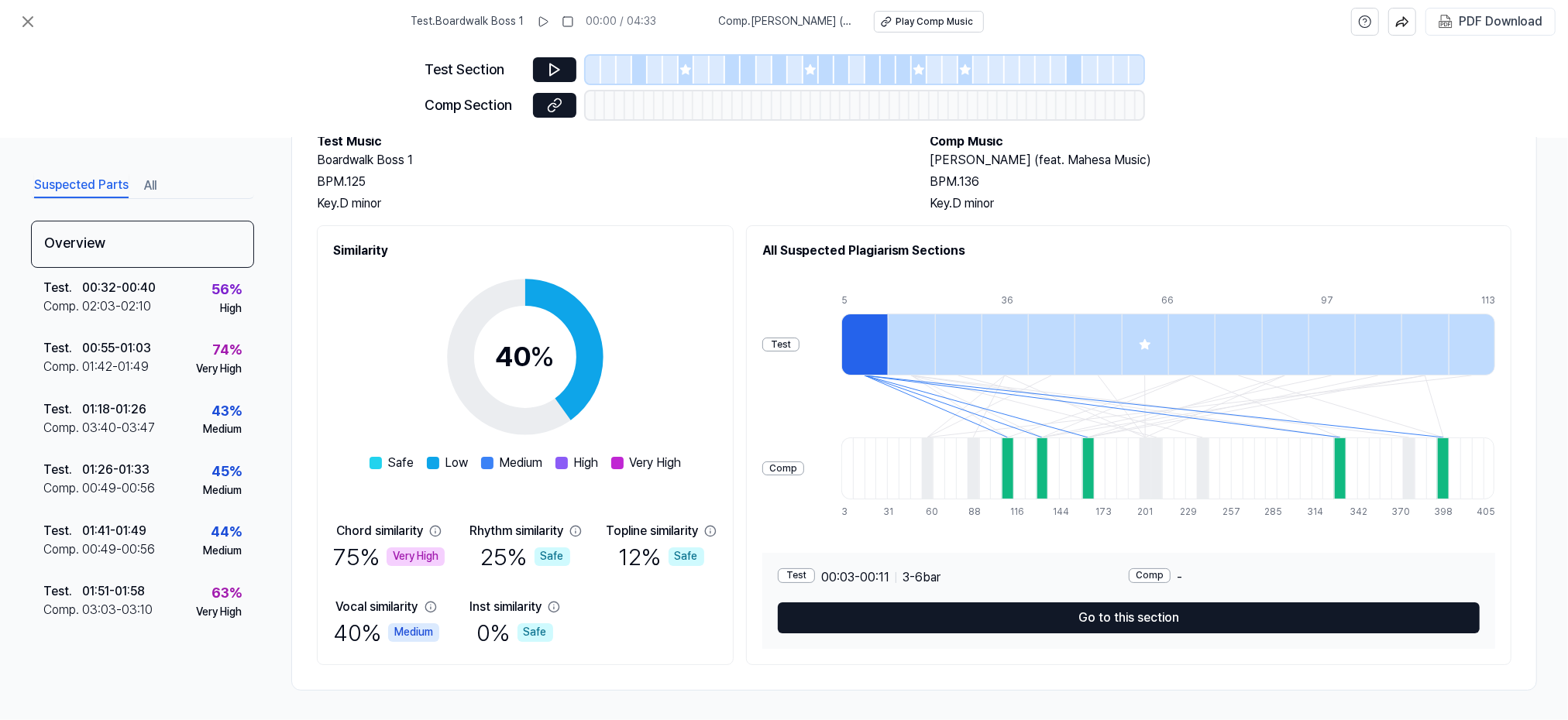
click at [44, 73] on div "Test Section Comp Section" at bounding box center [784, 91] width 1568 height 95
click at [27, 17] on icon at bounding box center [28, 21] width 19 height 19
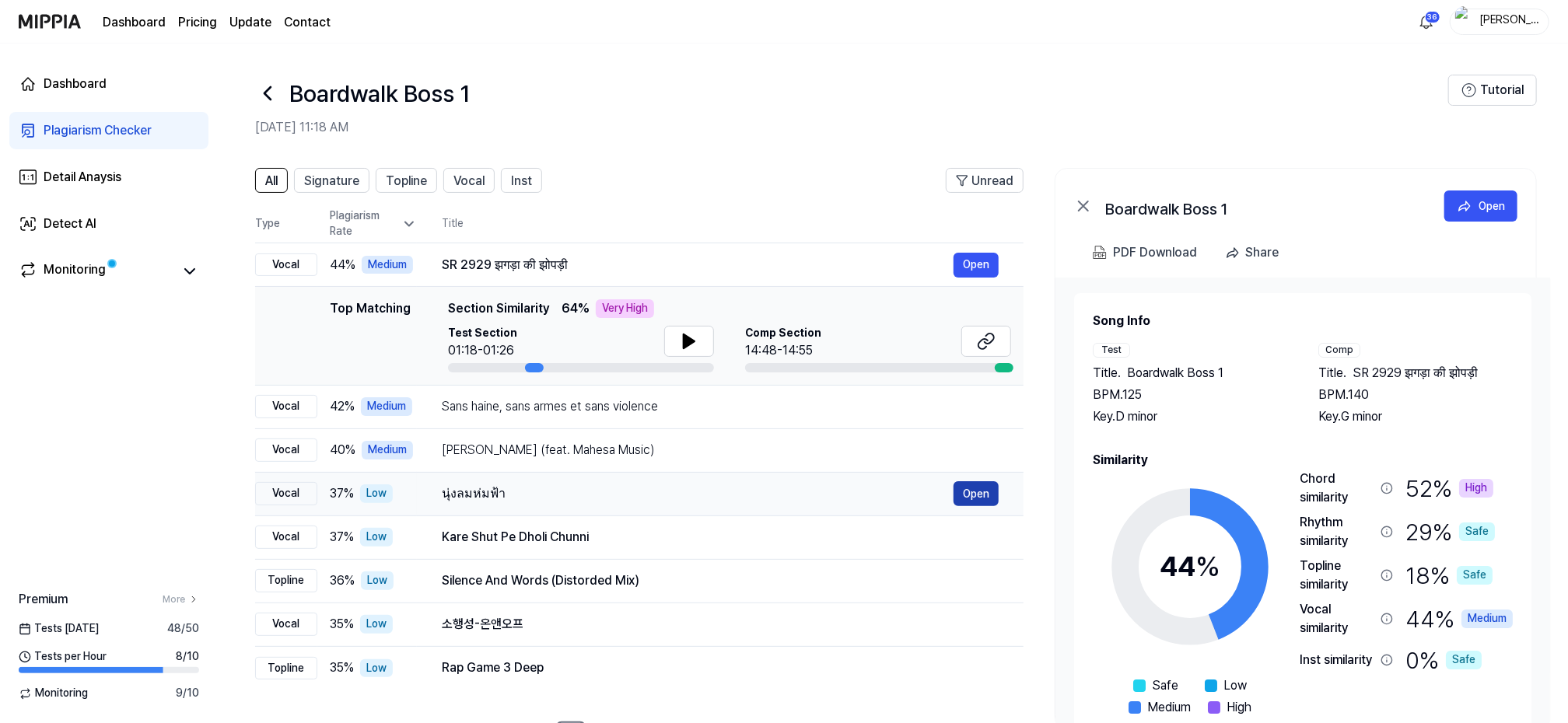
click at [967, 489] on button "Open" at bounding box center [976, 494] width 45 height 25
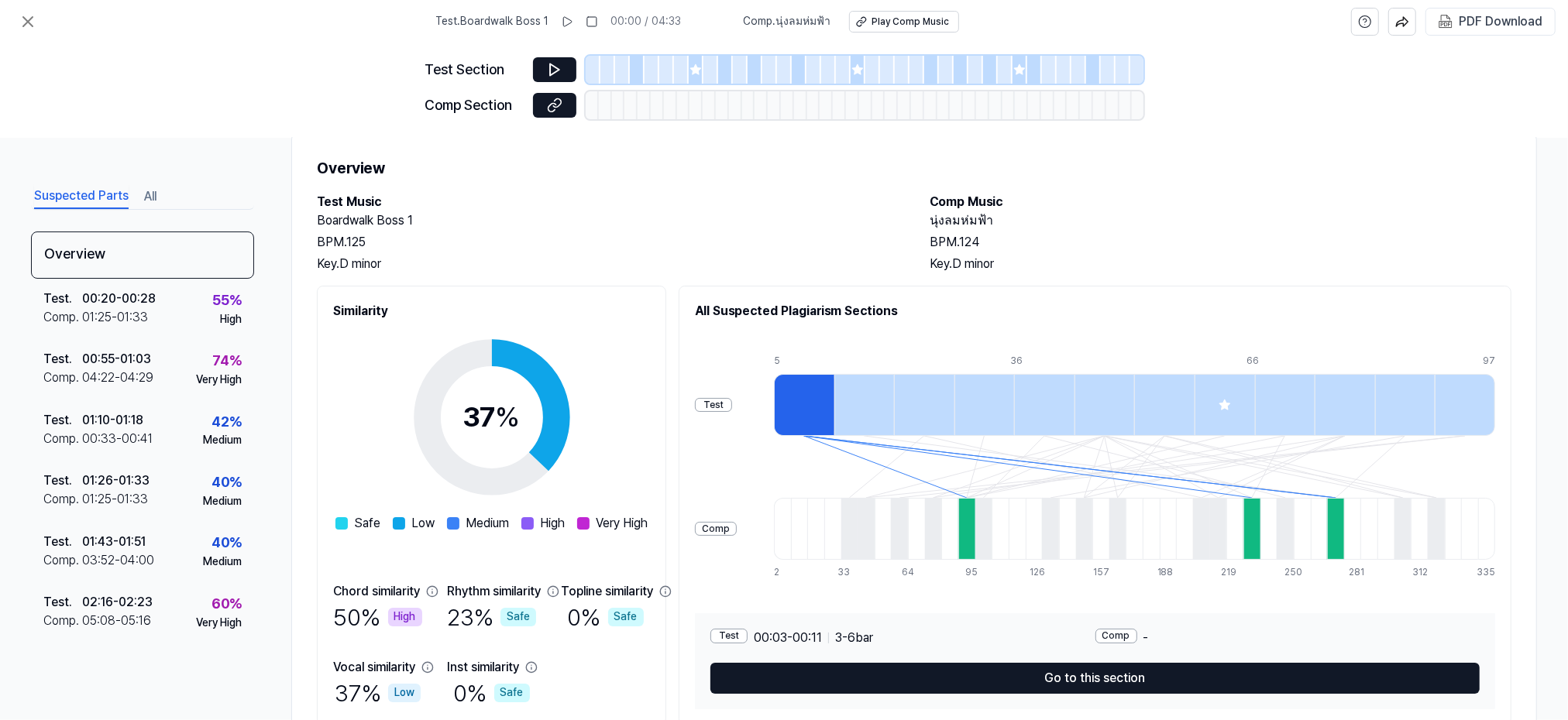
scroll to position [55, 0]
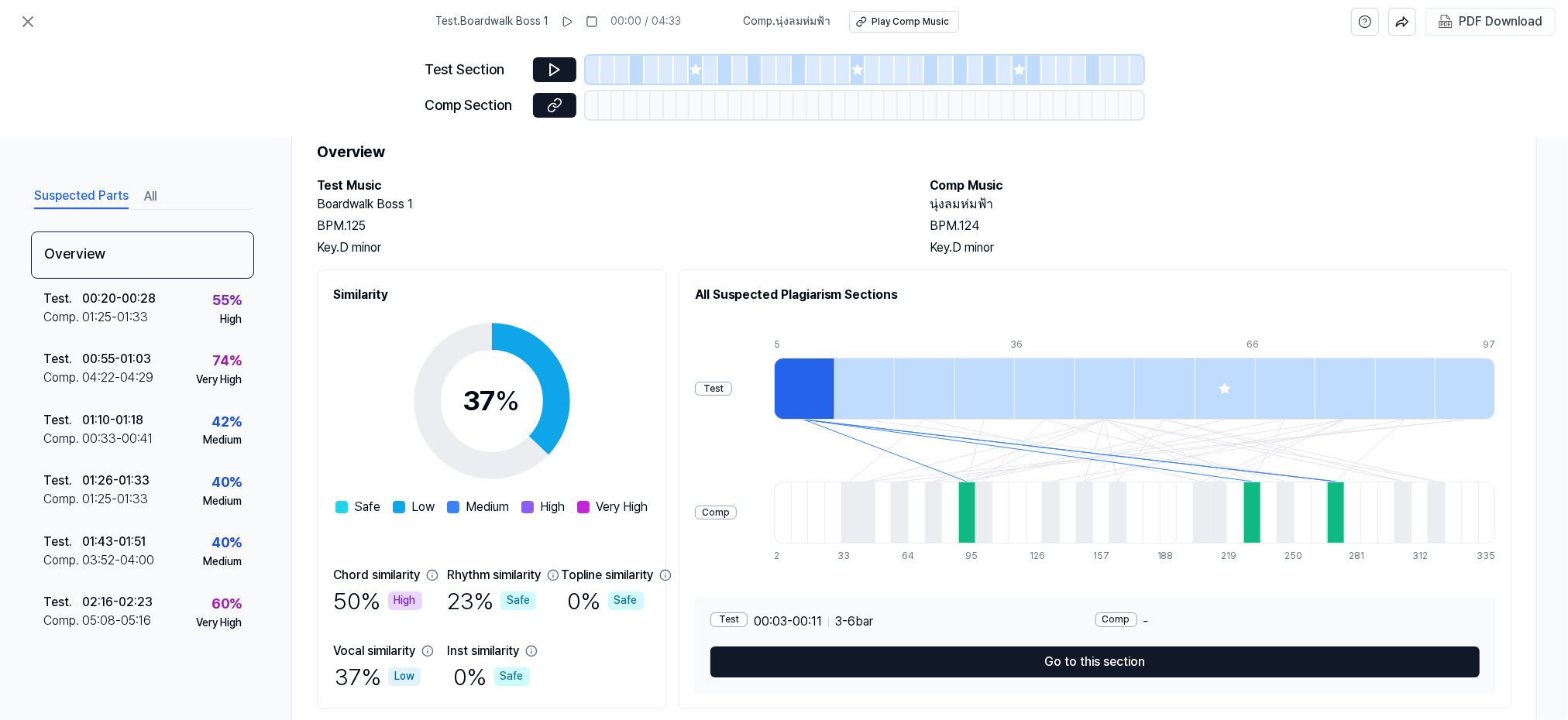
click at [26, 70] on div "Test Section Comp Section" at bounding box center [784, 91] width 1568 height 95
click at [29, 24] on icon at bounding box center [28, 21] width 19 height 19
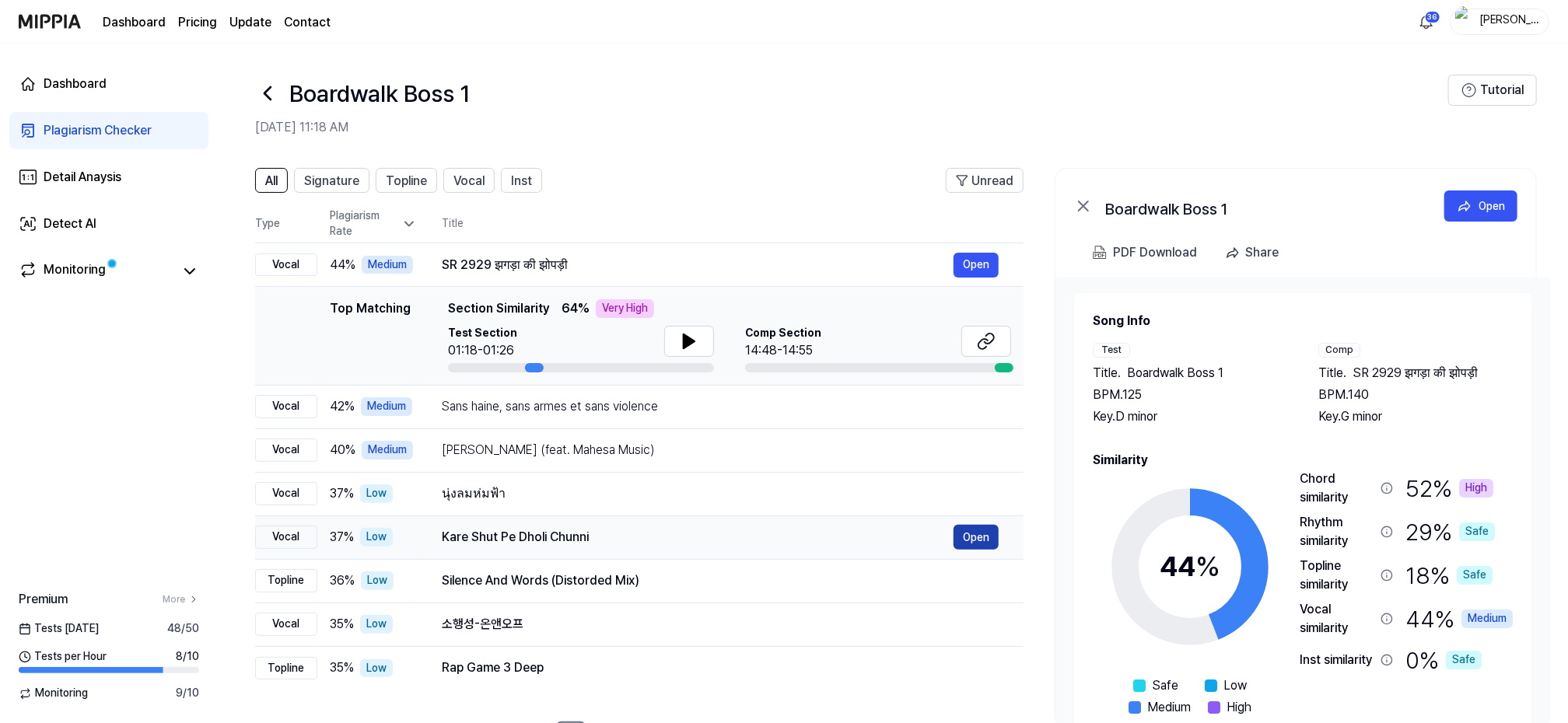
click at [977, 535] on button "Open" at bounding box center [976, 537] width 45 height 25
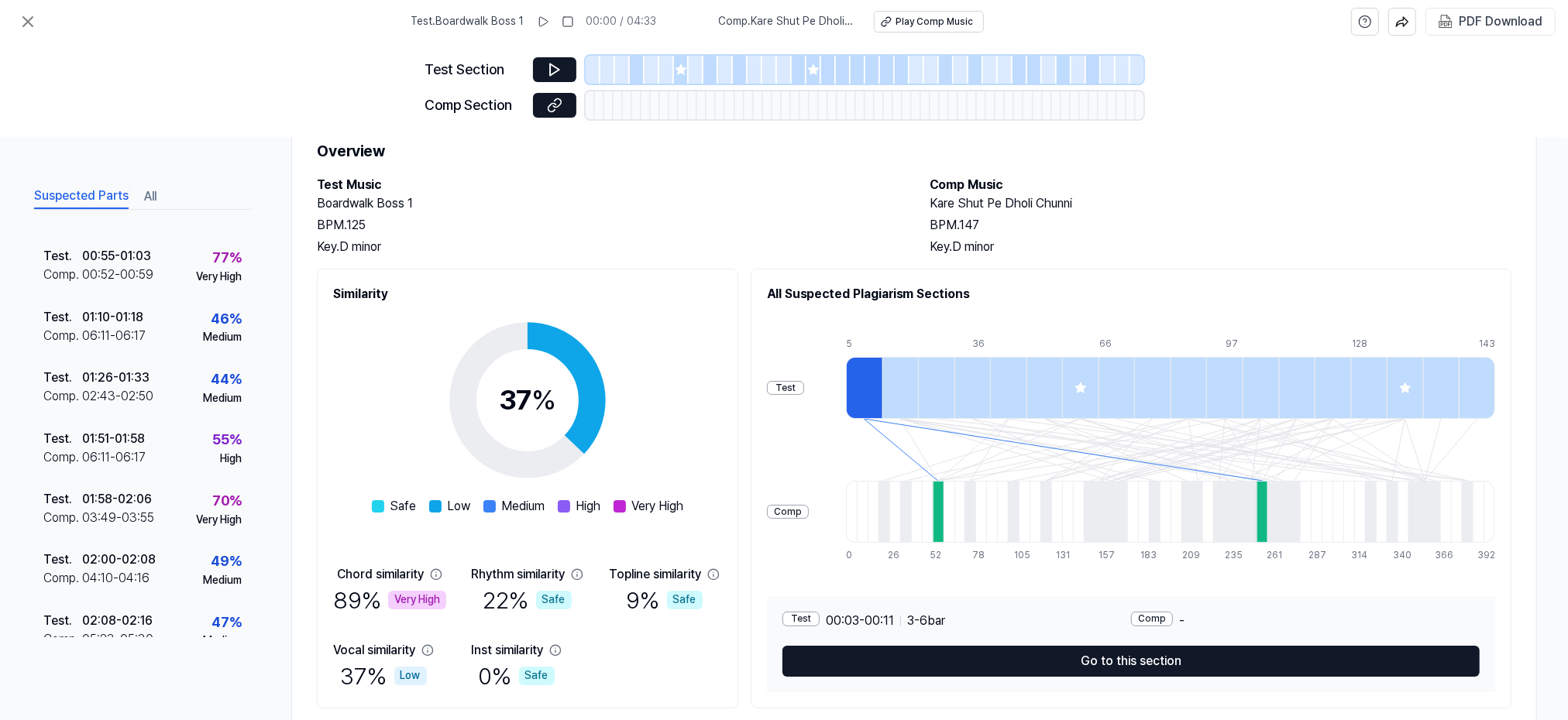
scroll to position [59, 0]
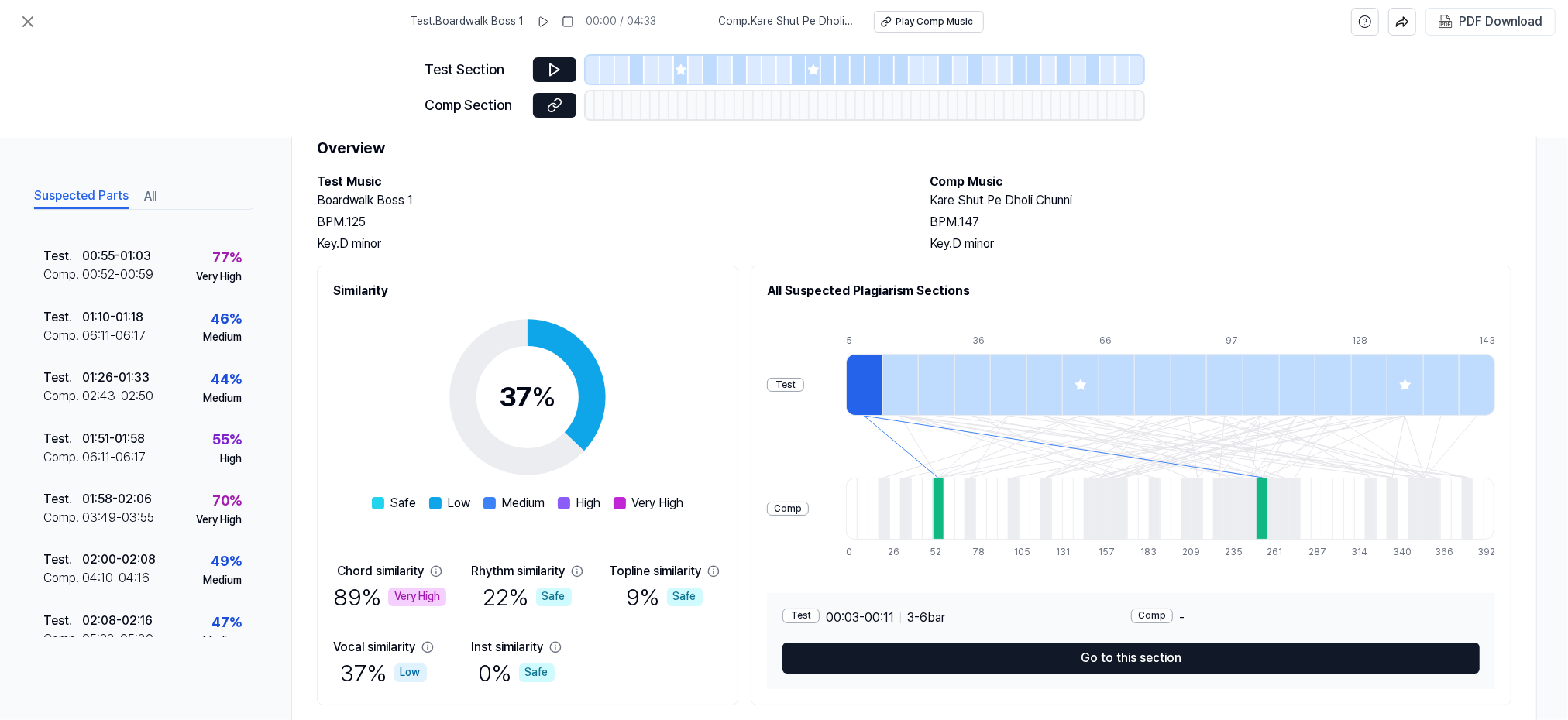
click at [20, 52] on div "Test Section Comp Section" at bounding box center [784, 91] width 1568 height 95
click at [30, 27] on icon at bounding box center [28, 21] width 19 height 19
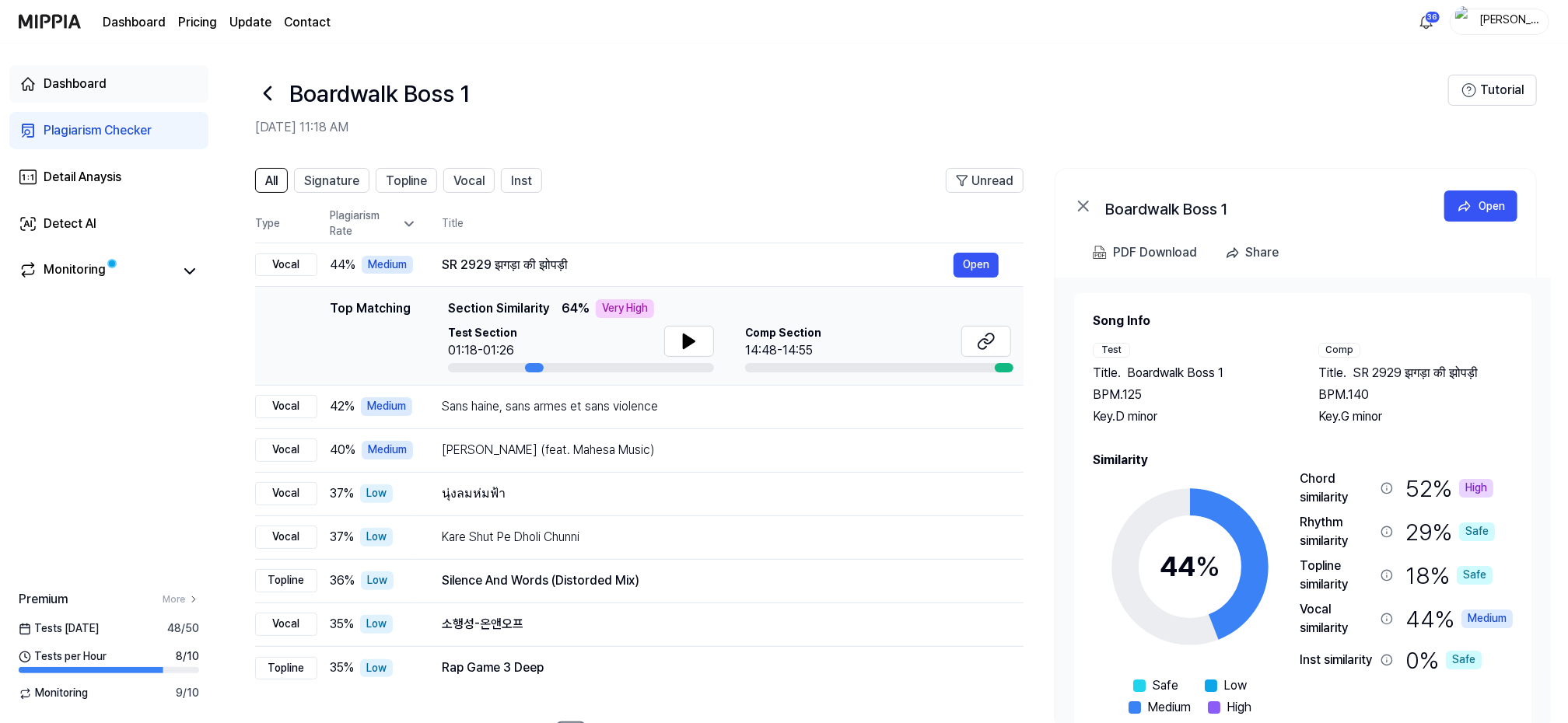
click at [65, 84] on div "Dashboard" at bounding box center [75, 84] width 63 height 19
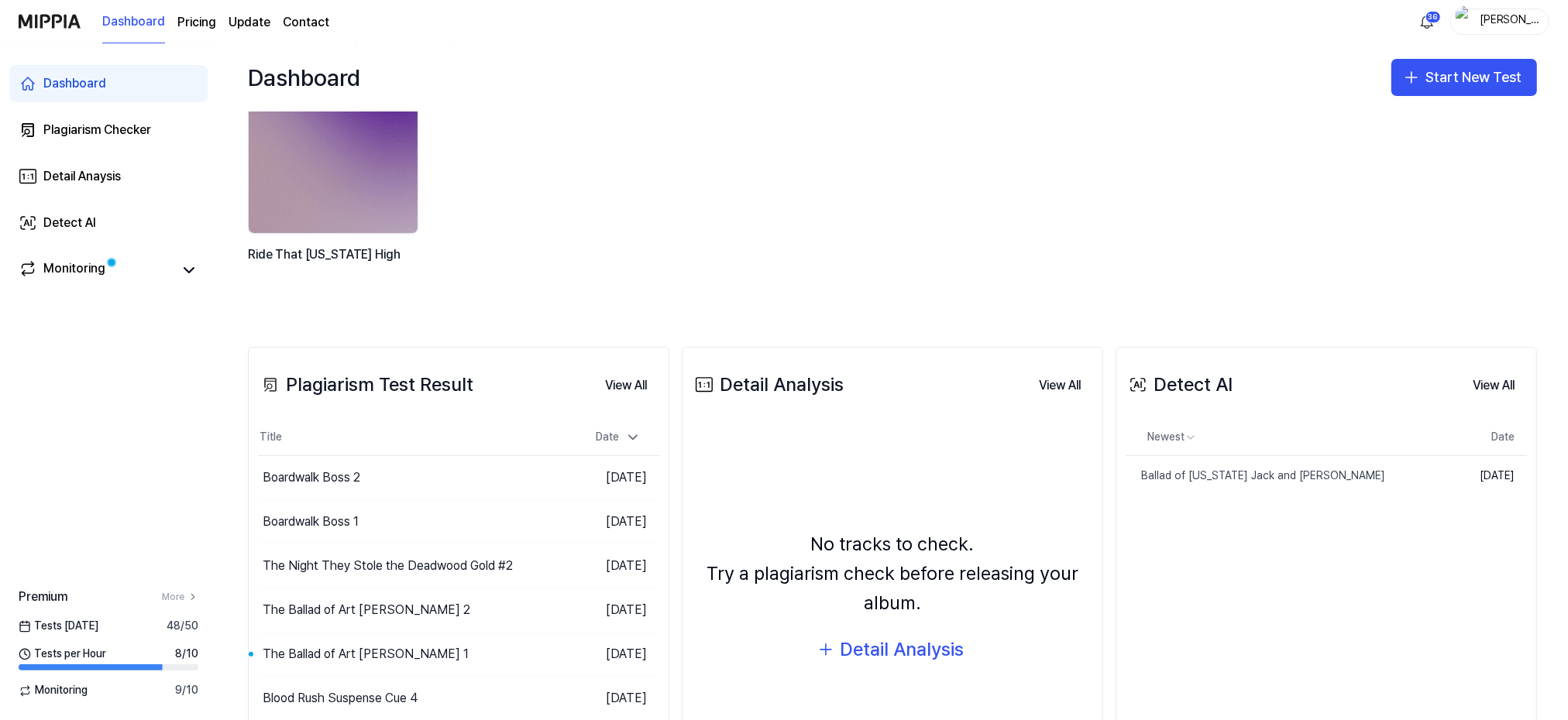
scroll to position [103, 0]
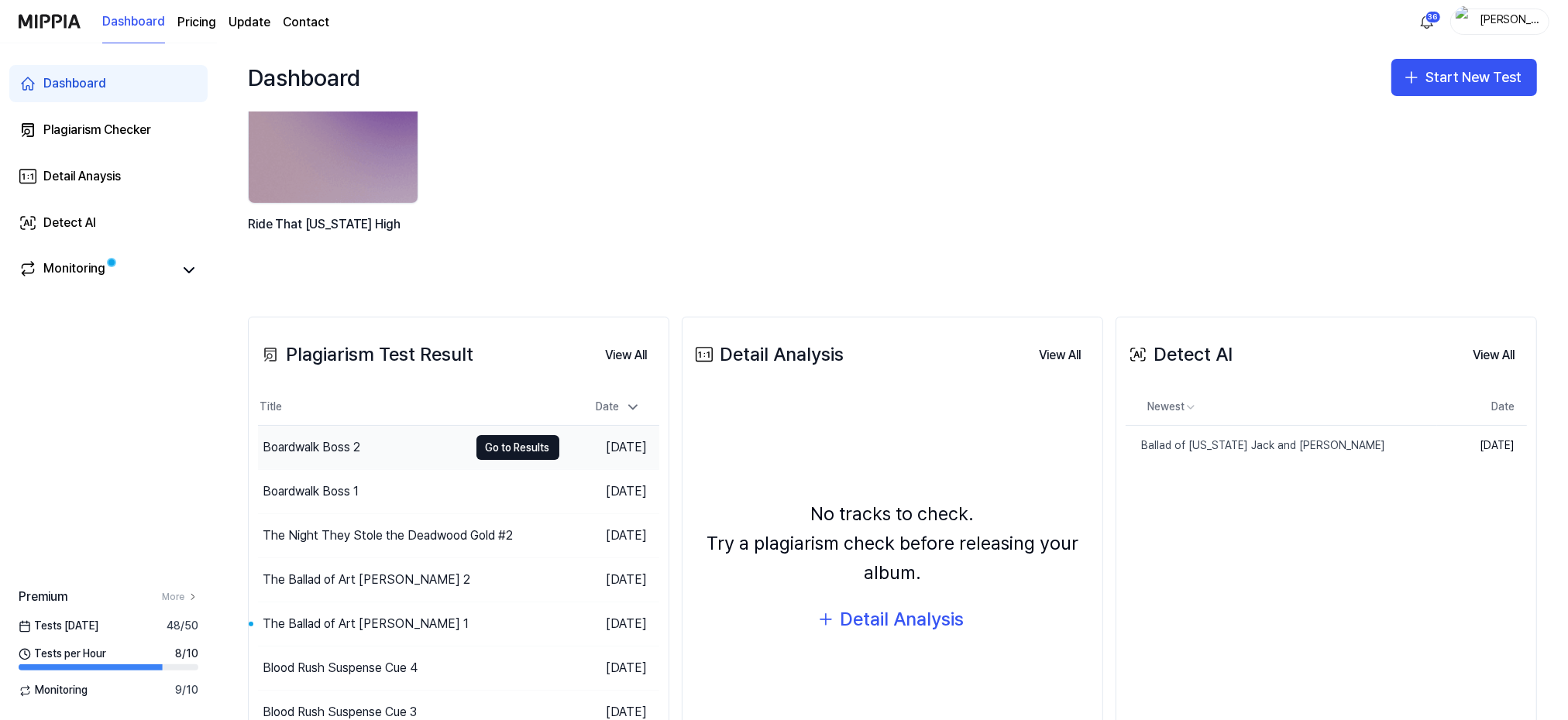
click at [302, 447] on div "Boardwalk Boss 2" at bounding box center [311, 448] width 97 height 19
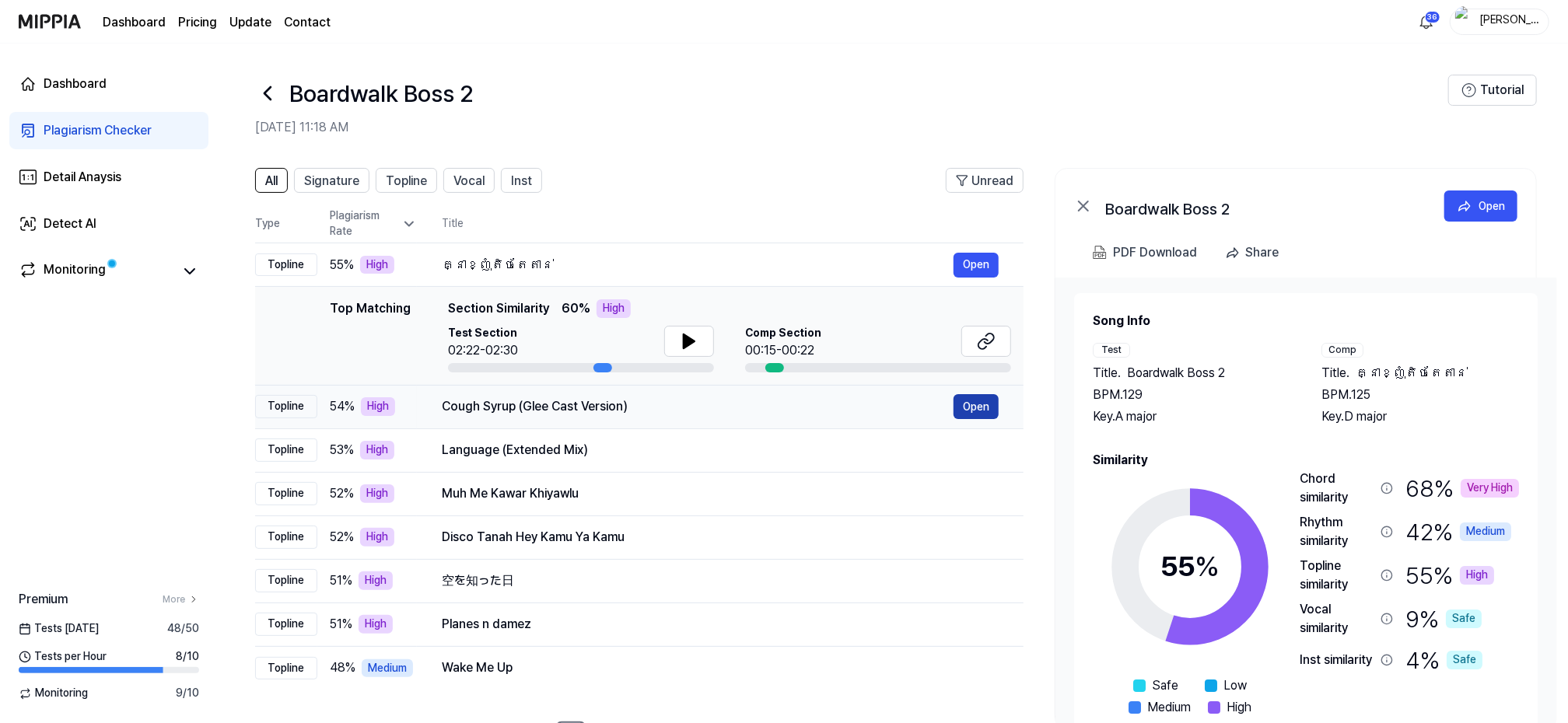
click at [967, 407] on button "Open" at bounding box center [976, 407] width 45 height 25
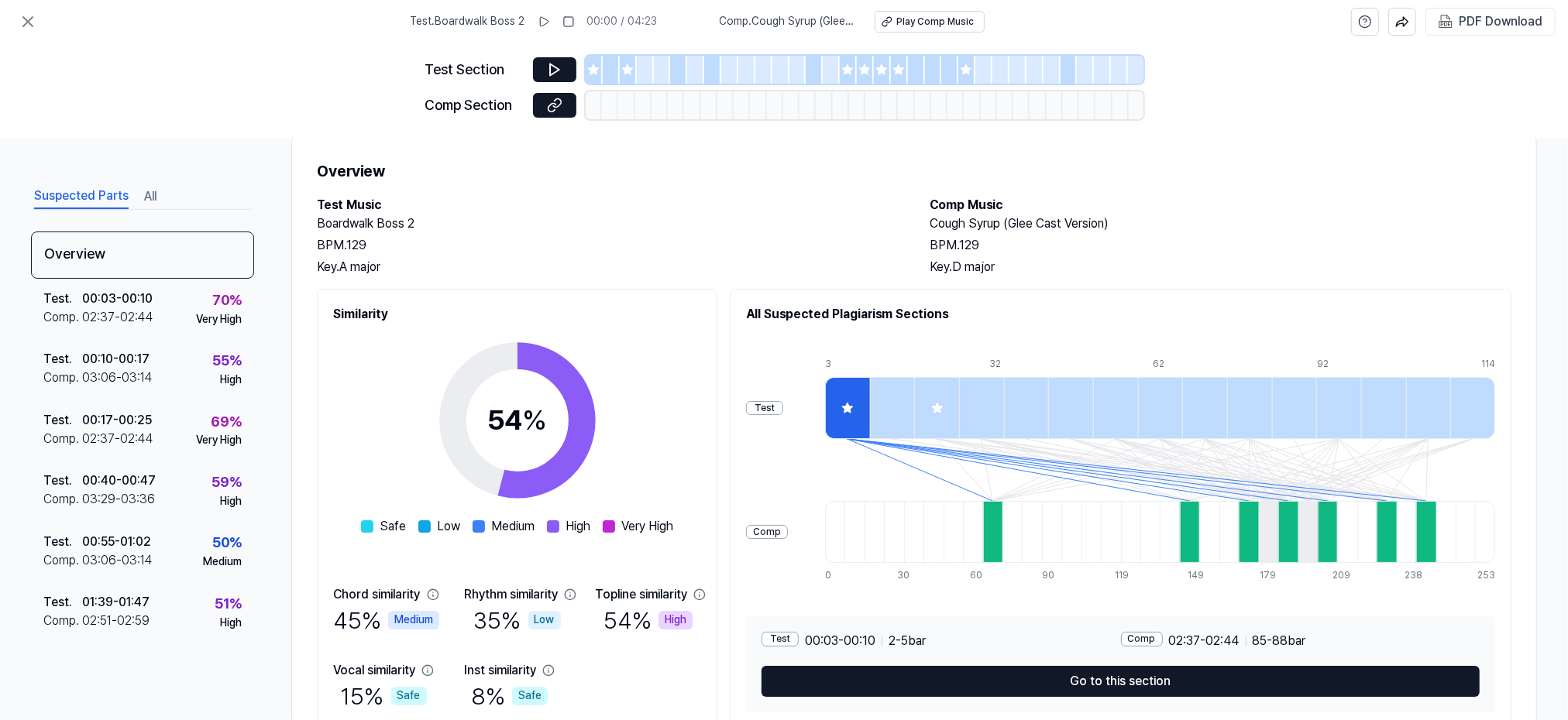
scroll to position [40, 0]
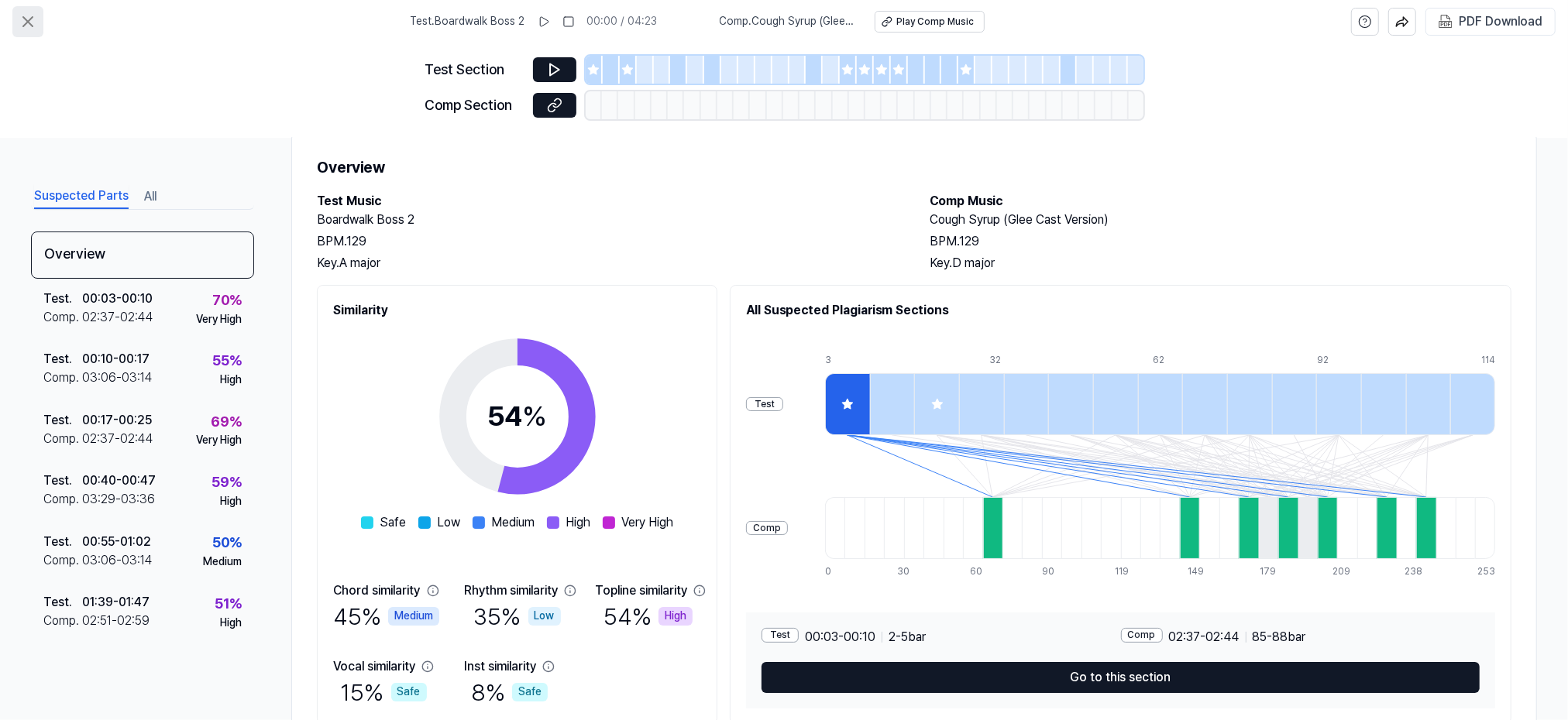
click at [23, 17] on icon at bounding box center [27, 21] width 9 height 9
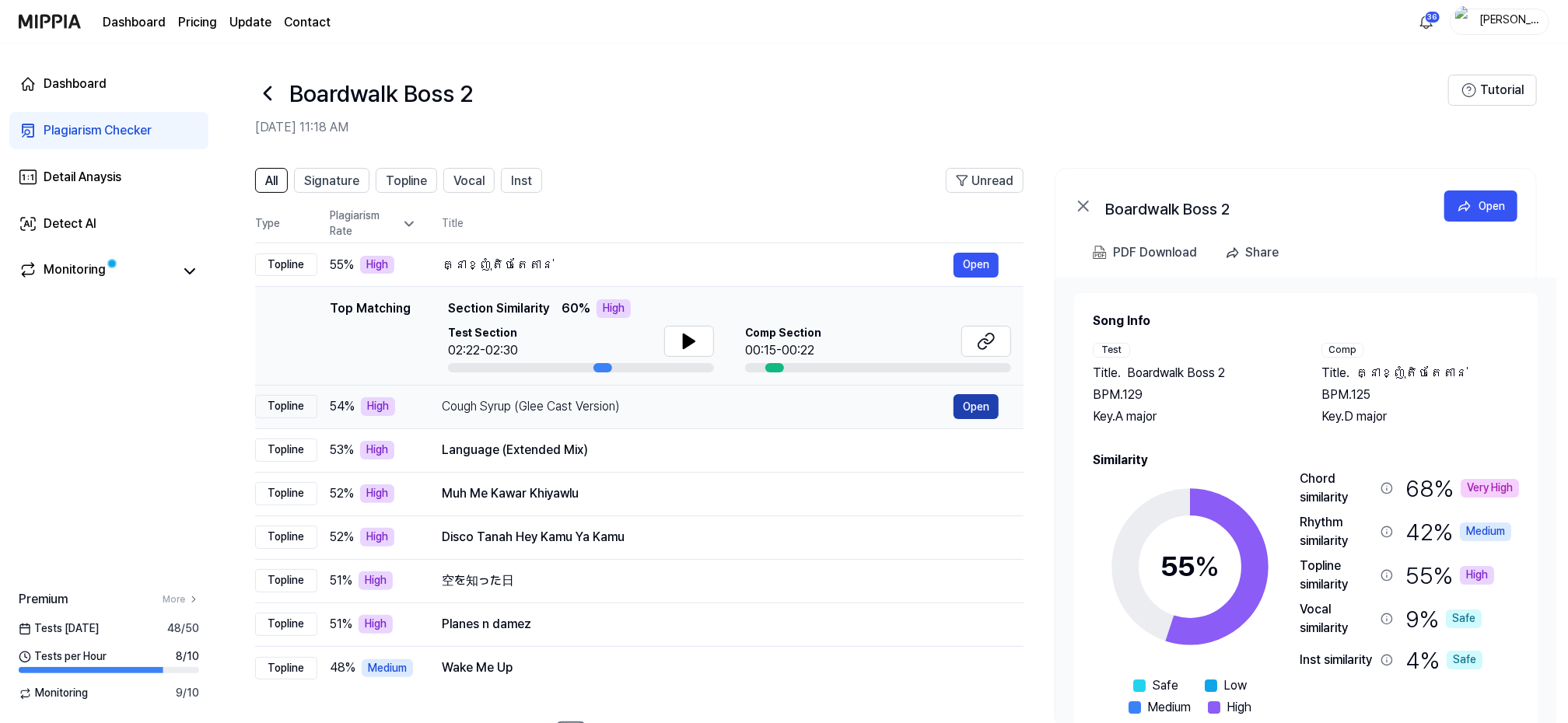
click at [977, 402] on button "Open" at bounding box center [976, 407] width 45 height 25
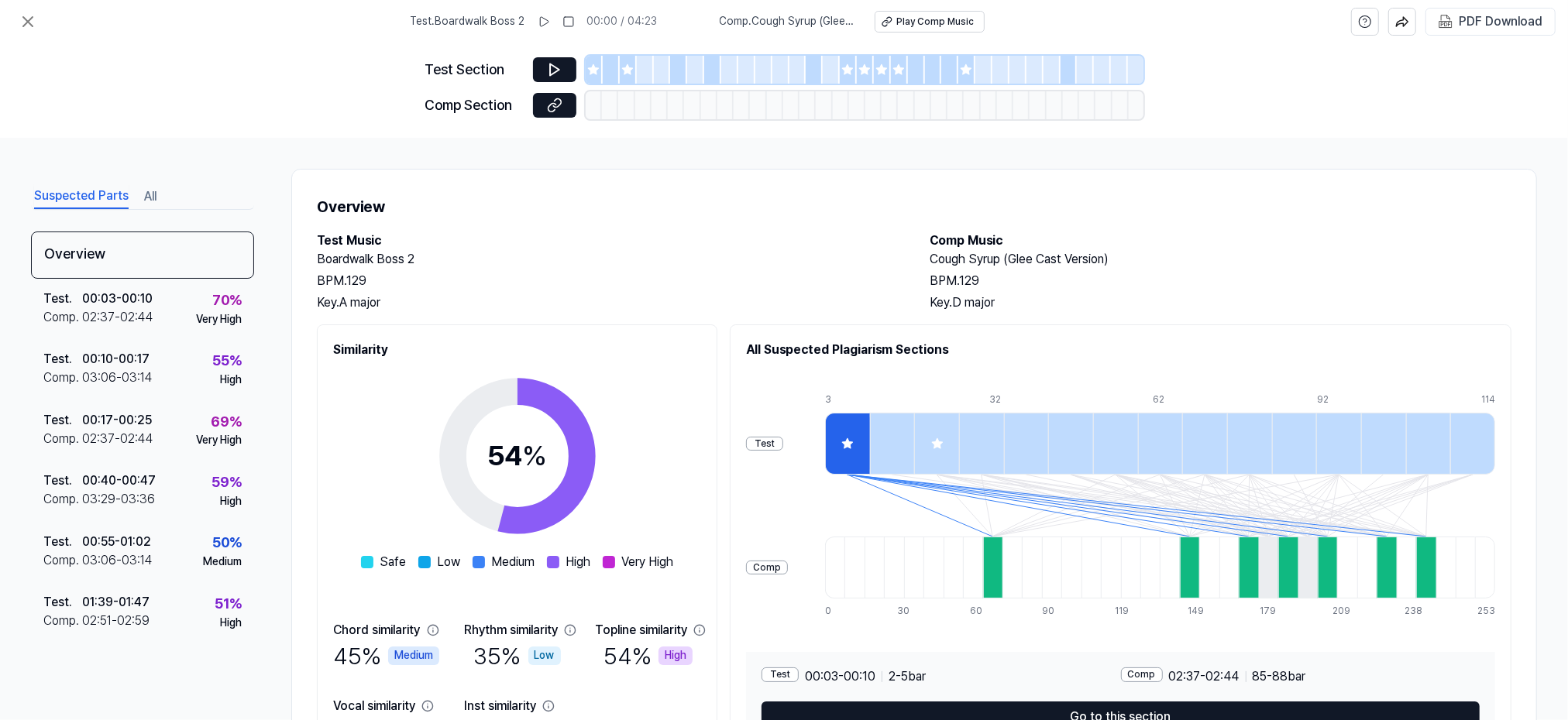
scroll to position [99, 0]
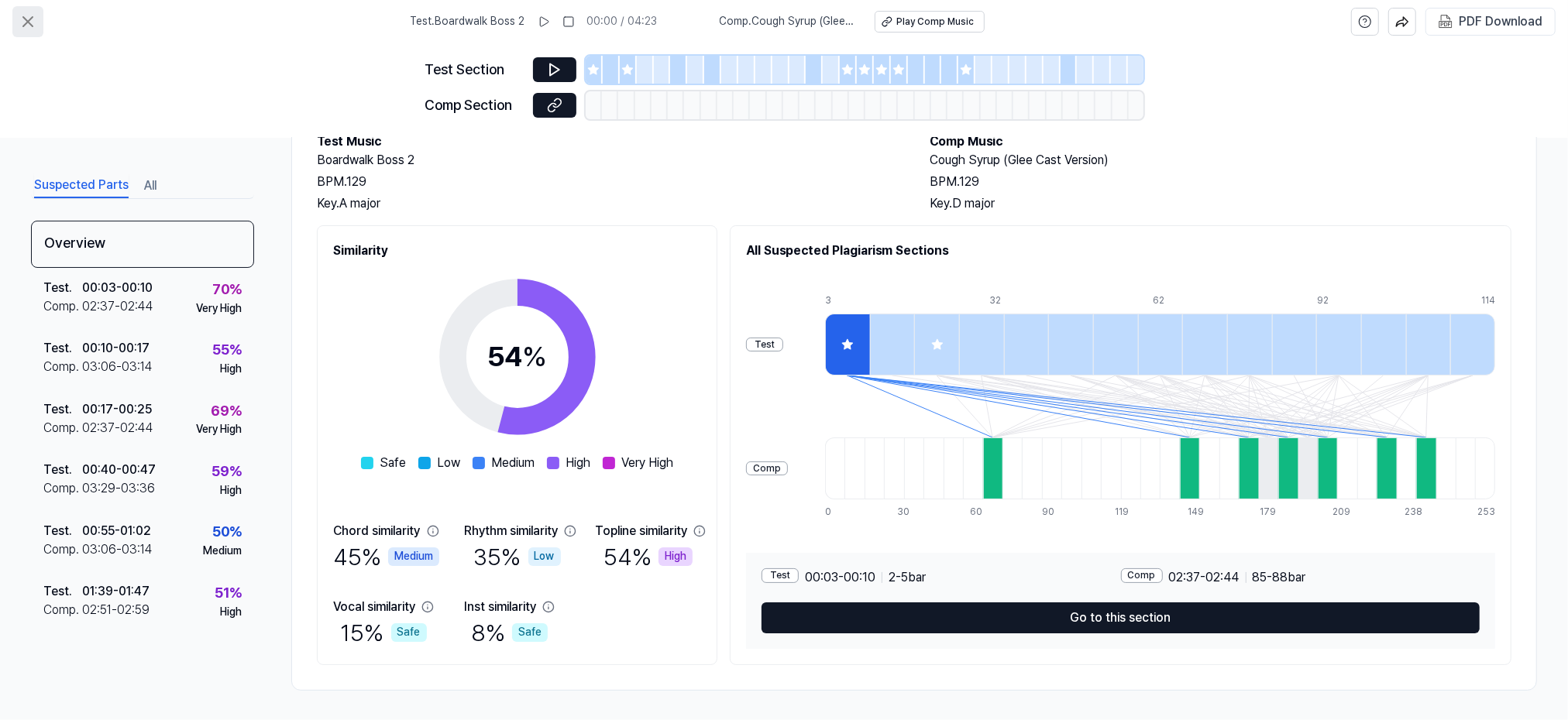
click at [32, 20] on icon at bounding box center [28, 21] width 19 height 19
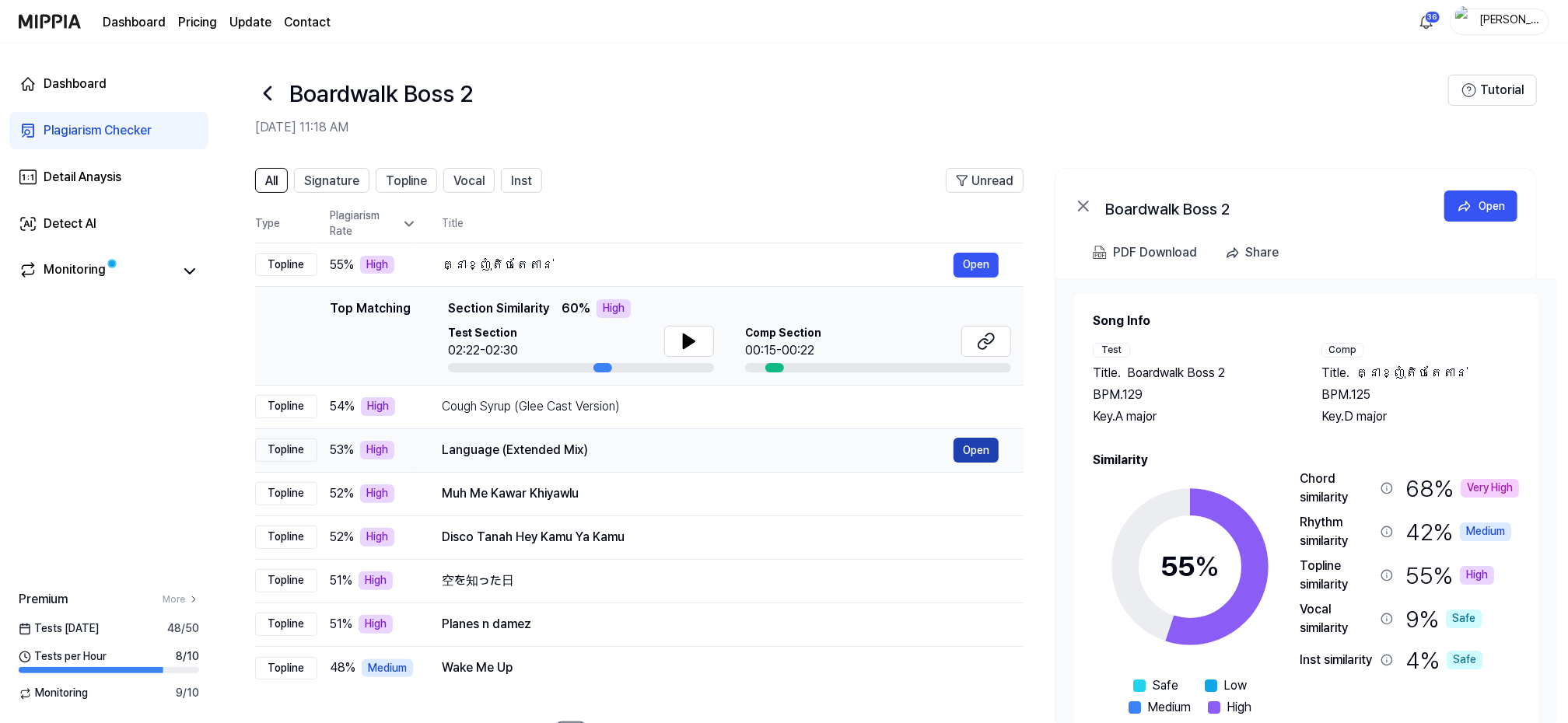
click at [996, 445] on button "Open" at bounding box center [976, 451] width 45 height 25
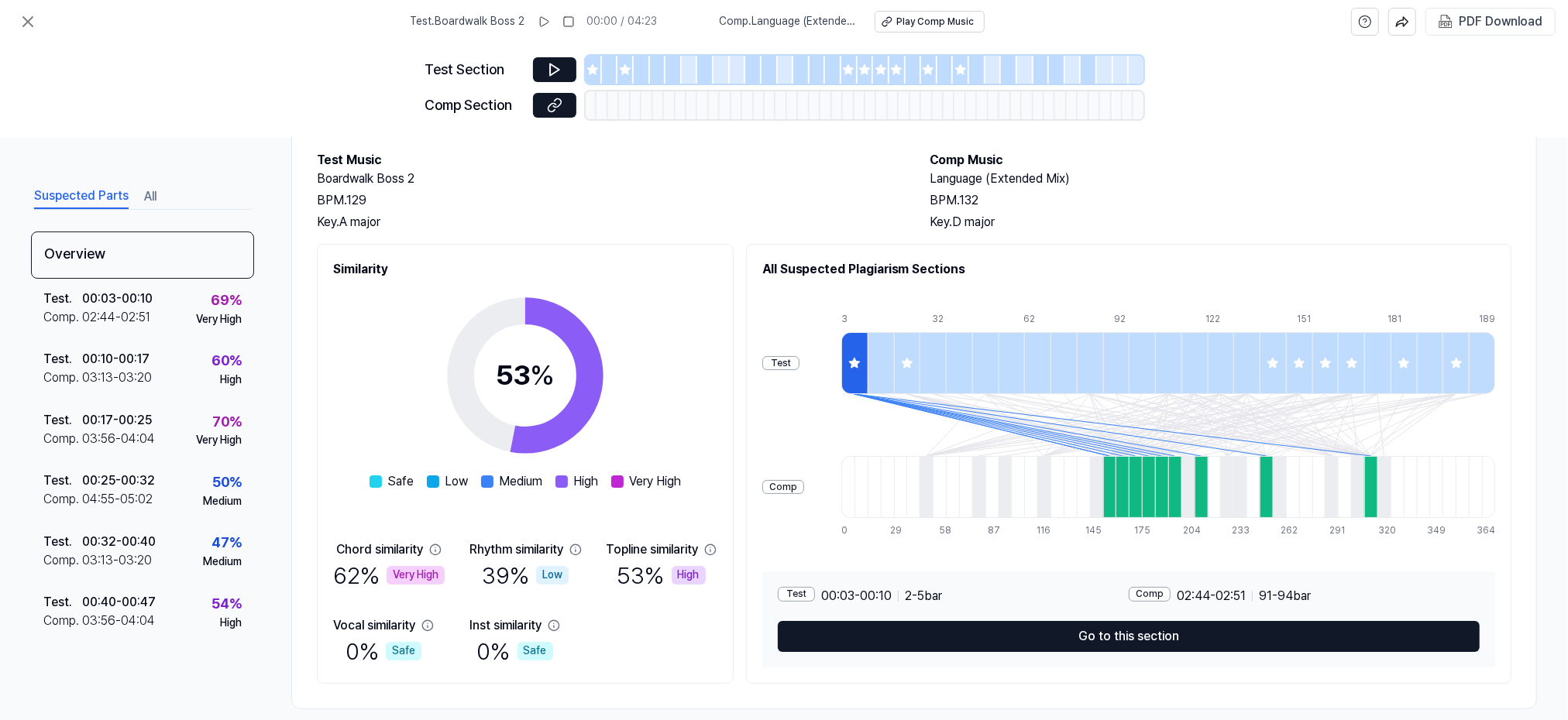
scroll to position [73, 0]
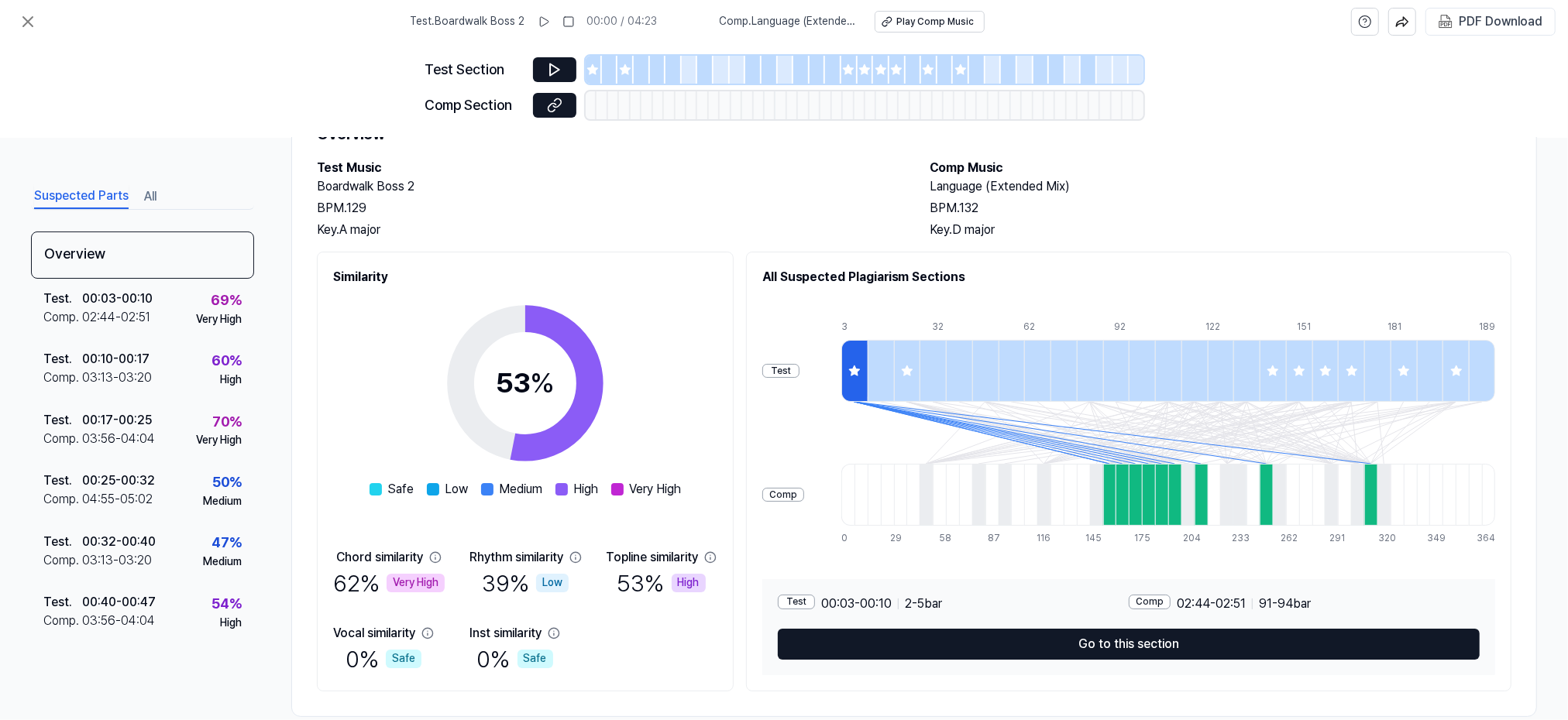
drag, startPoint x: 37, startPoint y: 65, endPoint x: 37, endPoint y: 56, distance: 9.0
click at [37, 65] on div "Test Section Comp Section" at bounding box center [784, 91] width 1568 height 95
click at [27, 20] on icon at bounding box center [28, 21] width 19 height 19
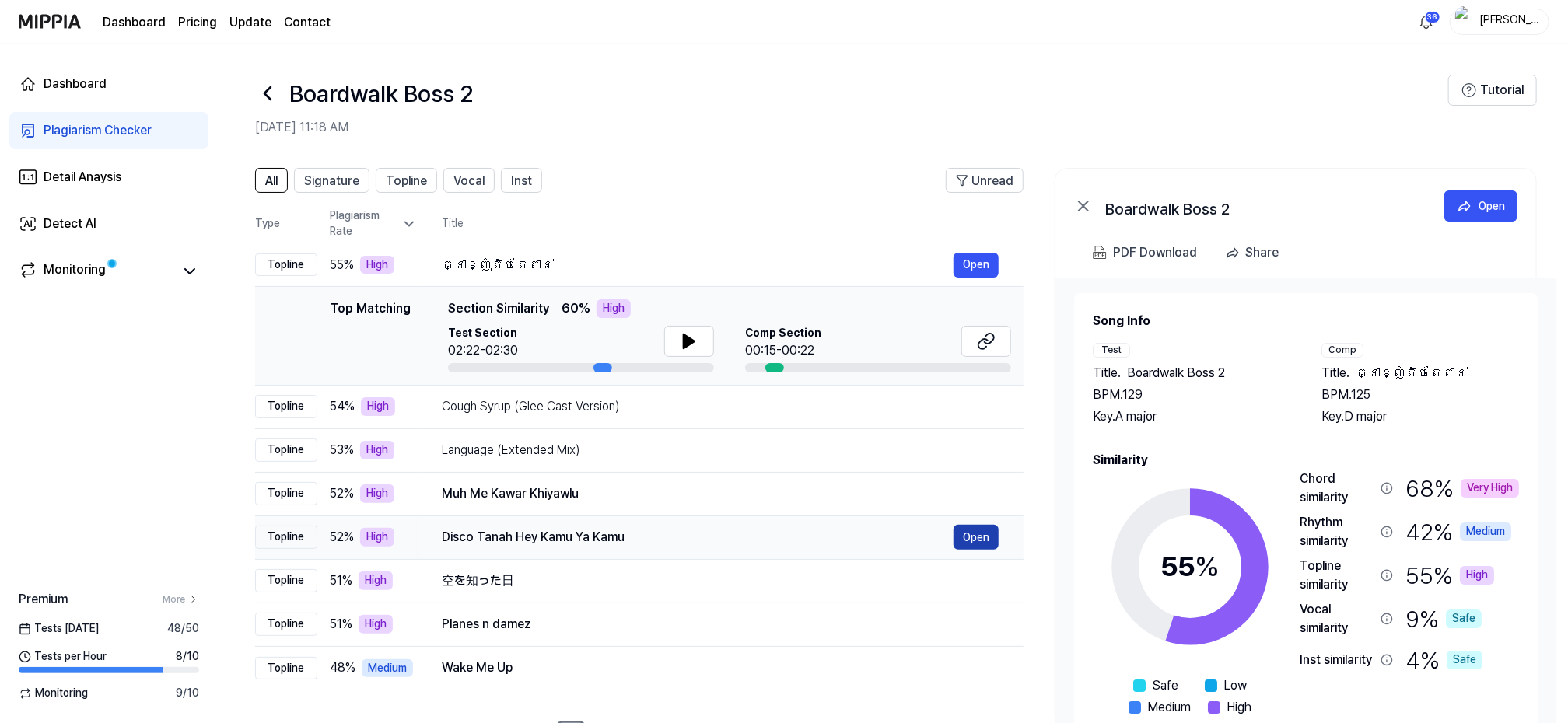
click at [976, 535] on button "Open" at bounding box center [976, 537] width 45 height 25
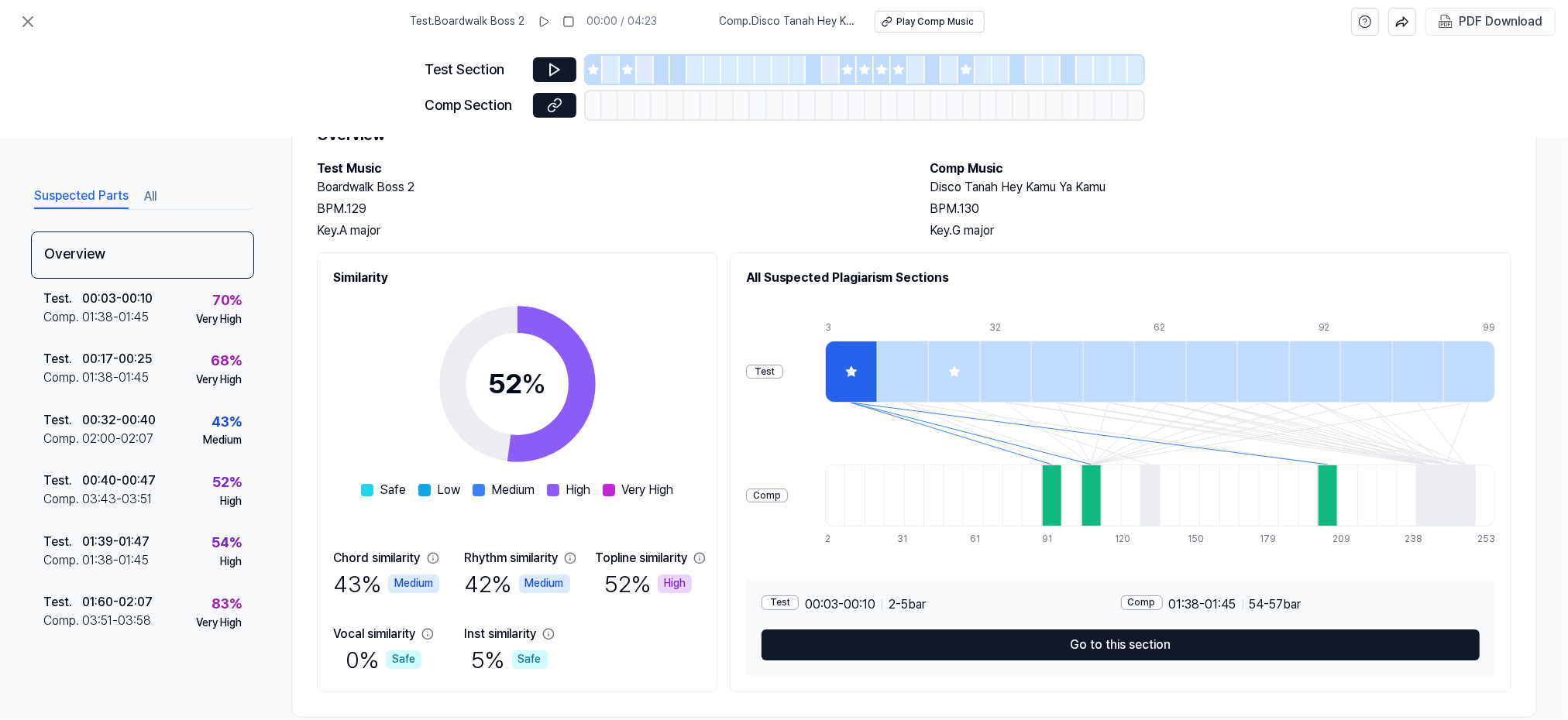
scroll to position [99, 0]
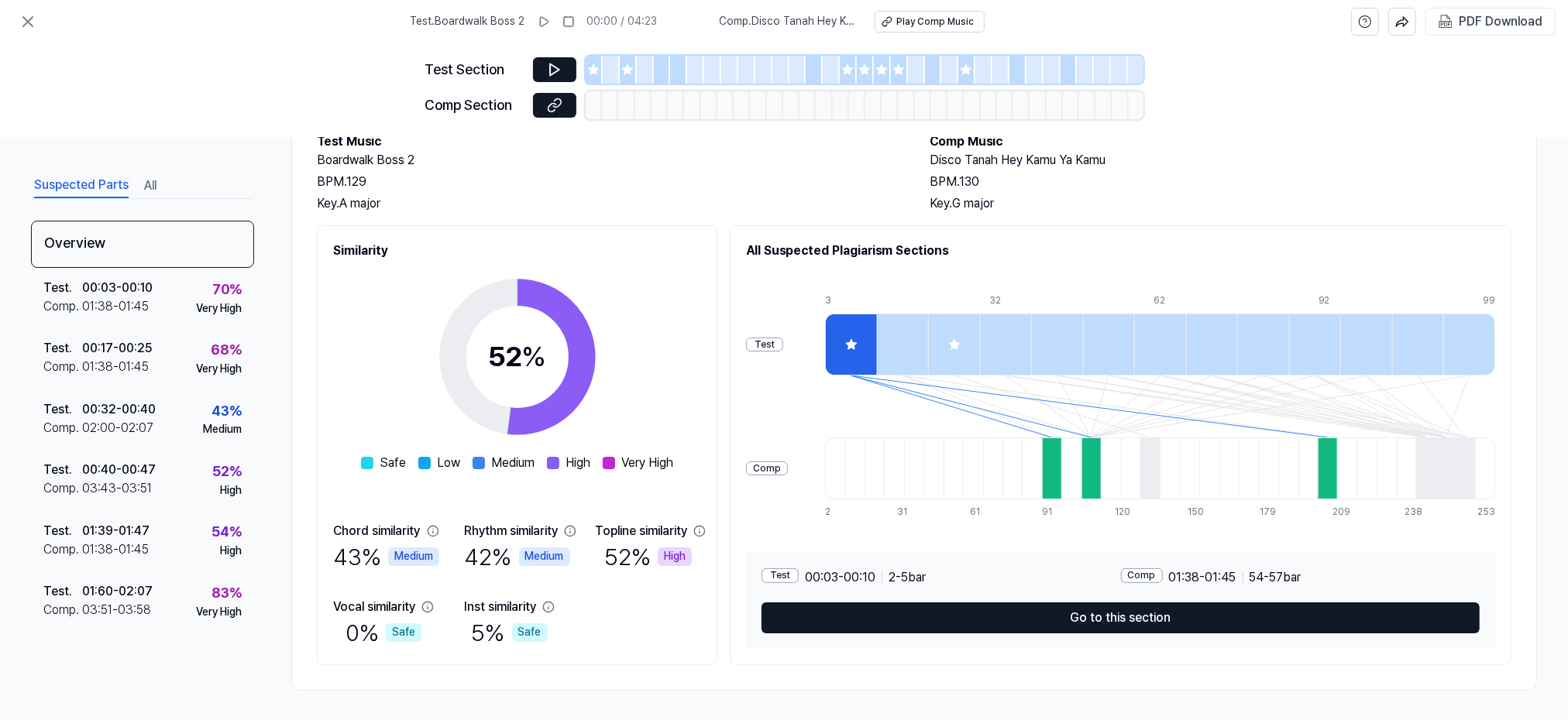
click at [39, 55] on div "Test Section Comp Section" at bounding box center [784, 91] width 1568 height 95
click at [25, 26] on icon at bounding box center [28, 21] width 19 height 19
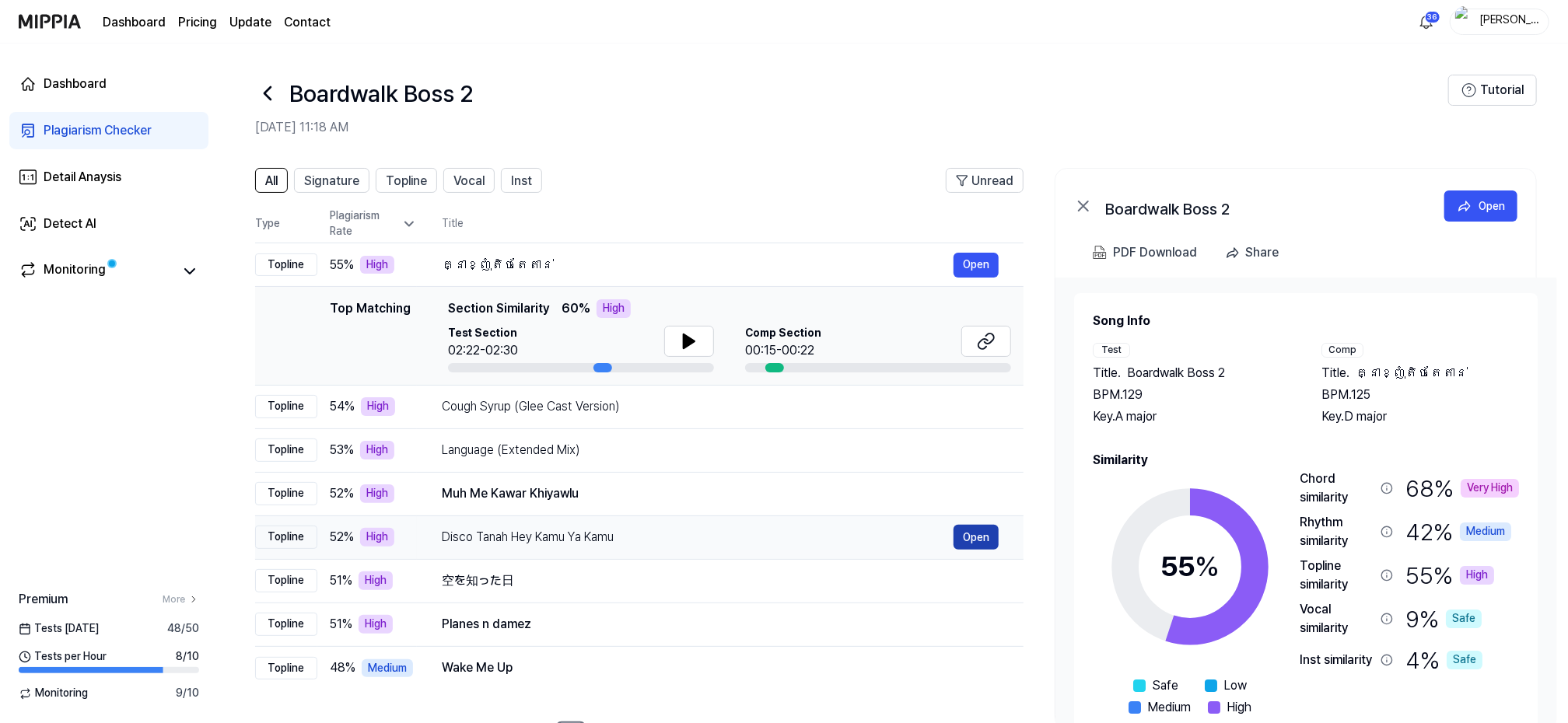
click at [987, 541] on button "Open" at bounding box center [976, 537] width 45 height 25
click at [970, 493] on button "Open" at bounding box center [976, 494] width 45 height 25
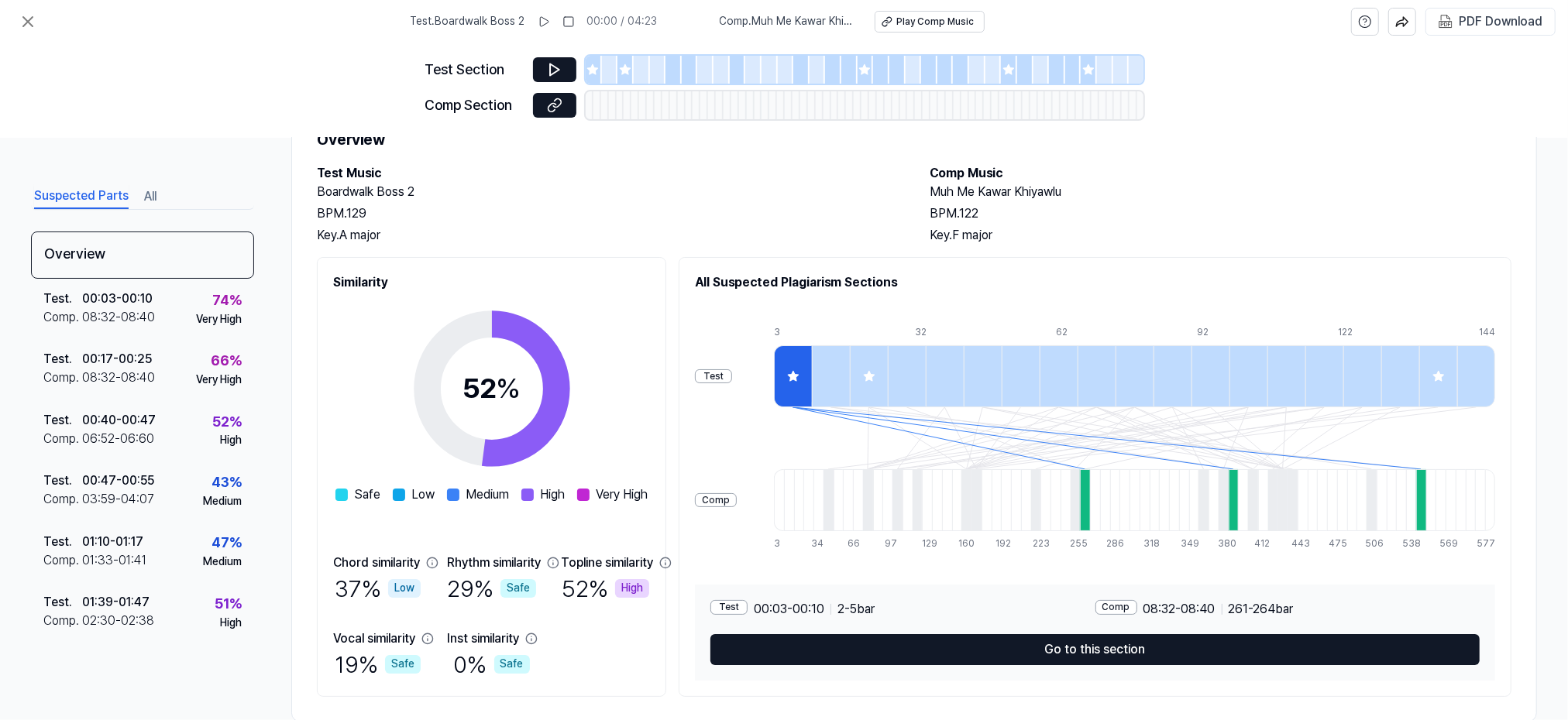
scroll to position [72, 0]
